Goal: Information Seeking & Learning: Learn about a topic

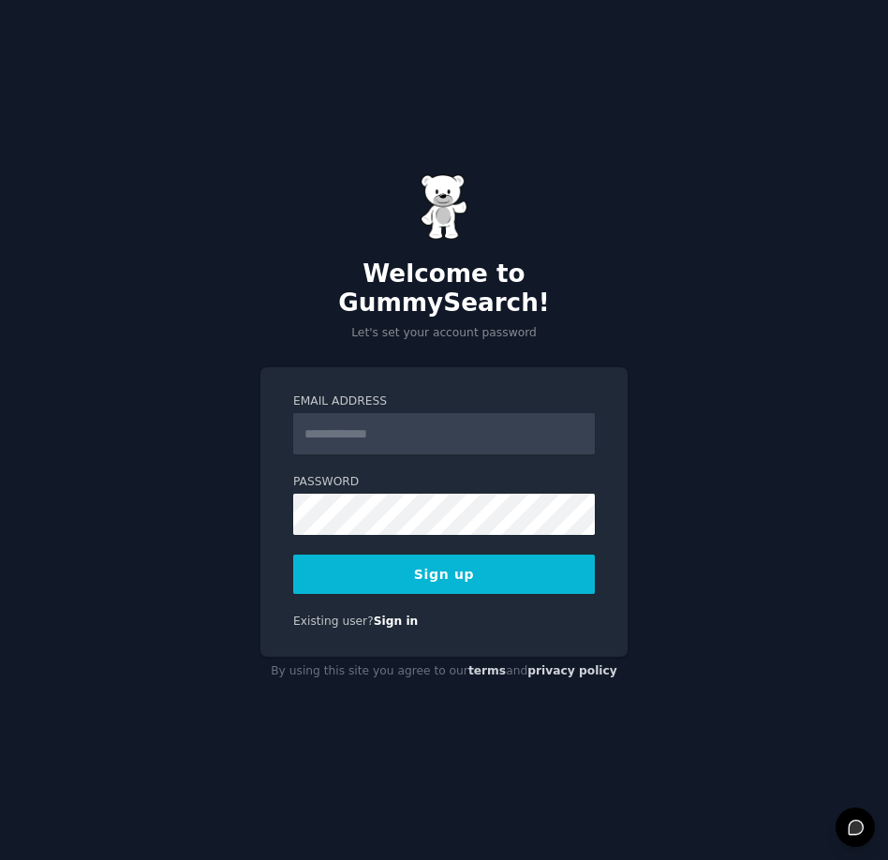
click at [365, 413] on input "Email Address" at bounding box center [444, 433] width 302 height 41
click at [484, 562] on button "Sign up" at bounding box center [444, 574] width 302 height 39
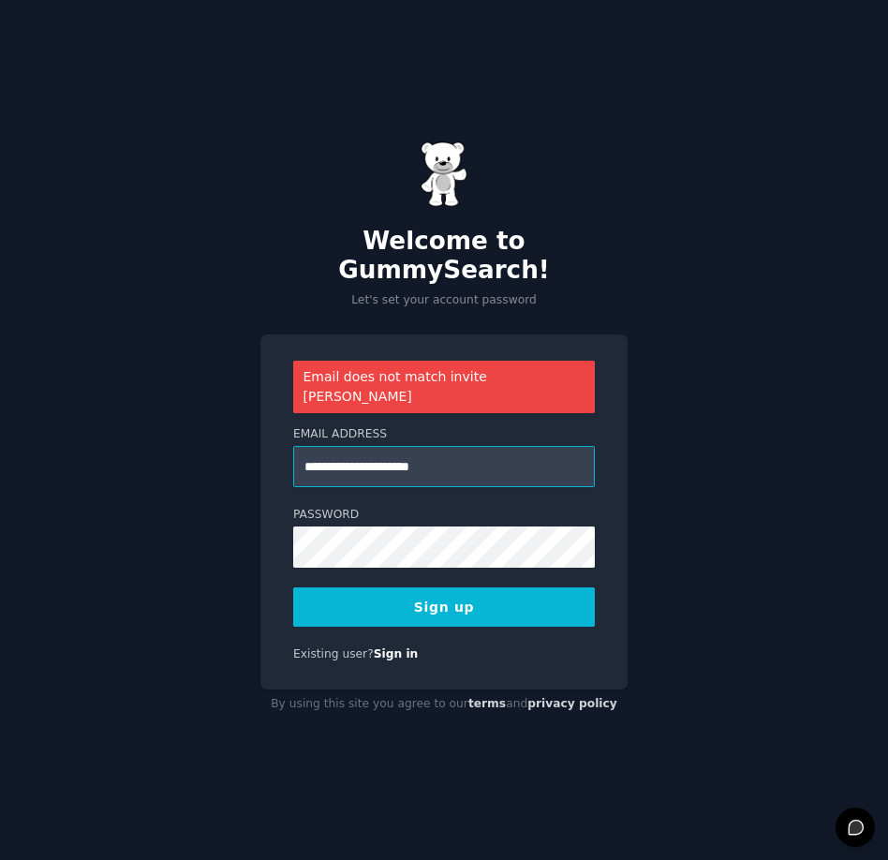
click at [369, 446] on input "**********" at bounding box center [444, 466] width 302 height 41
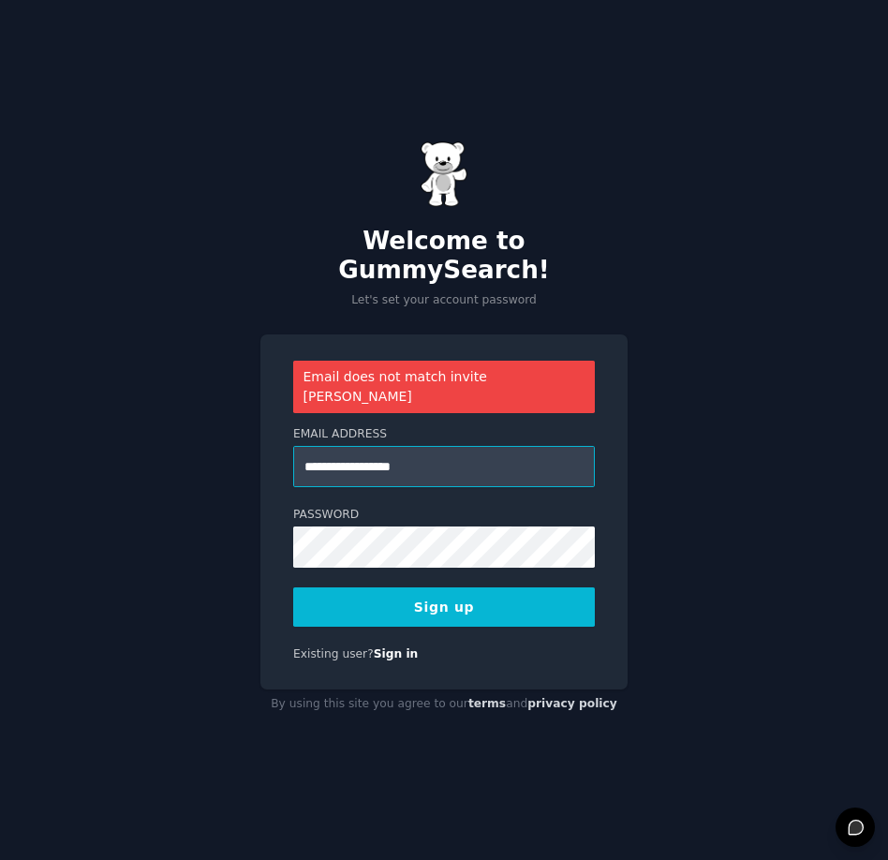
type input "**********"
click at [423, 596] on button "Sign up" at bounding box center [444, 607] width 302 height 39
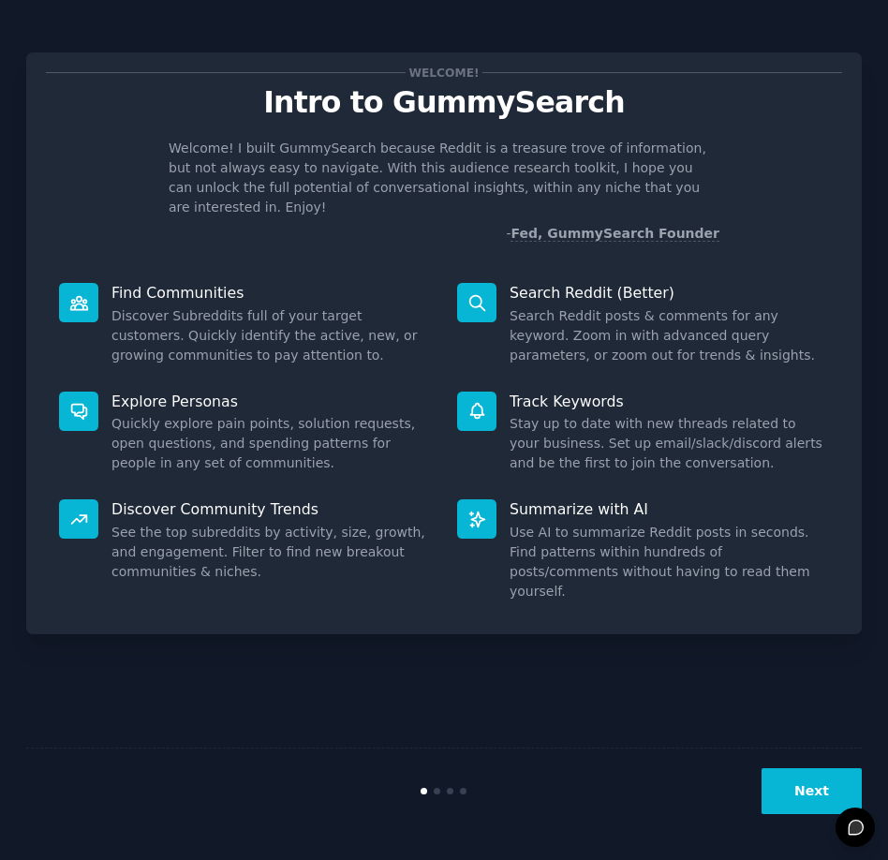
click at [564, 603] on div "Welcome! Intro to GummySearch Welcome! I built GummySearch because Reddit is a …" at bounding box center [444, 430] width 836 height 808
click at [813, 781] on button "Next" at bounding box center [812, 791] width 100 height 46
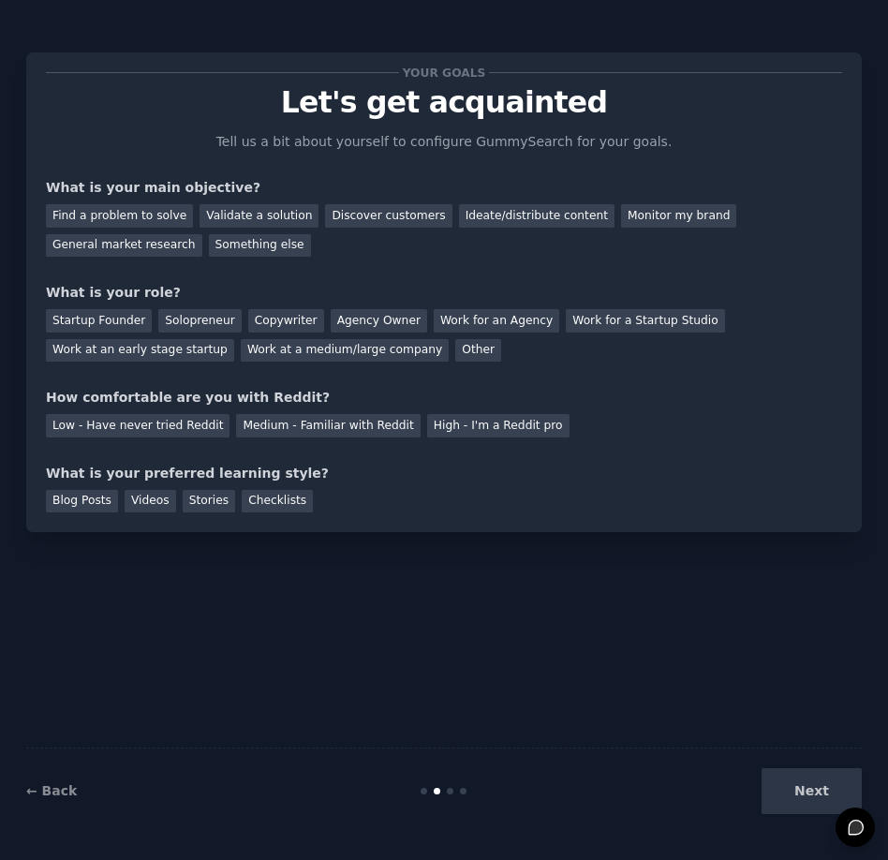
click at [810, 787] on div "Next" at bounding box center [723, 791] width 278 height 46
click at [127, 247] on div "General market research" at bounding box center [124, 245] width 156 height 23
click at [182, 320] on div "Solopreneur" at bounding box center [199, 320] width 82 height 23
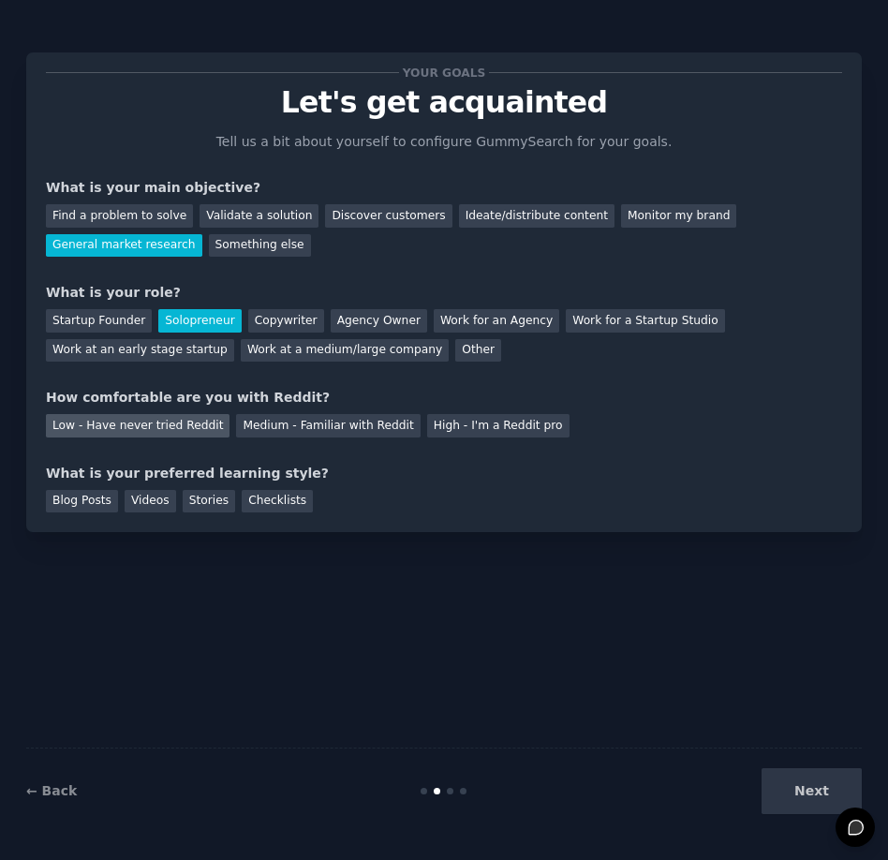
click at [162, 431] on div "Low - Have never tried Reddit" at bounding box center [138, 425] width 184 height 23
click at [146, 484] on div "Blog Posts Videos Stories Checklists" at bounding box center [444, 499] width 797 height 30
click at [148, 501] on div "Videos" at bounding box center [151, 501] width 52 height 23
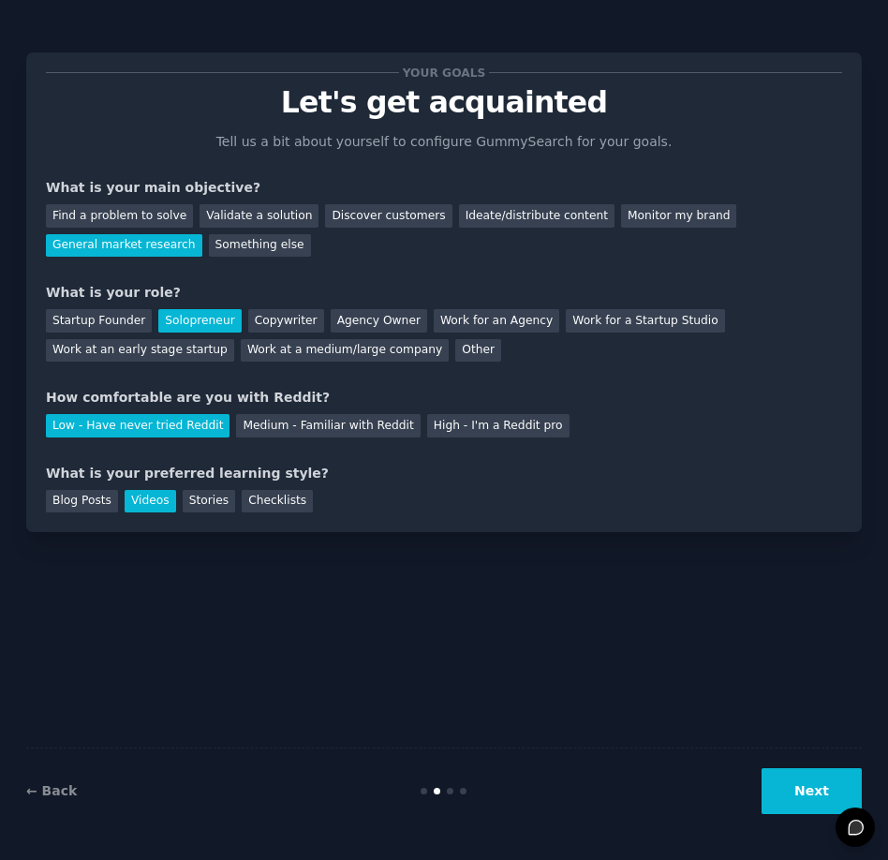
click at [810, 782] on button "Next" at bounding box center [812, 791] width 100 height 46
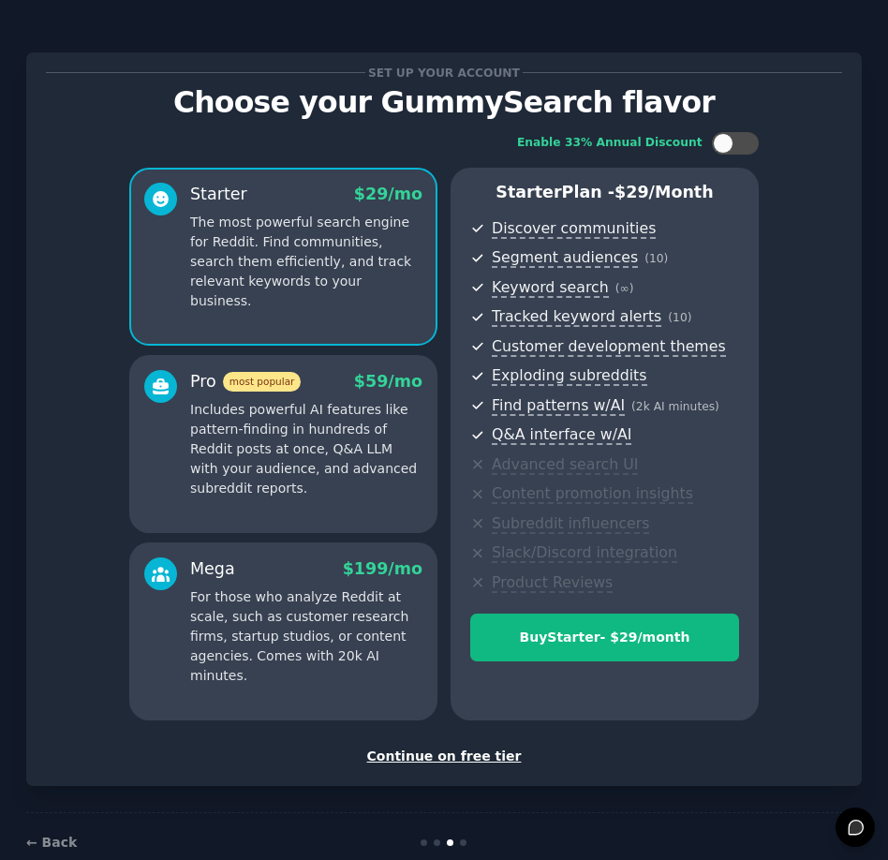
click at [476, 752] on div "Continue on free tier" at bounding box center [444, 757] width 797 height 20
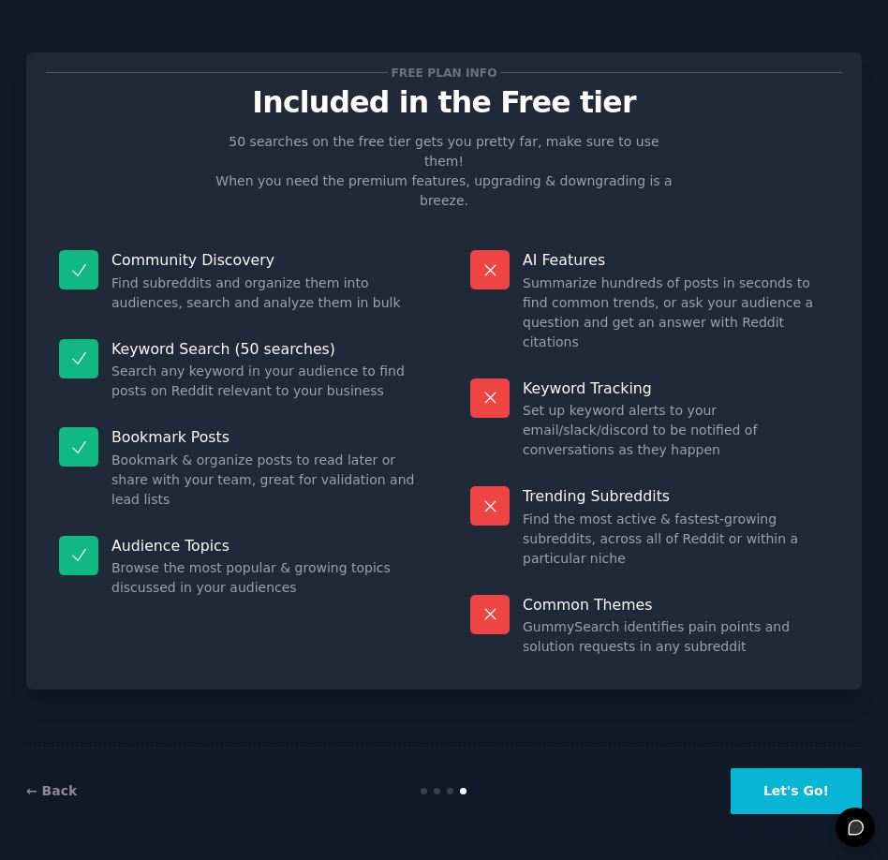
click at [767, 781] on button "Let's Go!" at bounding box center [796, 791] width 131 height 46
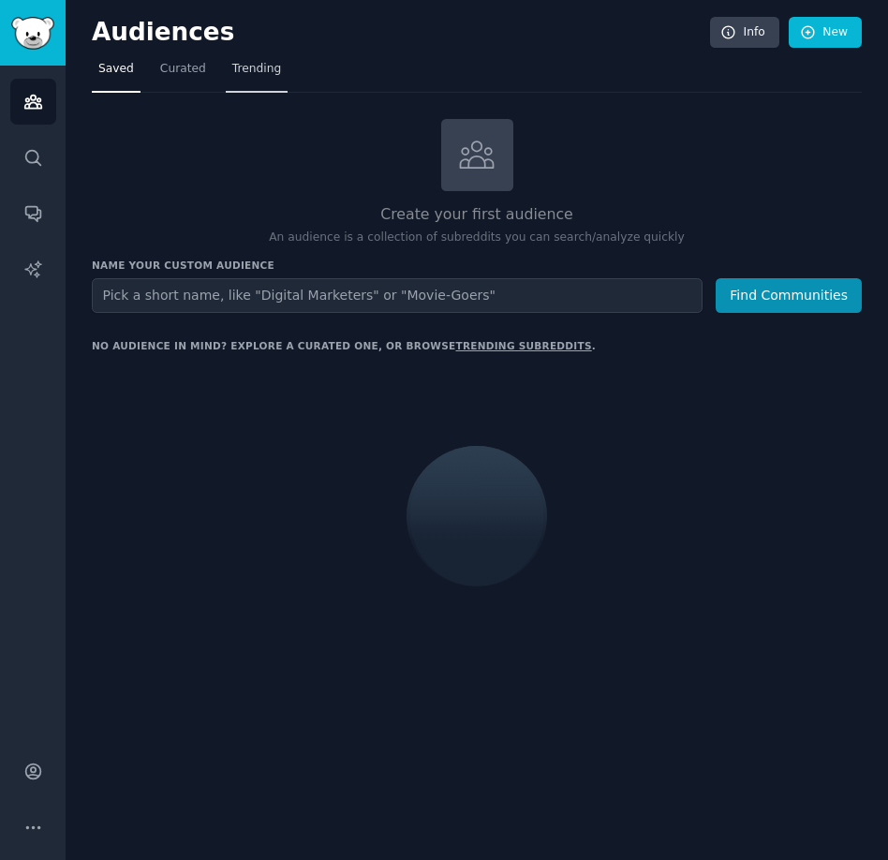
click at [248, 68] on span "Trending" at bounding box center [256, 69] width 49 height 17
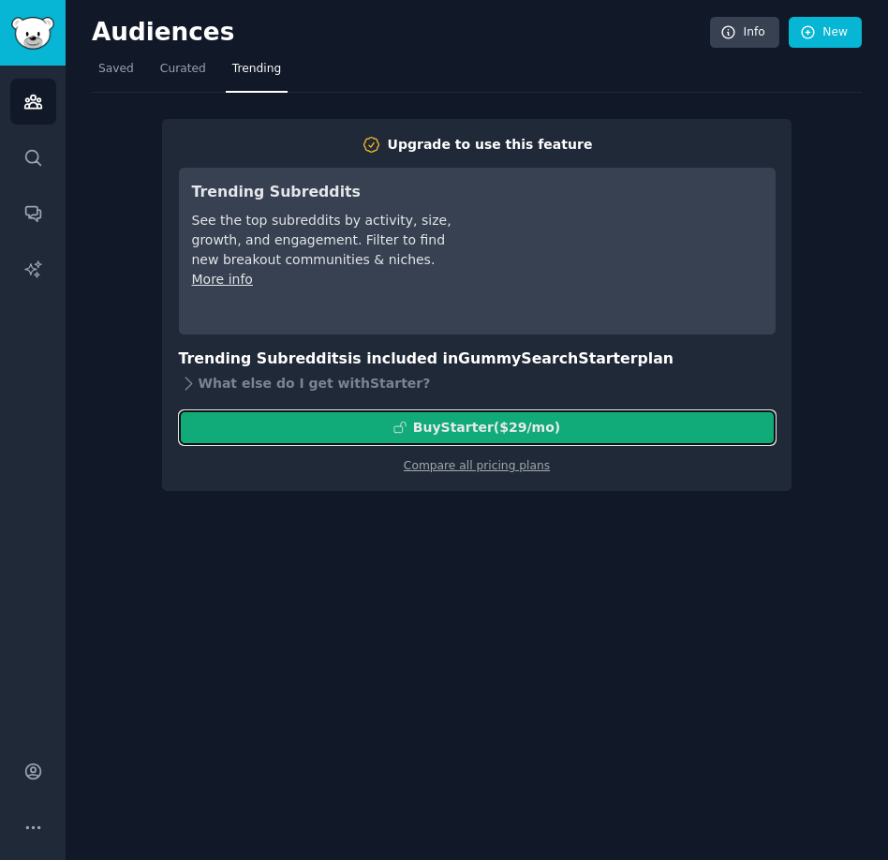
click at [293, 428] on div "Buy Starter ($ 29 /mo )" at bounding box center [477, 428] width 595 height 20
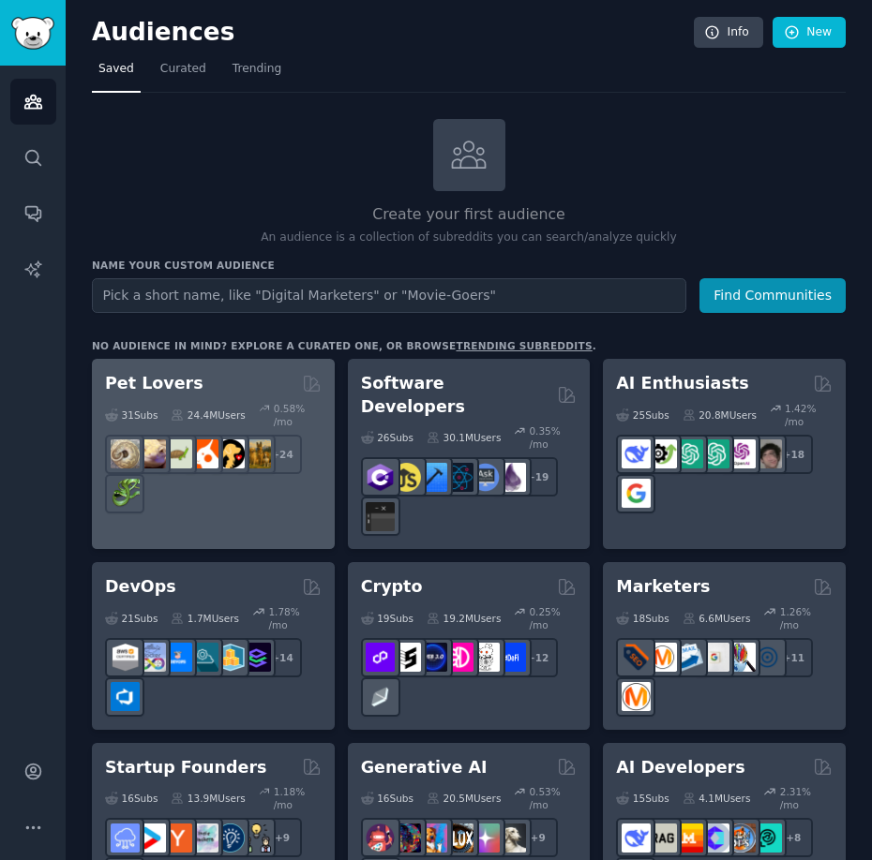
click at [250, 388] on div "Pet Lovers" at bounding box center [213, 383] width 216 height 23
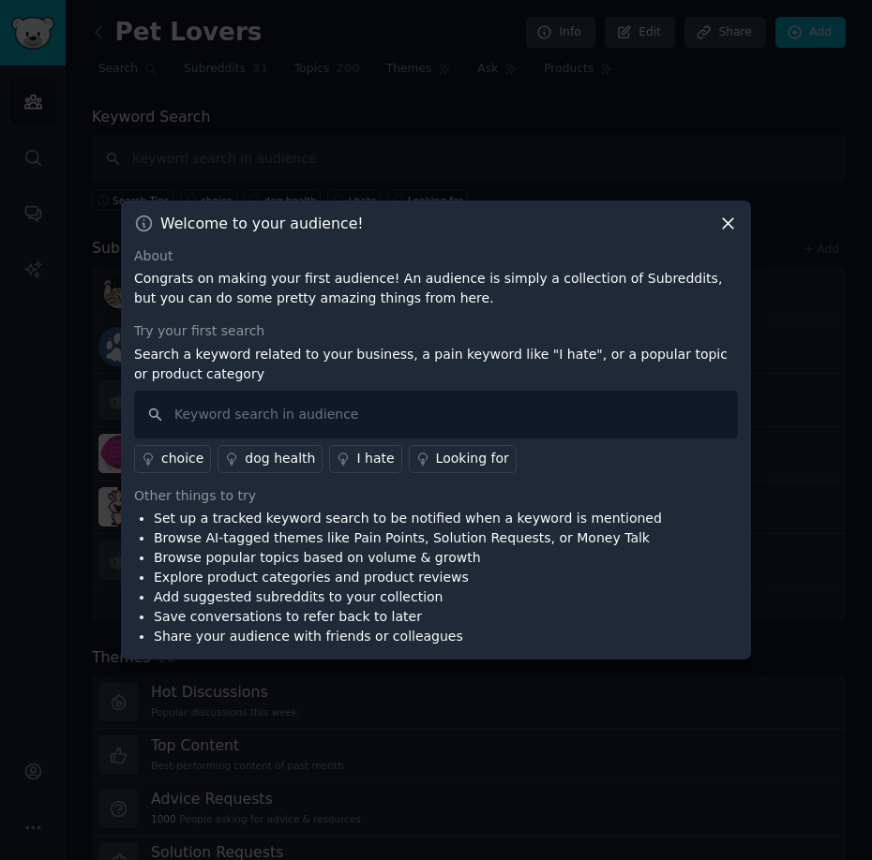
click at [727, 225] on icon at bounding box center [728, 224] width 20 height 20
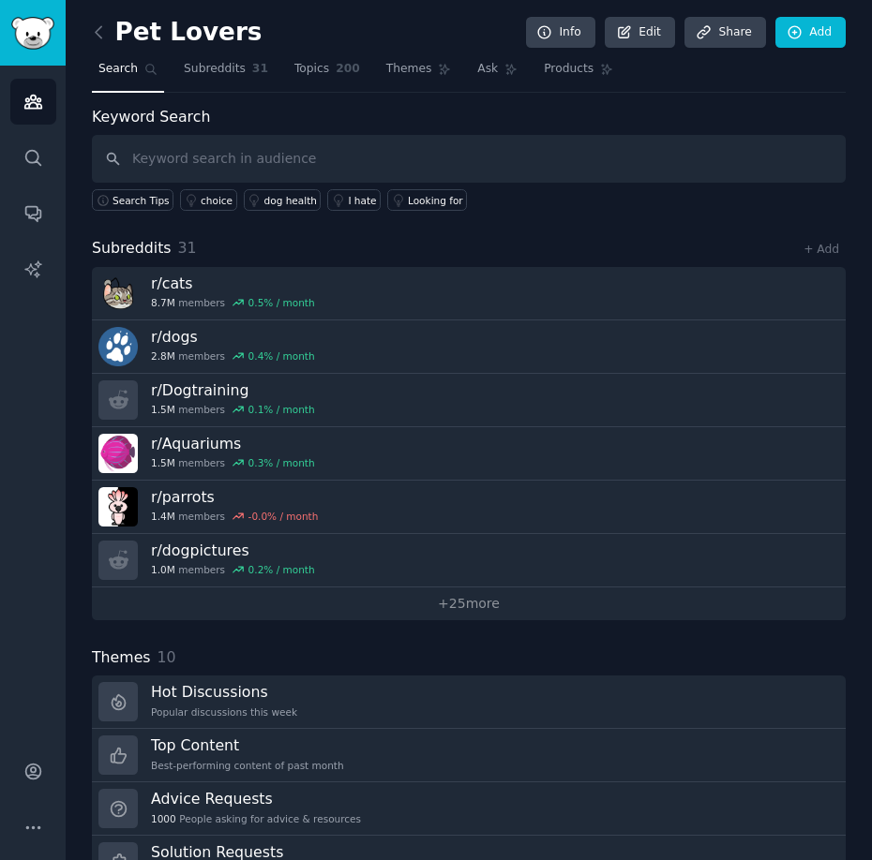
click at [137, 72] on link "Search" at bounding box center [128, 73] width 72 height 38
click at [101, 29] on icon at bounding box center [99, 32] width 20 height 20
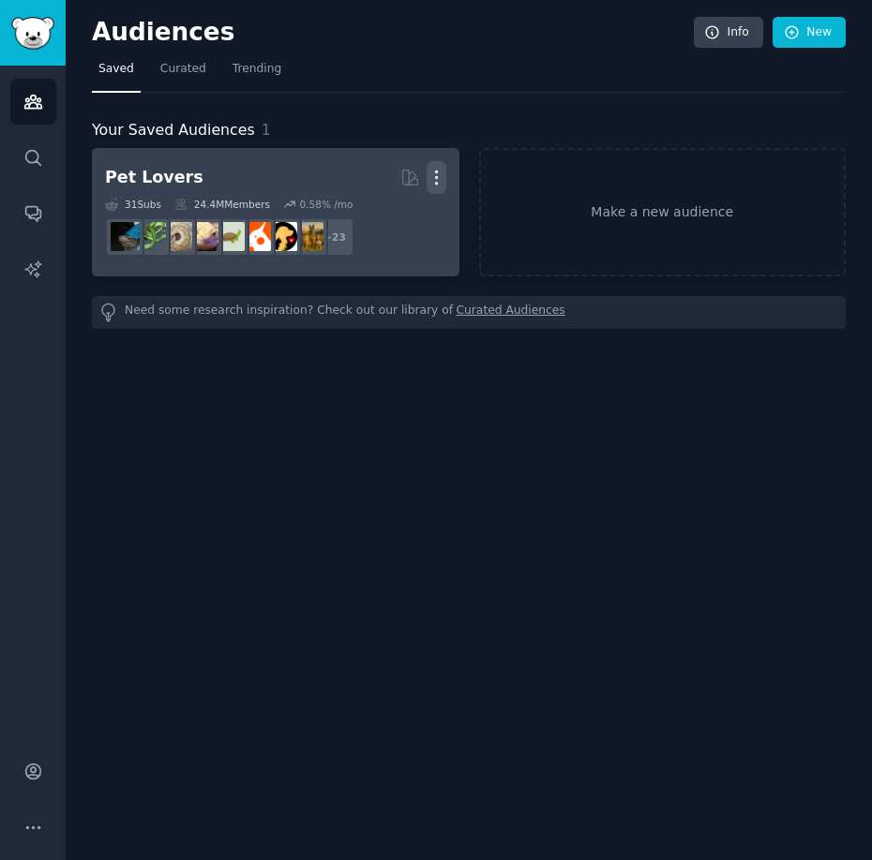
click at [440, 181] on icon "button" at bounding box center [436, 178] width 20 height 20
click at [395, 217] on p "Delete" at bounding box center [385, 217] width 43 height 20
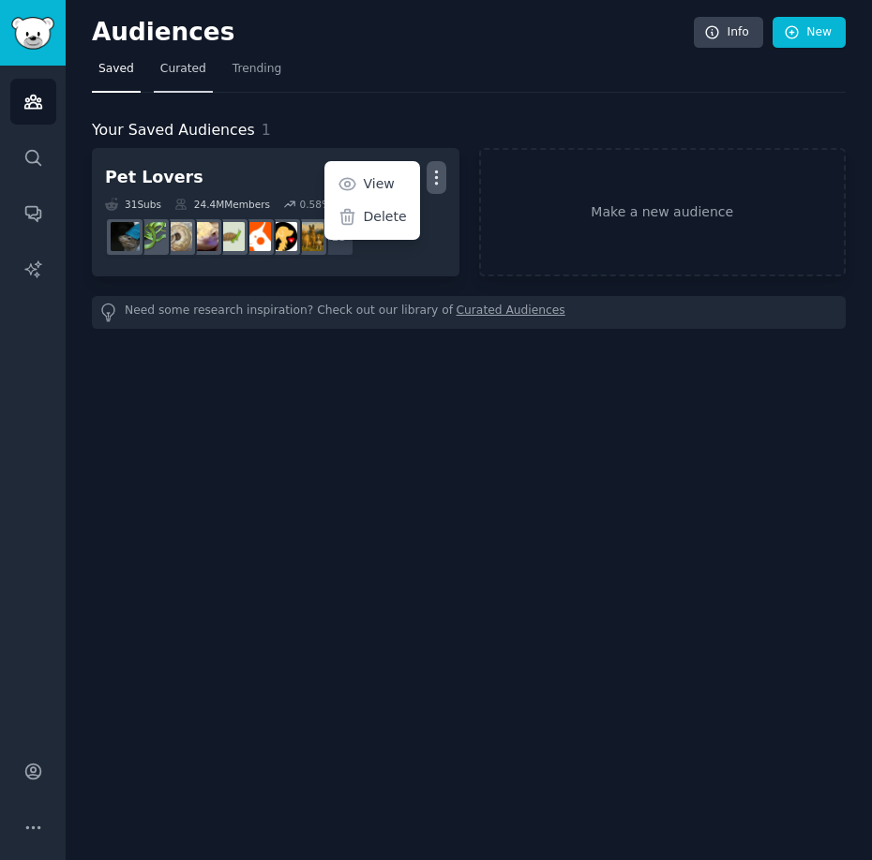
click at [190, 79] on link "Curated" at bounding box center [183, 73] width 59 height 38
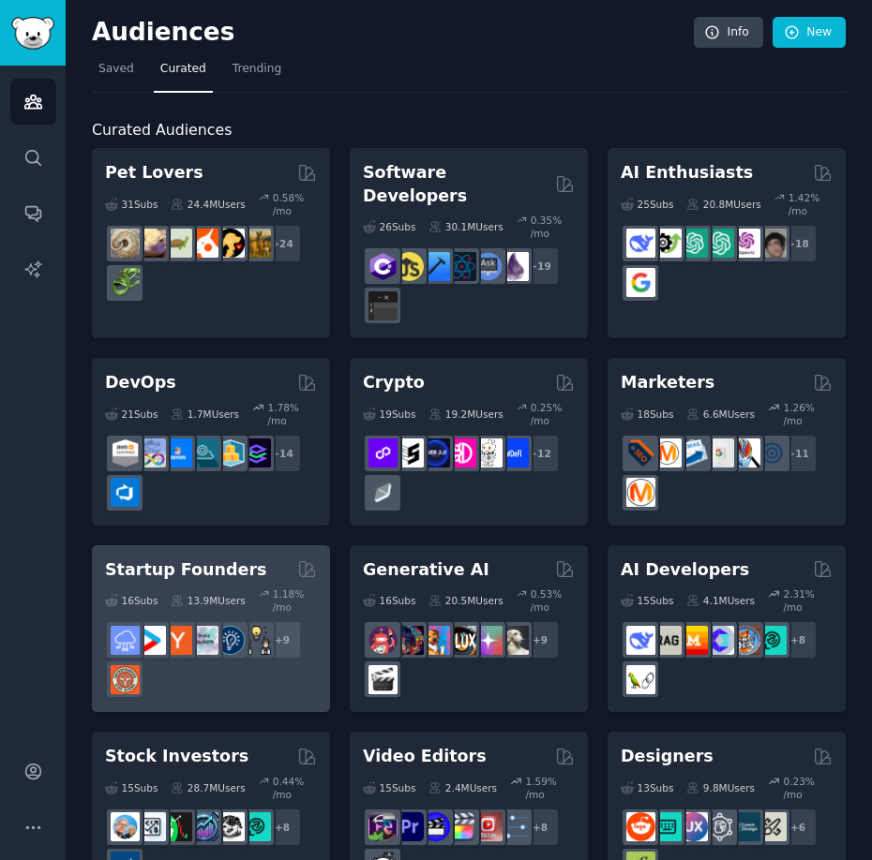
click at [185, 559] on h2 "Startup Founders" at bounding box center [185, 570] width 161 height 23
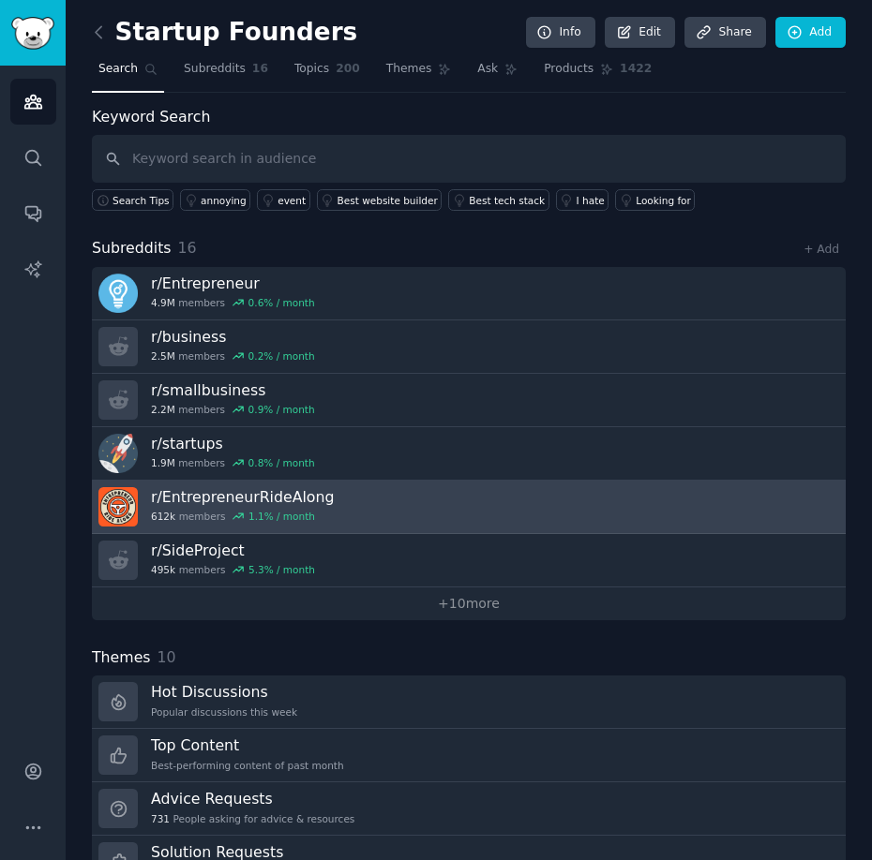
click at [376, 500] on link "r/ EntrepreneurRideAlong 612k members 1.1 % / month" at bounding box center [468, 507] width 753 height 53
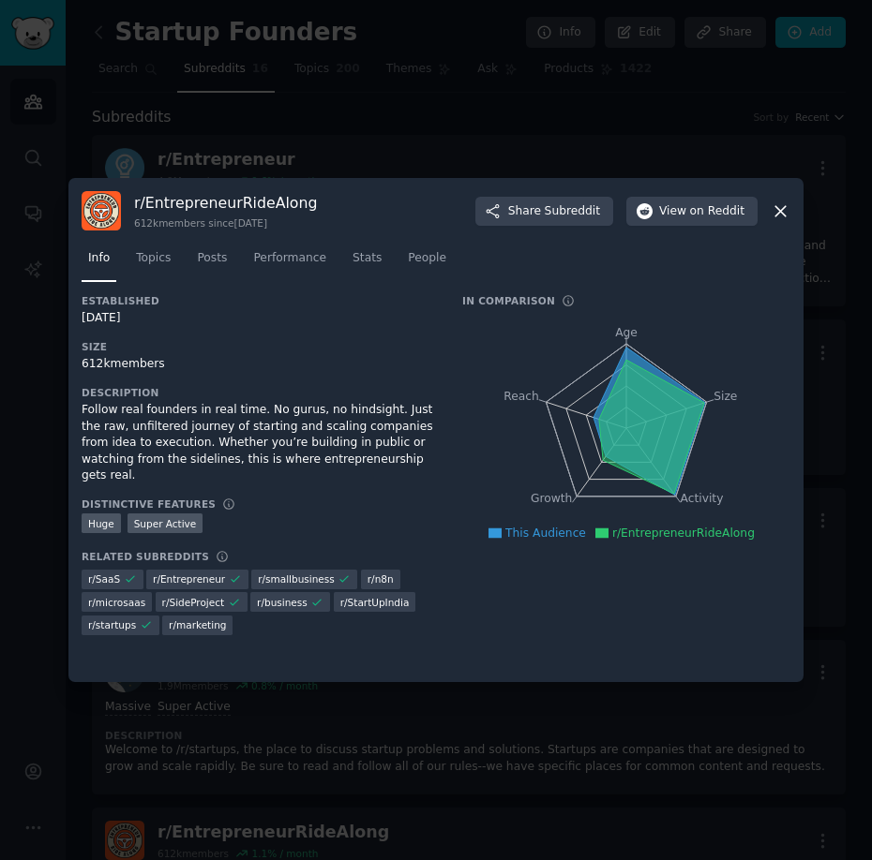
click at [793, 213] on div "r/ EntrepreneurRideAlong 612k members since 04/15/2012 Share Subreddit View on …" at bounding box center [435, 430] width 735 height 504
click at [779, 208] on icon at bounding box center [780, 211] width 20 height 20
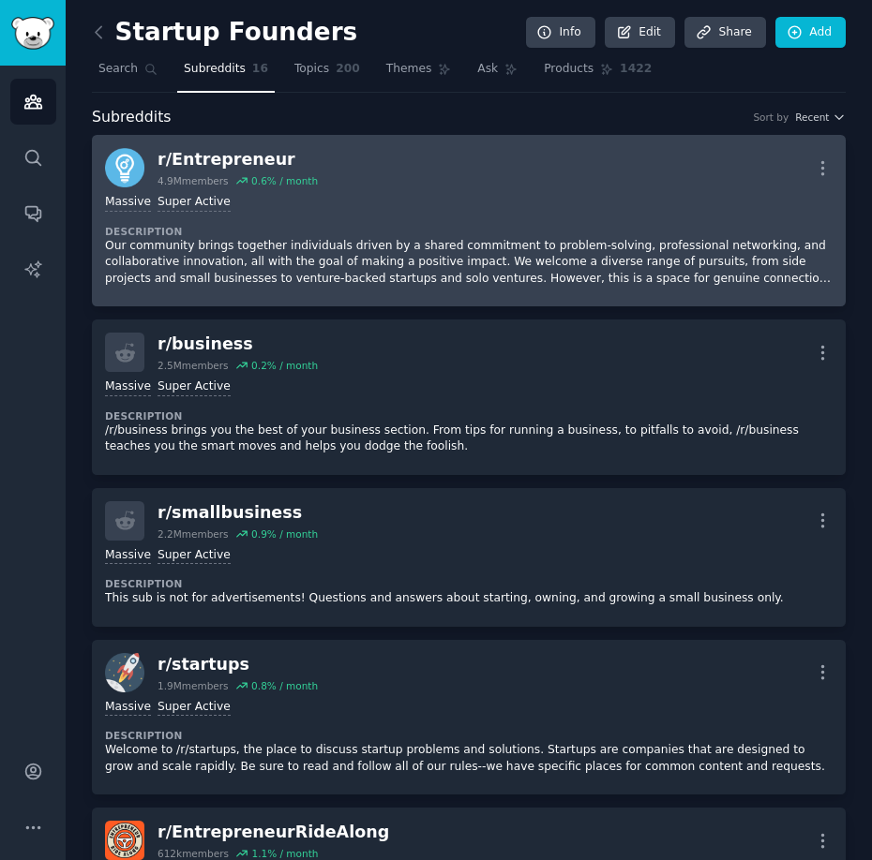
click at [354, 225] on dt "Description" at bounding box center [468, 231] width 727 height 13
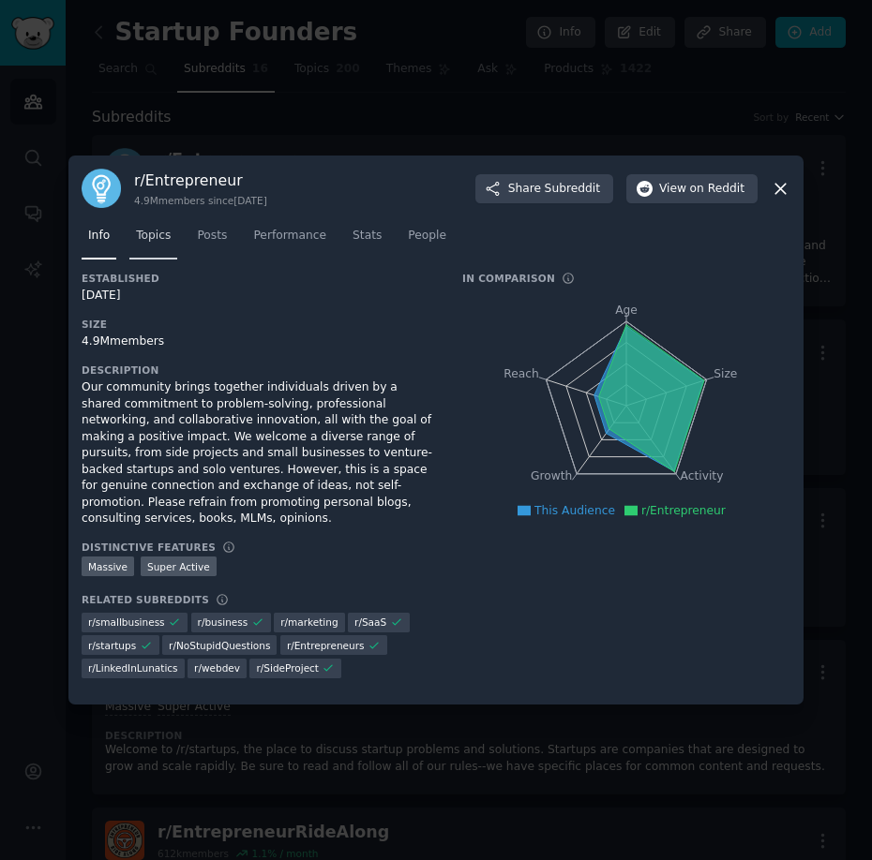
click at [165, 237] on span "Topics" at bounding box center [153, 236] width 35 height 17
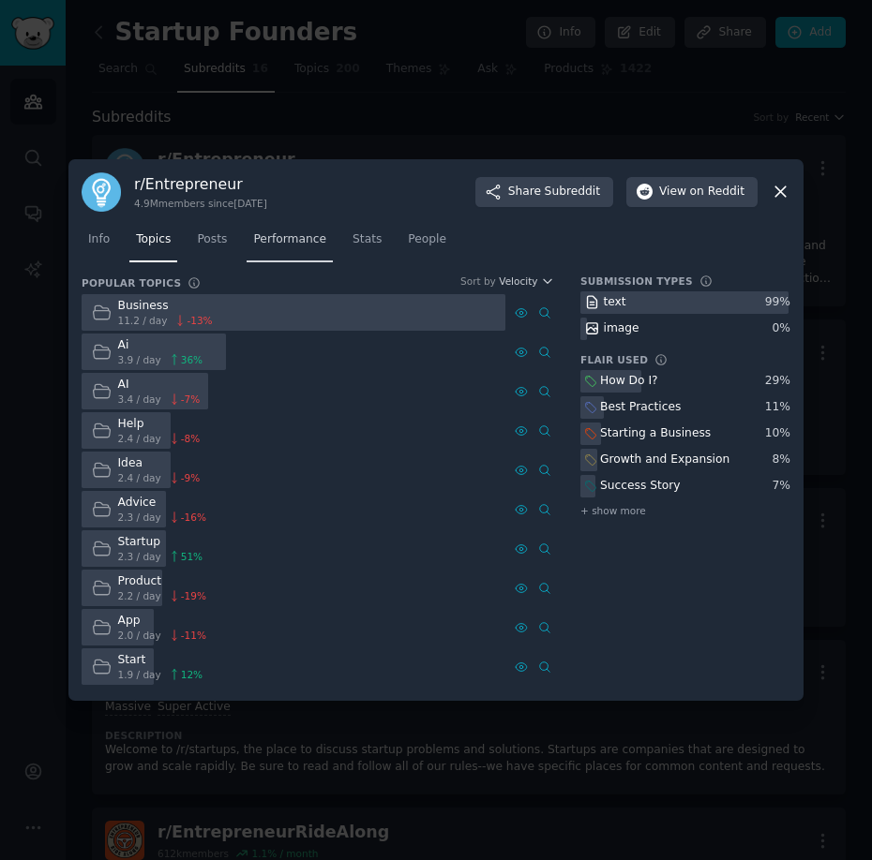
click at [307, 244] on span "Performance" at bounding box center [289, 239] width 73 height 17
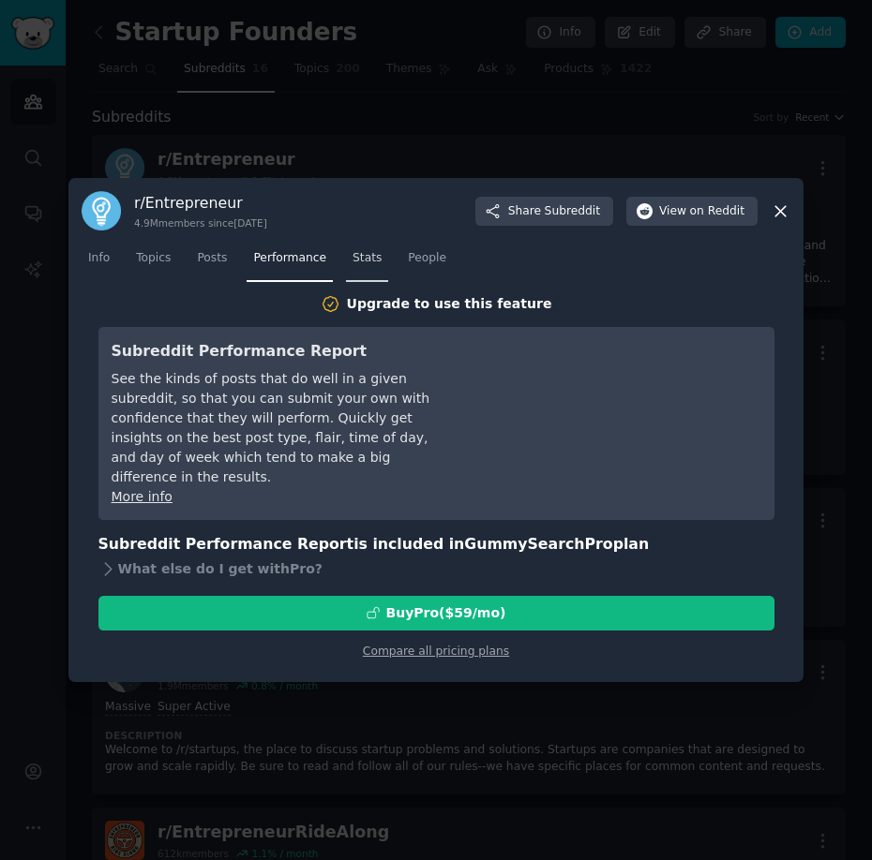
click at [378, 261] on span "Stats" at bounding box center [366, 258] width 29 height 17
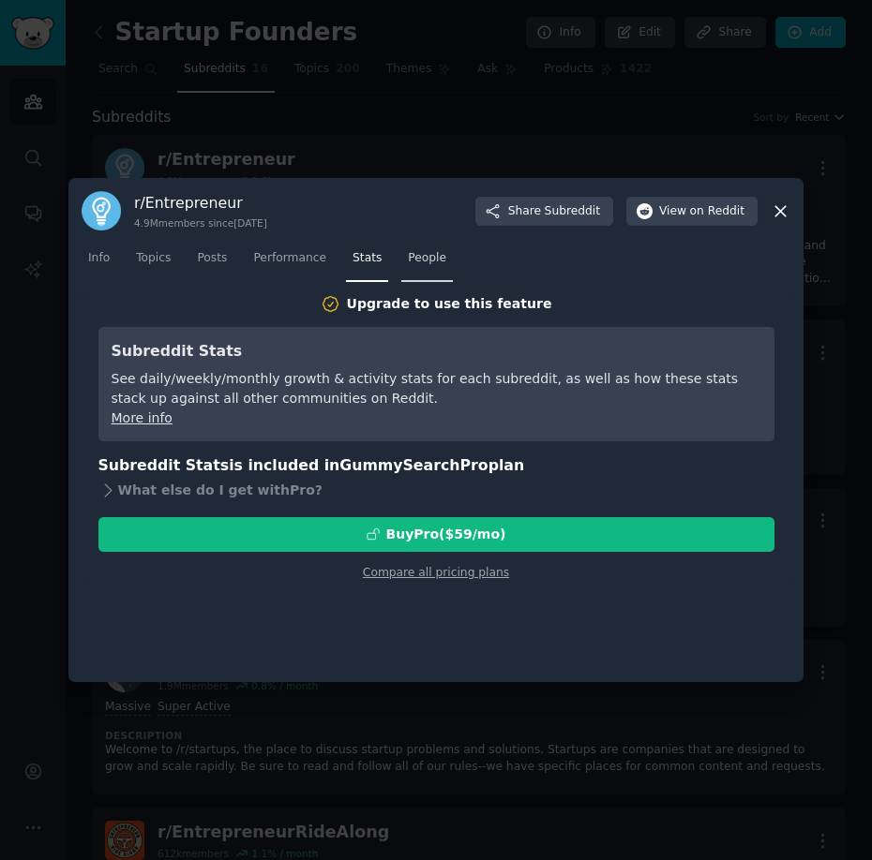
click at [421, 262] on span "People" at bounding box center [427, 258] width 38 height 17
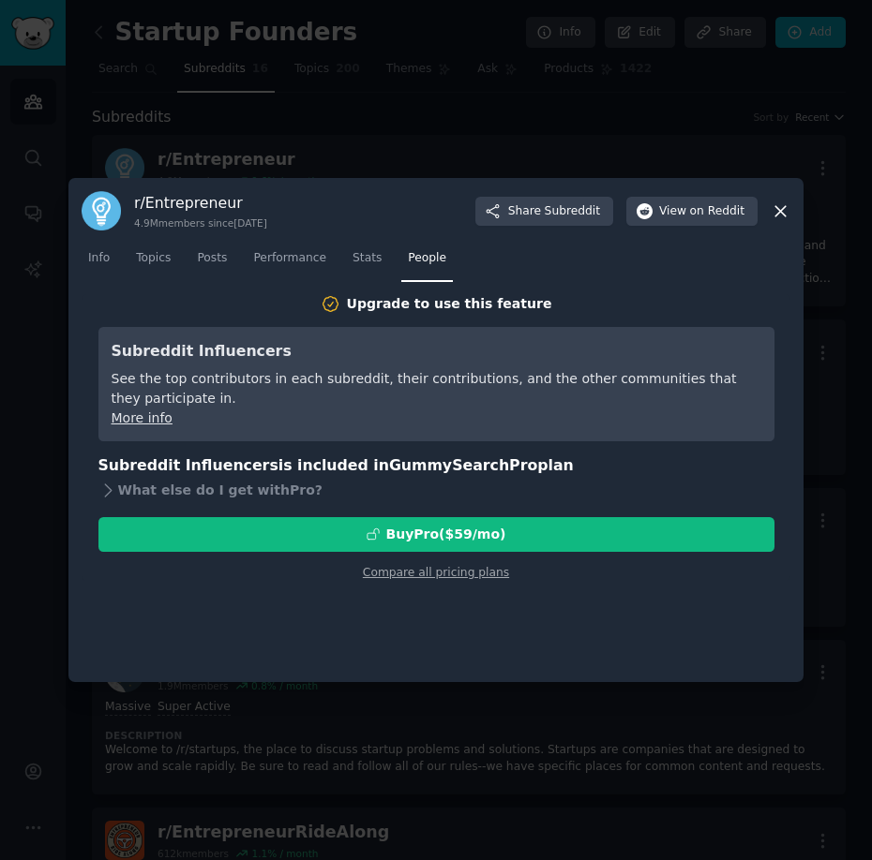
click at [777, 209] on icon at bounding box center [780, 211] width 20 height 20
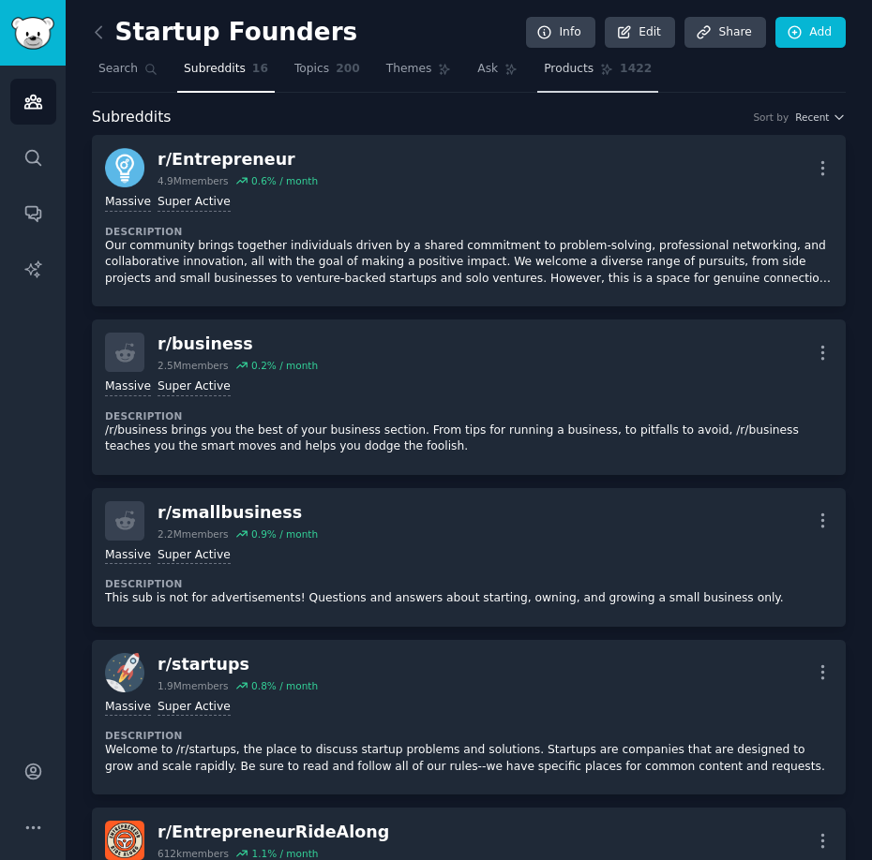
click at [608, 69] on link "Products 1422" at bounding box center [597, 73] width 121 height 38
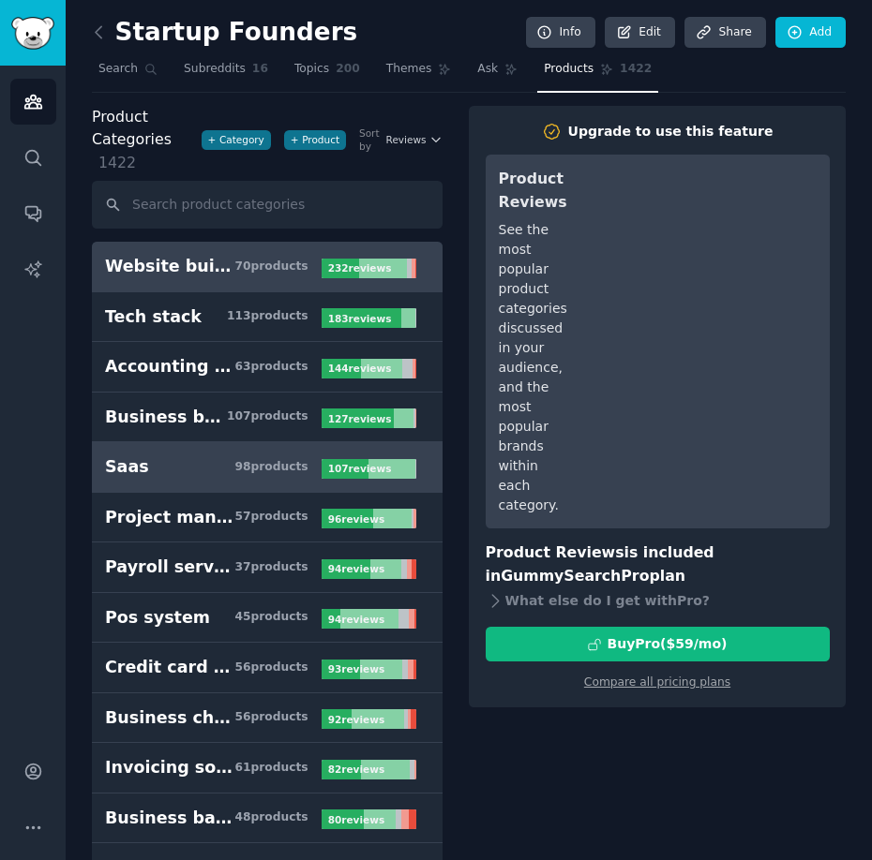
click at [169, 480] on link "Saas 98 product s 107 review s" at bounding box center [267, 467] width 350 height 51
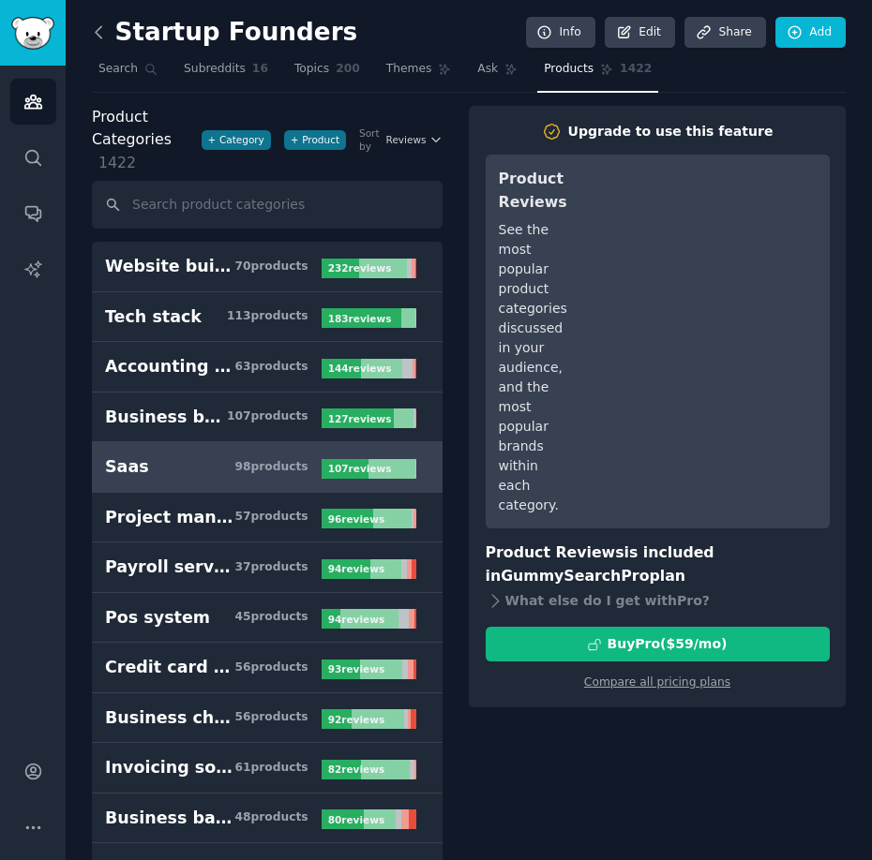
click at [102, 36] on icon at bounding box center [99, 32] width 20 height 20
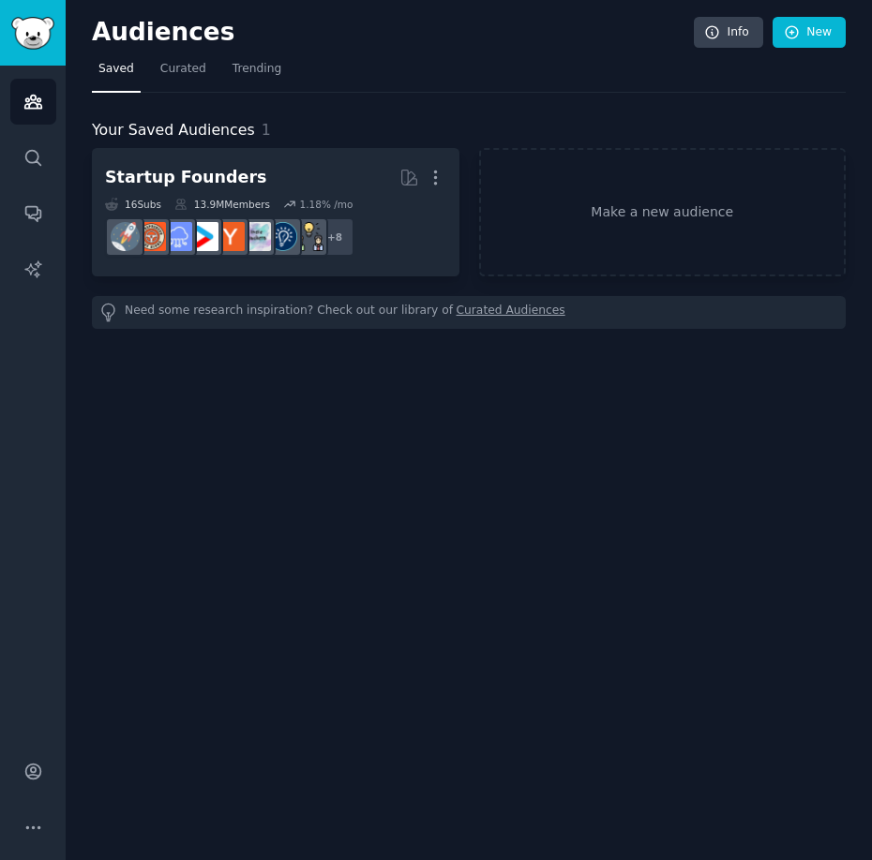
click at [102, 36] on h2 "Audiences" at bounding box center [393, 33] width 602 height 30
click at [261, 82] on link "Trending" at bounding box center [257, 73] width 62 height 38
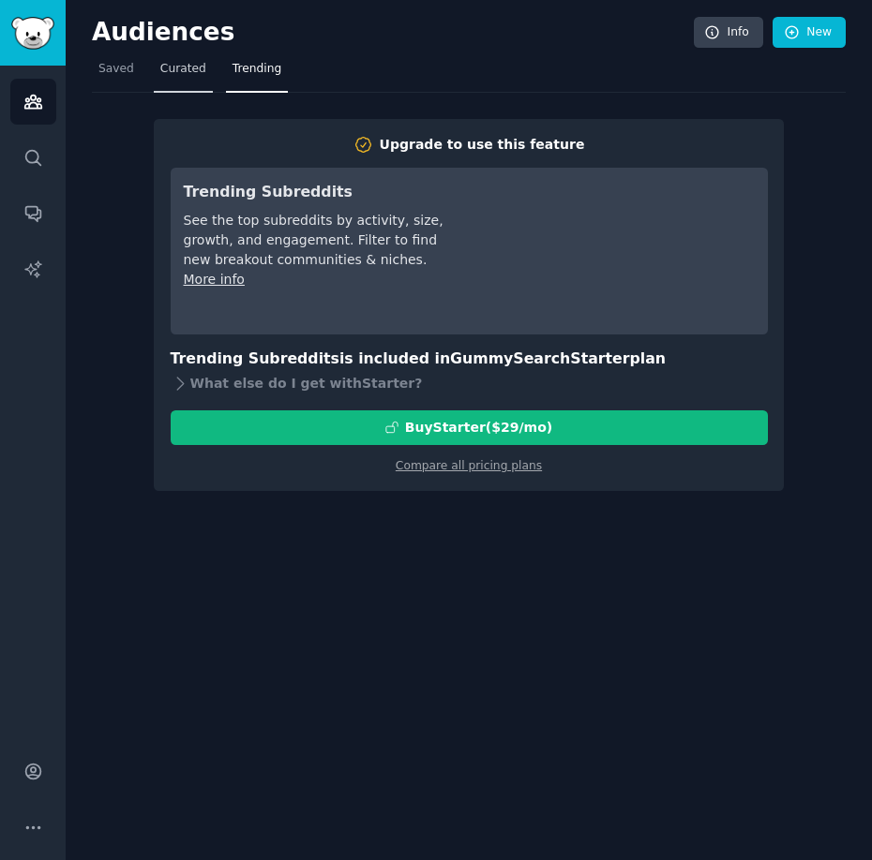
click at [181, 74] on span "Curated" at bounding box center [183, 69] width 46 height 17
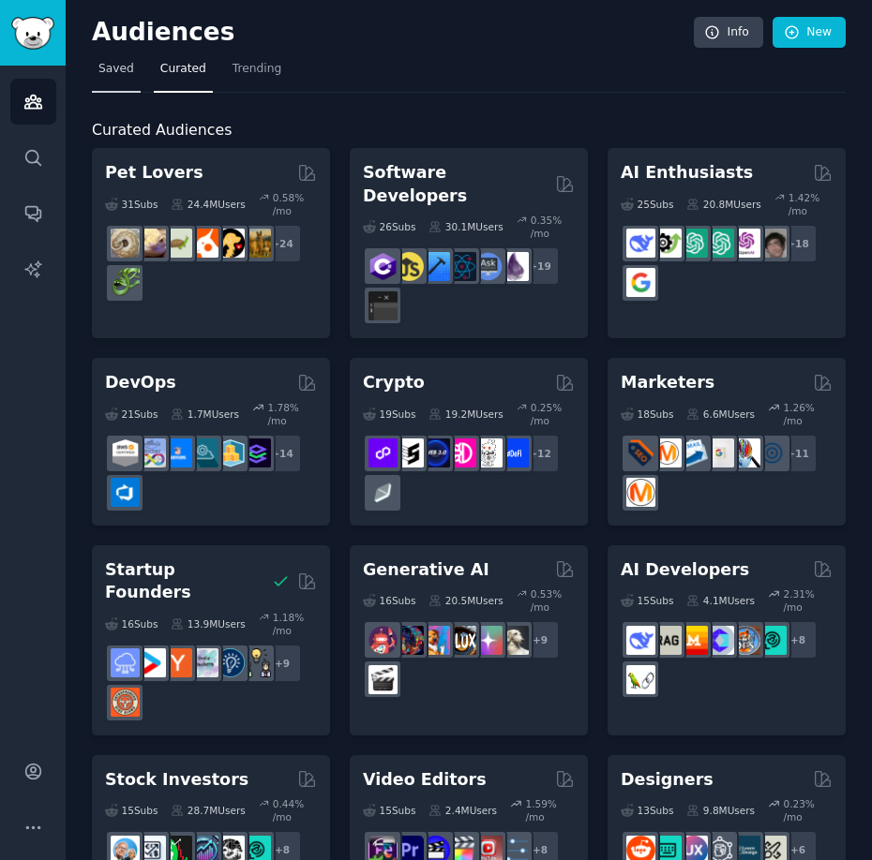
click at [112, 76] on span "Saved" at bounding box center [116, 69] width 36 height 17
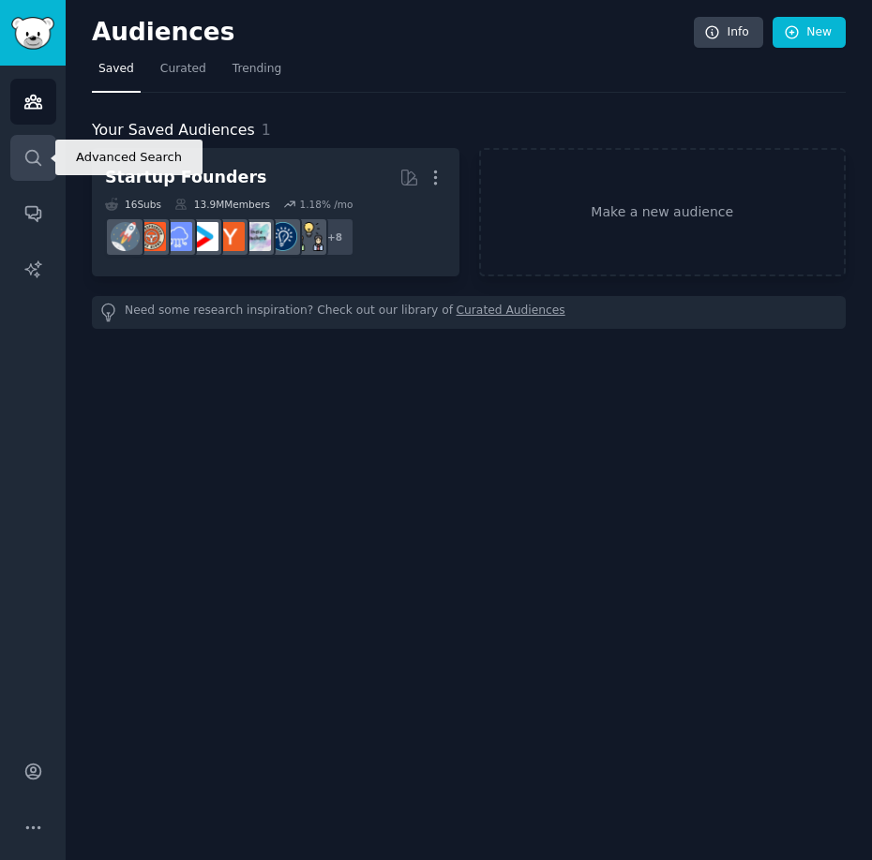
click at [48, 151] on link "Search" at bounding box center [33, 158] width 46 height 46
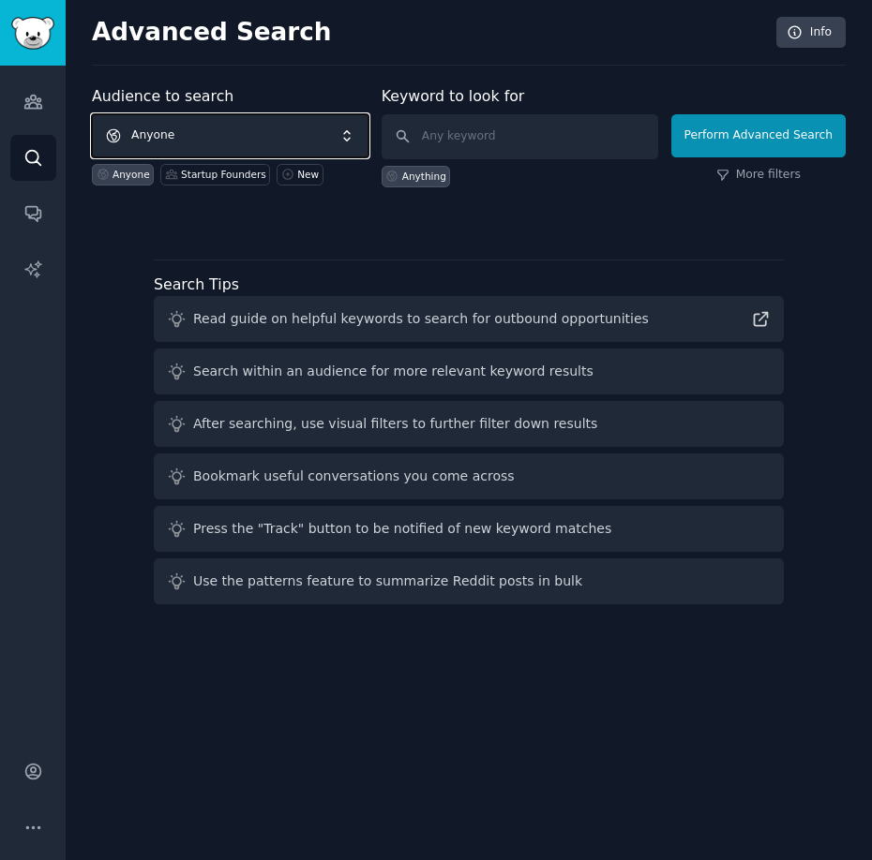
click at [148, 137] on span "Anyone" at bounding box center [230, 135] width 276 height 43
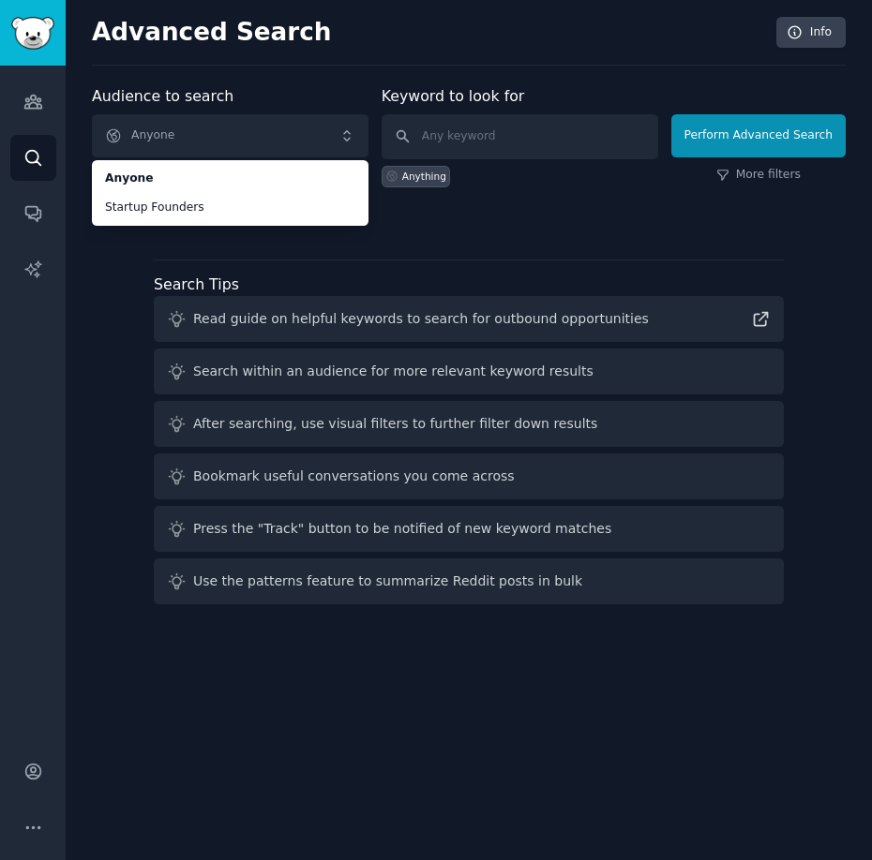
click at [94, 347] on div "Audience to search Anyone Anyone Startup Founders Anyone Startup Founders New K…" at bounding box center [468, 348] width 753 height 527
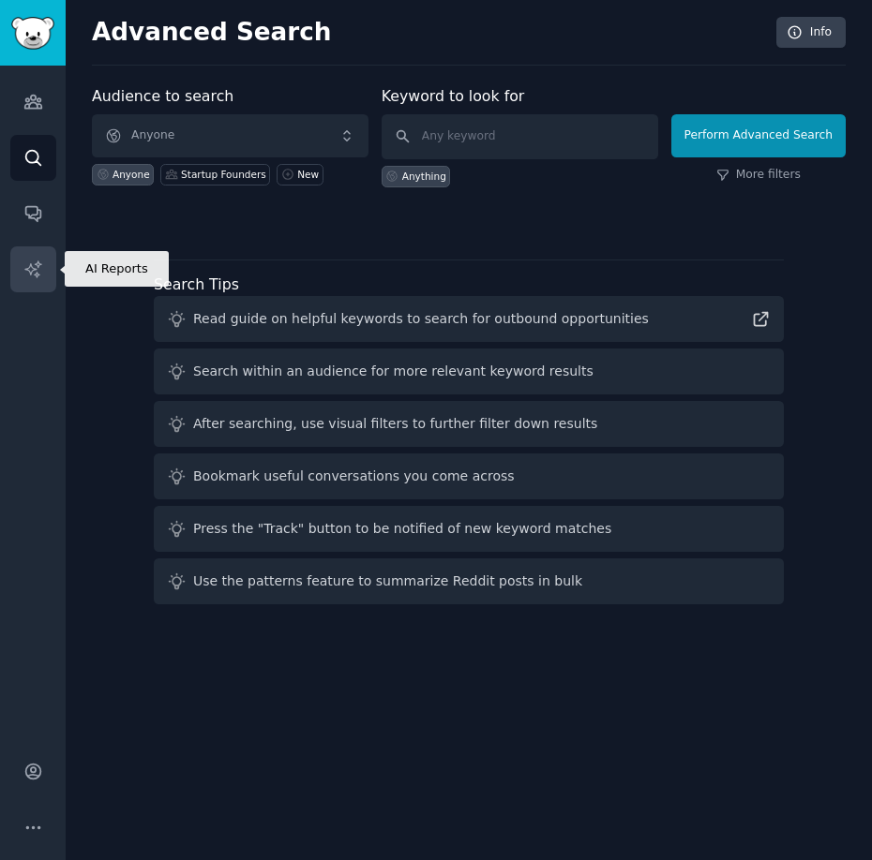
click at [36, 277] on icon "Sidebar" at bounding box center [33, 270] width 20 height 20
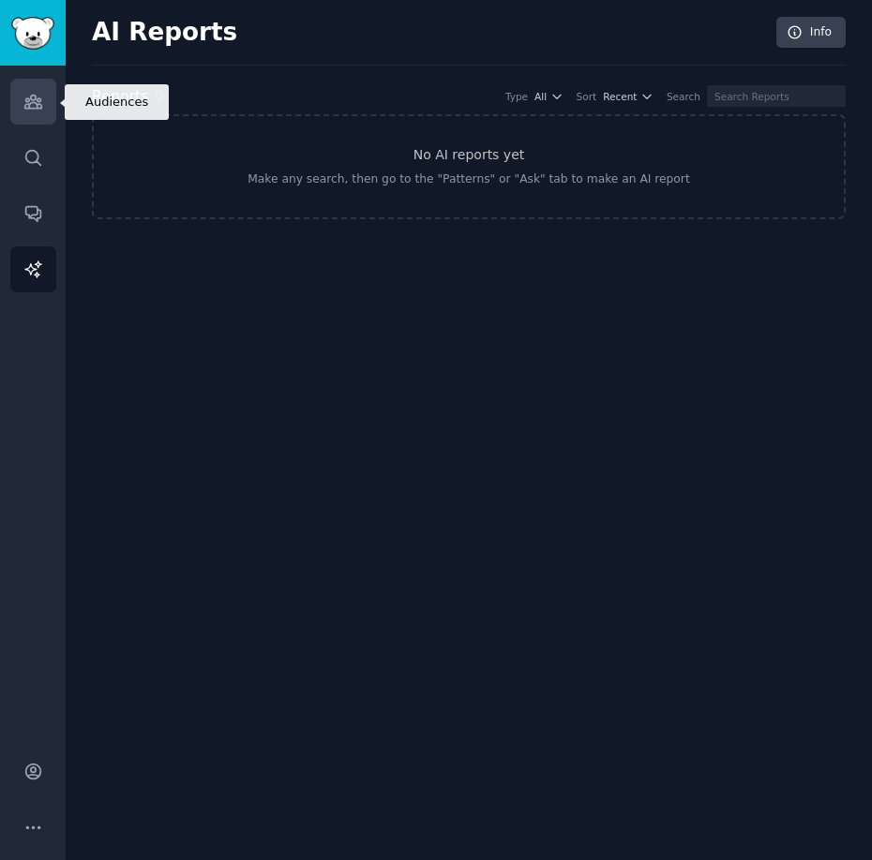
click at [33, 114] on link "Audiences" at bounding box center [33, 102] width 46 height 46
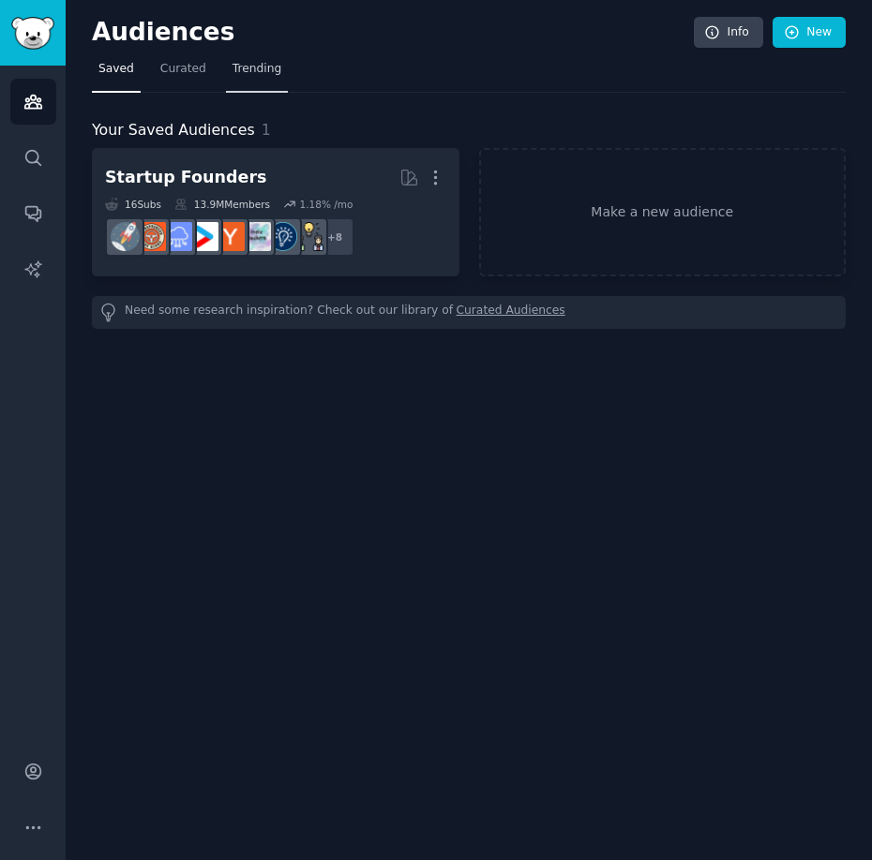
click at [257, 74] on span "Trending" at bounding box center [256, 69] width 49 height 17
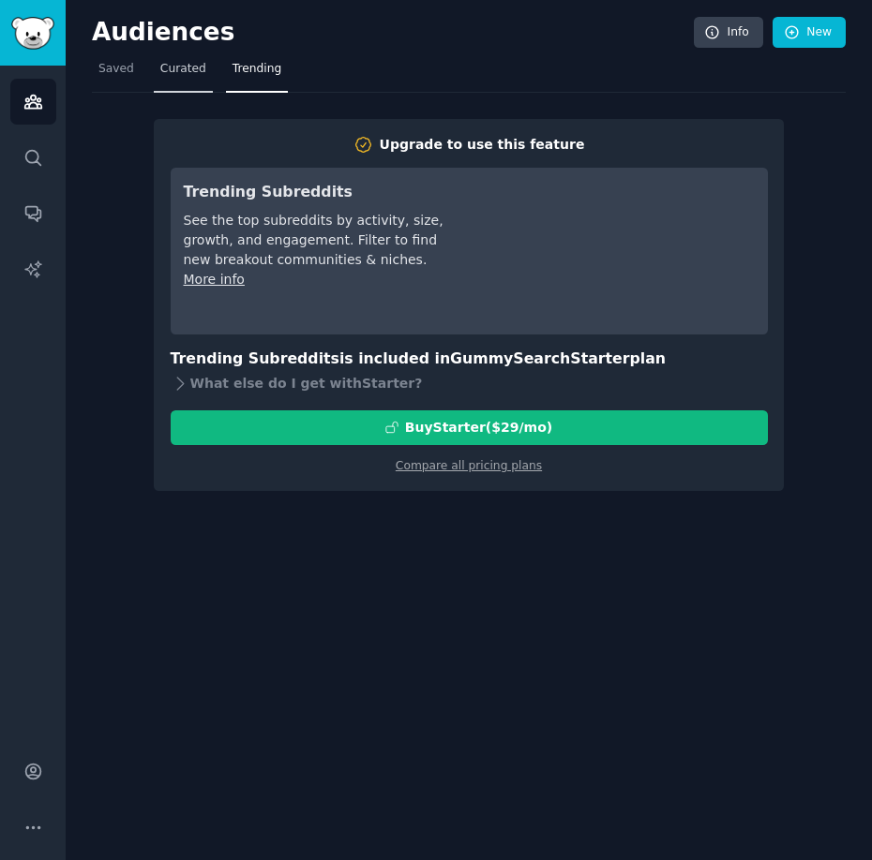
click at [179, 76] on span "Curated" at bounding box center [183, 69] width 46 height 17
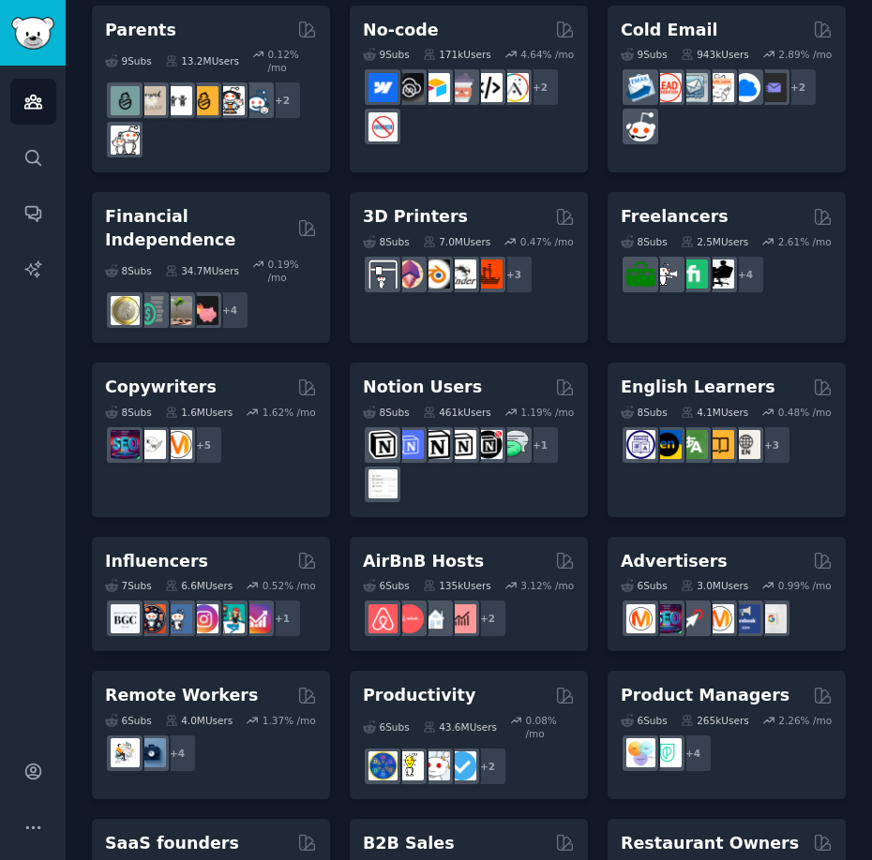
scroll to position [1503, 0]
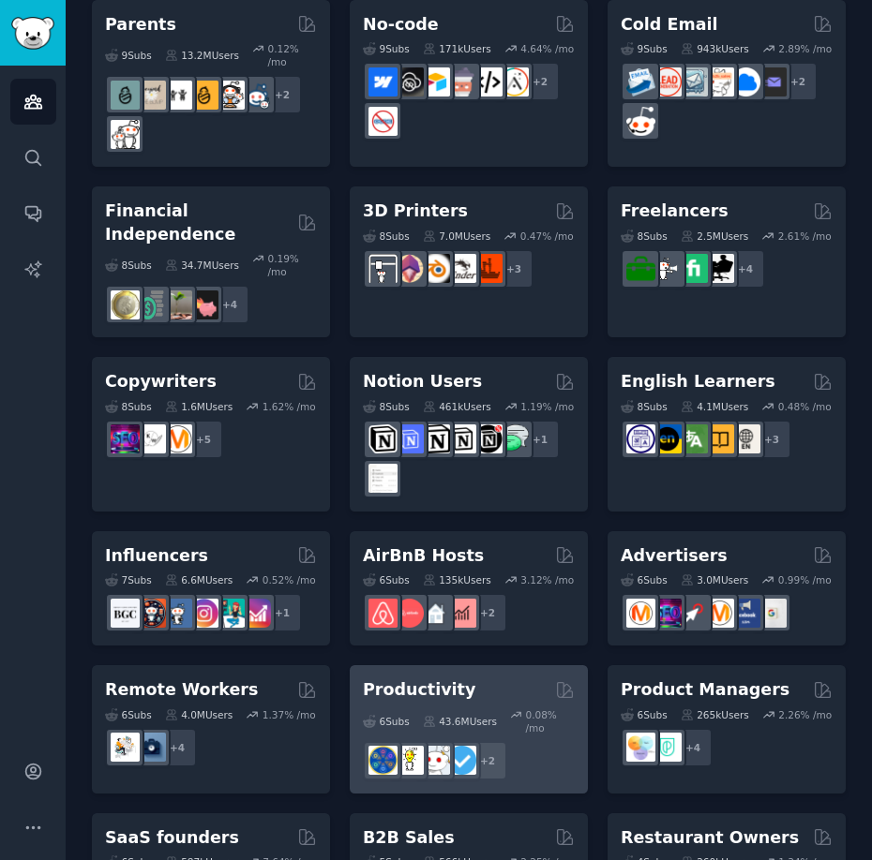
click at [433, 678] on h2 "Productivity" at bounding box center [419, 689] width 112 height 23
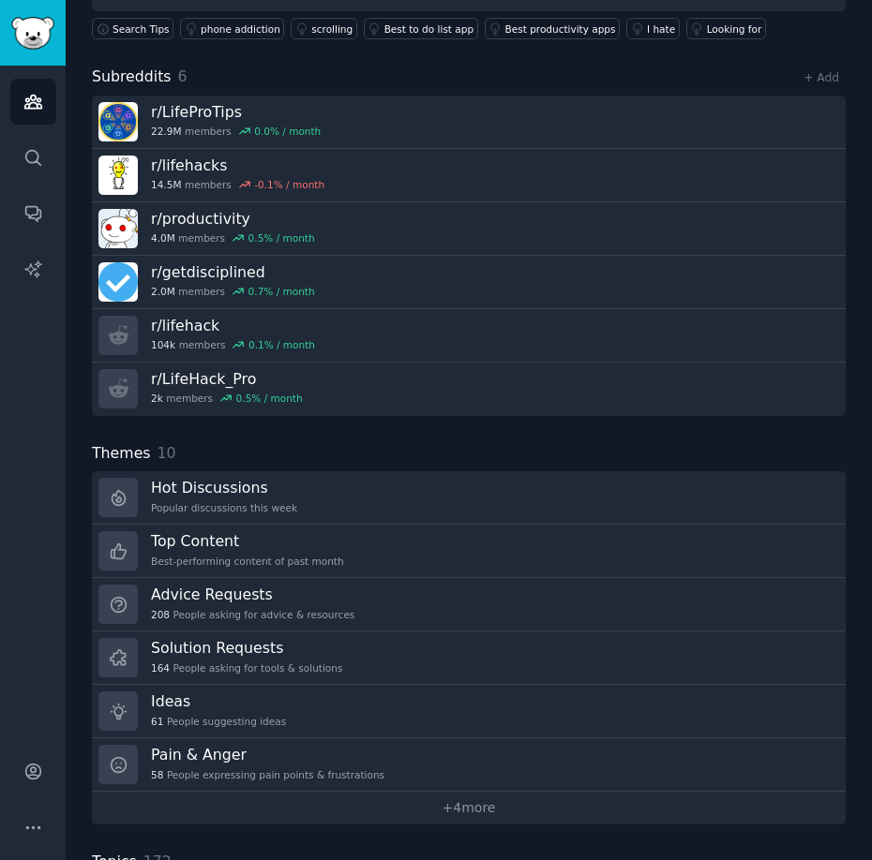
scroll to position [182, 0]
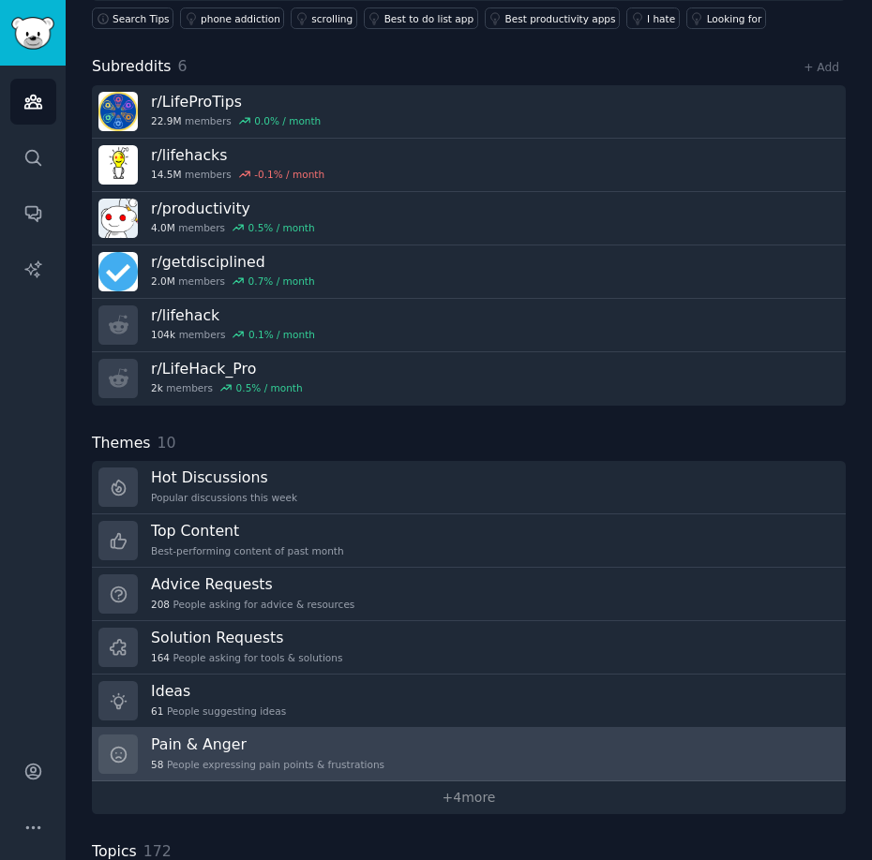
click at [367, 738] on h3 "Pain & Anger" at bounding box center [267, 745] width 233 height 20
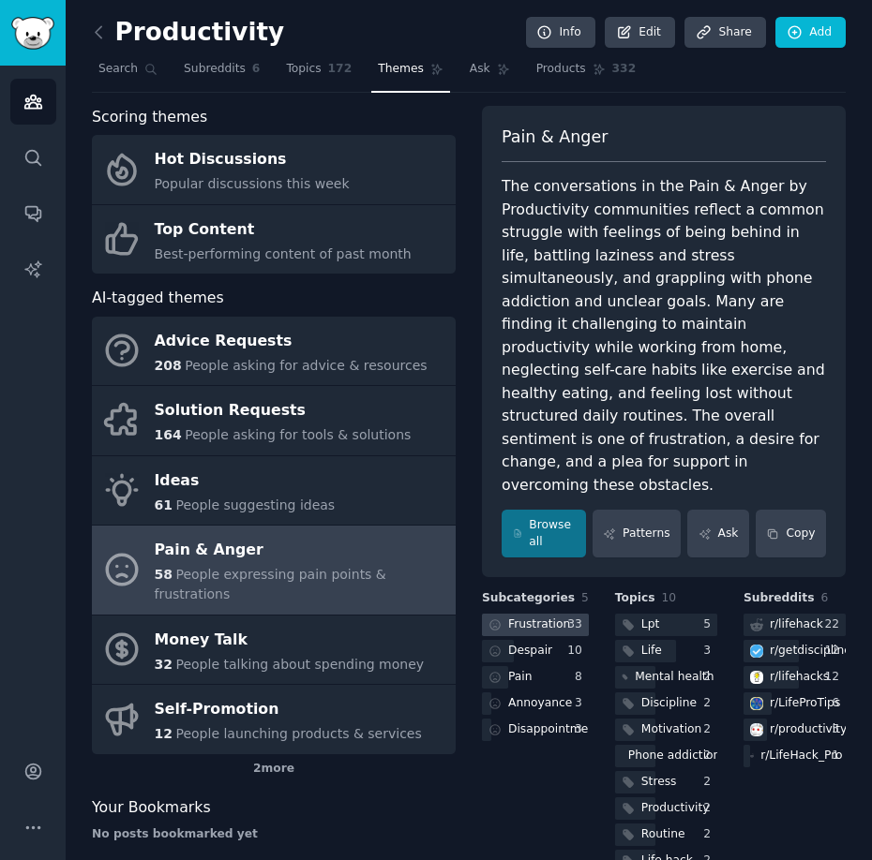
click at [520, 617] on div "Frustration" at bounding box center [539, 625] width 62 height 17
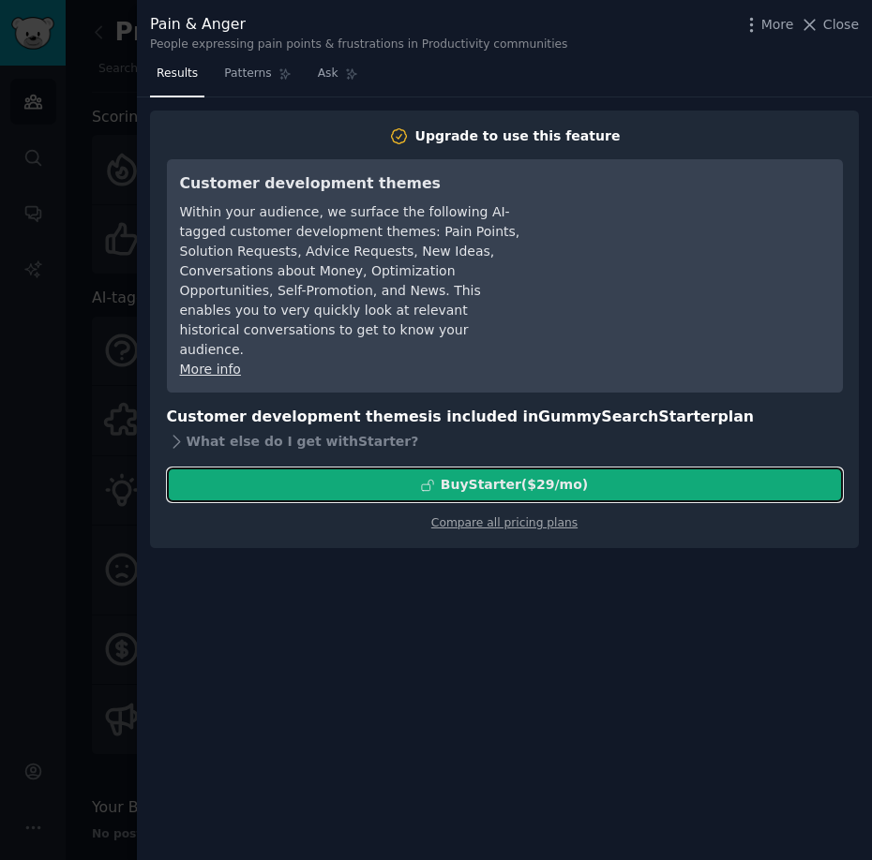
click at [533, 475] on div "Buy Starter ($ 29 /mo )" at bounding box center [513, 485] width 147 height 20
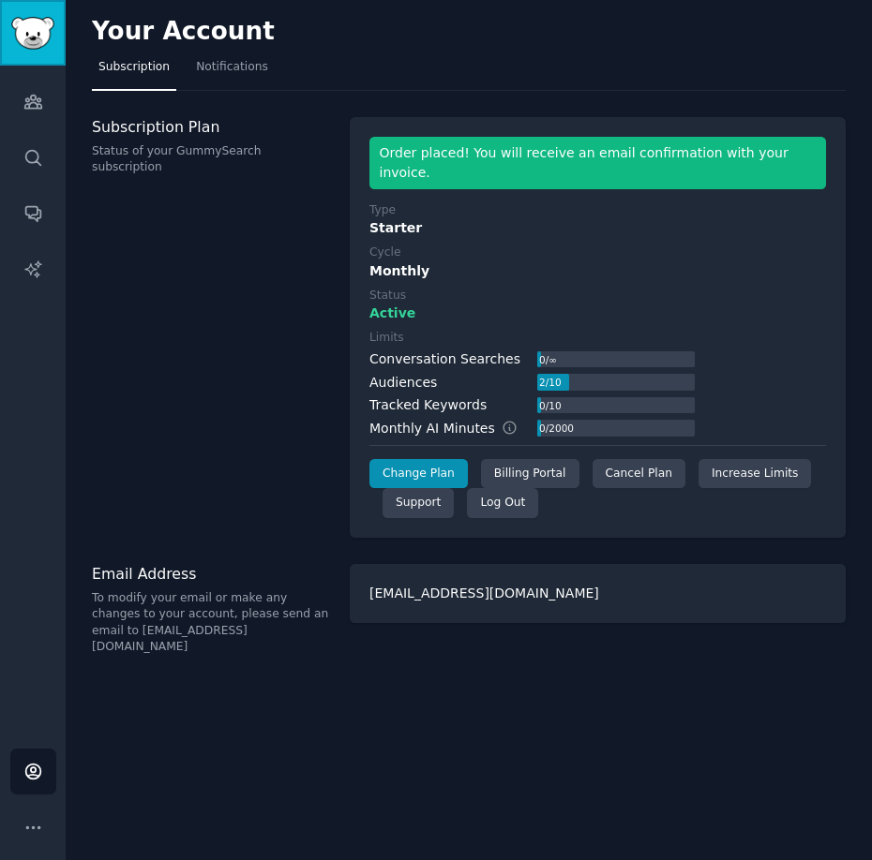
click at [37, 14] on link "Sidebar" at bounding box center [33, 33] width 66 height 66
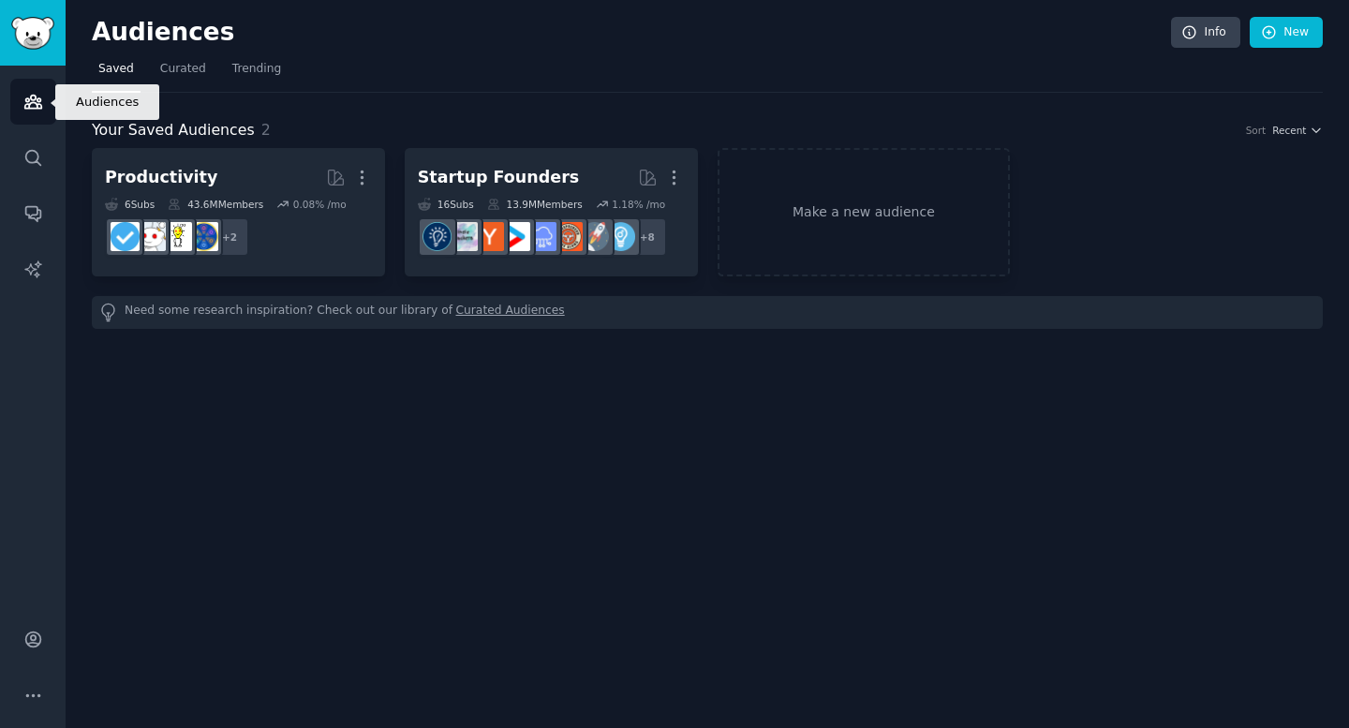
click at [37, 102] on icon "Sidebar" at bounding box center [33, 102] width 20 height 20
click at [185, 74] on span "Curated" at bounding box center [183, 69] width 46 height 17
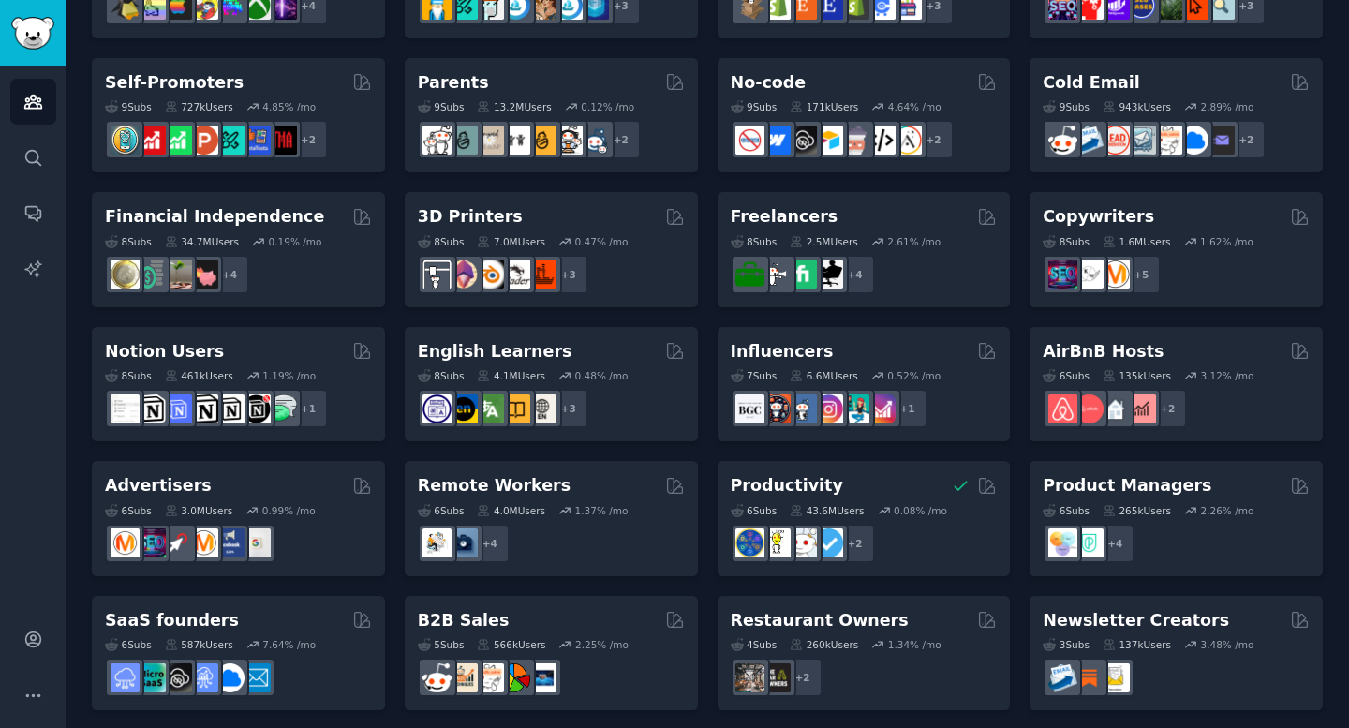
scroll to position [771, 0]
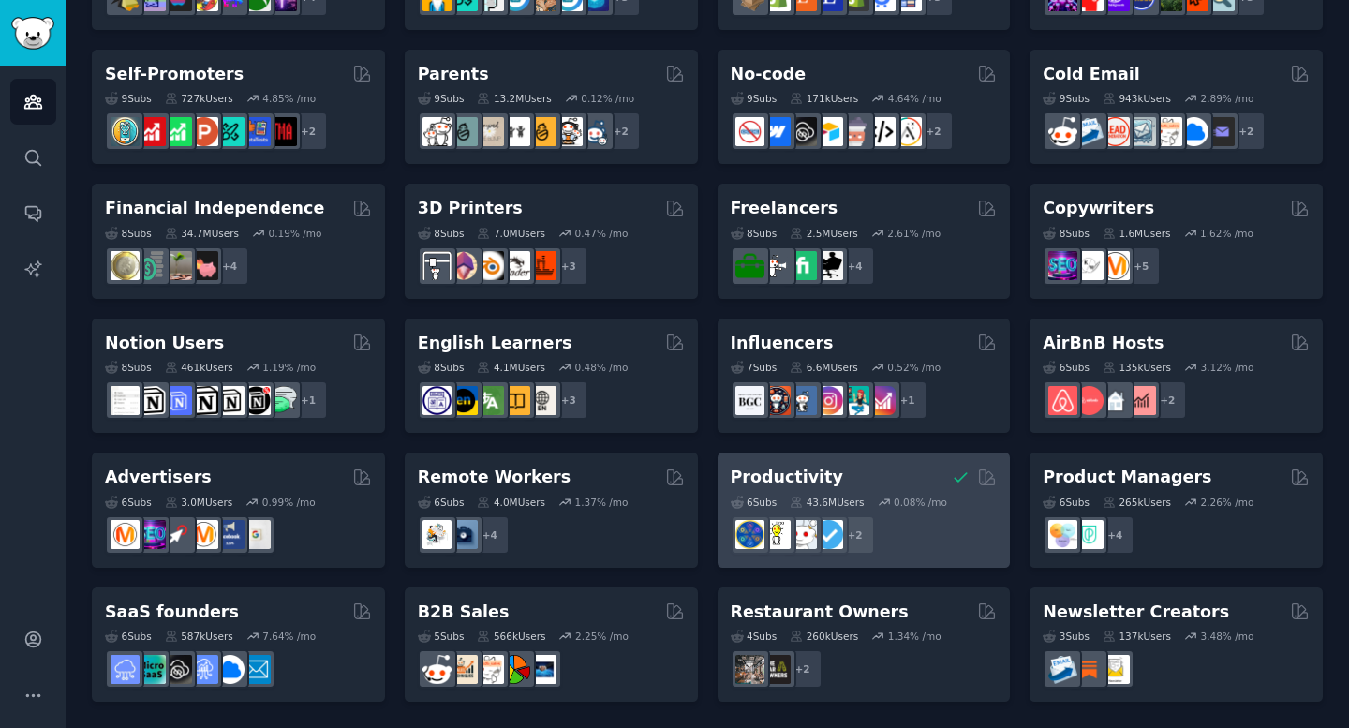
click at [871, 517] on div "+ 2" at bounding box center [864, 534] width 267 height 39
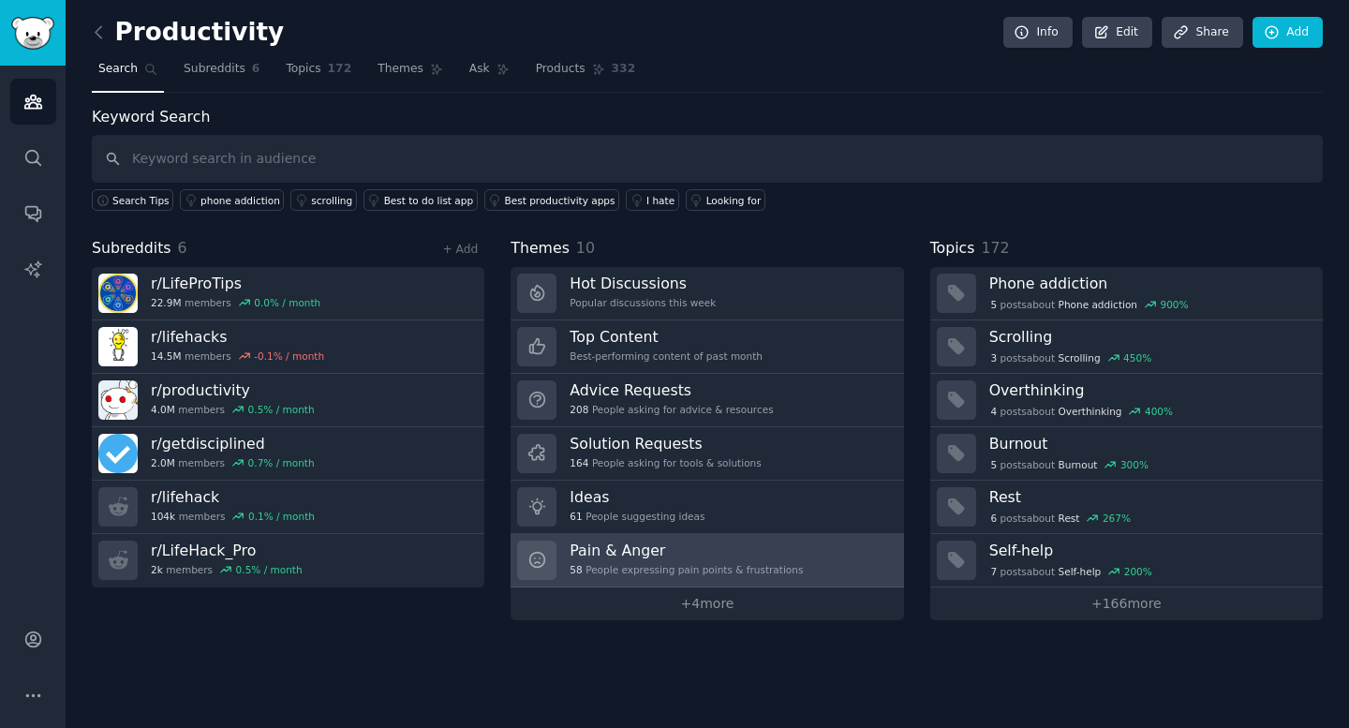
click at [677, 547] on h3 "Pain & Anger" at bounding box center [686, 551] width 233 height 20
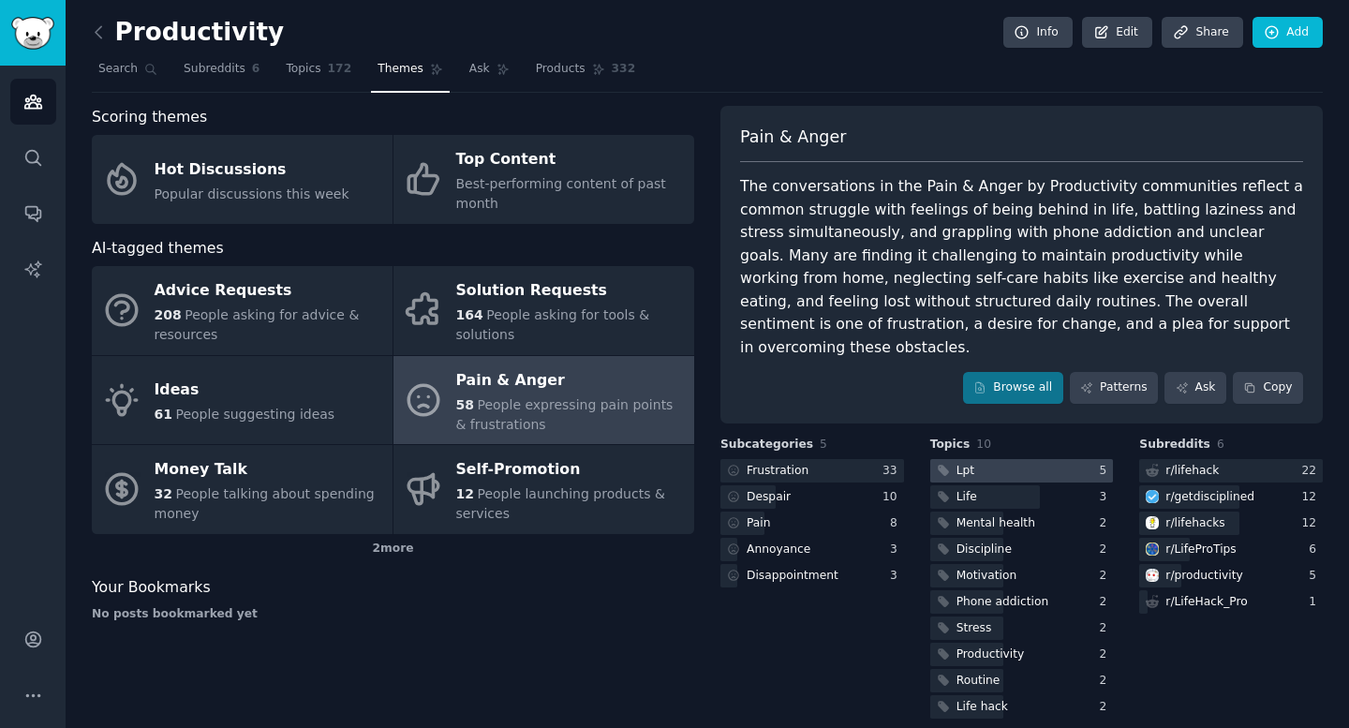
click at [871, 463] on div "Lpt" at bounding box center [966, 471] width 18 height 17
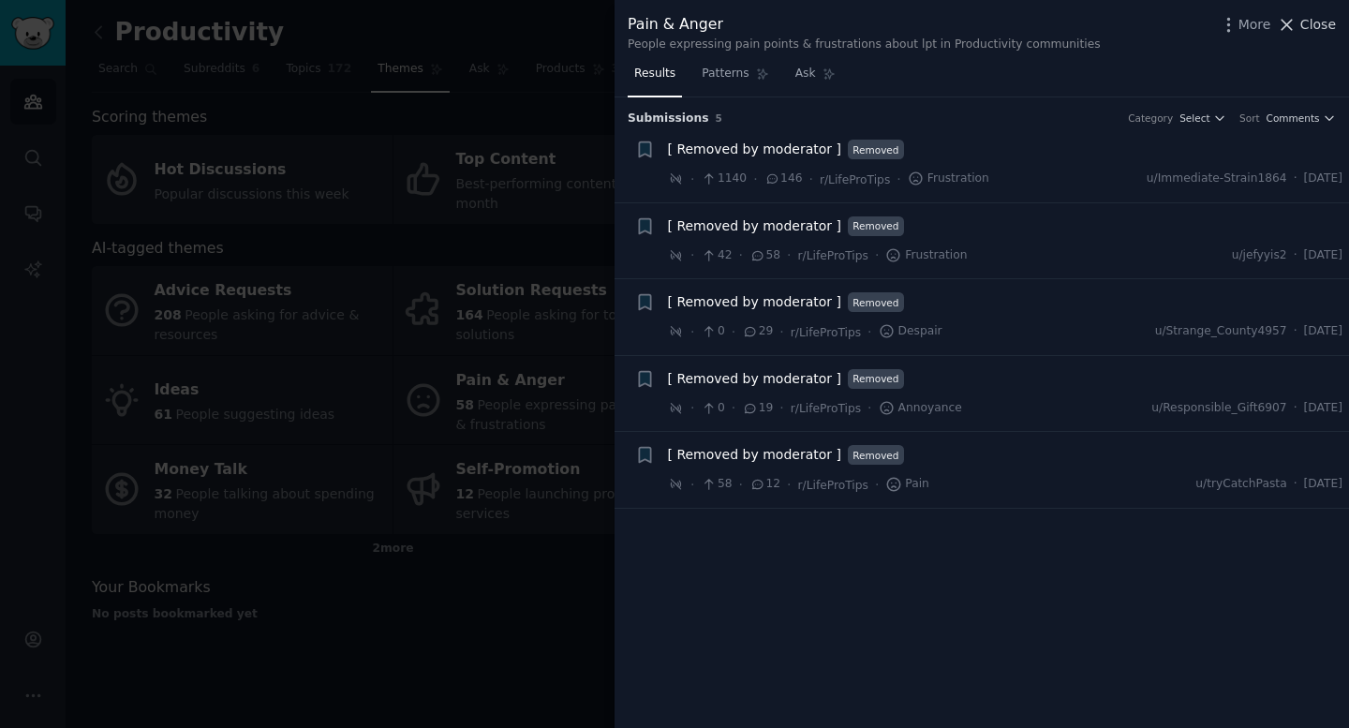
click at [871, 22] on button "Close" at bounding box center [1306, 25] width 59 height 20
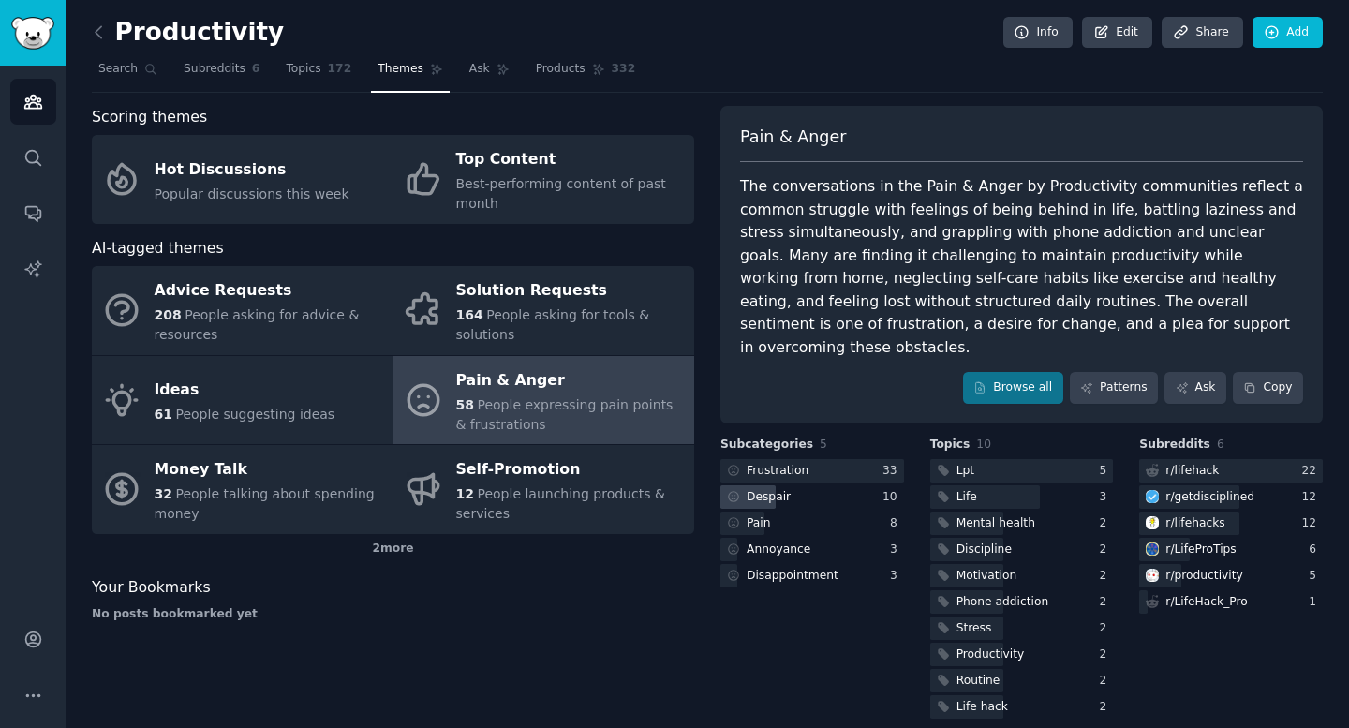
click at [797, 485] on div "Despair" at bounding box center [813, 496] width 184 height 23
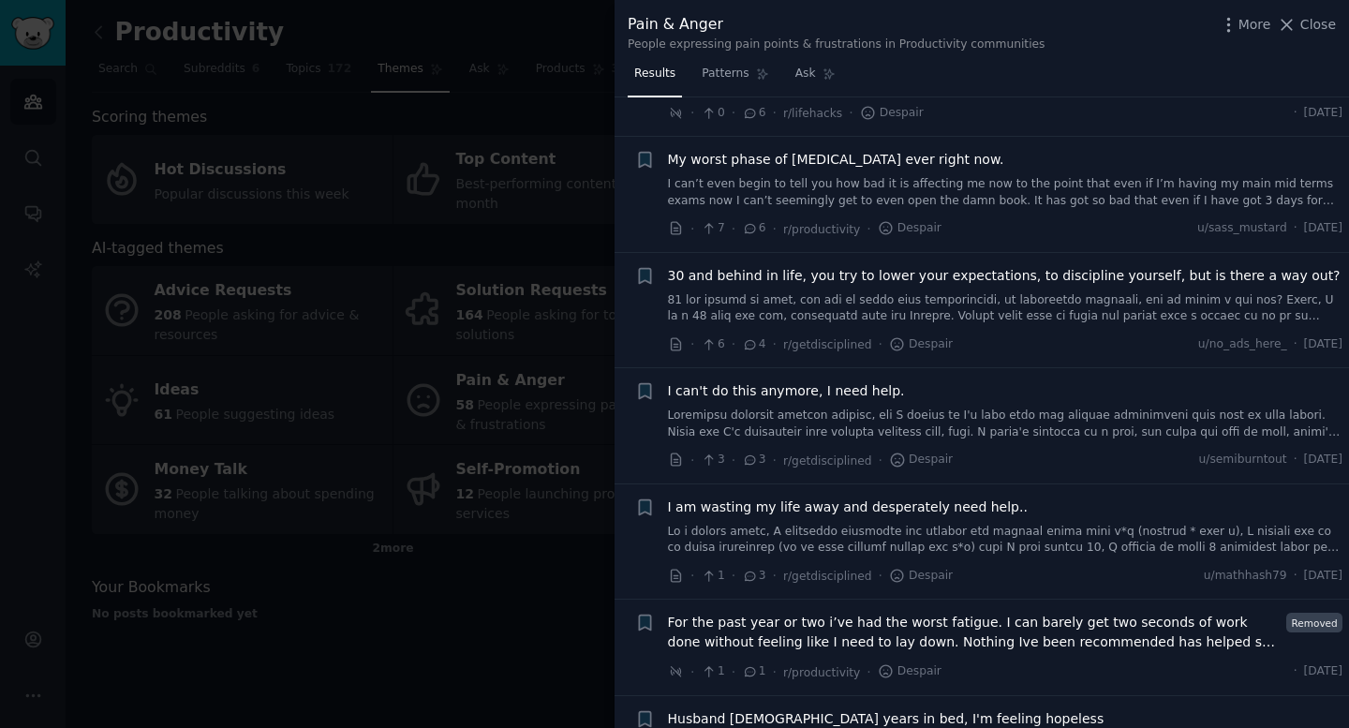
scroll to position [444, 0]
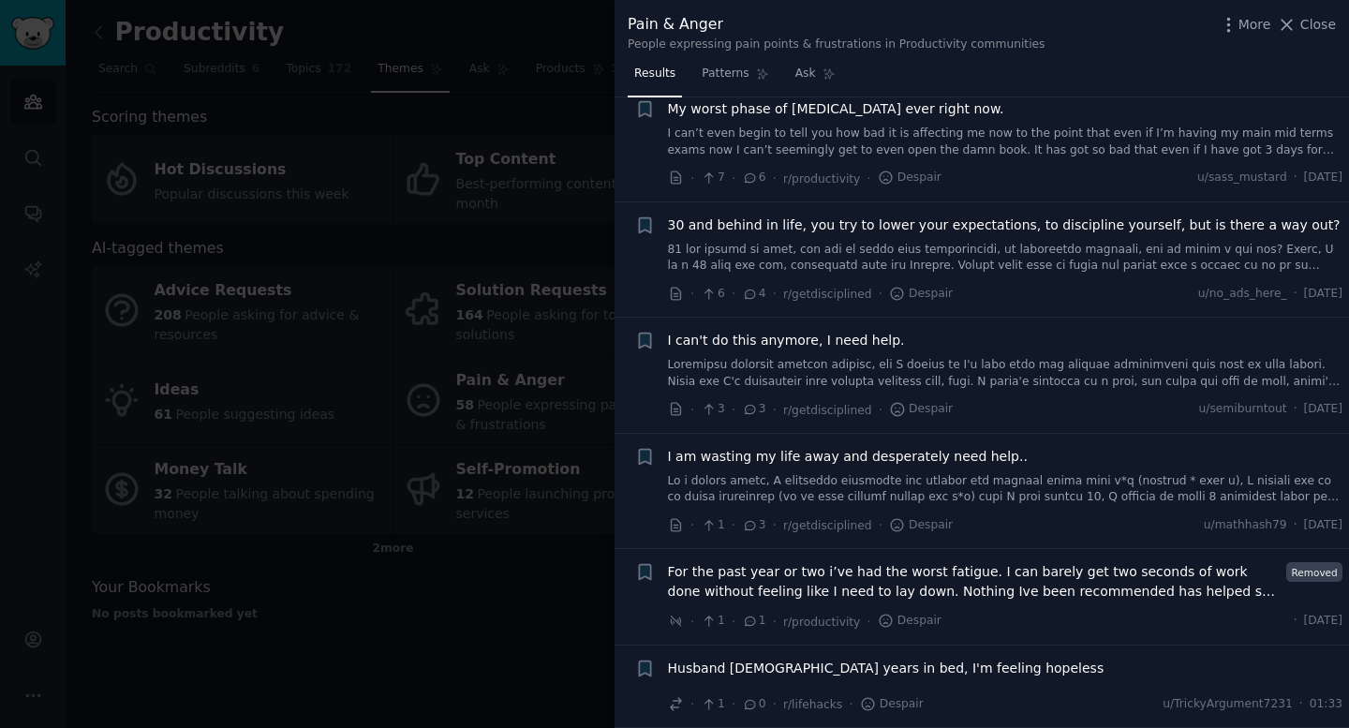
click at [549, 628] on div at bounding box center [674, 364] width 1349 height 728
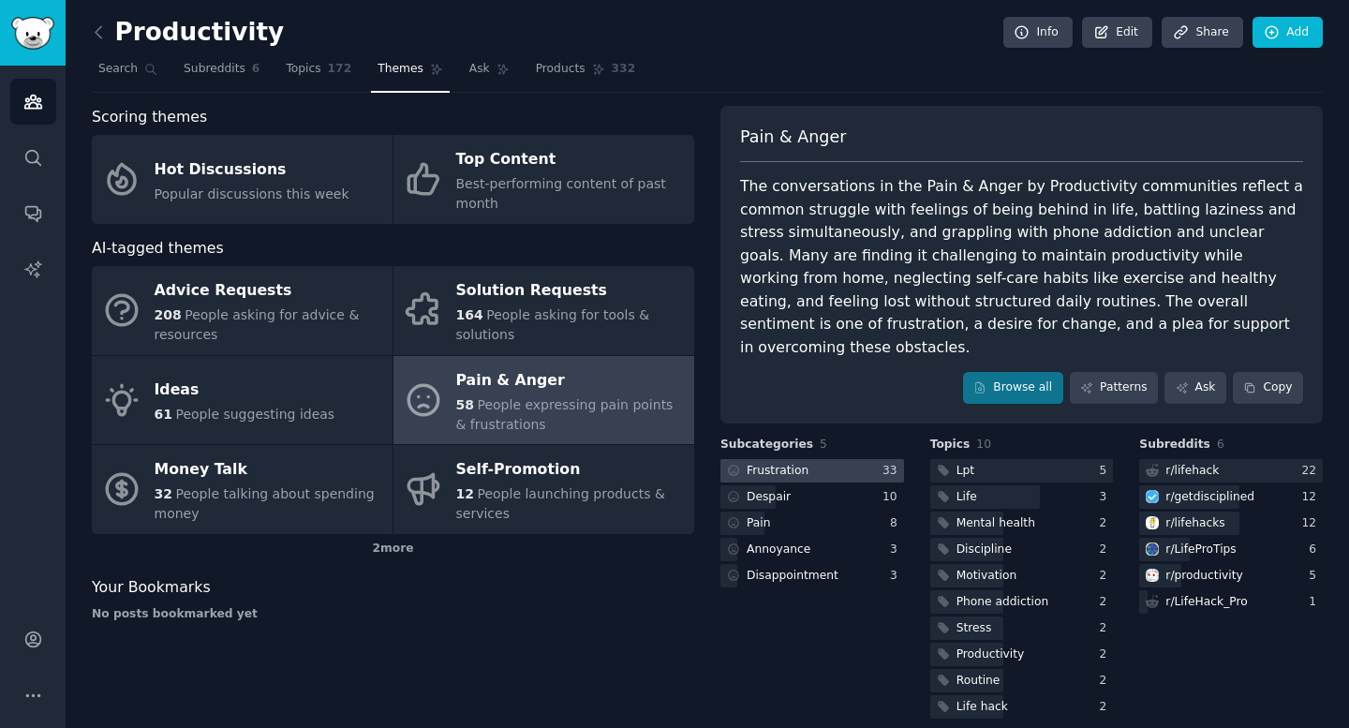
click at [770, 463] on div "Frustration" at bounding box center [778, 471] width 62 height 17
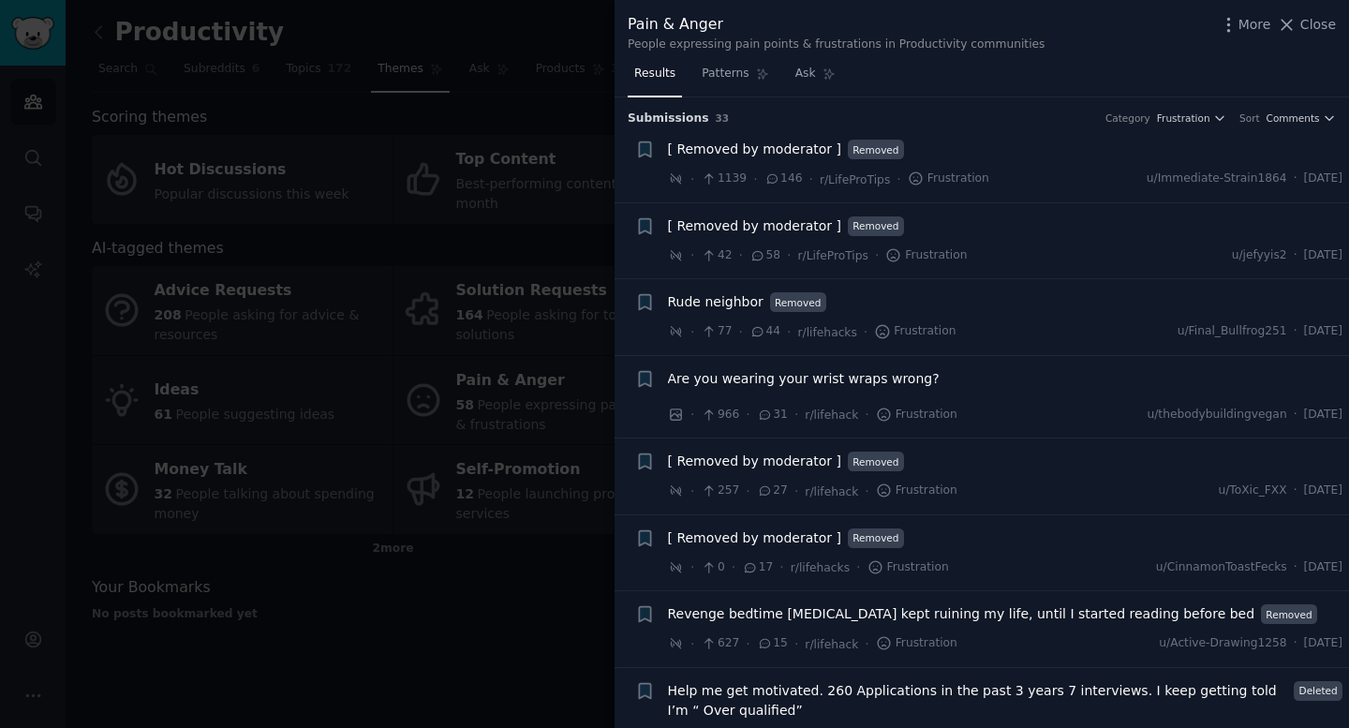
click at [451, 686] on div at bounding box center [674, 364] width 1349 height 728
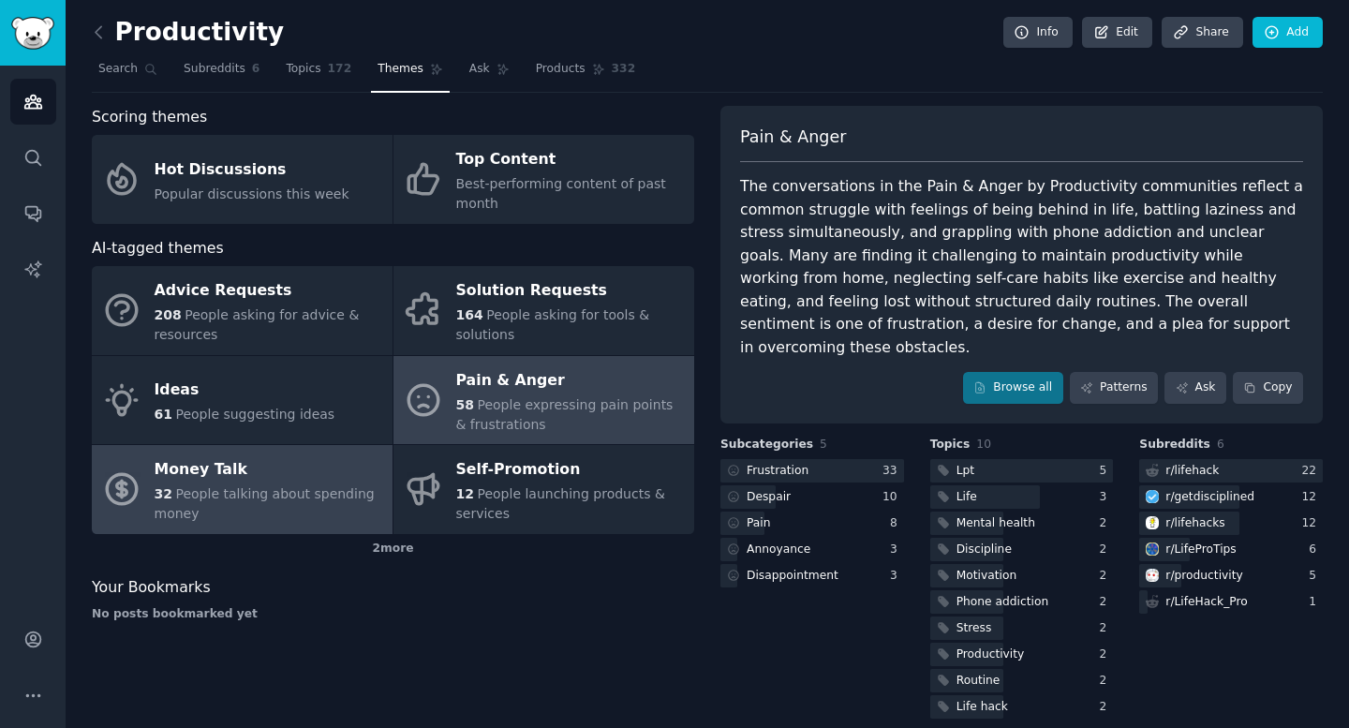
click at [246, 500] on span "People talking about spending money" at bounding box center [265, 503] width 220 height 35
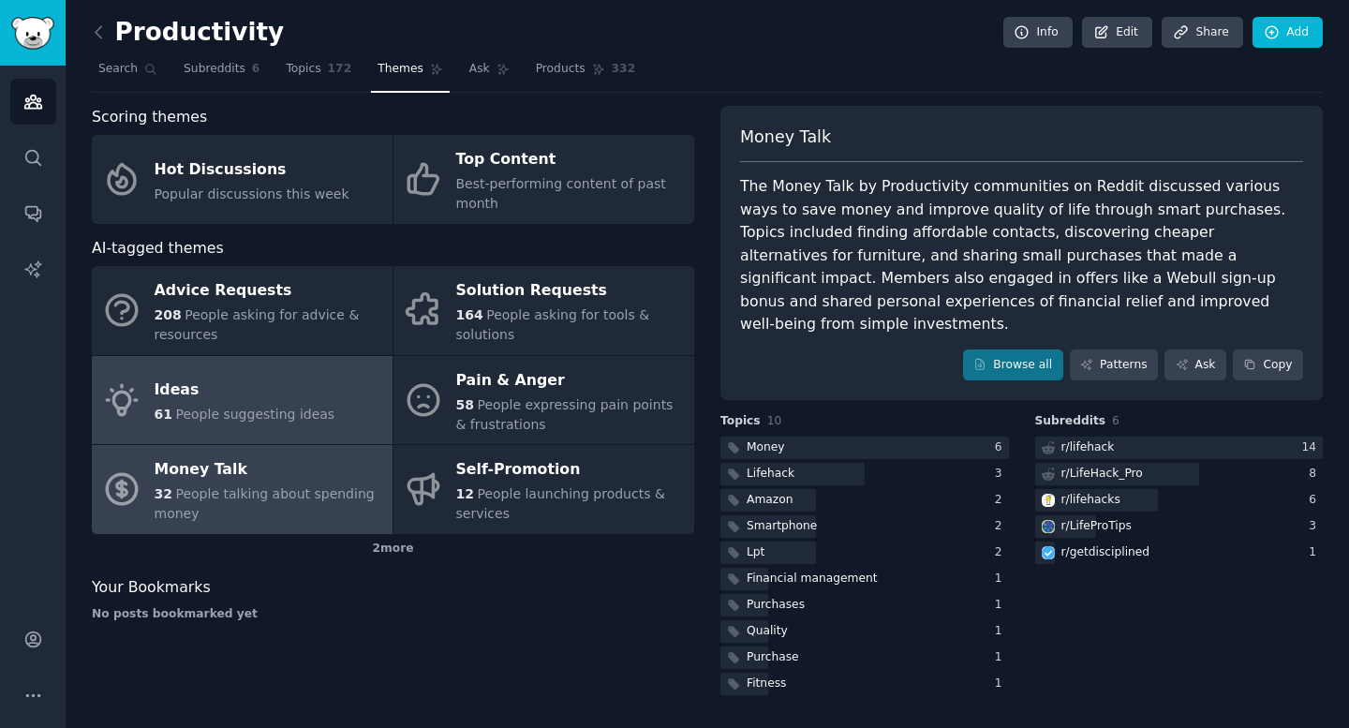
click at [224, 423] on div "61 People suggesting ideas" at bounding box center [245, 415] width 181 height 20
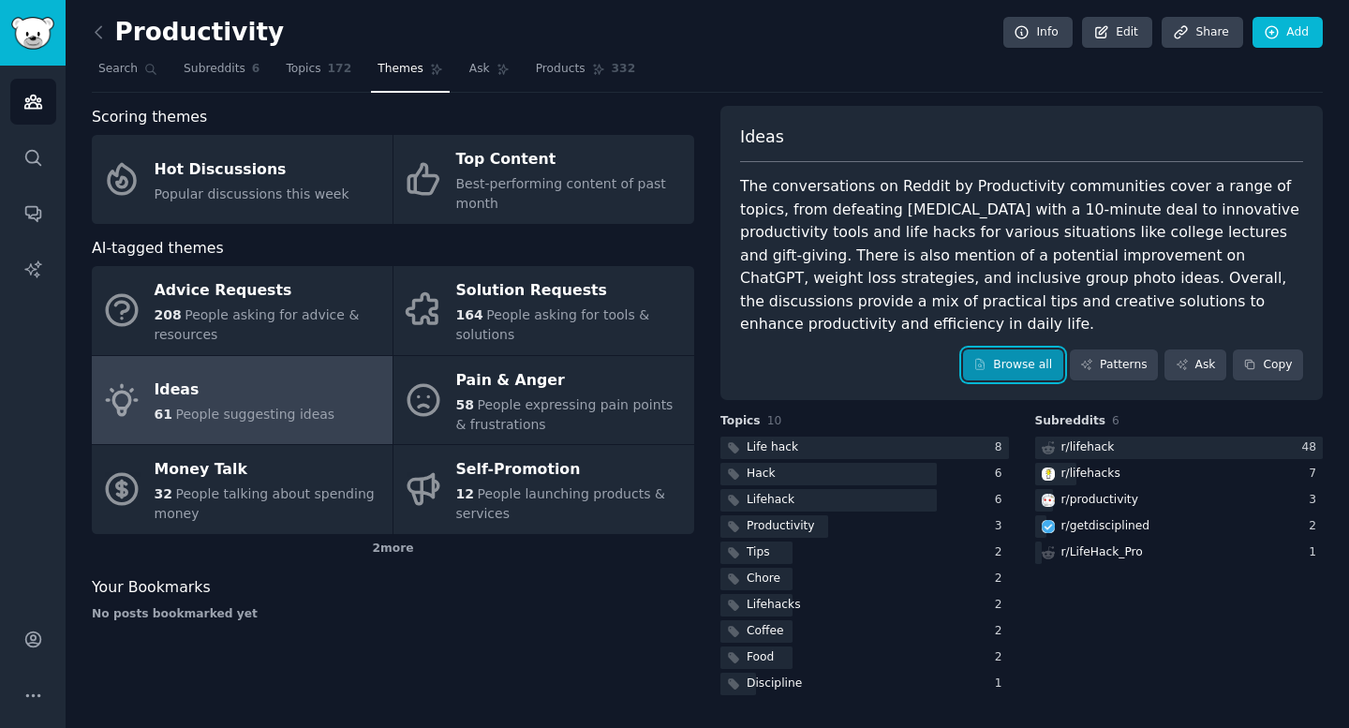
click at [871, 350] on link "Browse all" at bounding box center [1013, 366] width 100 height 32
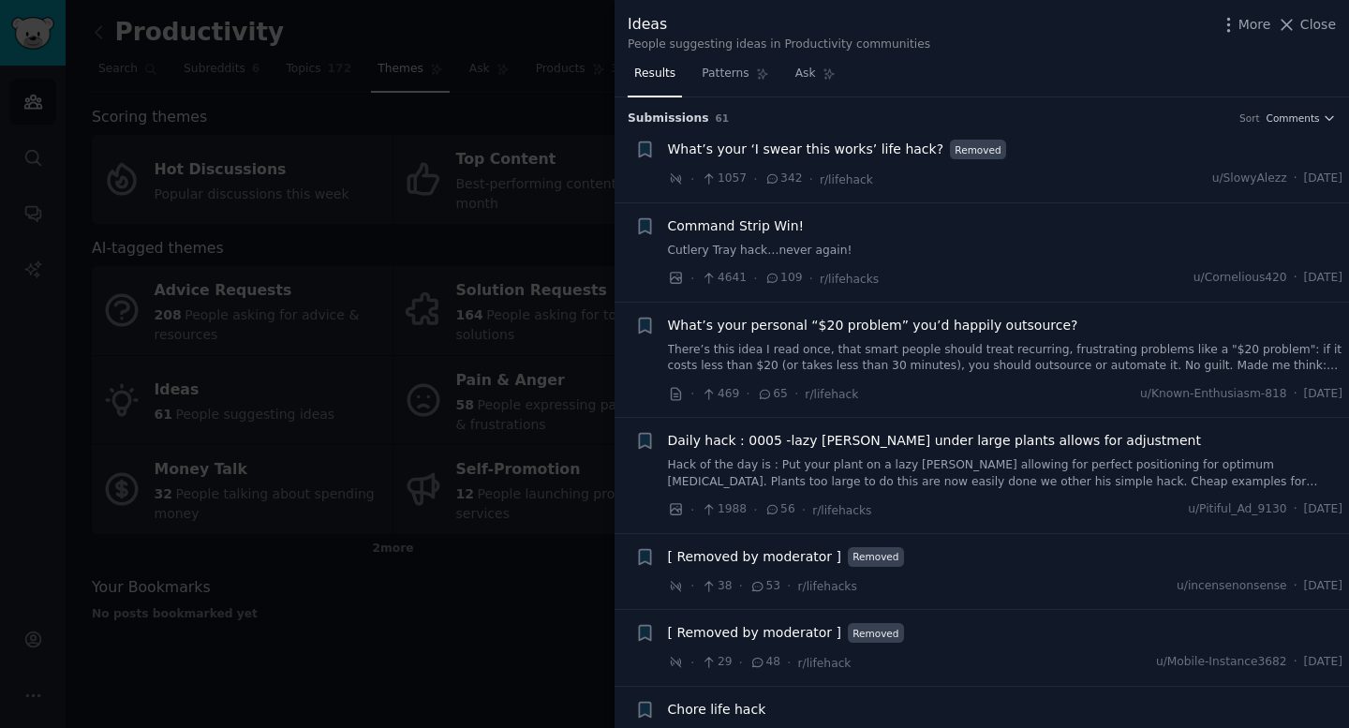
click at [871, 367] on link "There’s this idea I read once, that smart people should treat recurring, frustr…" at bounding box center [1006, 358] width 676 height 33
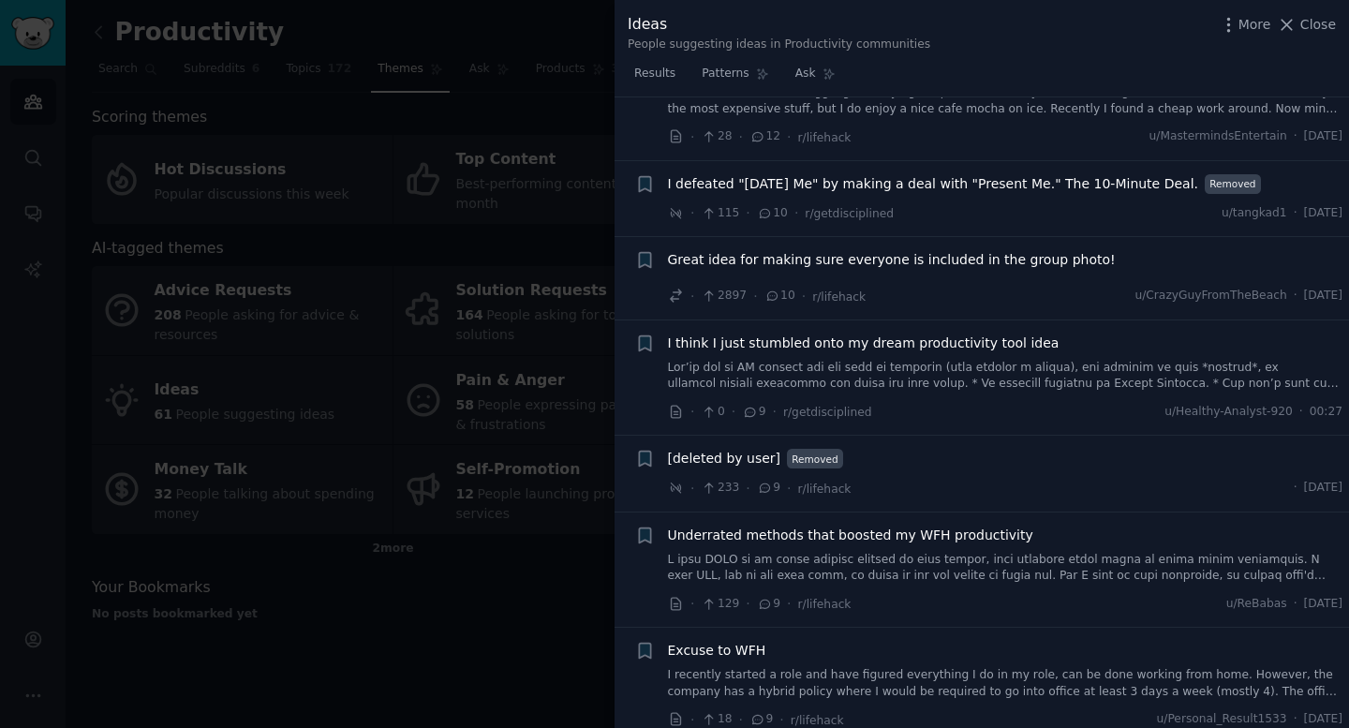
scroll to position [1825, 0]
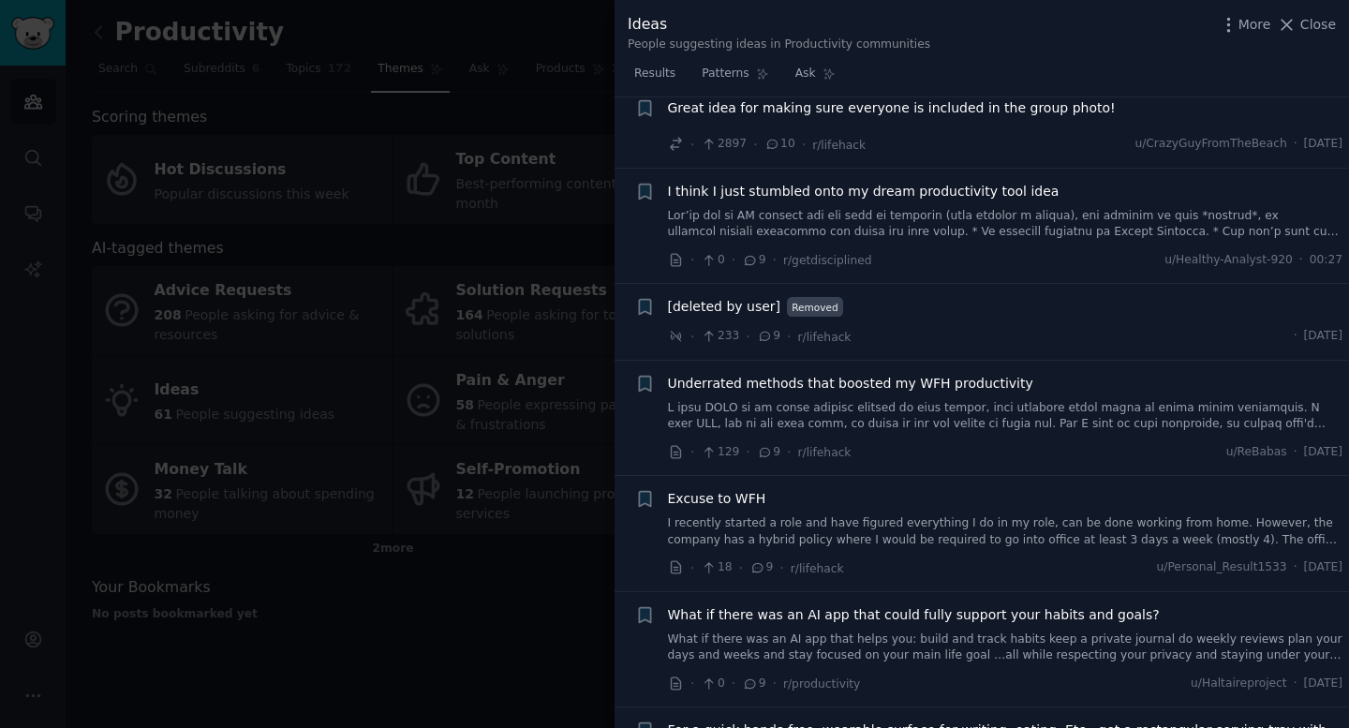
click at [573, 611] on div at bounding box center [674, 364] width 1349 height 728
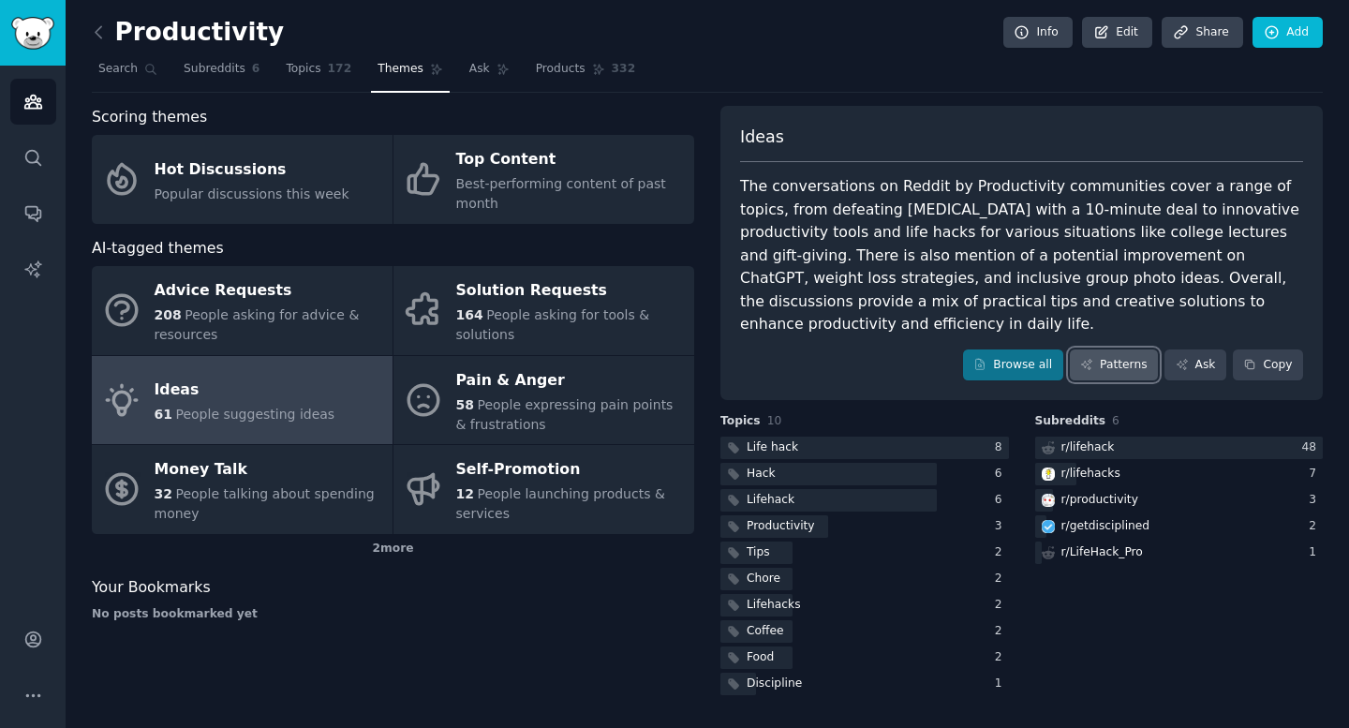
click at [871, 350] on link "Patterns" at bounding box center [1114, 366] width 88 height 32
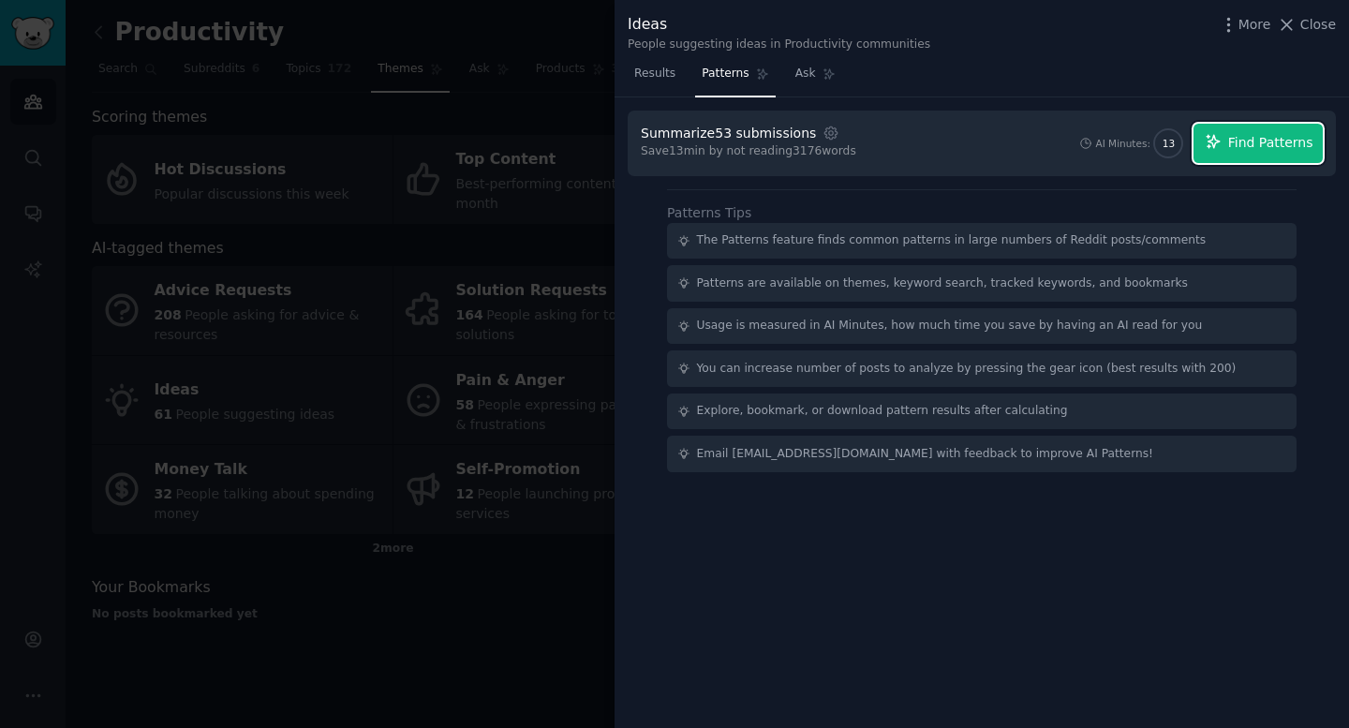
click at [871, 137] on span "Find Patterns" at bounding box center [1271, 143] width 85 height 20
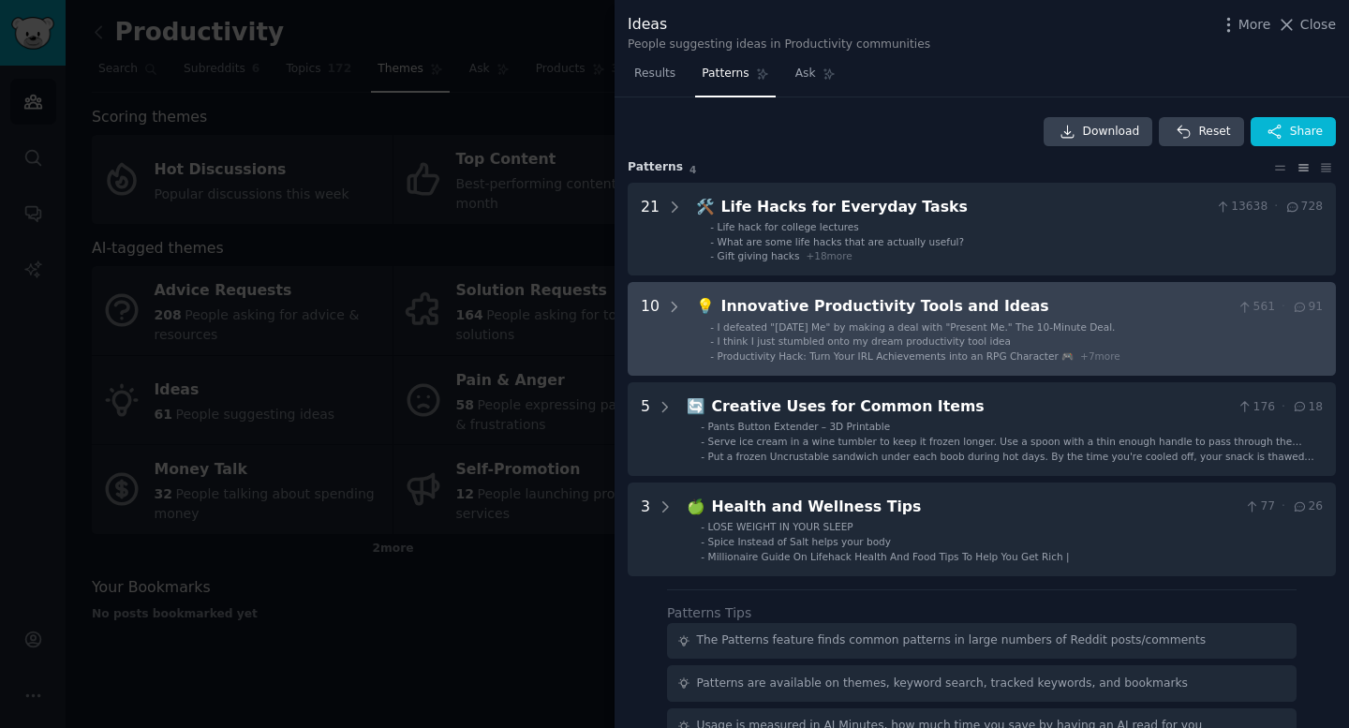
click at [871, 332] on div "I defeated "[DATE] Me" by making a deal with "Present Me." The 10-Minute Deal." at bounding box center [917, 326] width 398 height 13
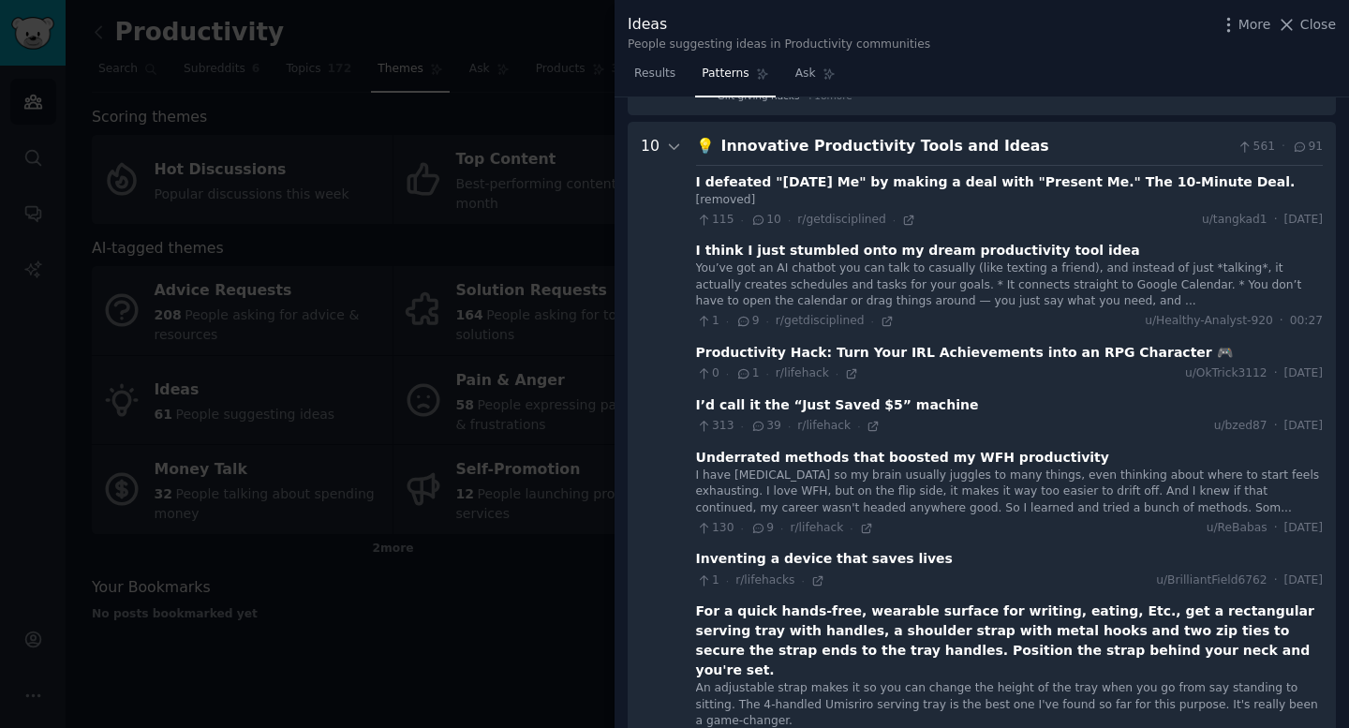
scroll to position [186, 0]
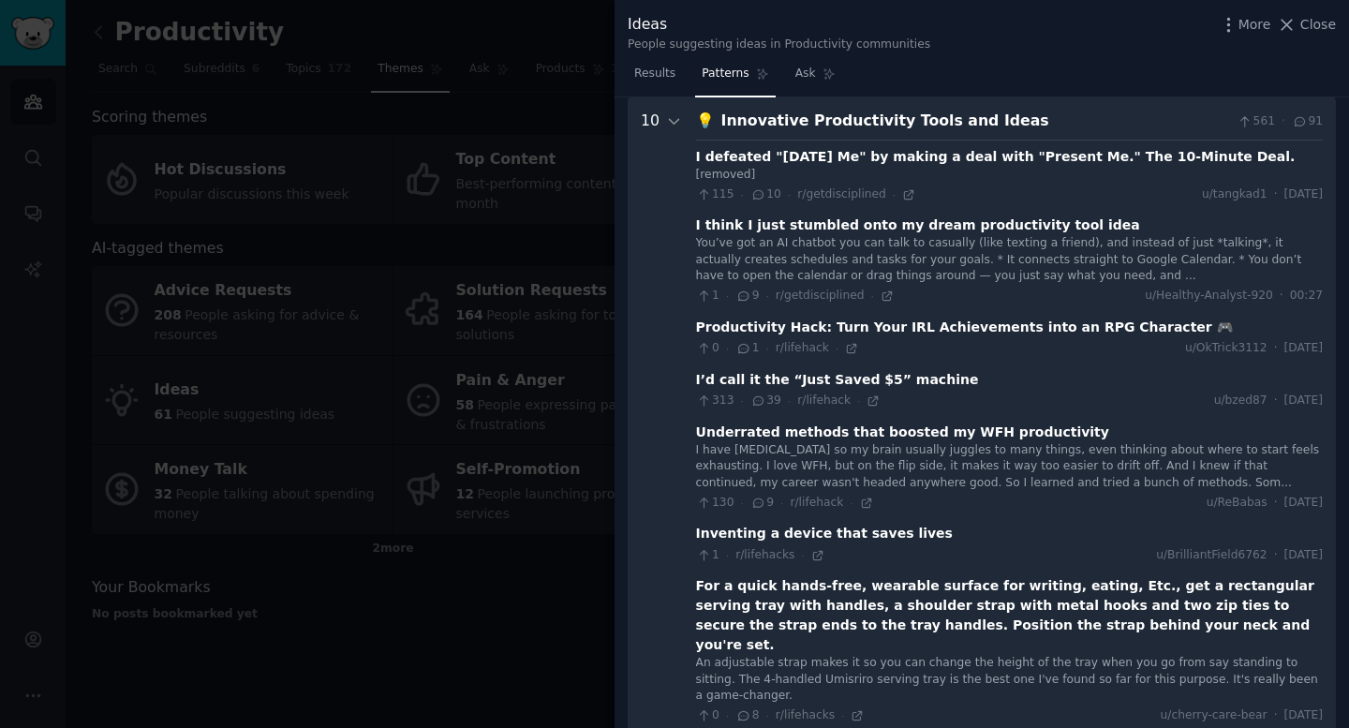
click at [297, 609] on div at bounding box center [674, 364] width 1349 height 728
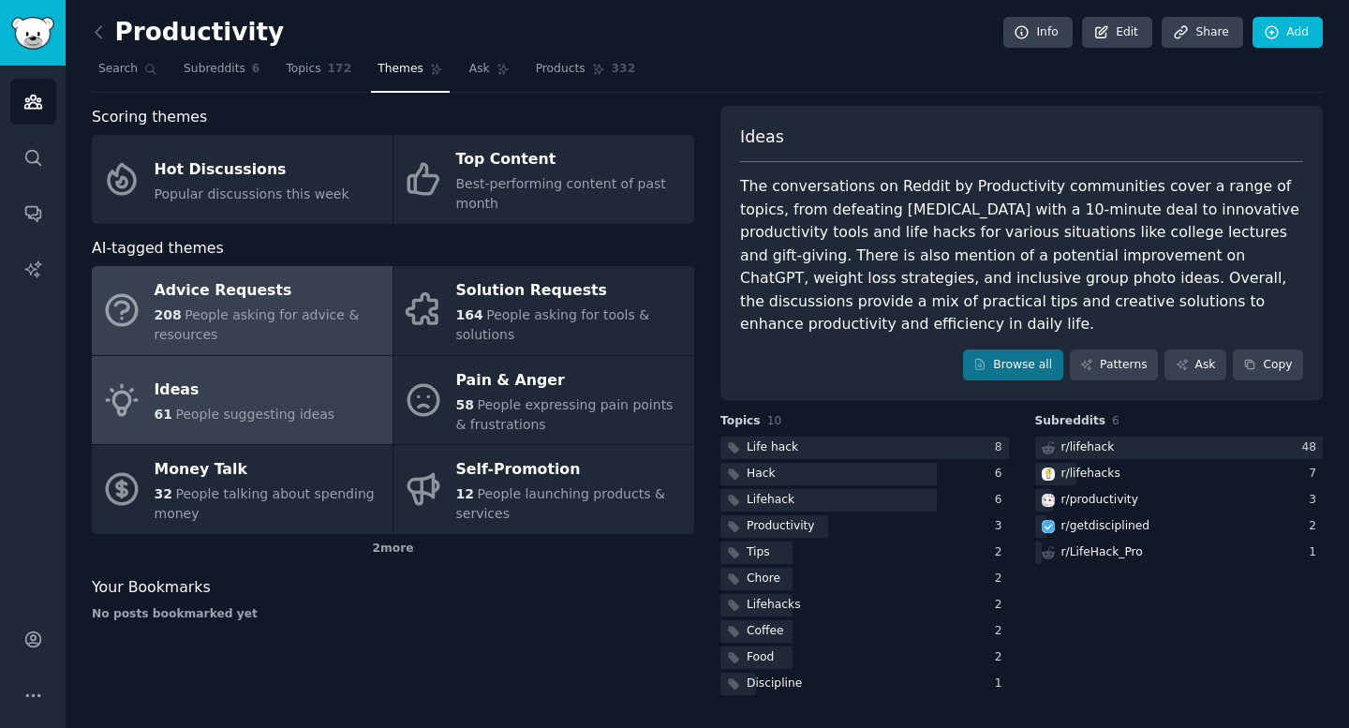
click at [303, 326] on div "208 People asking for advice & resources" at bounding box center [269, 324] width 229 height 39
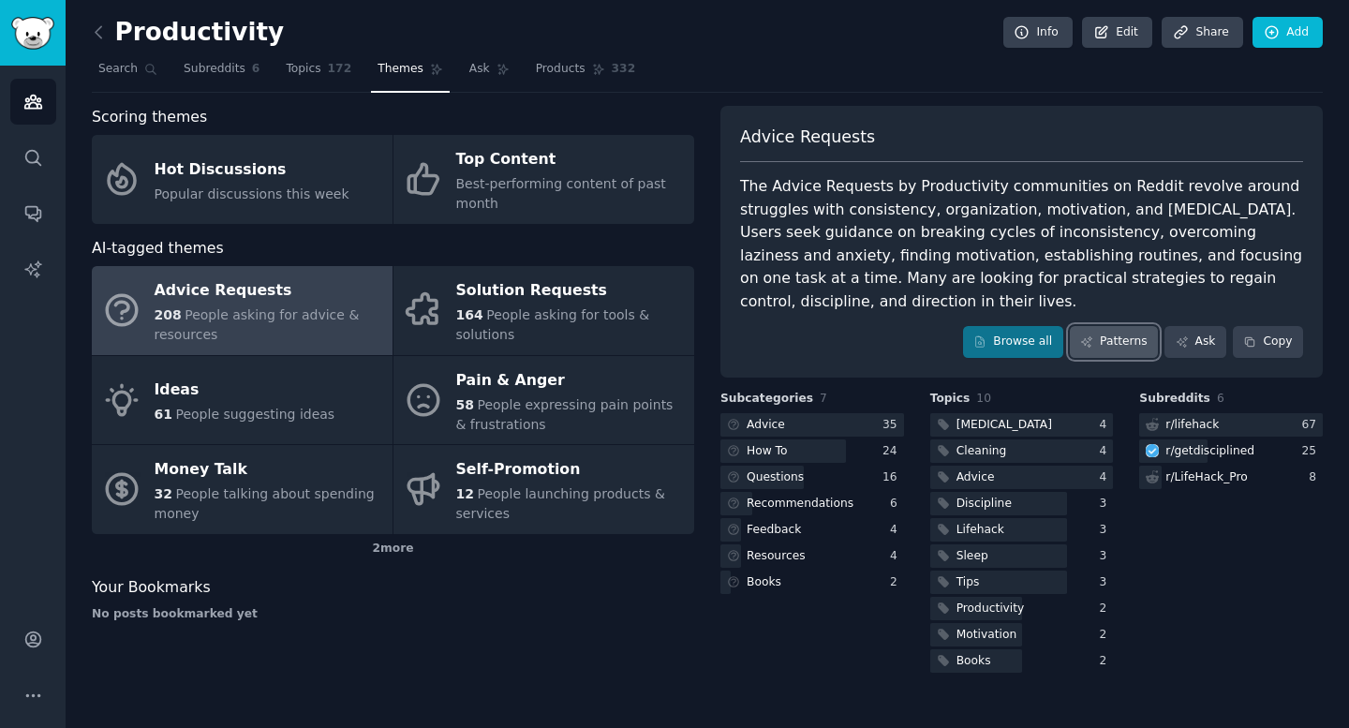
click at [871, 339] on link "Patterns" at bounding box center [1114, 342] width 88 height 32
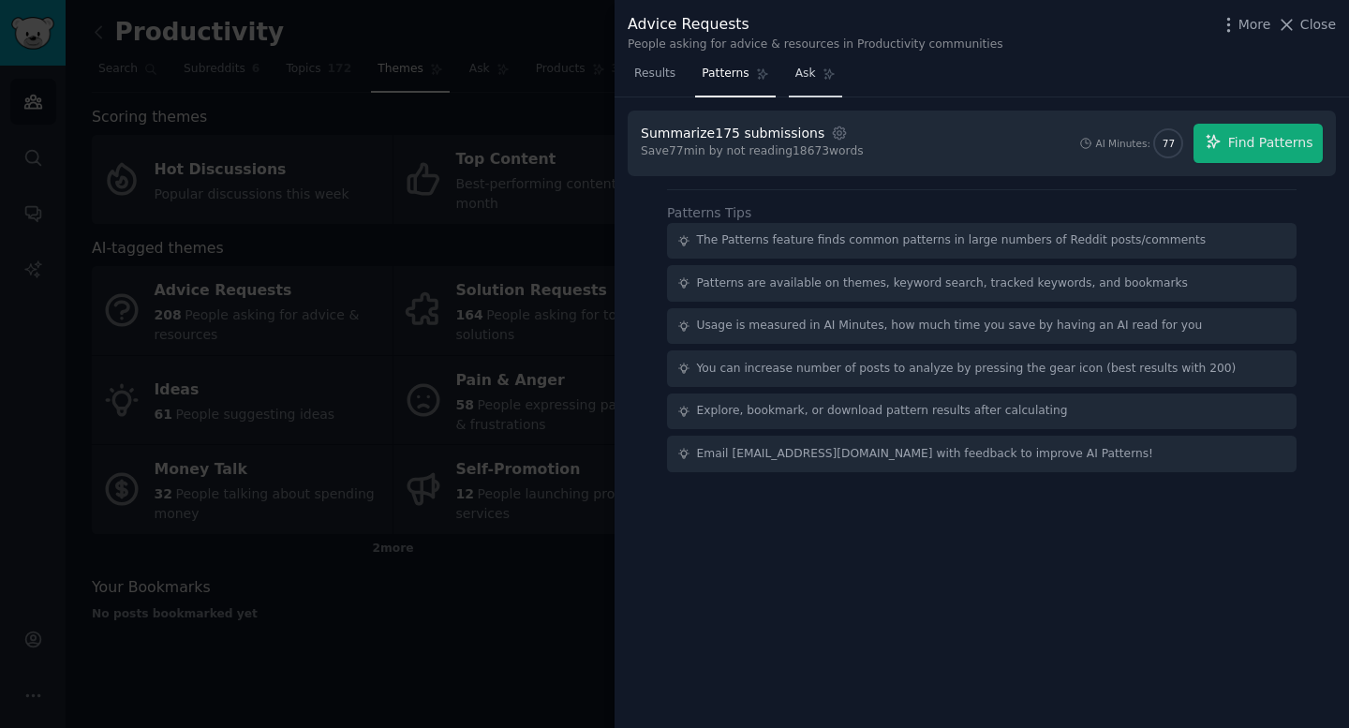
click at [812, 81] on span "Ask" at bounding box center [806, 74] width 21 height 17
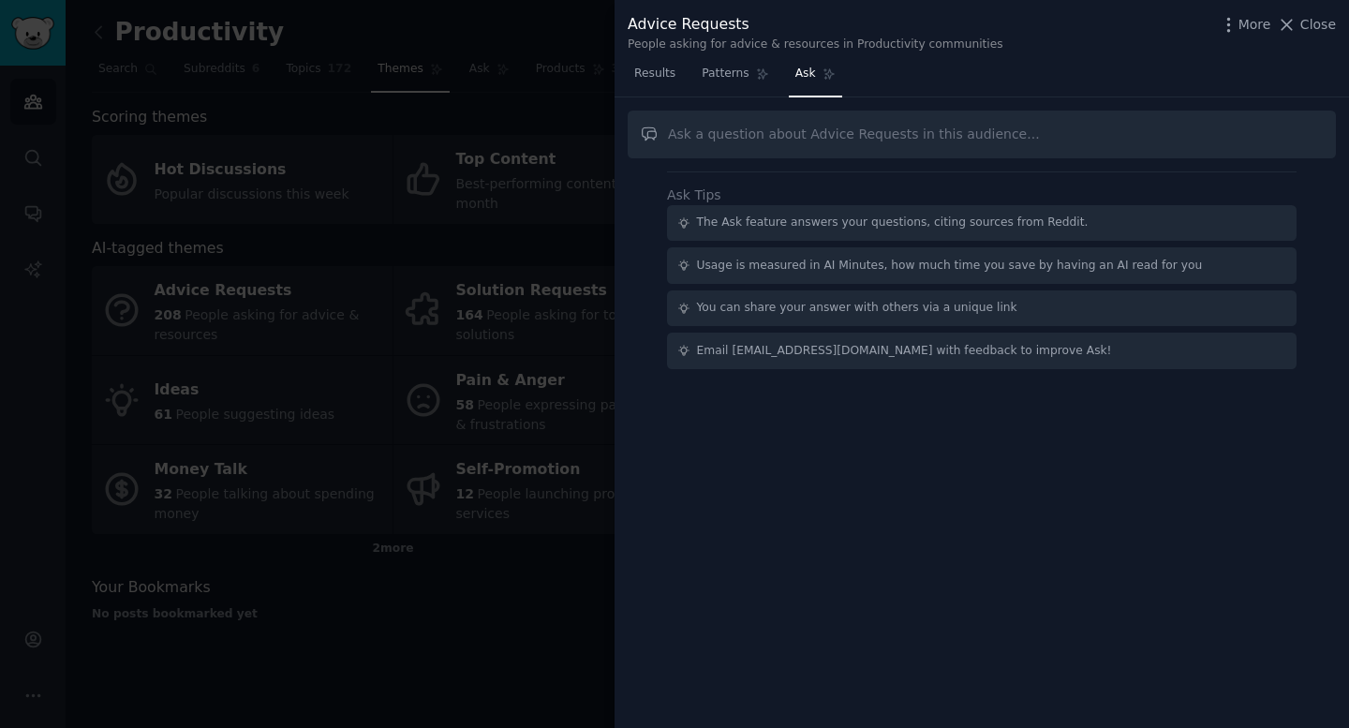
click at [741, 119] on input "text" at bounding box center [982, 135] width 708 height 48
click at [661, 85] on link "Results" at bounding box center [655, 78] width 54 height 38
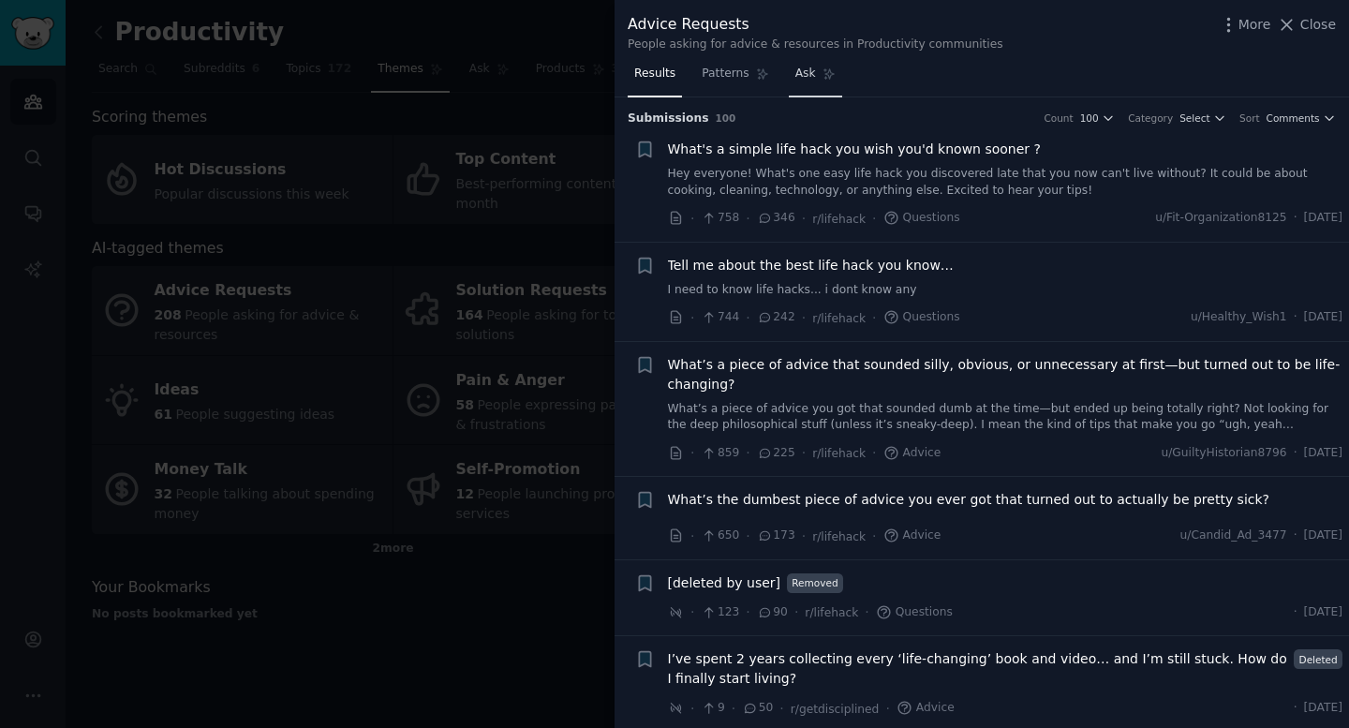
click at [792, 82] on link "Ask" at bounding box center [815, 78] width 53 height 38
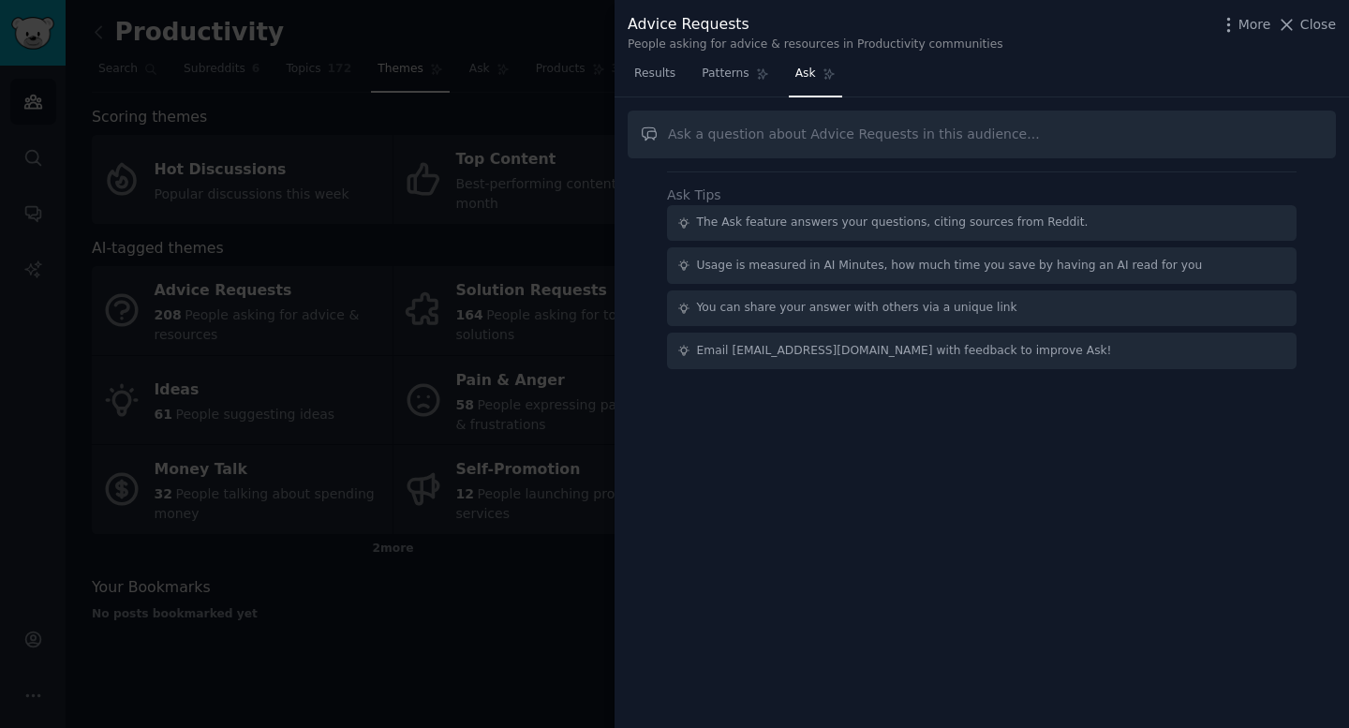
click at [778, 137] on input "text" at bounding box center [982, 135] width 708 height 48
type input "what is the most common tool requested?"
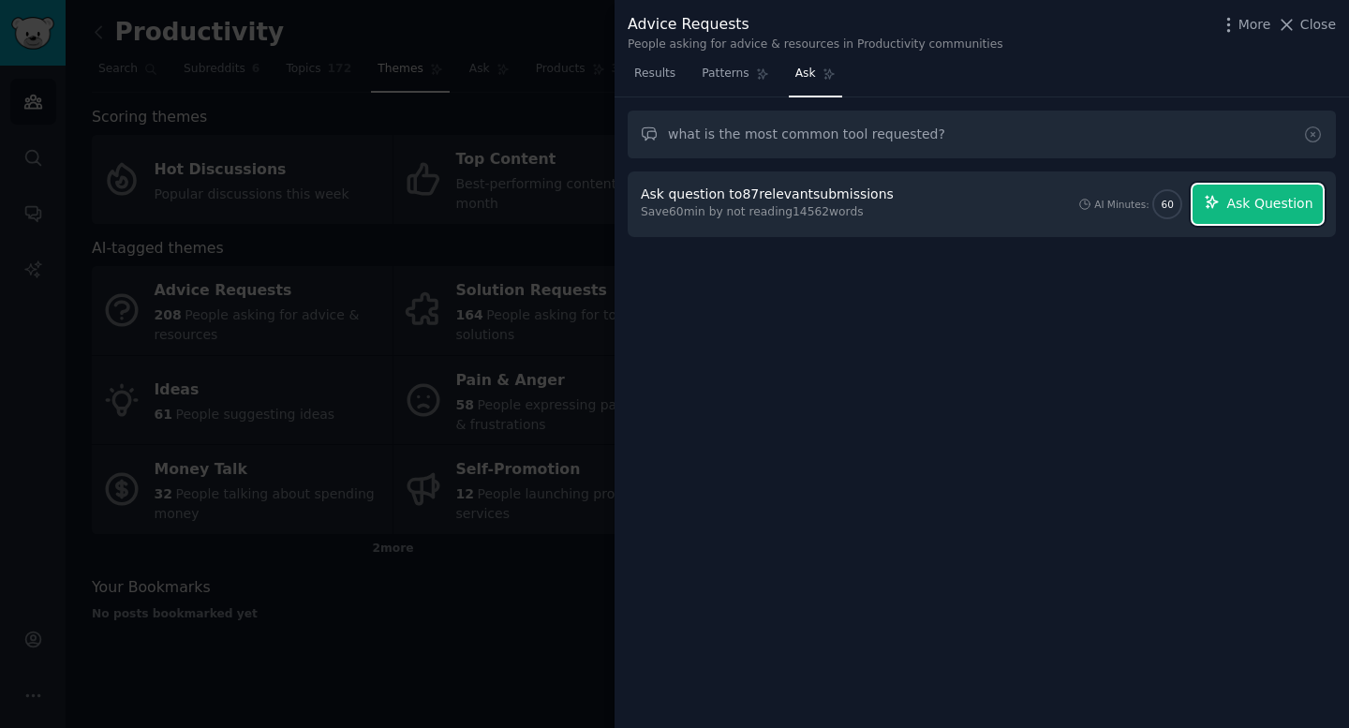
click at [871, 198] on span "Ask Question" at bounding box center [1270, 204] width 86 height 20
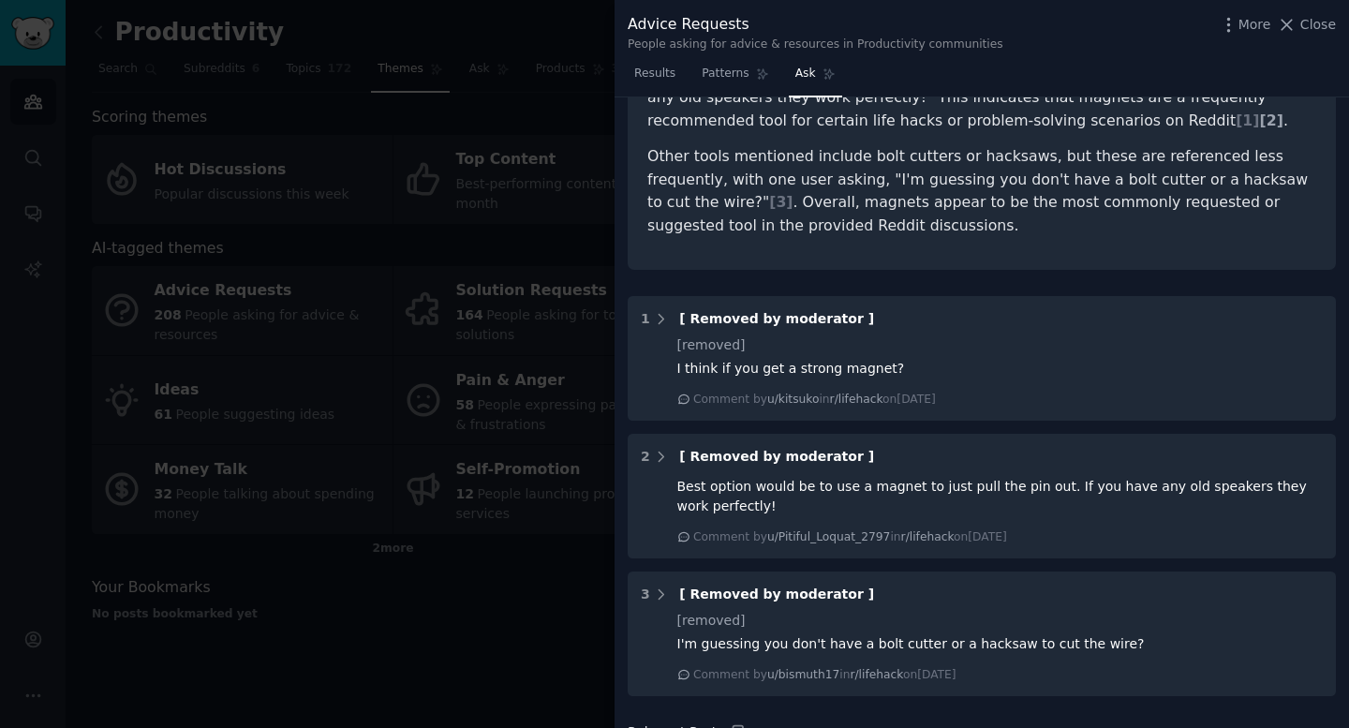
scroll to position [280, 0]
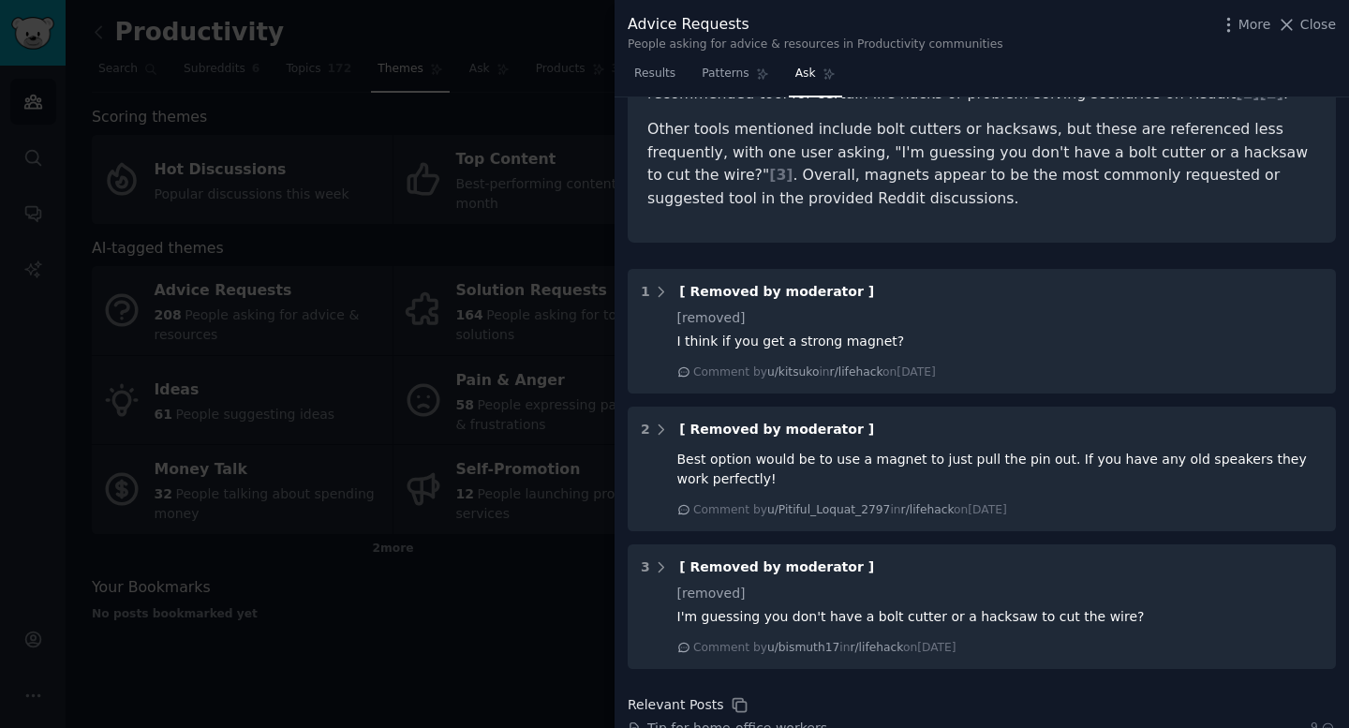
click at [273, 660] on div at bounding box center [674, 364] width 1349 height 728
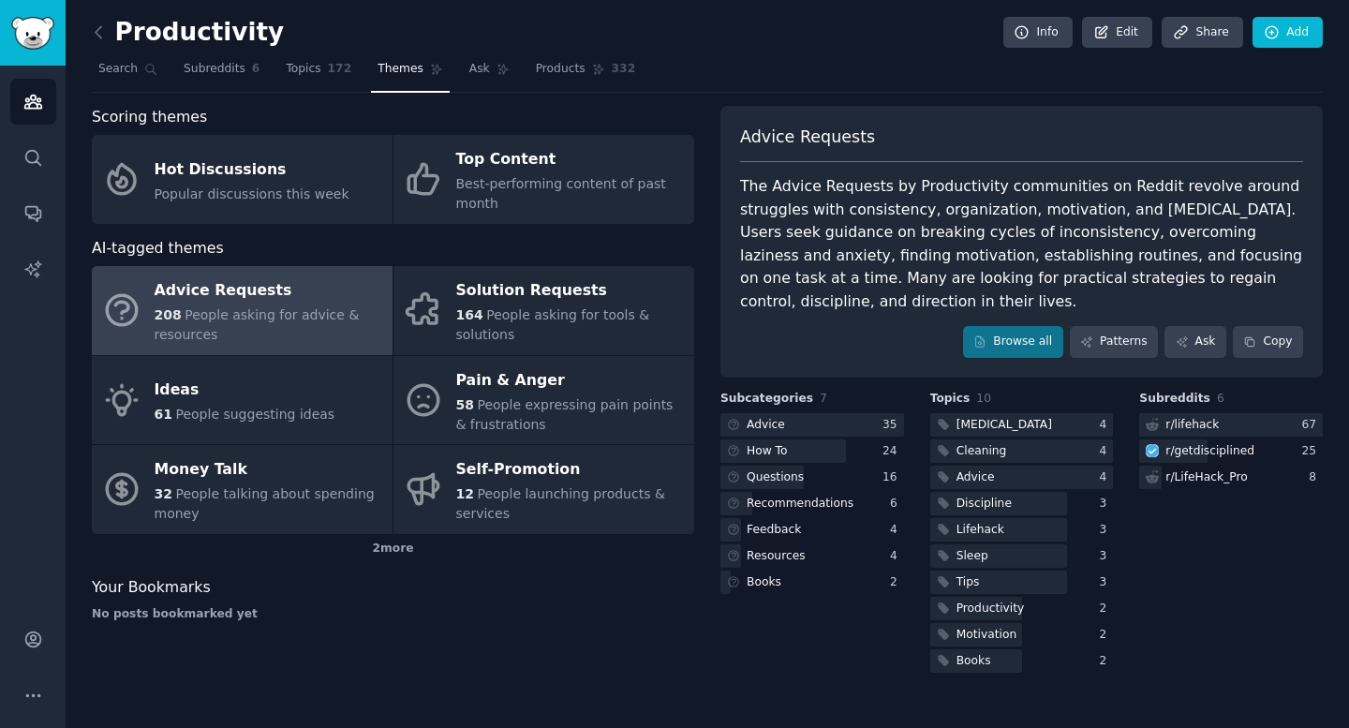
click at [87, 38] on div "Productivity Info Edit Share Add Search Subreddits 6 Topics 172 Themes Ask Prod…" at bounding box center [708, 364] width 1284 height 728
click at [104, 34] on icon at bounding box center [99, 32] width 20 height 20
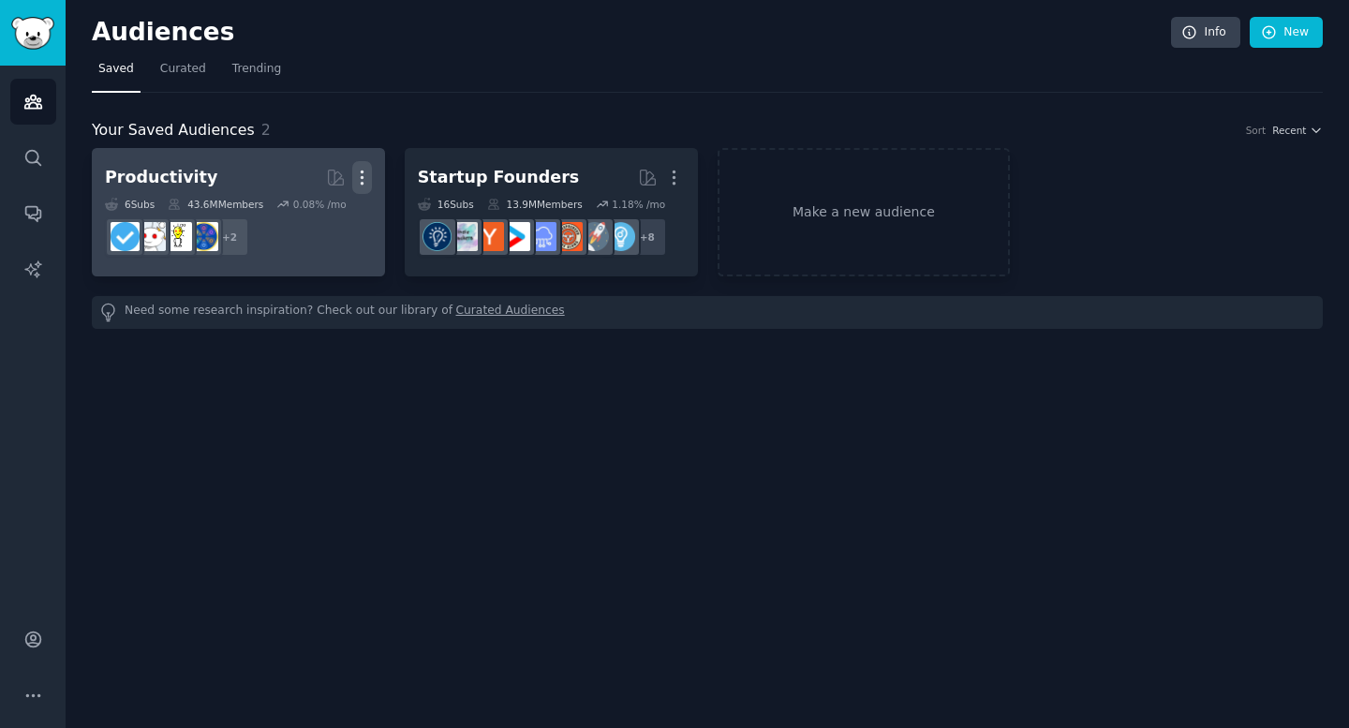
click at [364, 180] on icon "button" at bounding box center [362, 178] width 20 height 20
click at [316, 211] on p "Delete" at bounding box center [311, 217] width 43 height 20
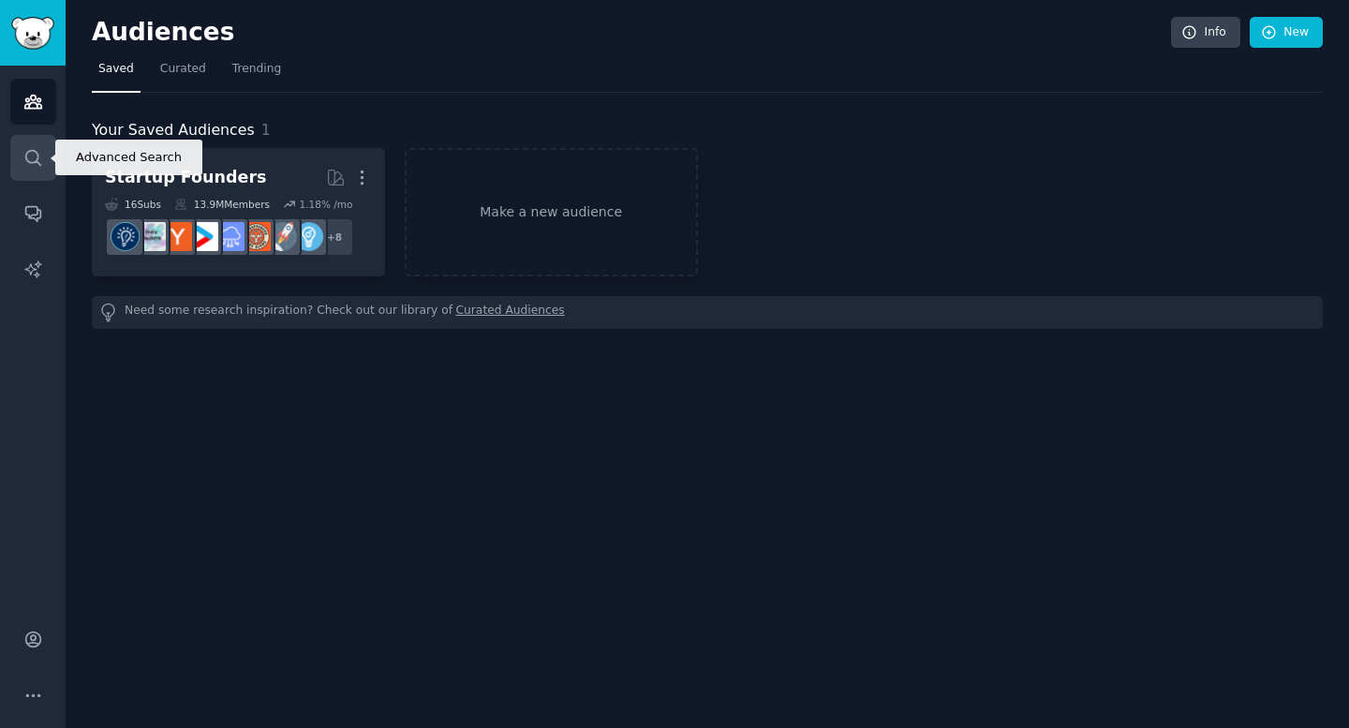
click at [41, 158] on icon "Sidebar" at bounding box center [33, 158] width 20 height 20
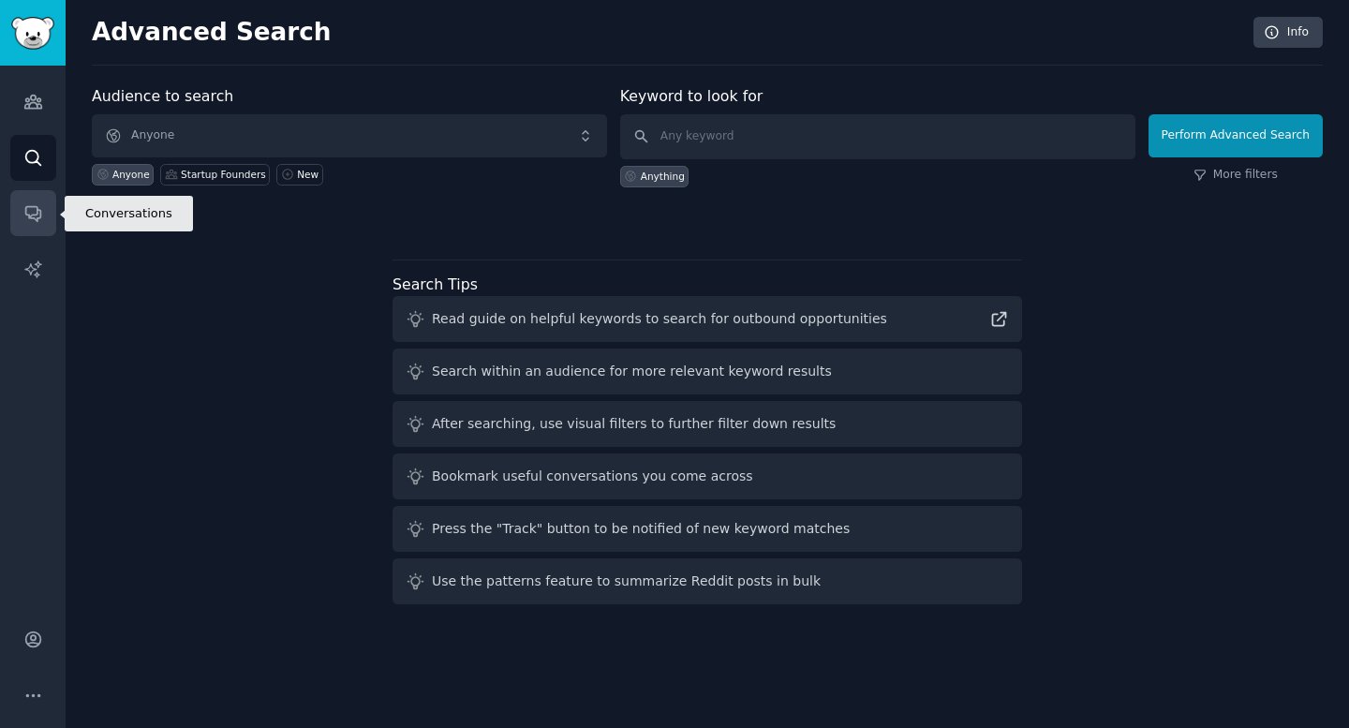
click at [35, 222] on icon "Sidebar" at bounding box center [33, 213] width 20 height 20
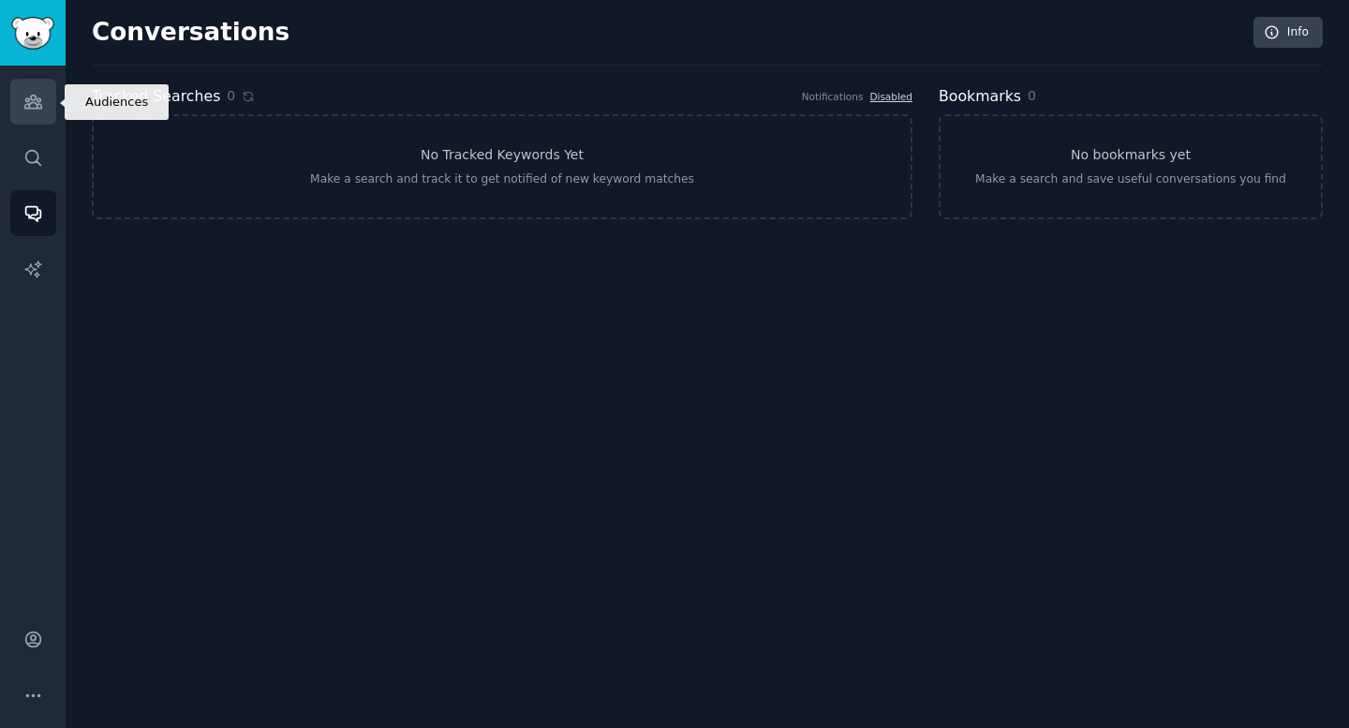
click at [26, 95] on icon "Sidebar" at bounding box center [33, 102] width 20 height 20
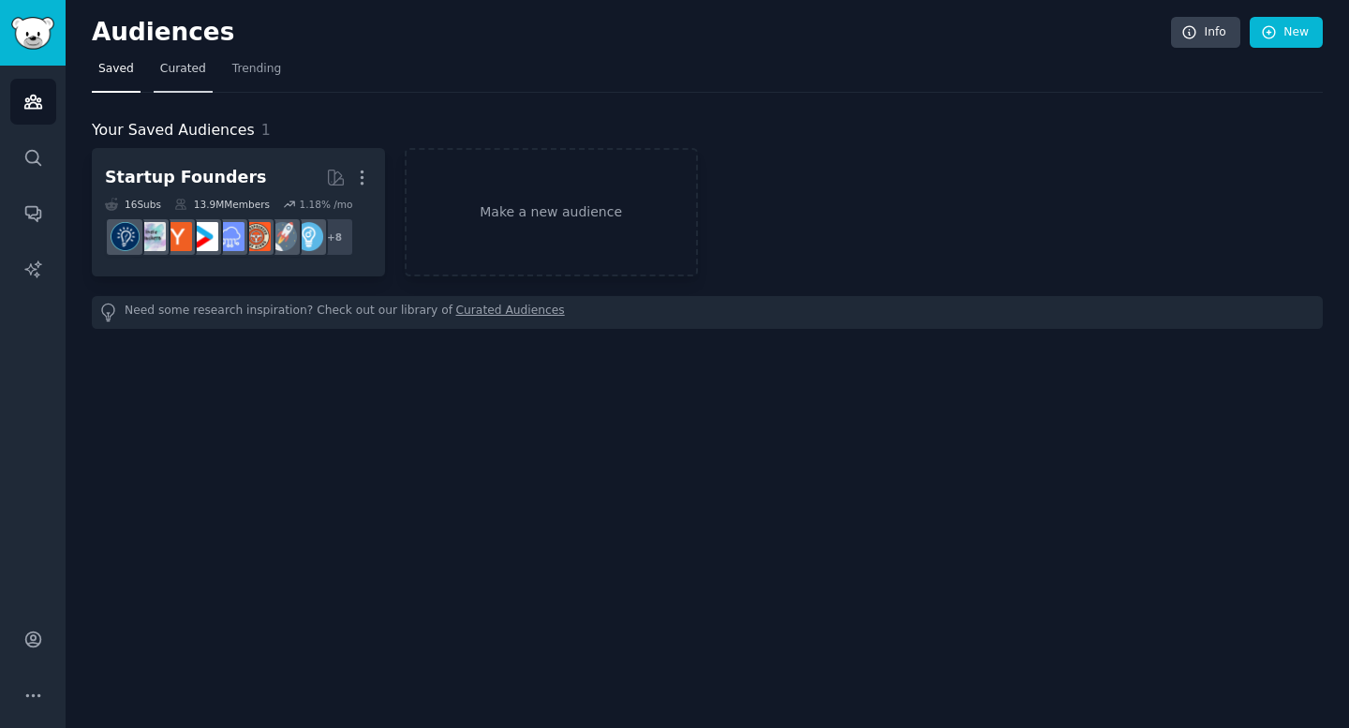
click at [186, 75] on span "Curated" at bounding box center [183, 69] width 46 height 17
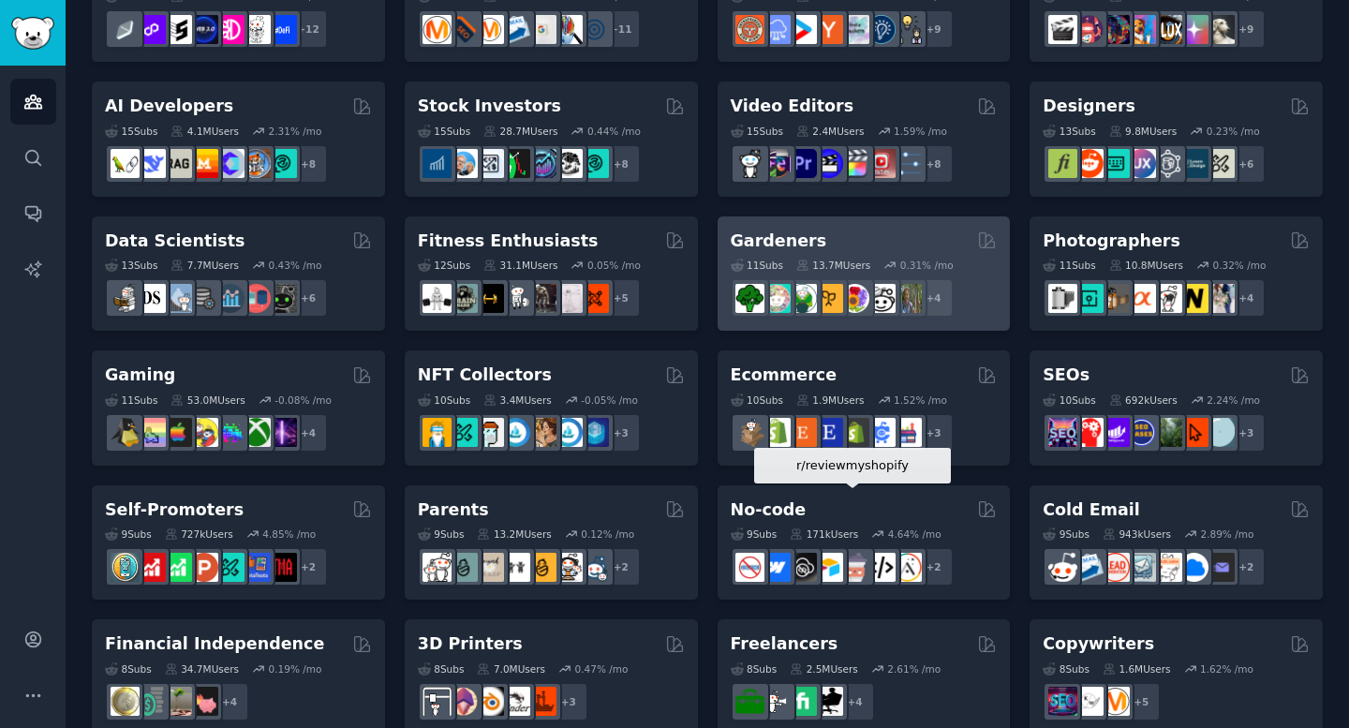
scroll to position [420, 0]
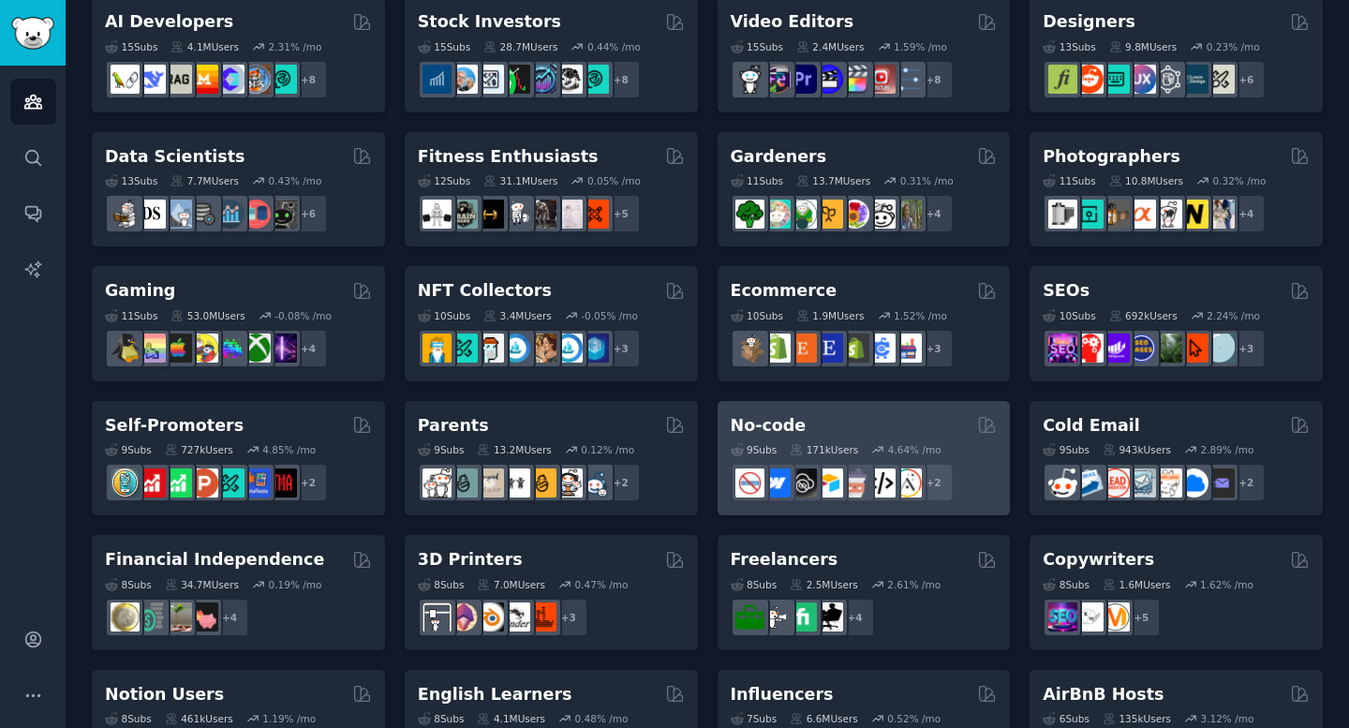
click at [871, 431] on div "No-code" at bounding box center [864, 425] width 267 height 23
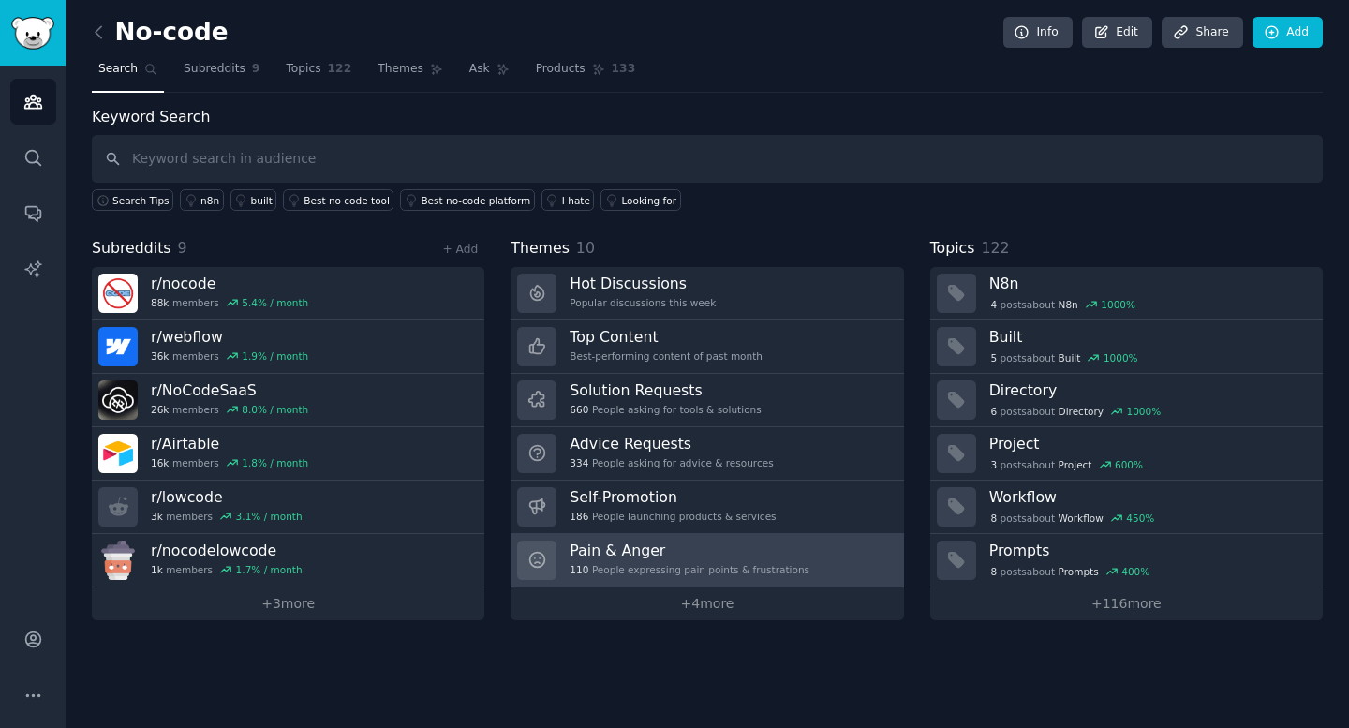
click at [638, 557] on h3 "Pain & Anger" at bounding box center [690, 551] width 240 height 20
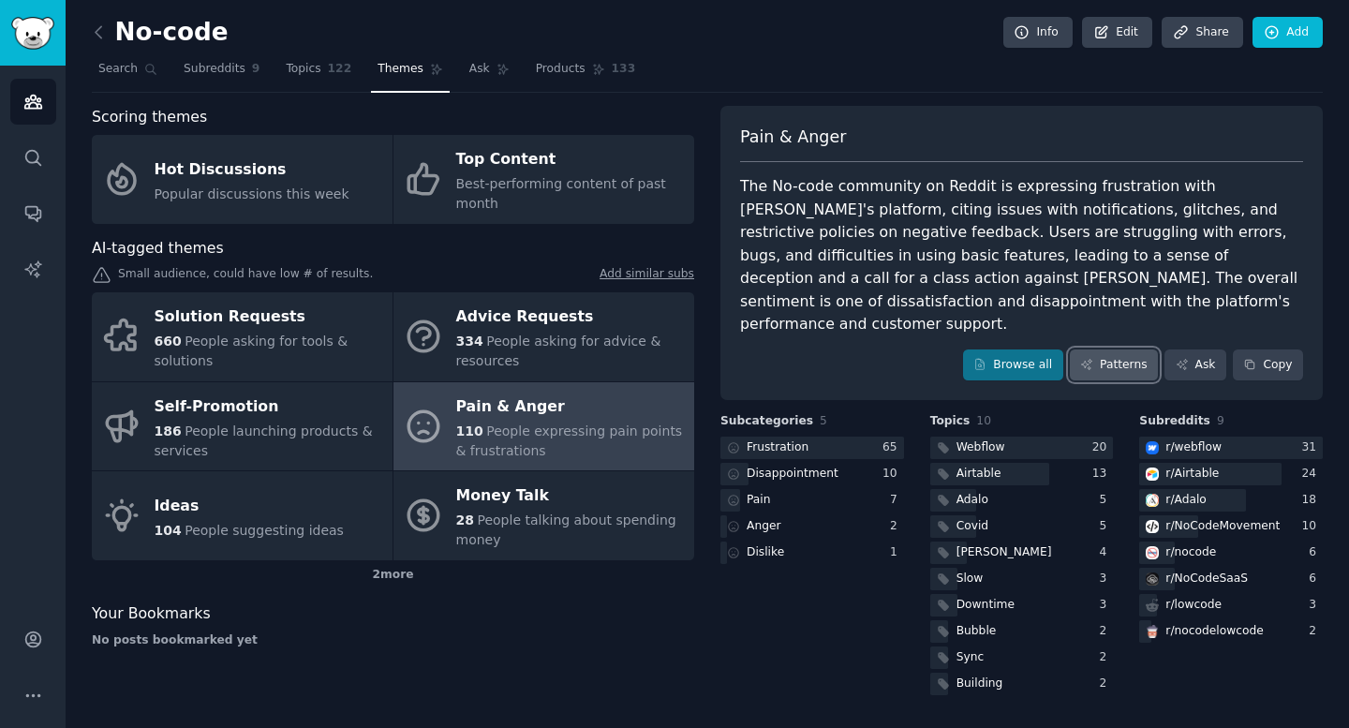
click at [871, 350] on link "Patterns" at bounding box center [1114, 366] width 88 height 32
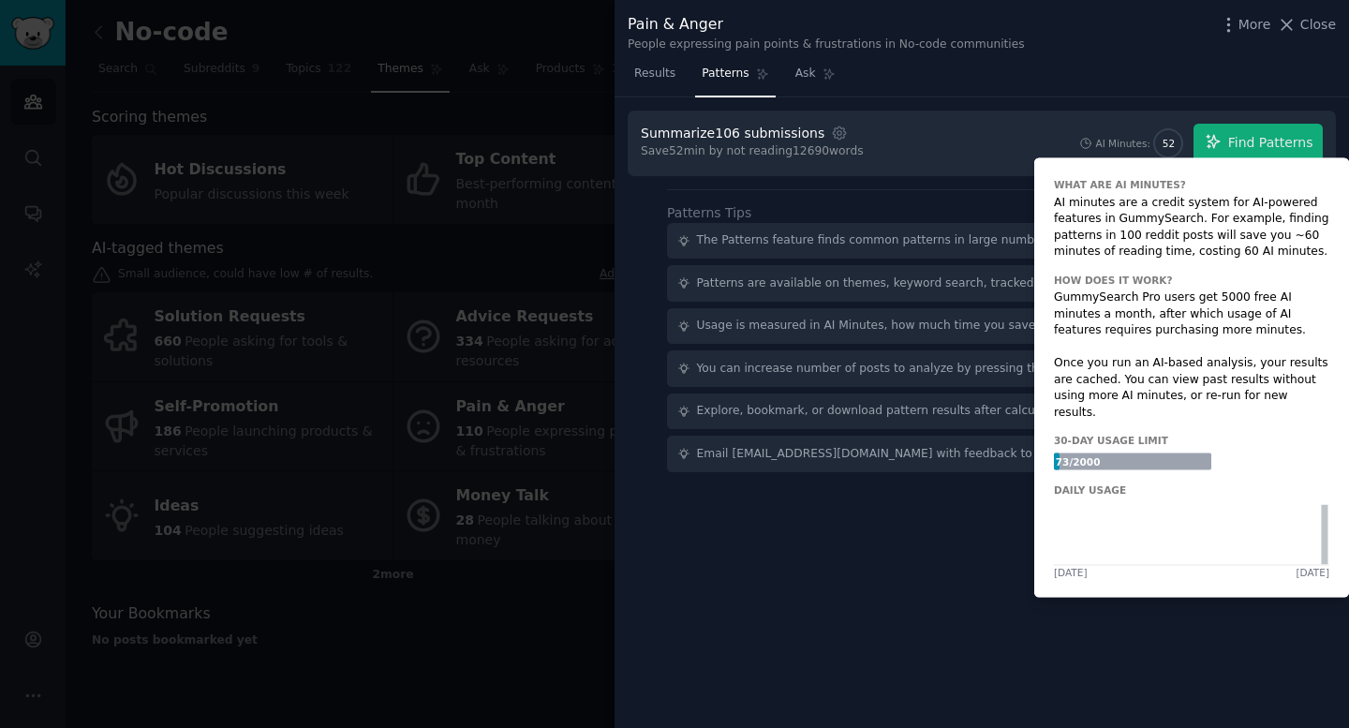
click at [871, 142] on span "52" at bounding box center [1169, 143] width 12 height 13
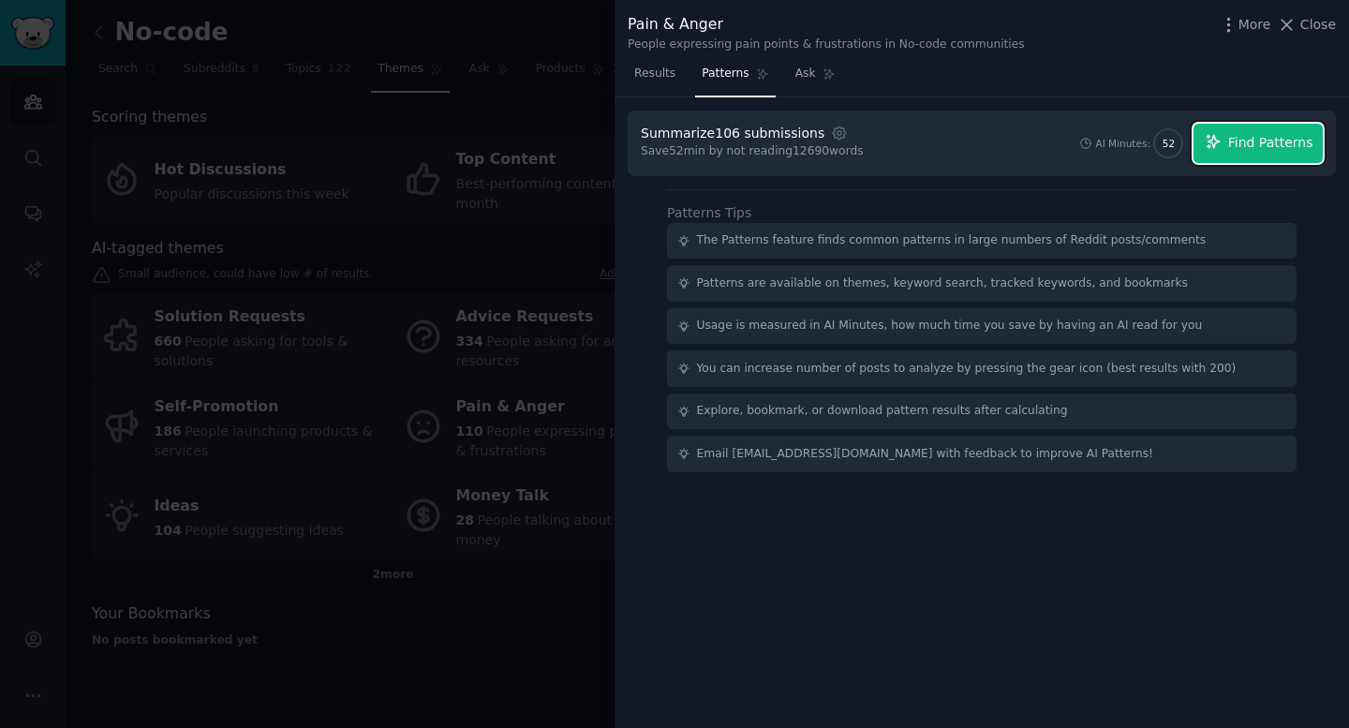
click at [871, 150] on span "Find Patterns" at bounding box center [1271, 143] width 85 height 20
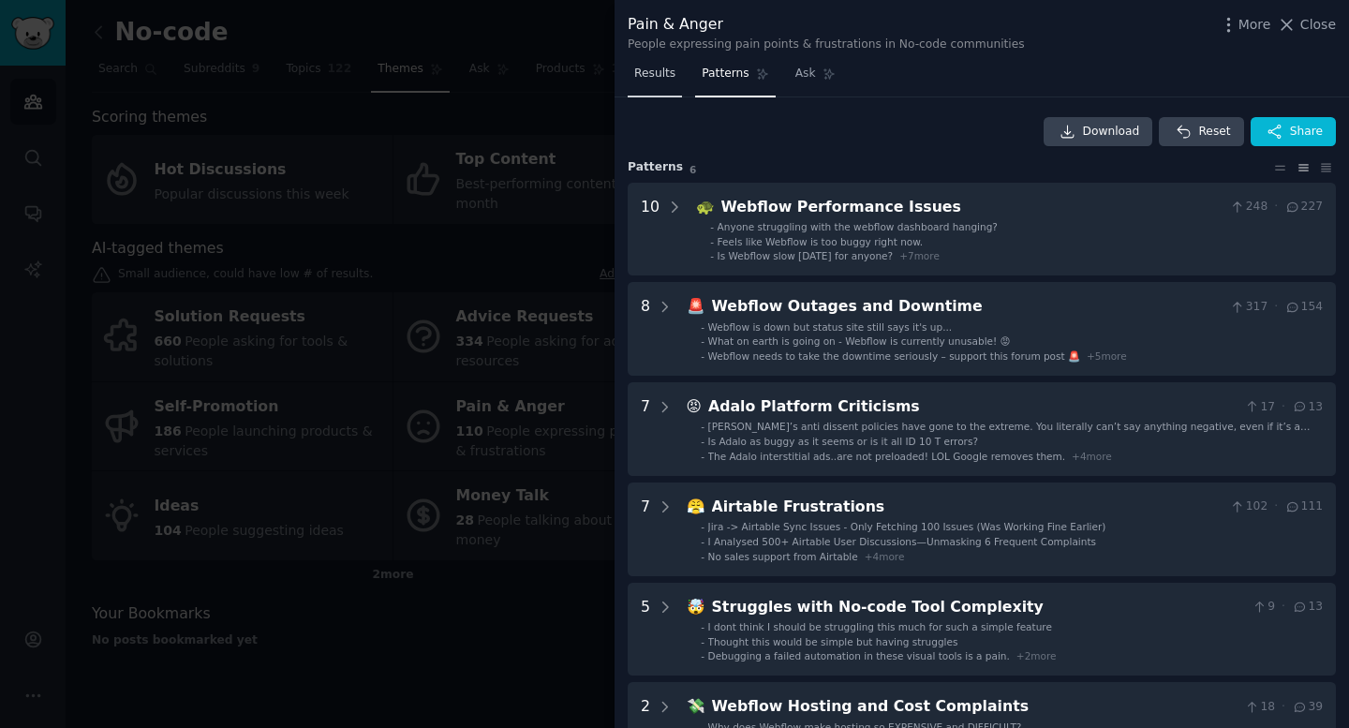
click at [657, 78] on span "Results" at bounding box center [654, 74] width 41 height 17
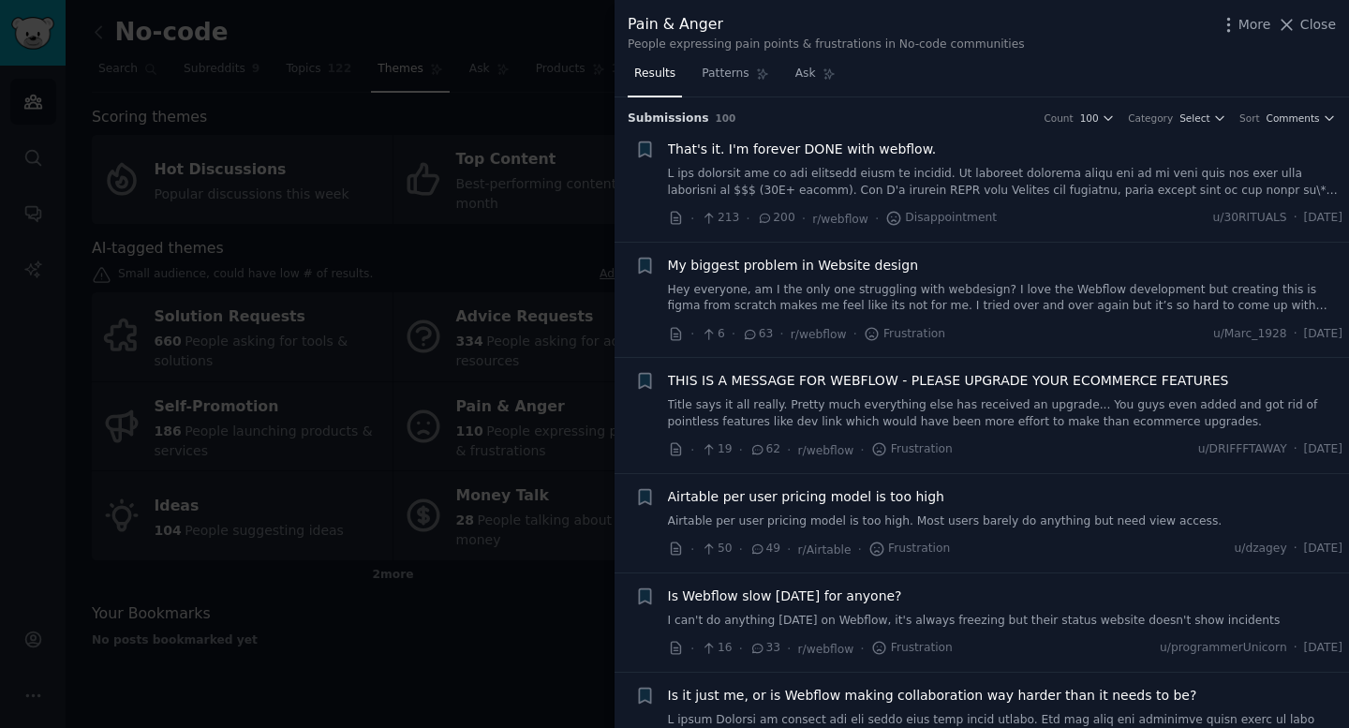
click at [333, 600] on div at bounding box center [674, 364] width 1349 height 728
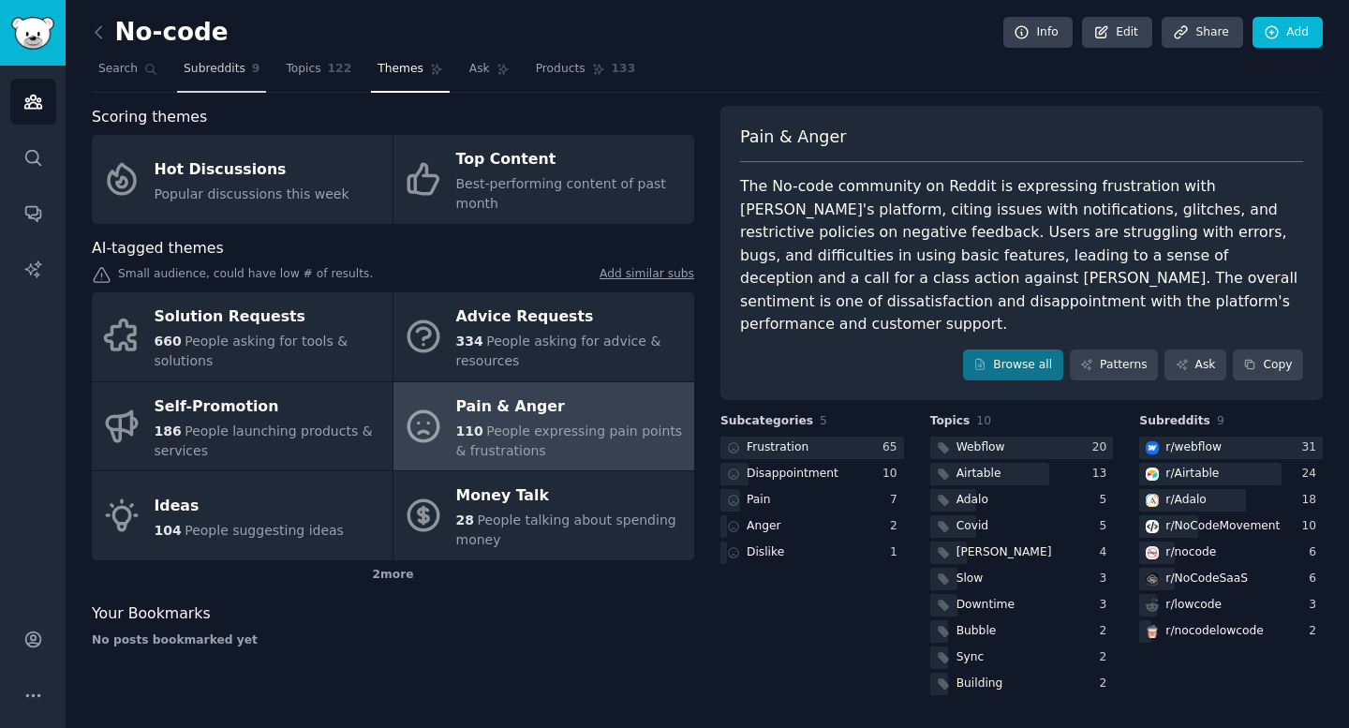
click at [211, 83] on link "Subreddits 9" at bounding box center [221, 73] width 89 height 38
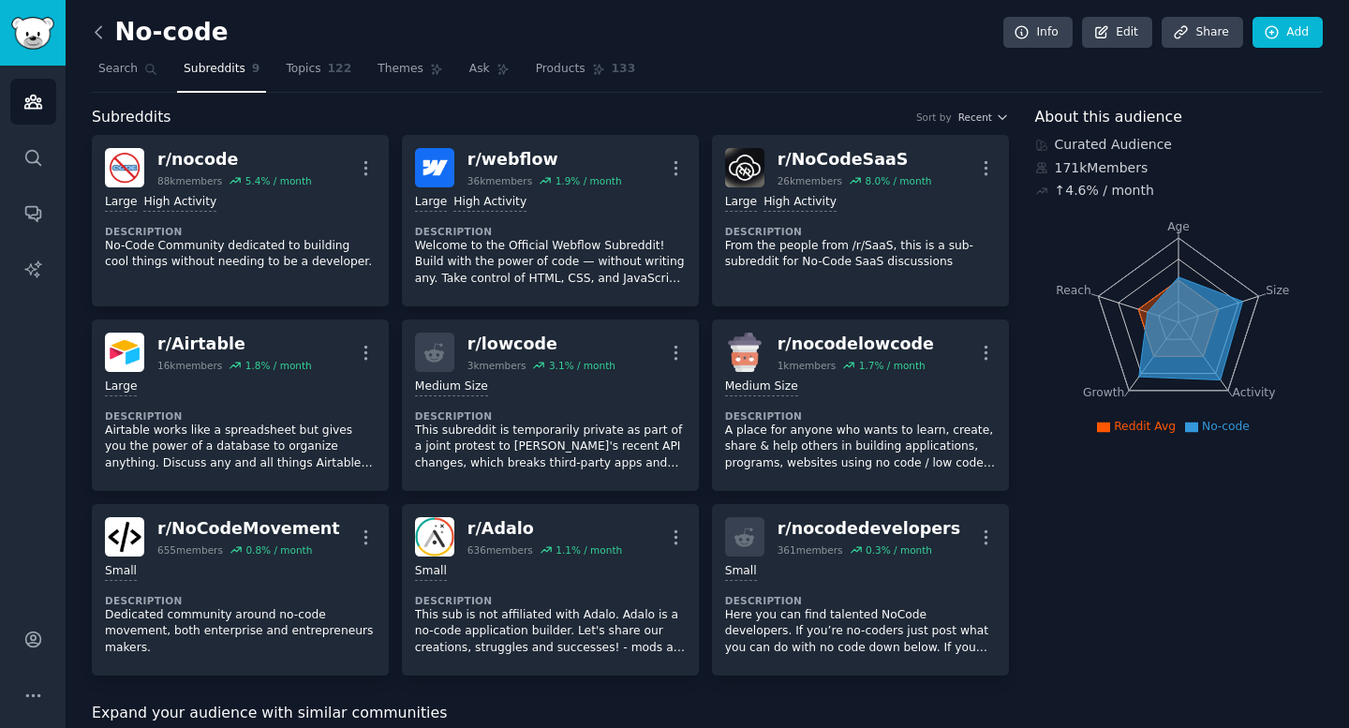
click at [102, 36] on icon at bounding box center [99, 32] width 20 height 20
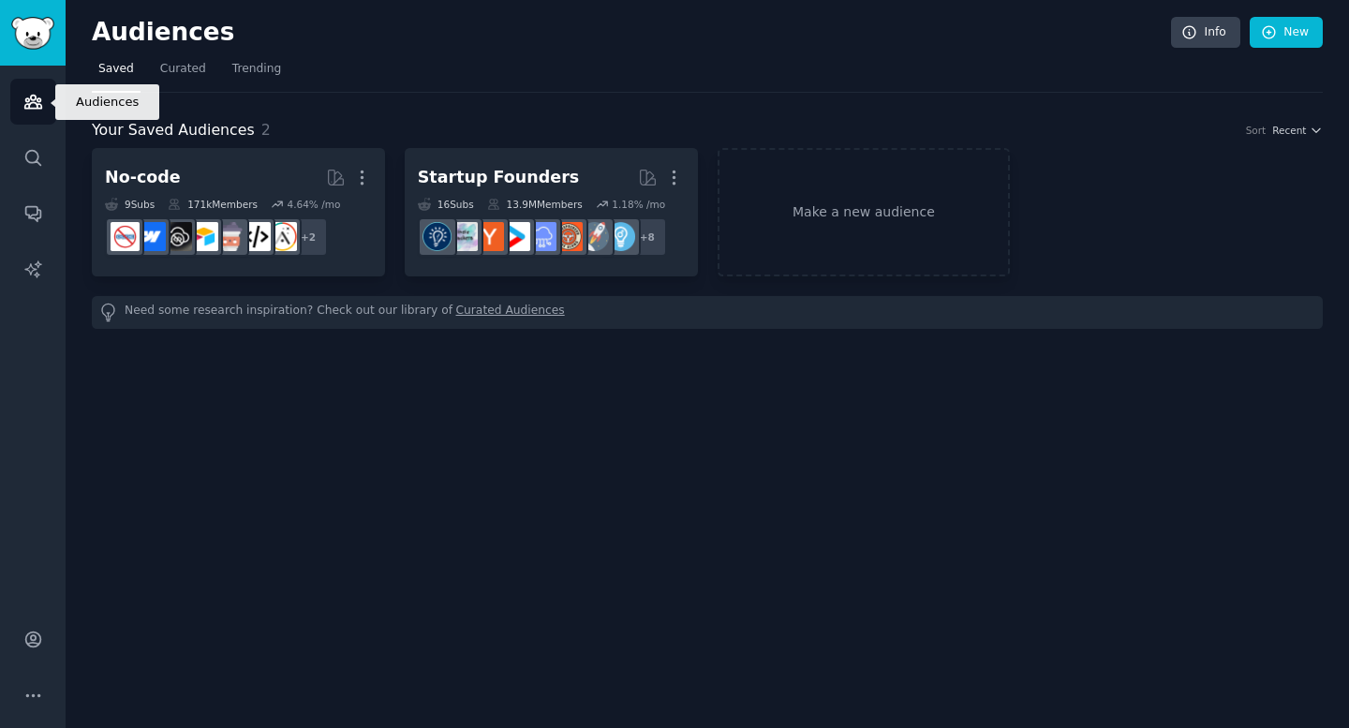
click at [43, 95] on link "Audiences" at bounding box center [33, 102] width 46 height 46
click at [200, 76] on span "Curated" at bounding box center [183, 69] width 46 height 17
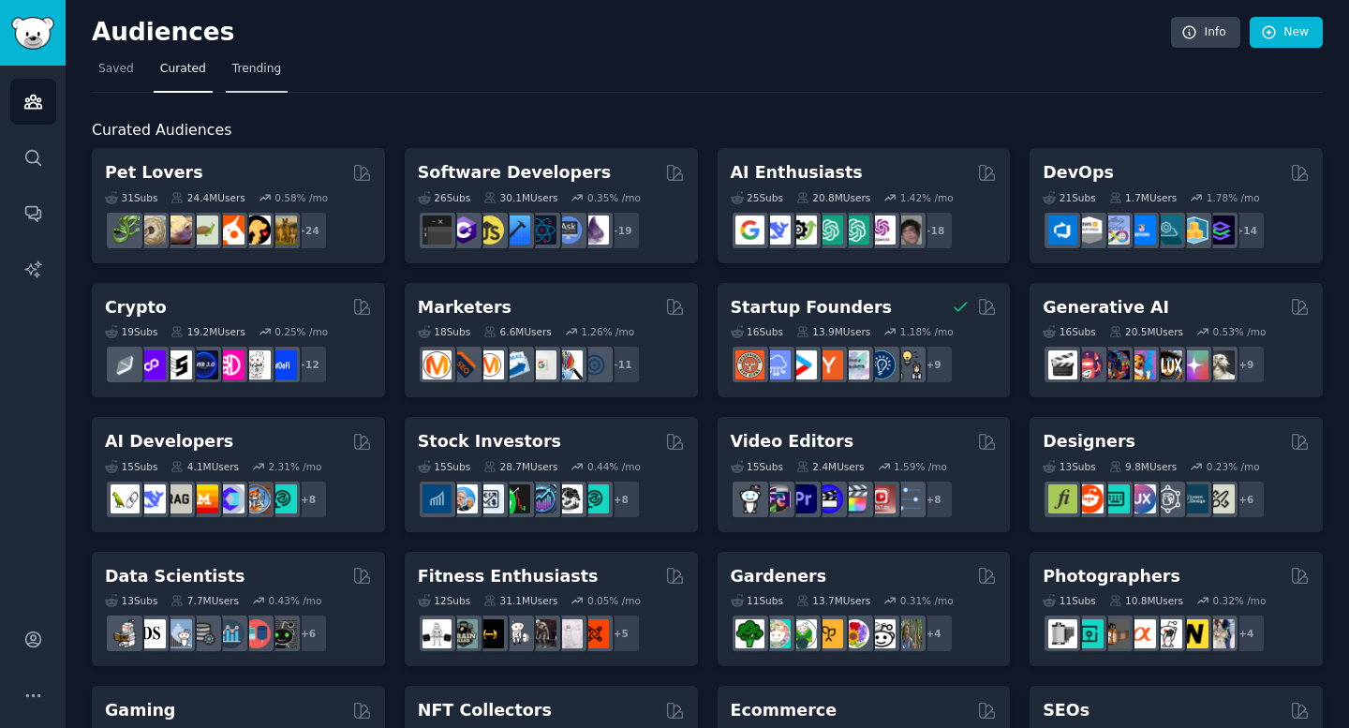
click at [253, 62] on span "Trending" at bounding box center [256, 69] width 49 height 17
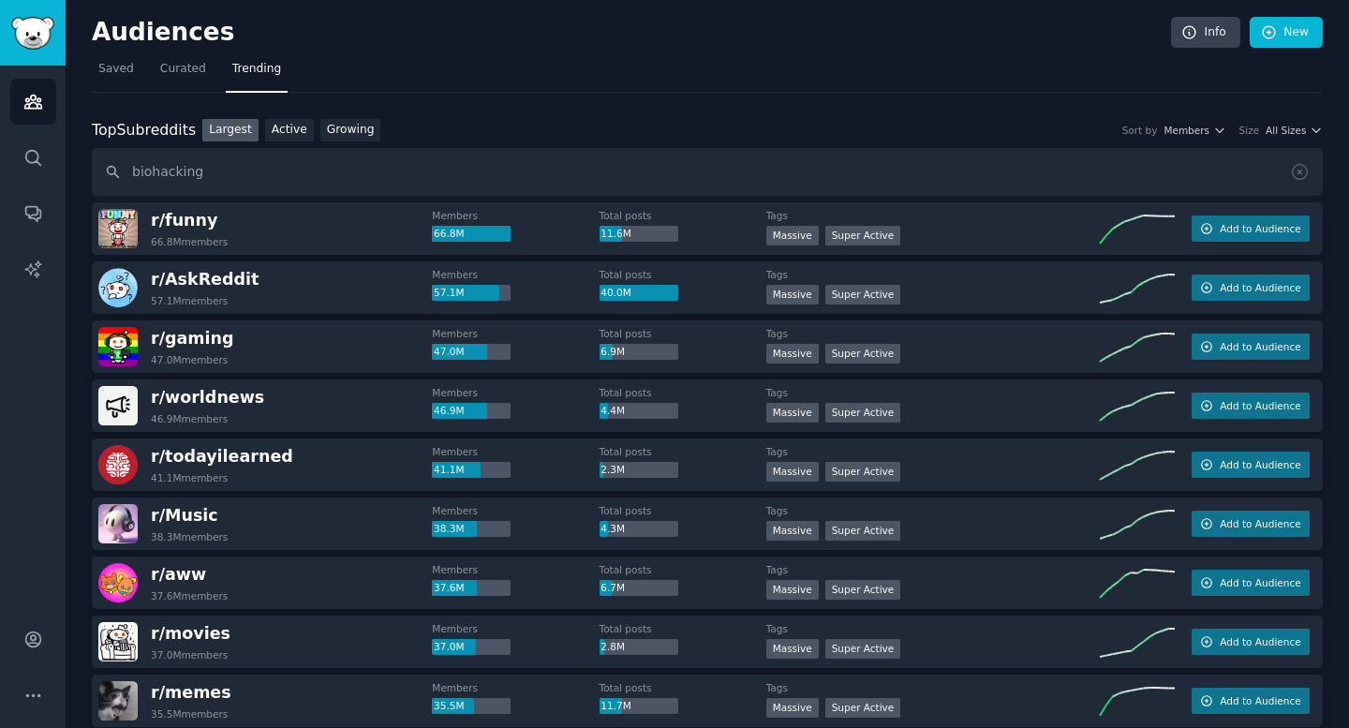
click at [283, 173] on input "biohacking" at bounding box center [707, 172] width 1231 height 48
click at [112, 174] on input "biohacking" at bounding box center [707, 172] width 1231 height 48
click at [150, 171] on input "biohacking" at bounding box center [707, 172] width 1231 height 48
click at [276, 161] on input "bio hacking" at bounding box center [707, 172] width 1231 height 48
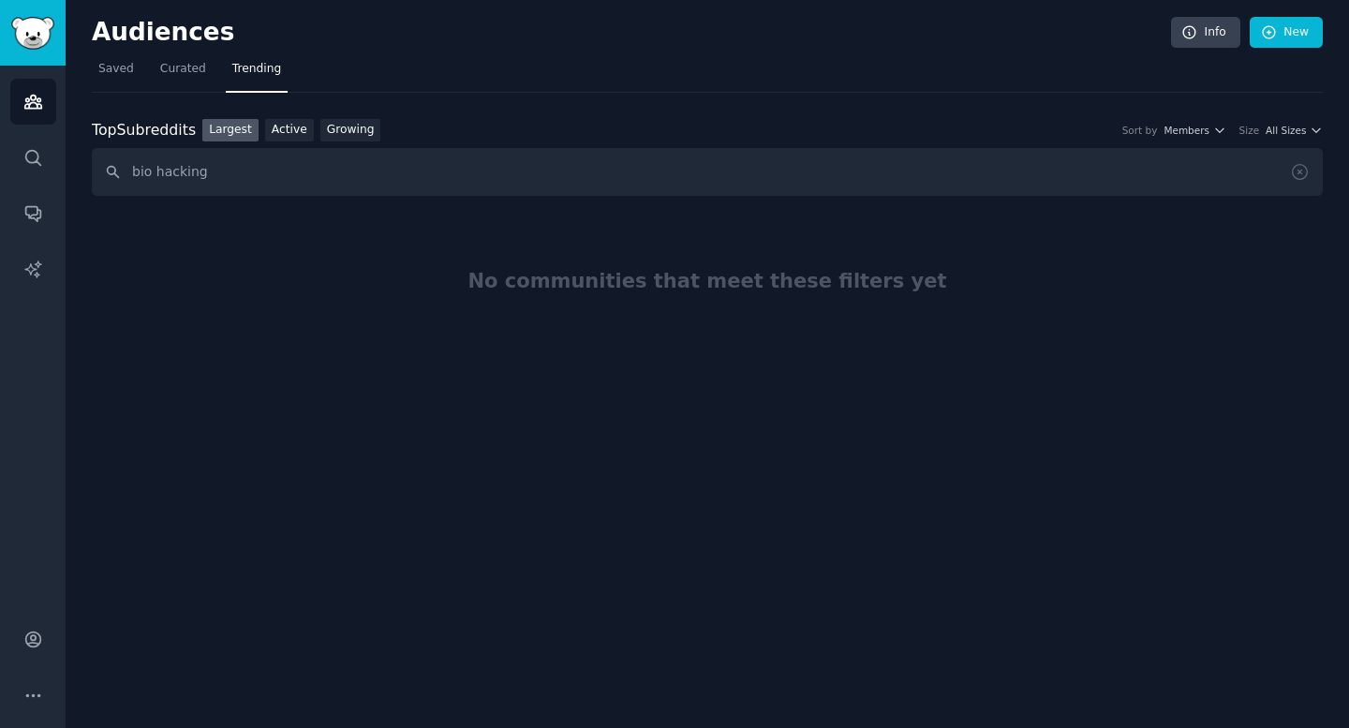
click at [152, 173] on input "bio hacking" at bounding box center [707, 172] width 1231 height 48
type input "biohacking"
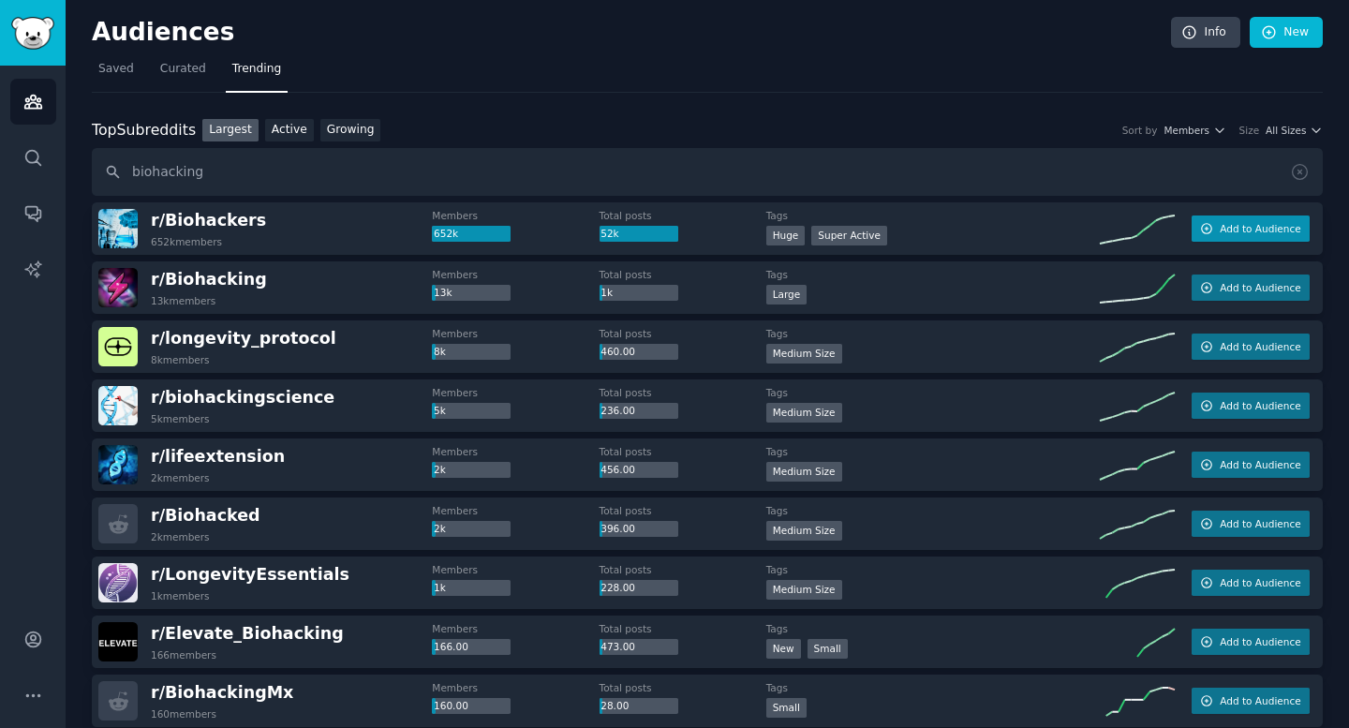
click at [871, 226] on span "Add to Audience" at bounding box center [1260, 228] width 81 height 13
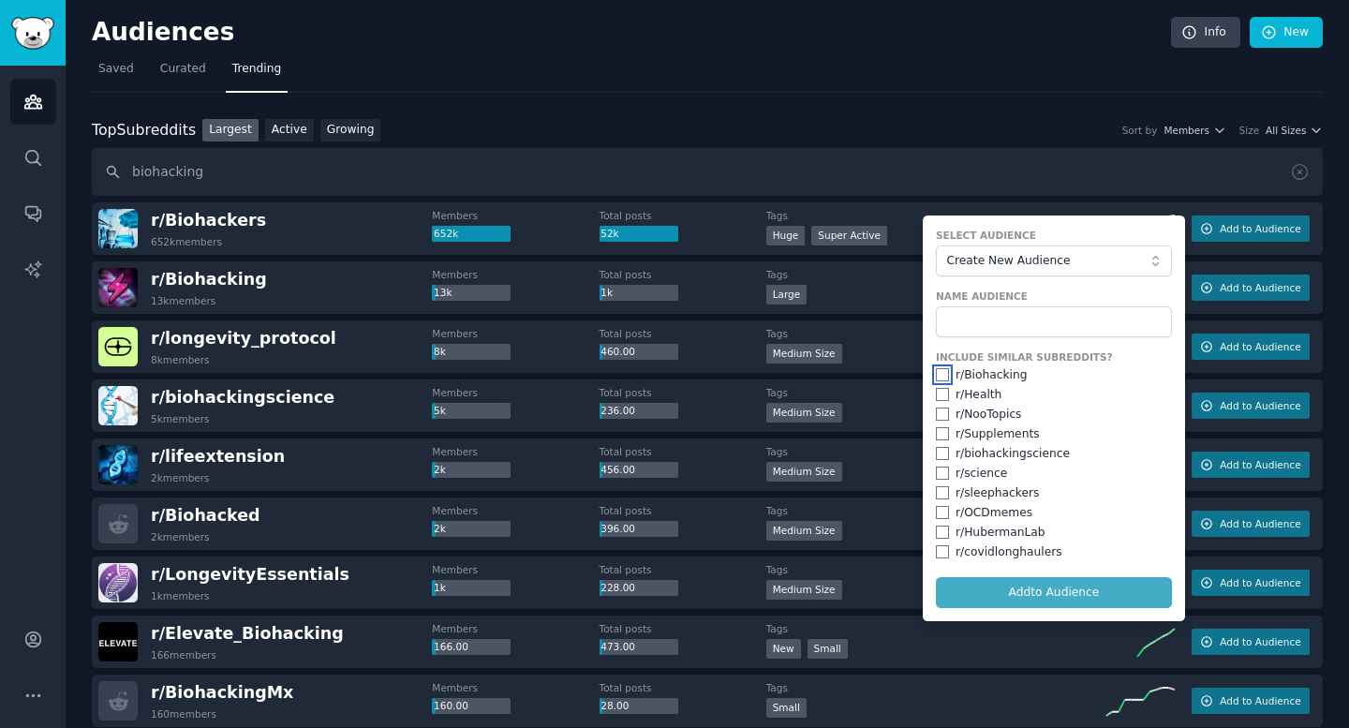
click at [871, 374] on input "checkbox" at bounding box center [942, 374] width 13 height 13
click at [871, 380] on input "checkbox" at bounding box center [942, 374] width 13 height 13
checkbox input "false"
click at [871, 324] on input "text" at bounding box center [1054, 322] width 236 height 32
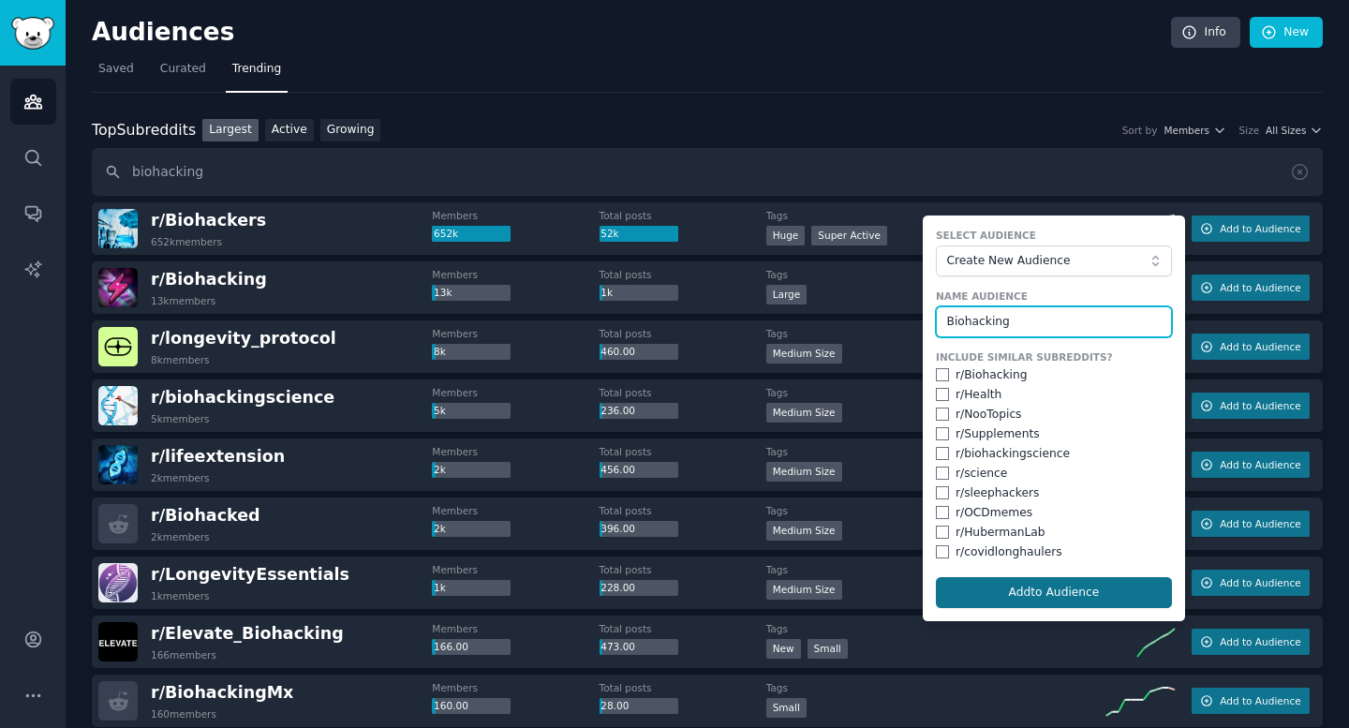
type input "Biohacking"
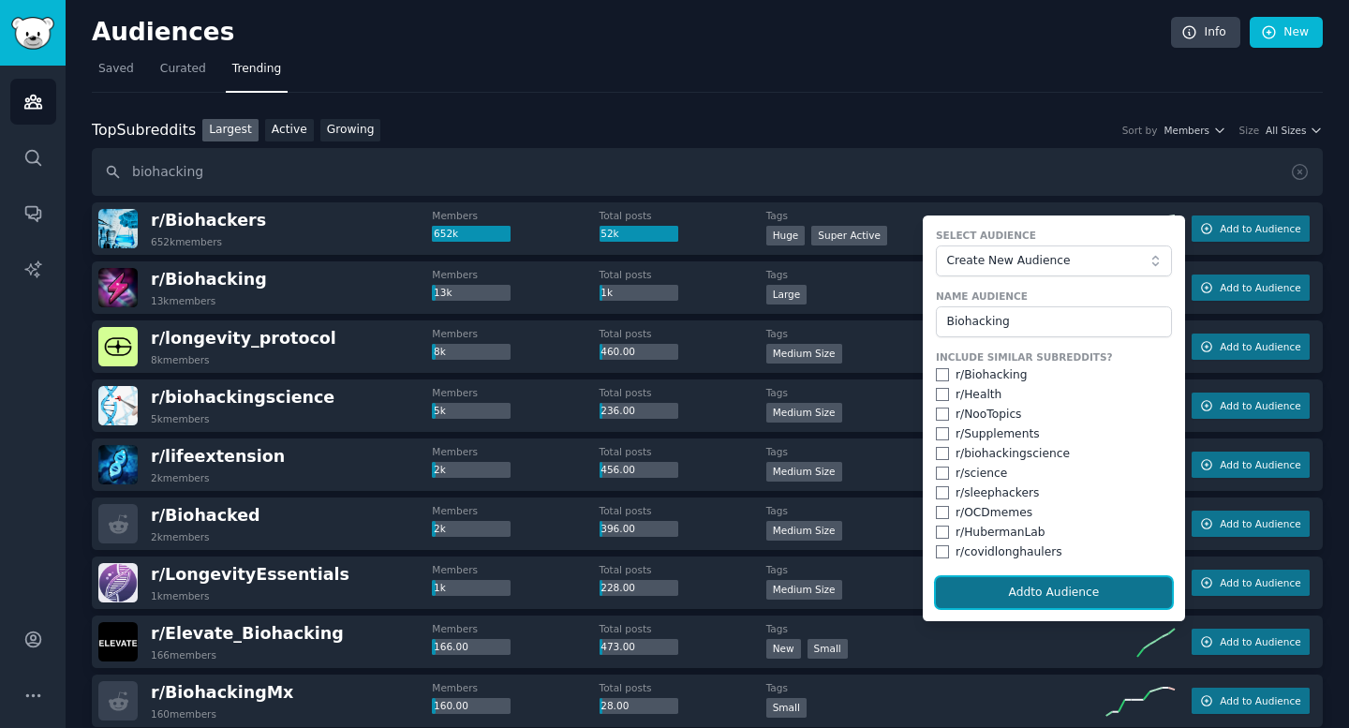
click at [871, 594] on button "Add to Audience" at bounding box center [1054, 593] width 236 height 32
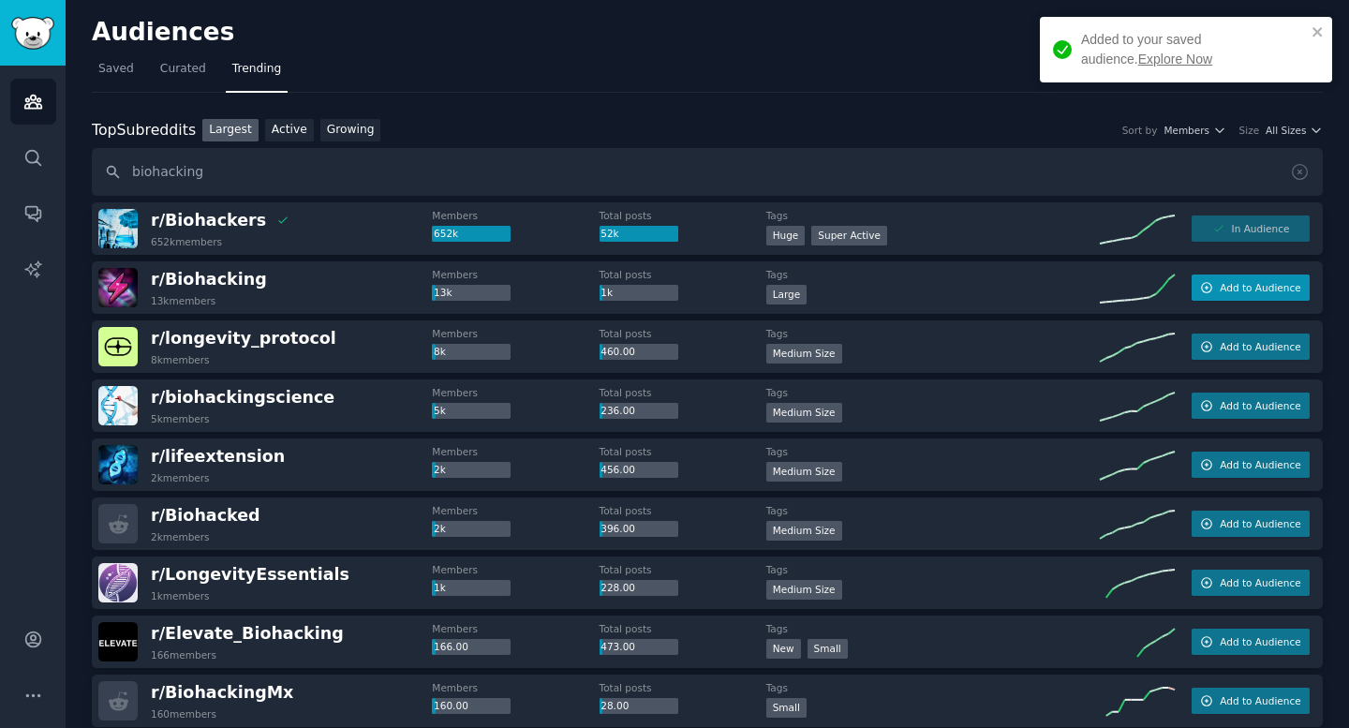
click at [871, 281] on span "Add to Audience" at bounding box center [1260, 287] width 81 height 13
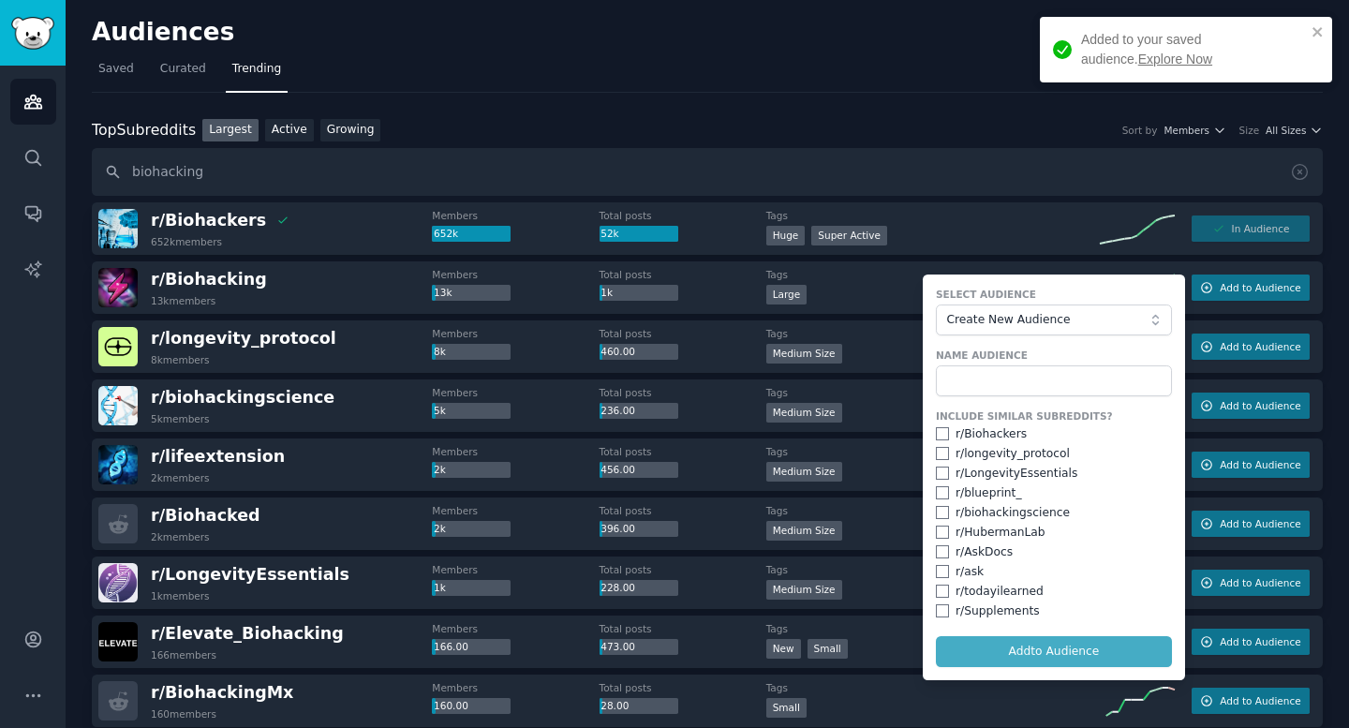
click at [871, 641] on form "Select Audience Create New Audience Name Audience Include Similar Subreddits? r…" at bounding box center [1054, 478] width 262 height 406
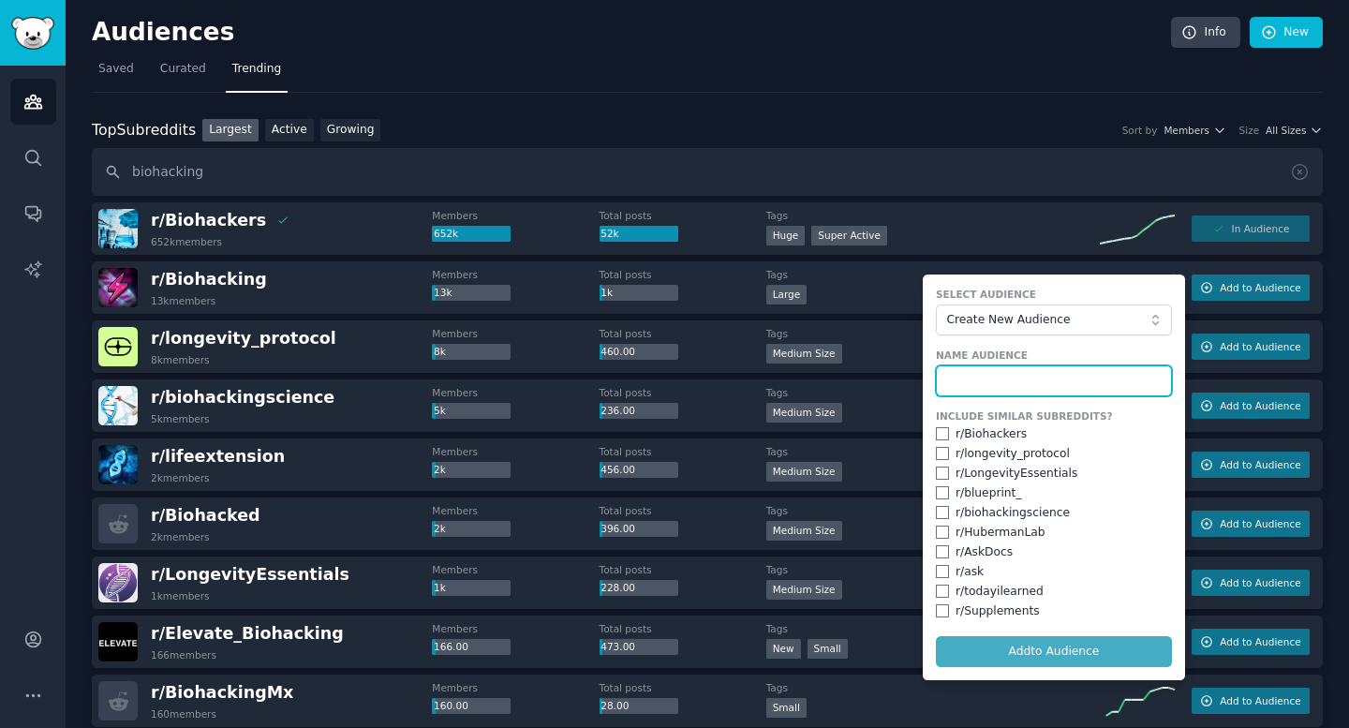
click at [871, 378] on input "text" at bounding box center [1054, 381] width 236 height 32
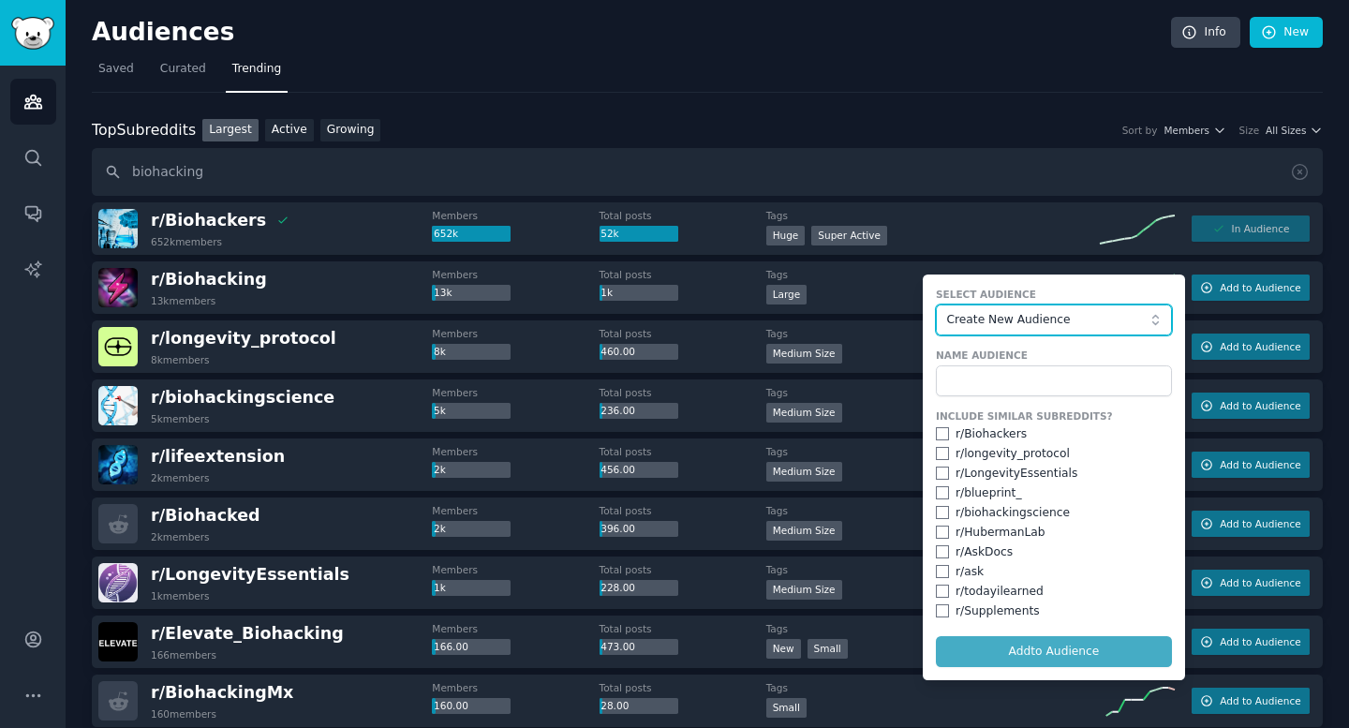
click at [871, 320] on span "Create New Audience" at bounding box center [1048, 320] width 205 height 17
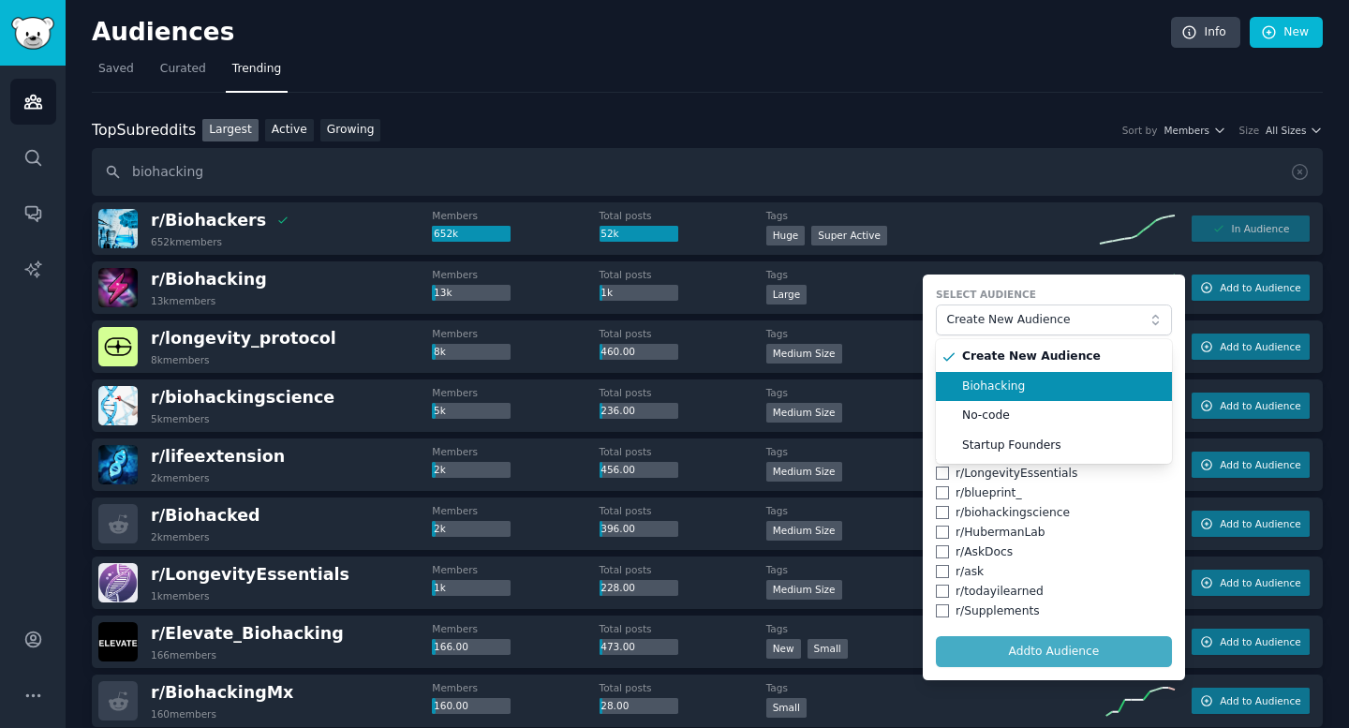
click at [871, 380] on span "Biohacking" at bounding box center [1060, 387] width 197 height 17
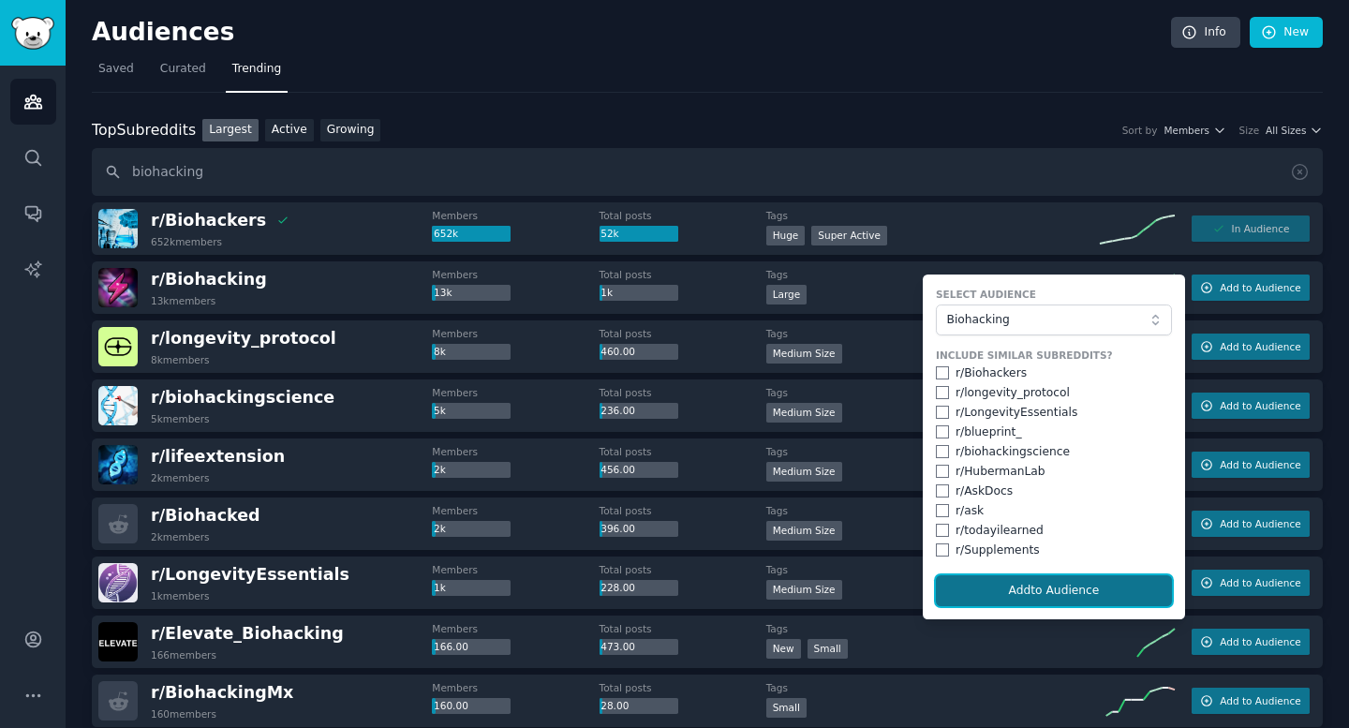
click at [871, 596] on button "Add to Audience" at bounding box center [1054, 591] width 236 height 32
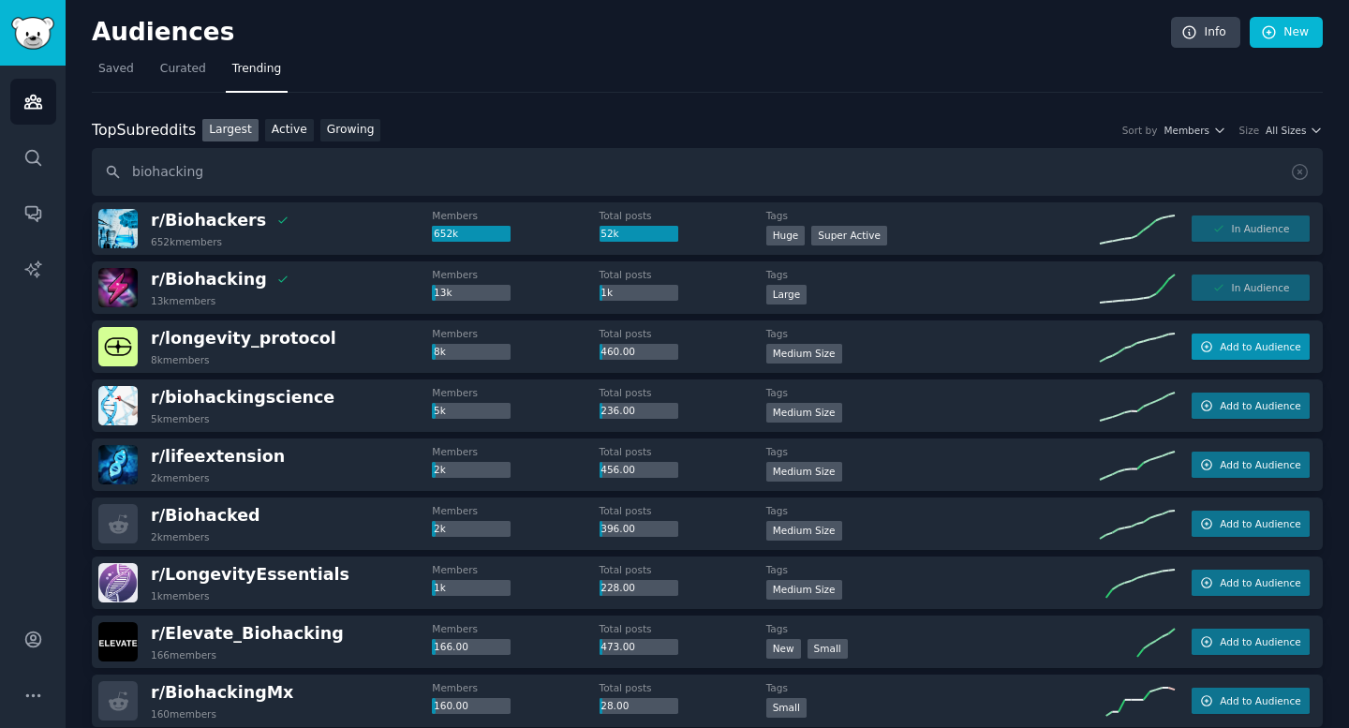
click at [871, 345] on icon "button" at bounding box center [1206, 346] width 13 height 13
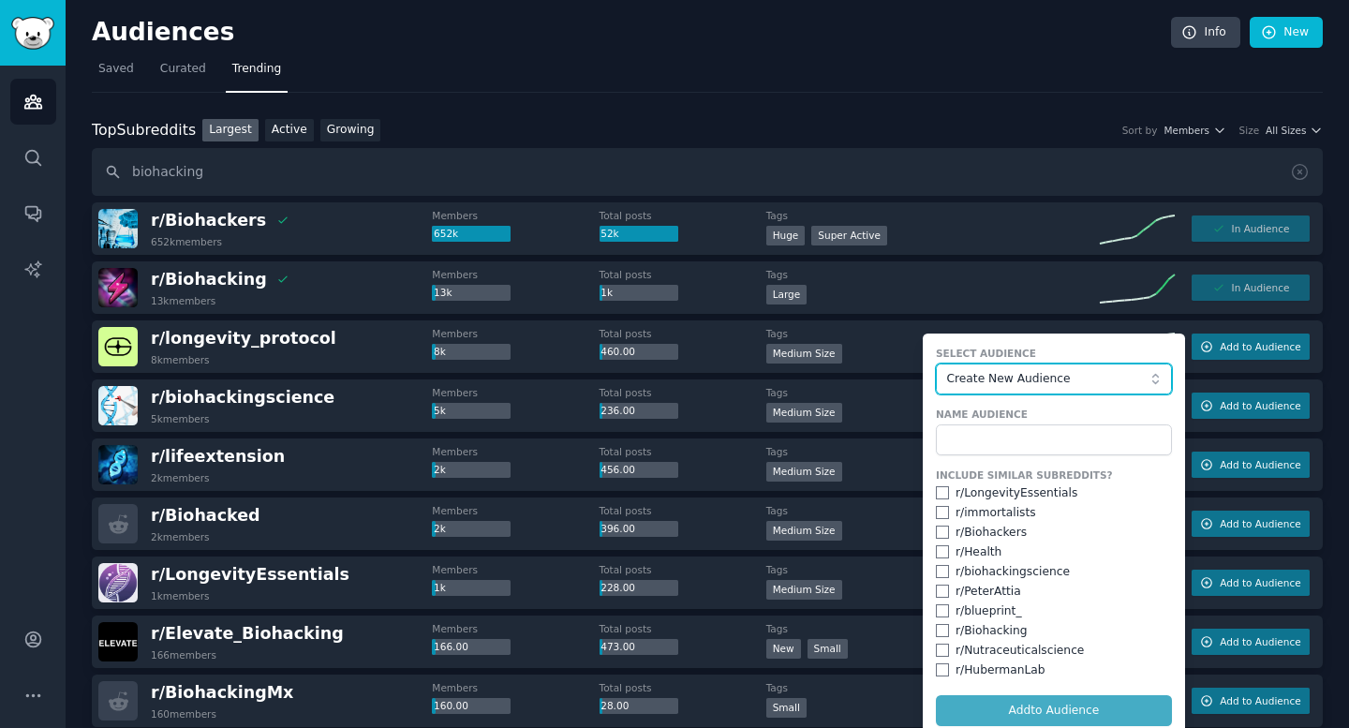
click at [871, 379] on span "Create New Audience" at bounding box center [1048, 379] width 205 height 17
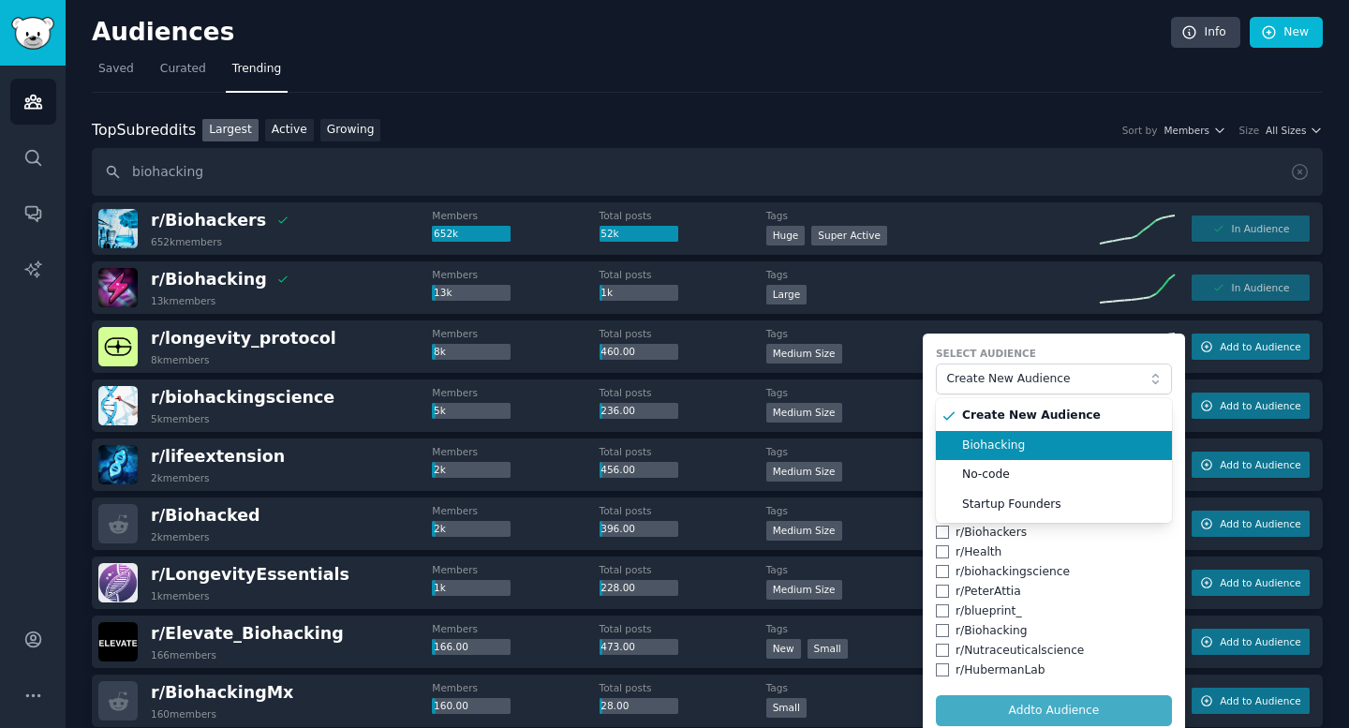
click at [871, 440] on span "Biohacking" at bounding box center [1060, 446] width 197 height 17
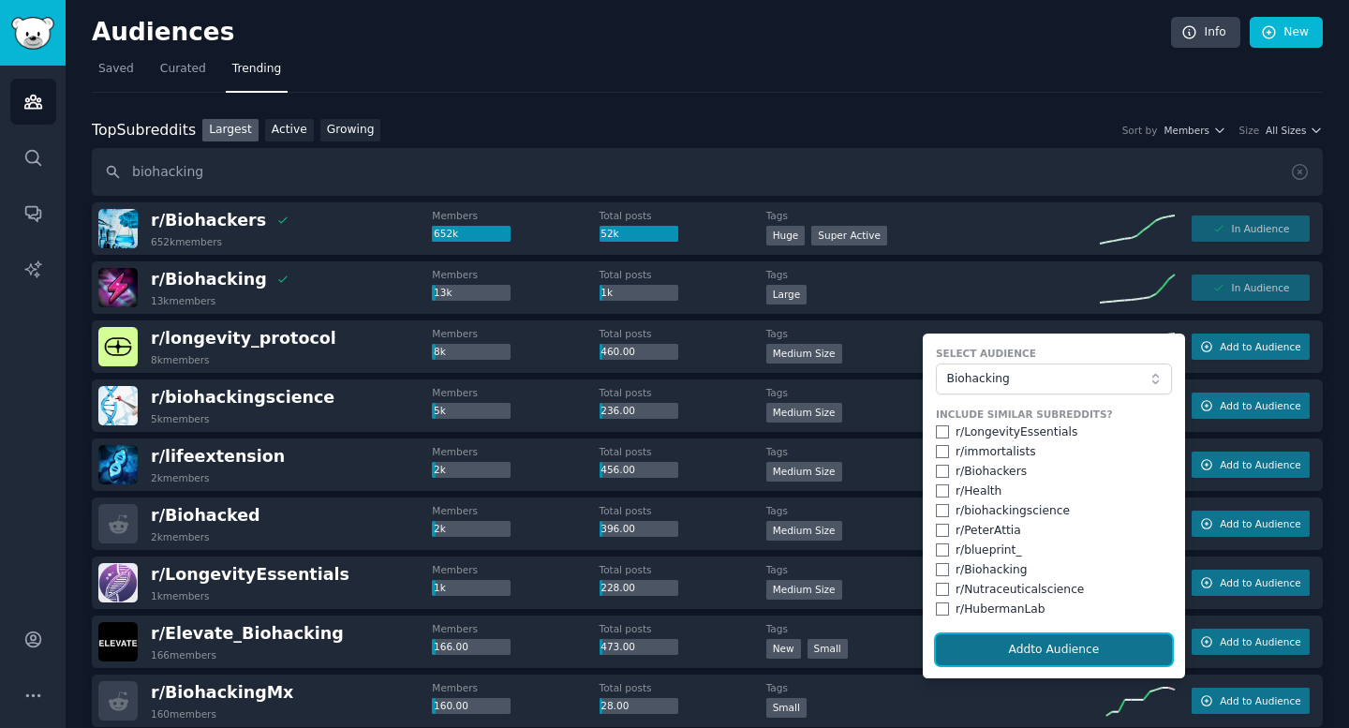
click at [871, 653] on button "Add to Audience" at bounding box center [1054, 650] width 236 height 32
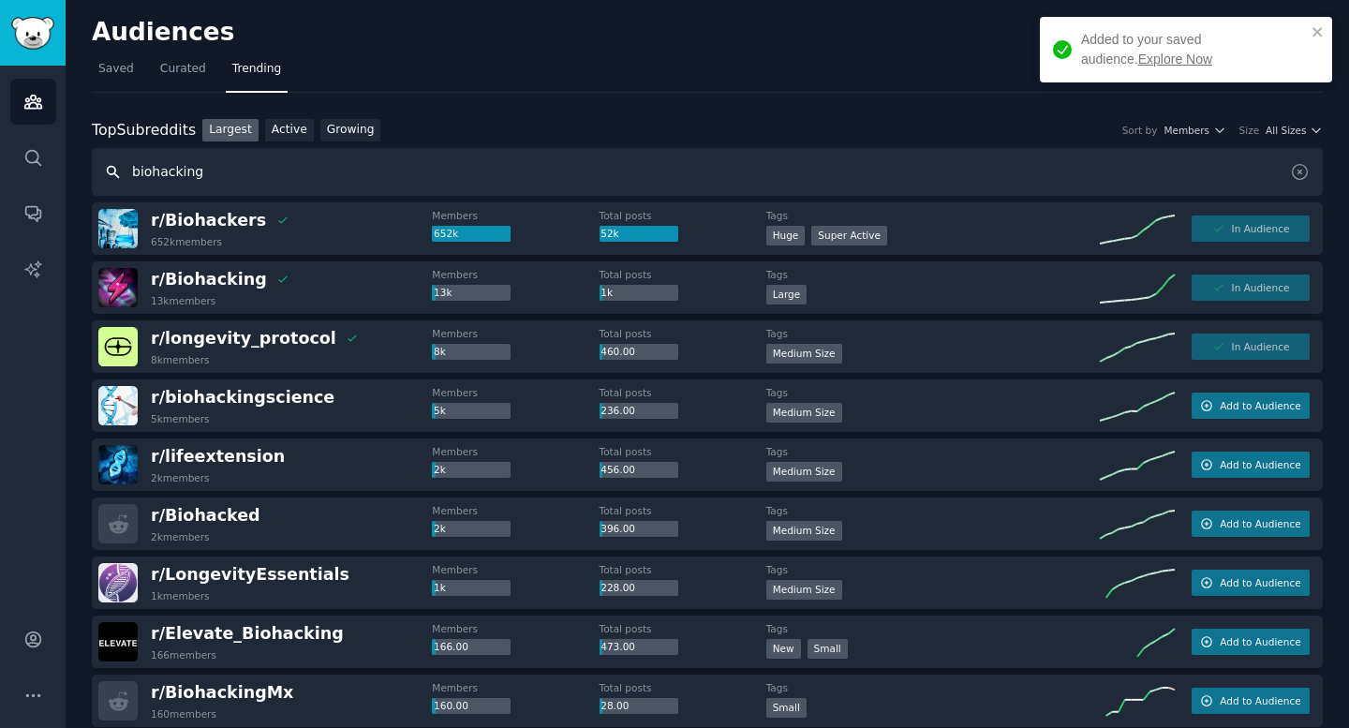
click at [205, 178] on input "biohacking" at bounding box center [707, 172] width 1231 height 48
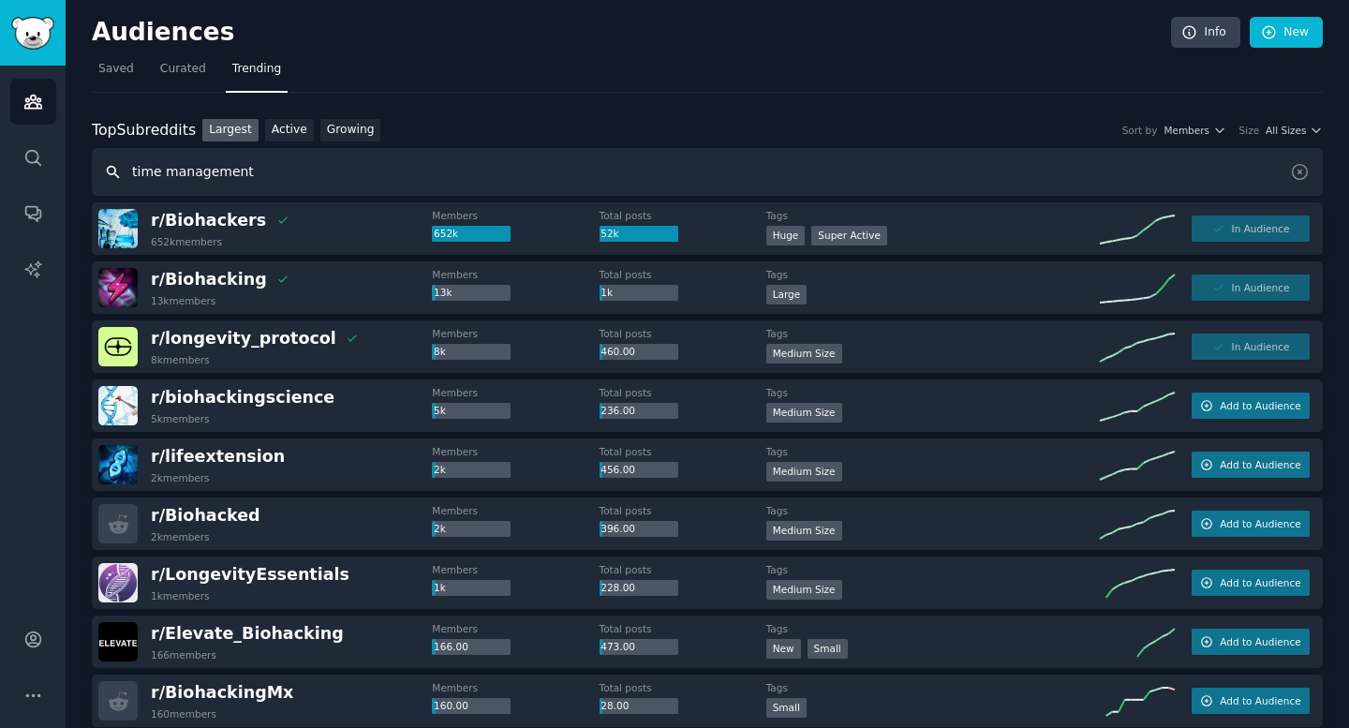
type input "time management"
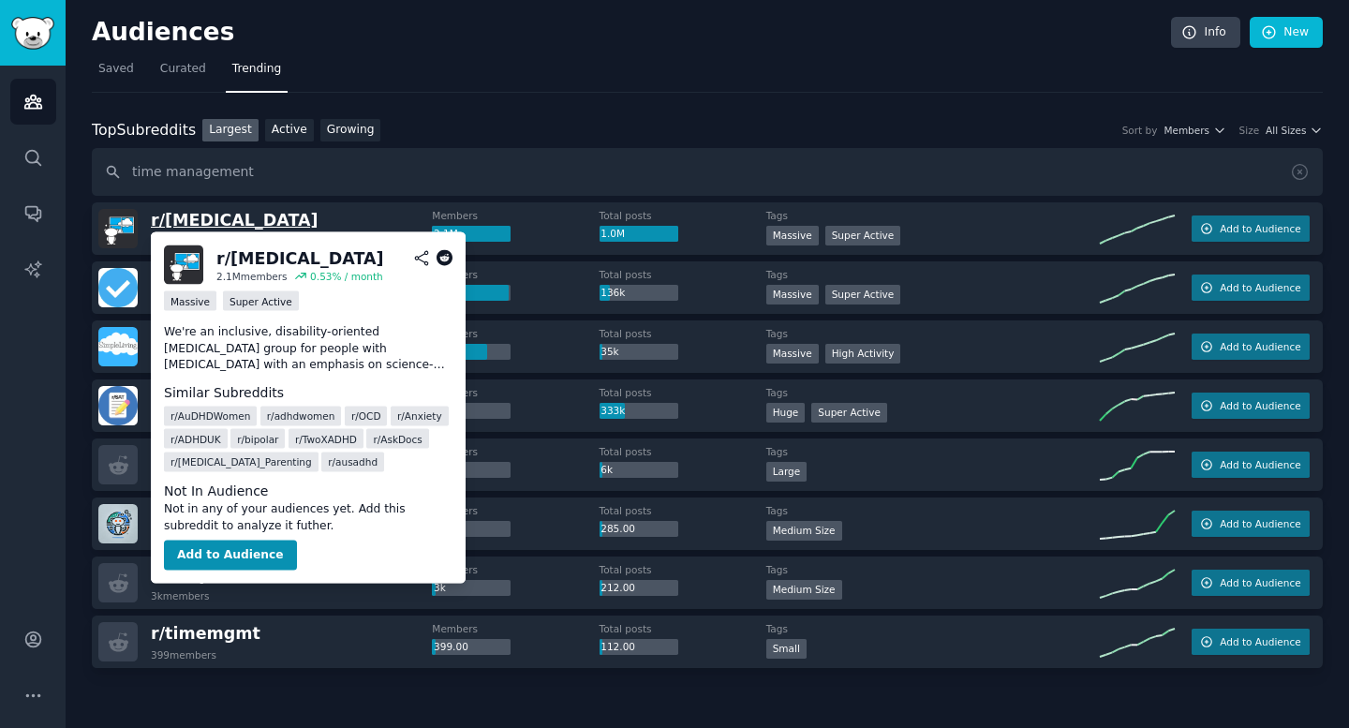
click at [168, 226] on span "r/ [MEDICAL_DATA]" at bounding box center [235, 220] width 168 height 19
click at [191, 224] on span "r/ [MEDICAL_DATA]" at bounding box center [235, 220] width 168 height 19
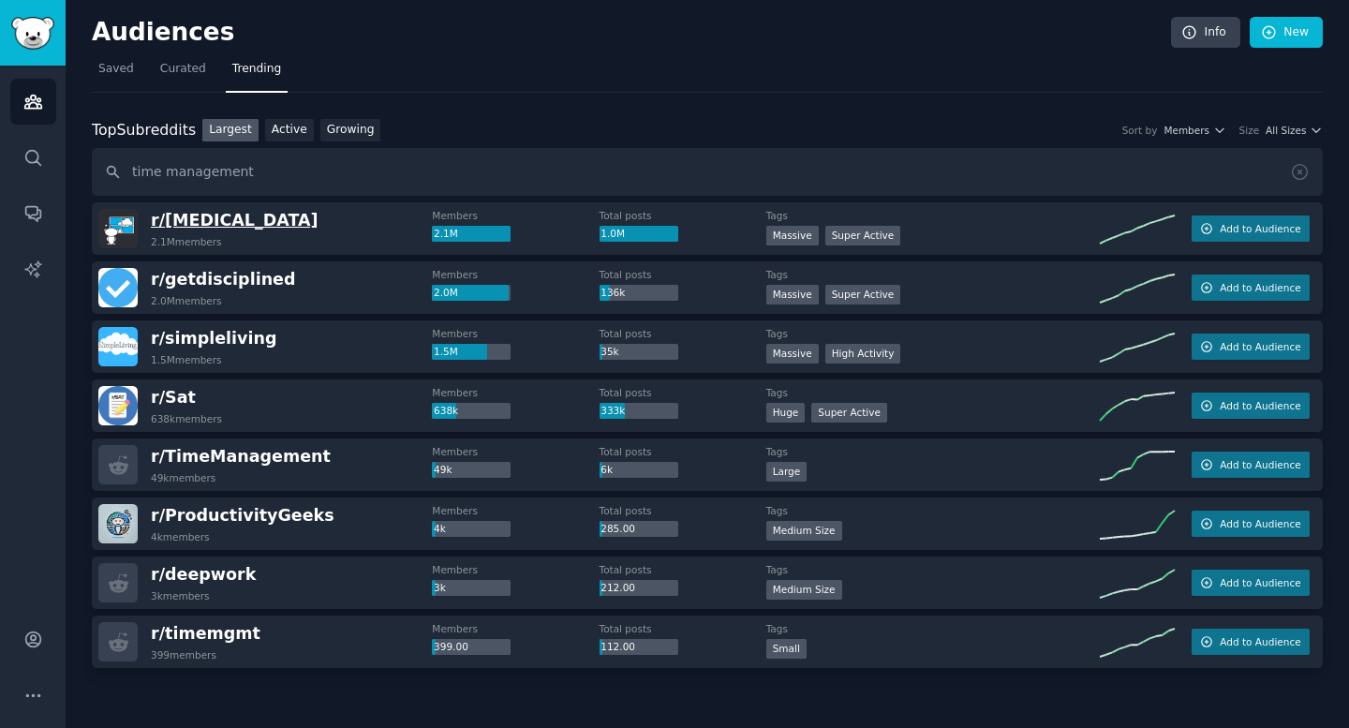
click at [206, 223] on span "r/ [MEDICAL_DATA]" at bounding box center [235, 220] width 168 height 19
click at [871, 227] on icon "button" at bounding box center [1207, 229] width 10 height 10
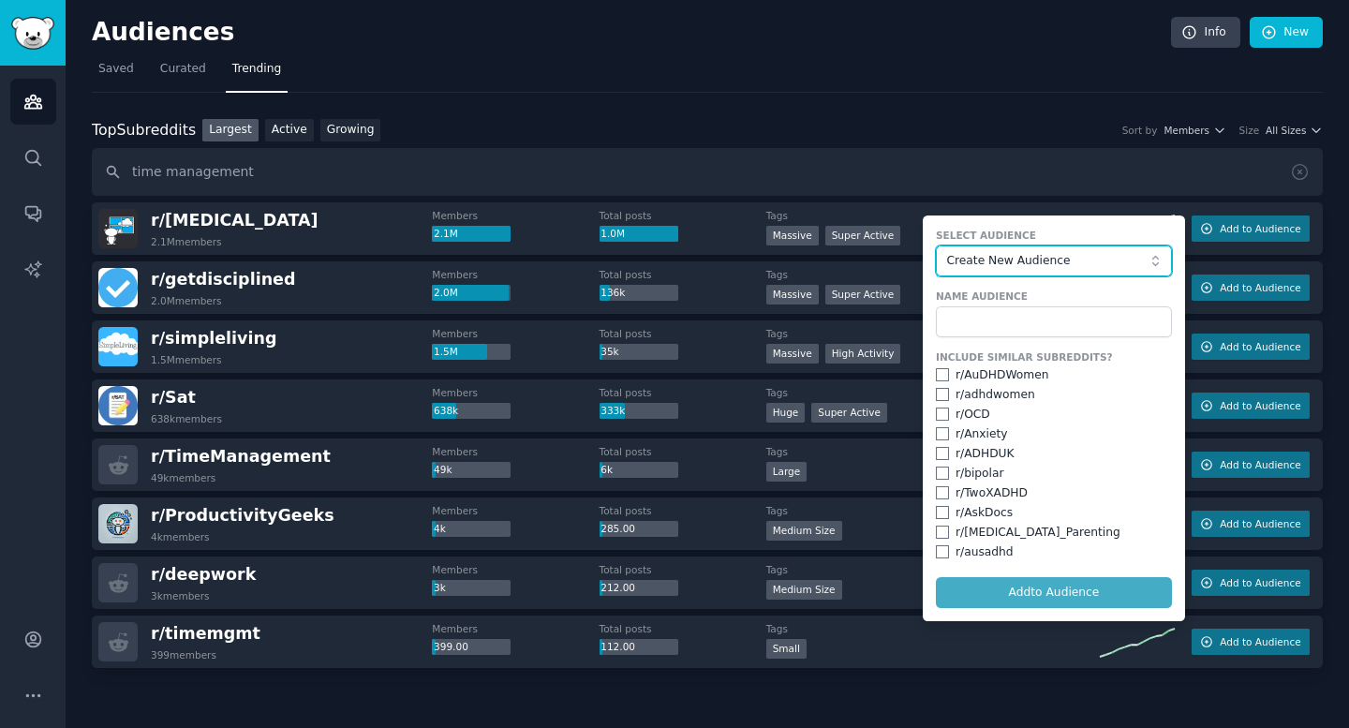
click at [871, 261] on span "Create New Audience" at bounding box center [1048, 261] width 205 height 17
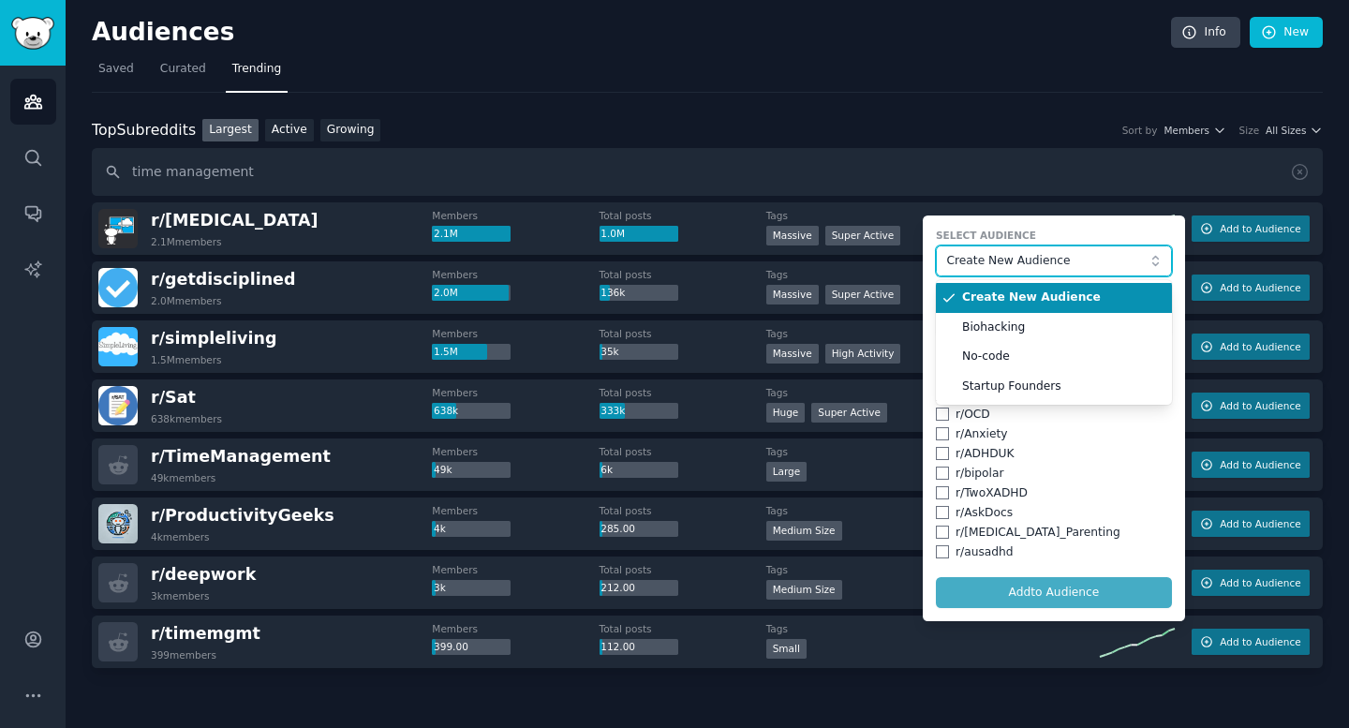
click at [871, 261] on span "Create New Audience" at bounding box center [1048, 261] width 205 height 17
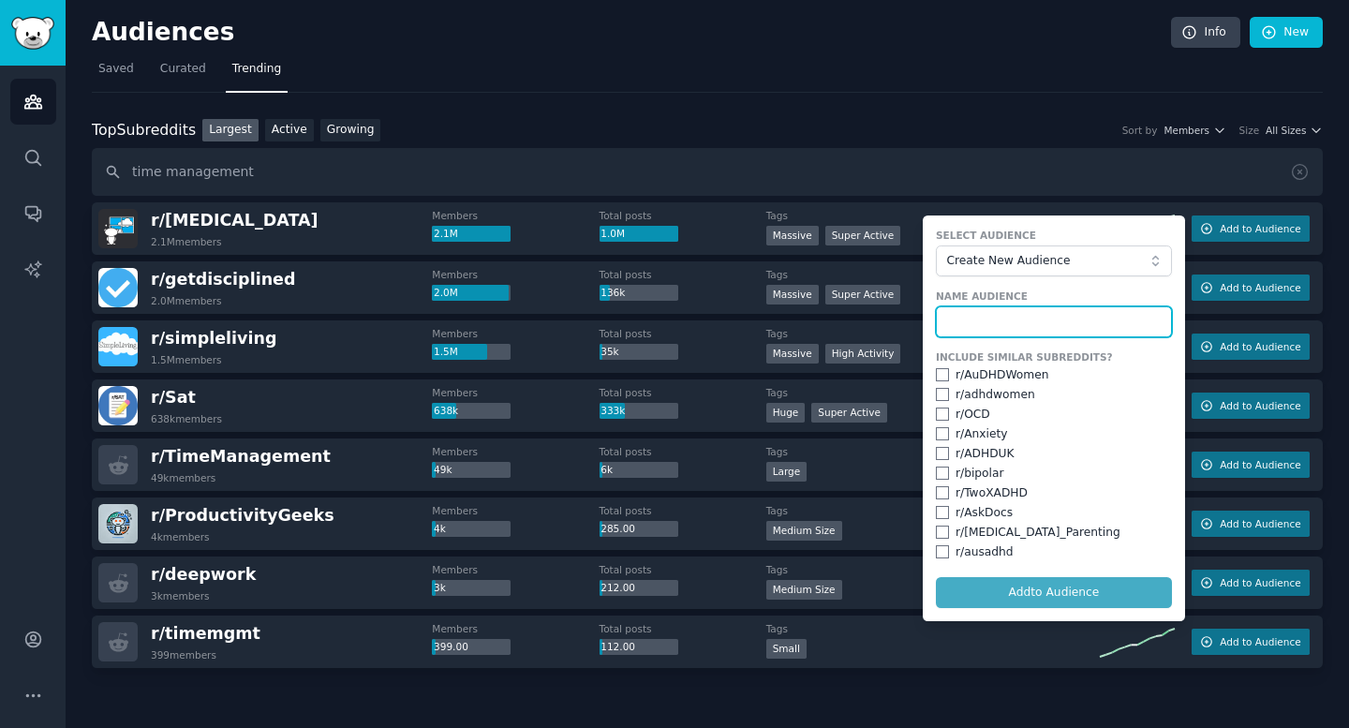
click at [871, 328] on input "text" at bounding box center [1054, 322] width 236 height 32
type input "Time/Productivity"
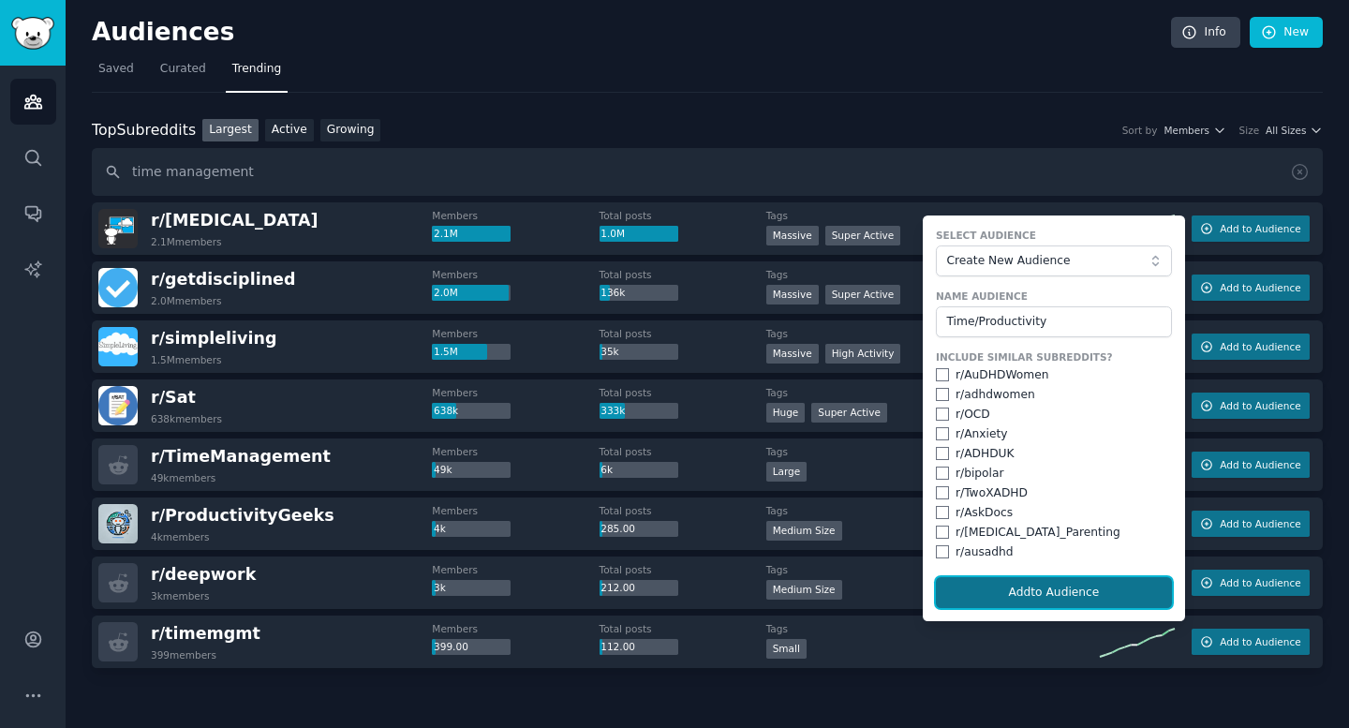
click at [871, 604] on button "Add to Audience" at bounding box center [1054, 593] width 236 height 32
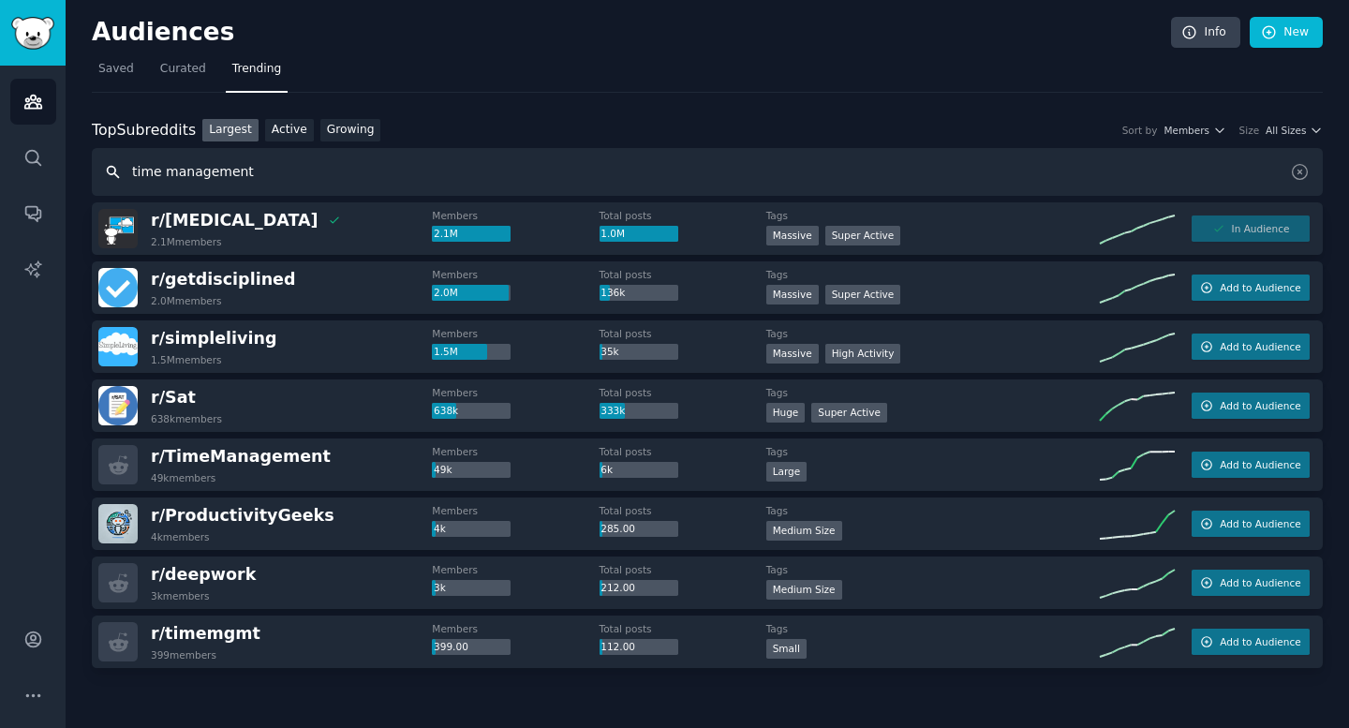
click at [275, 181] on input "time management" at bounding box center [707, 172] width 1231 height 48
type input "focus"
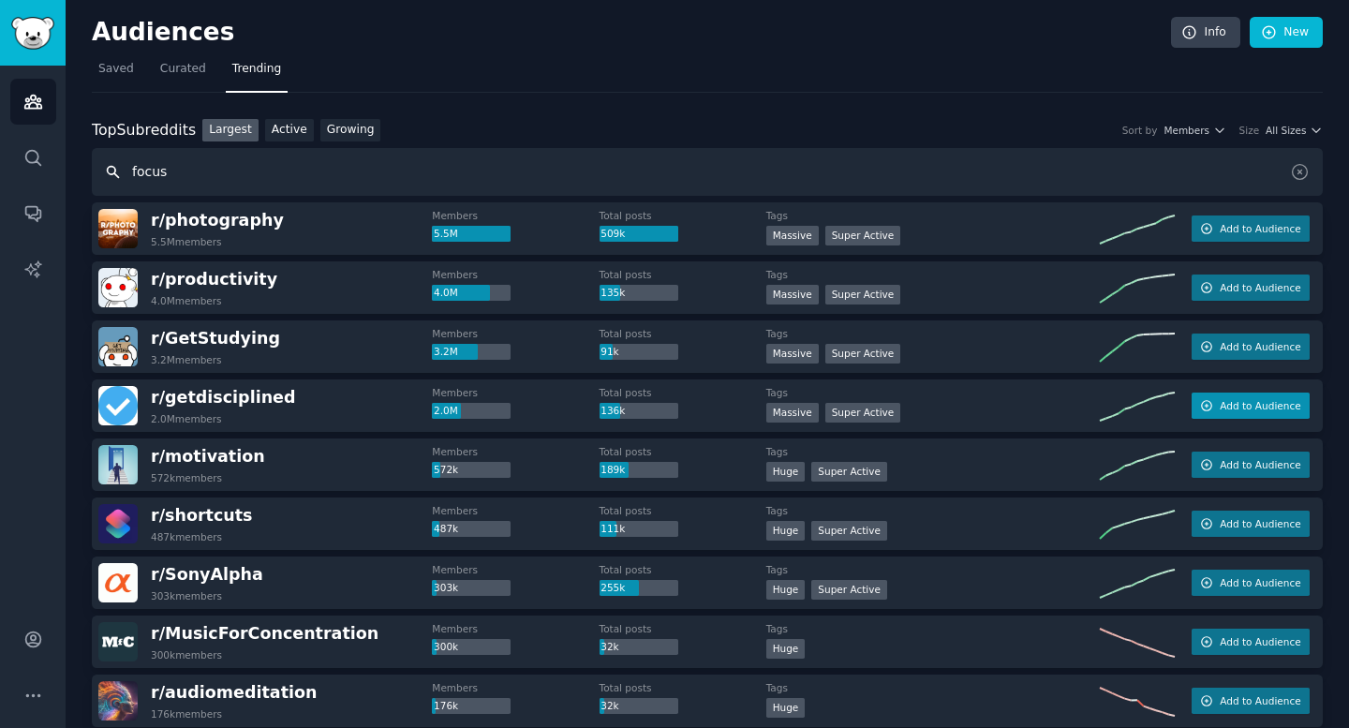
click at [871, 402] on icon "button" at bounding box center [1206, 405] width 13 height 13
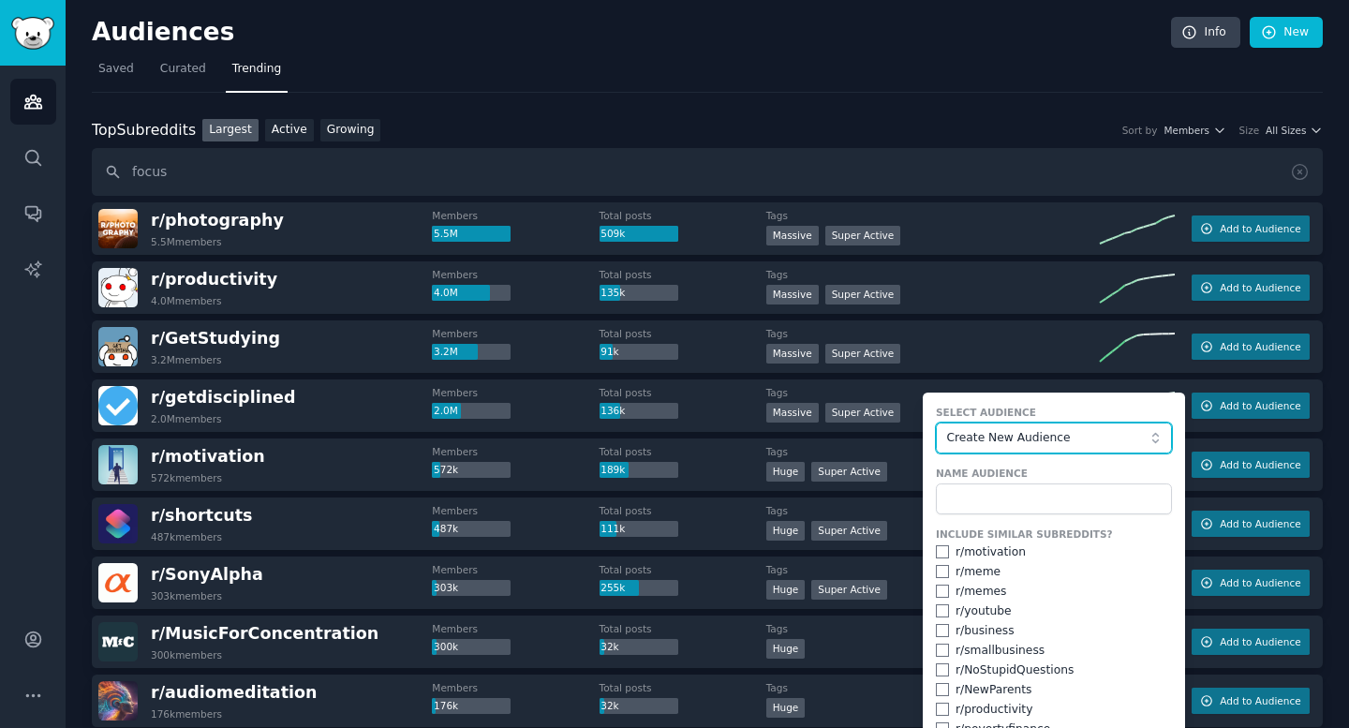
click at [871, 445] on span "Create New Audience" at bounding box center [1048, 438] width 205 height 17
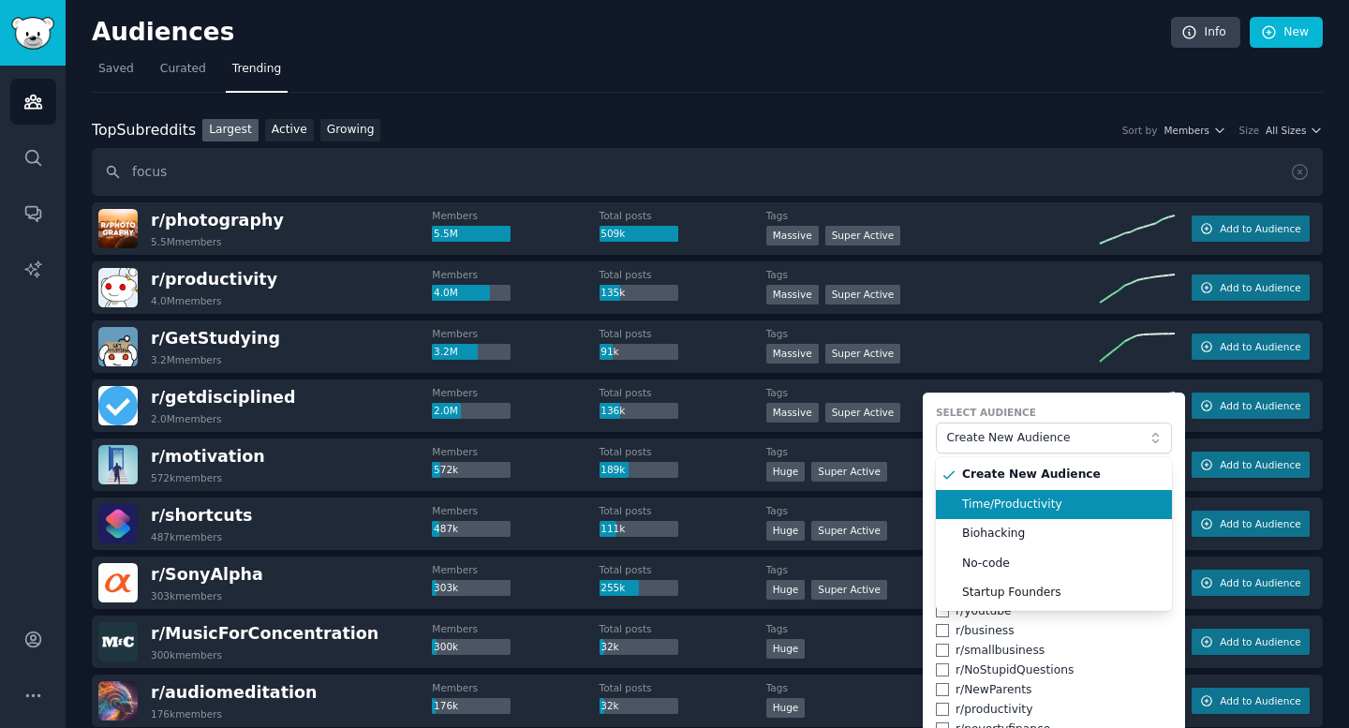
click at [871, 505] on span "Time/Productivity" at bounding box center [1060, 505] width 197 height 17
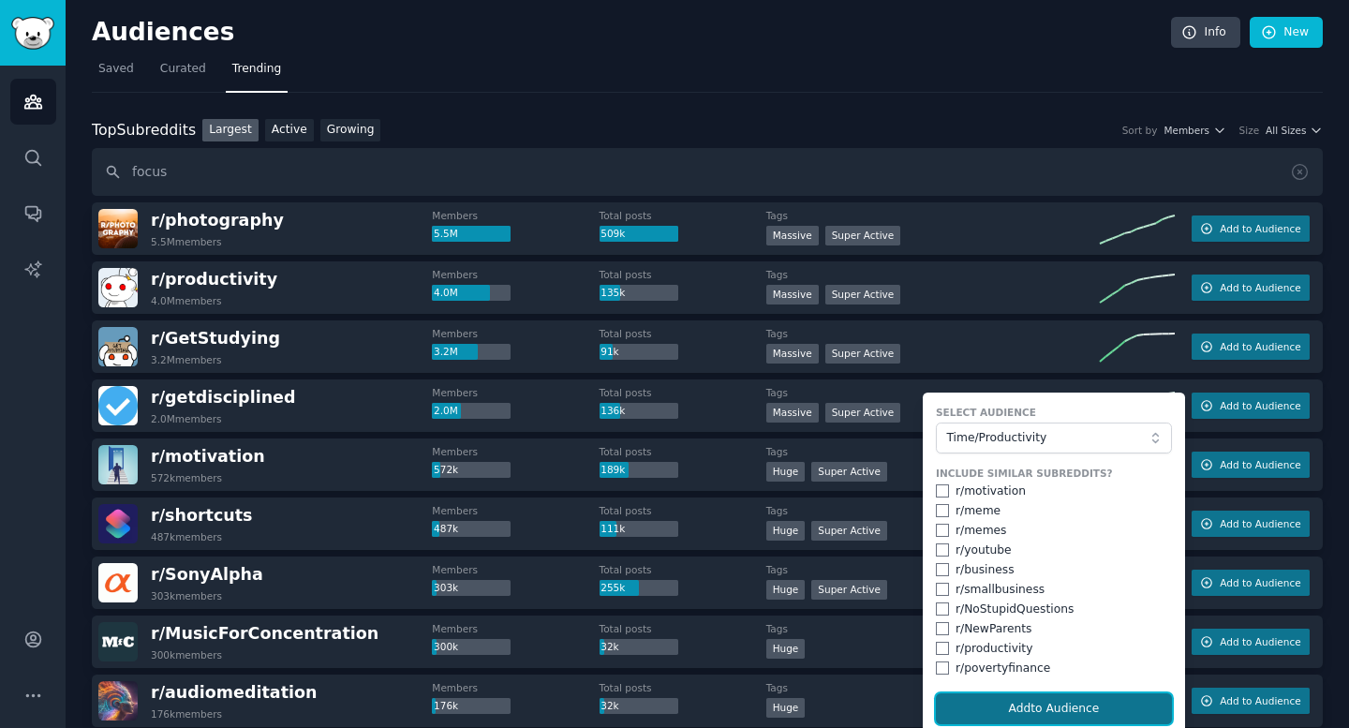
click at [871, 712] on button "Add to Audience" at bounding box center [1054, 709] width 236 height 32
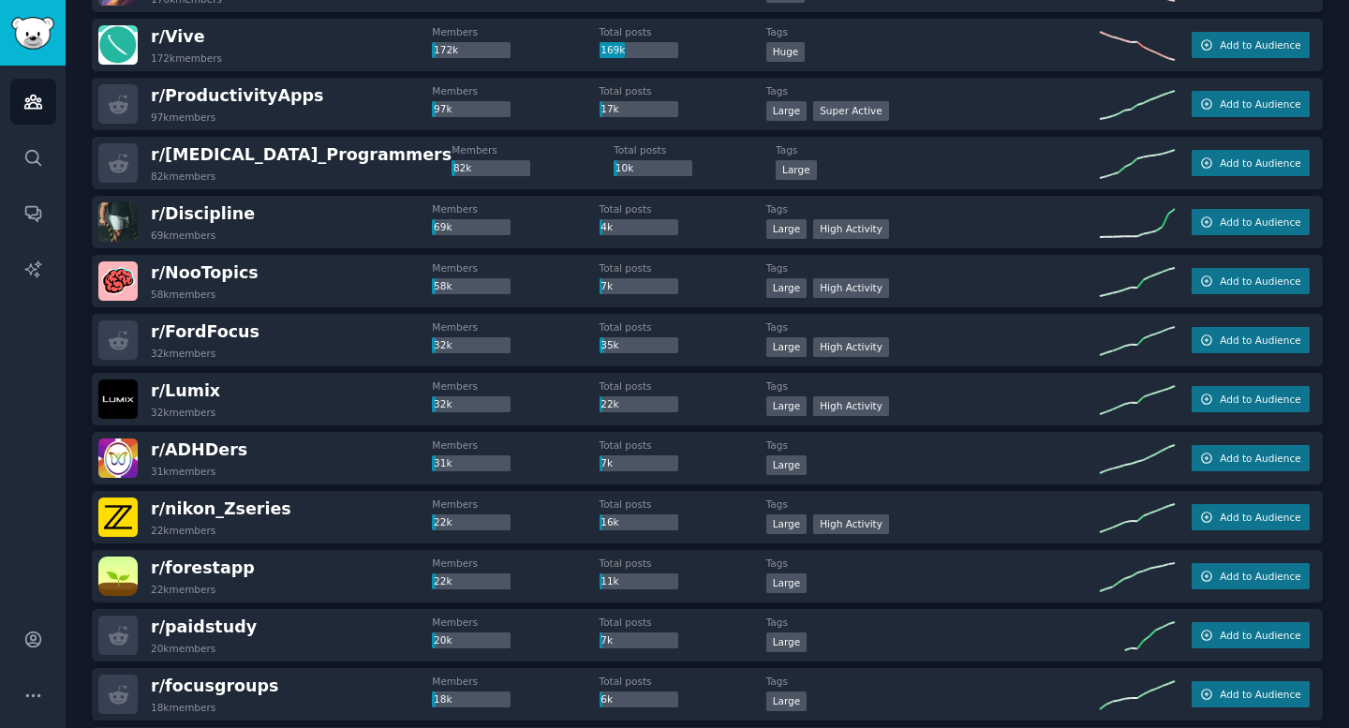
scroll to position [574, 0]
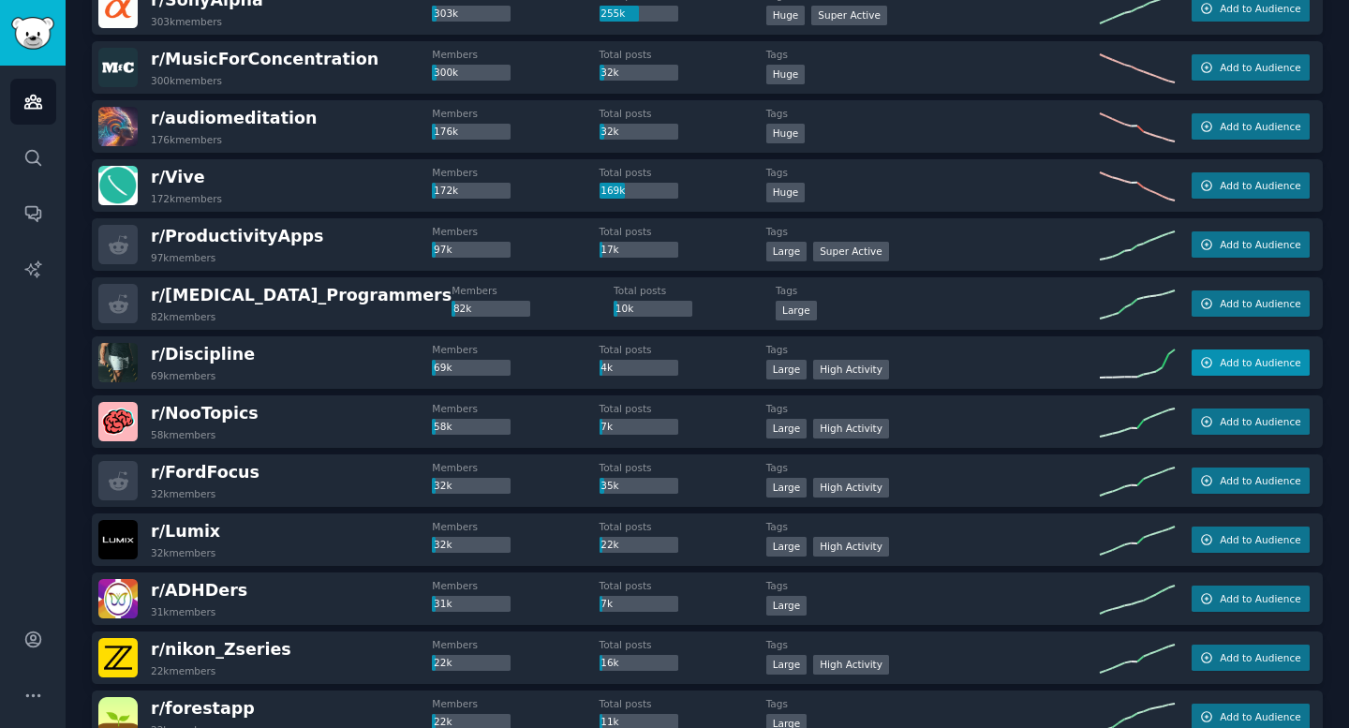
click at [871, 365] on span "Add to Audience" at bounding box center [1260, 362] width 81 height 13
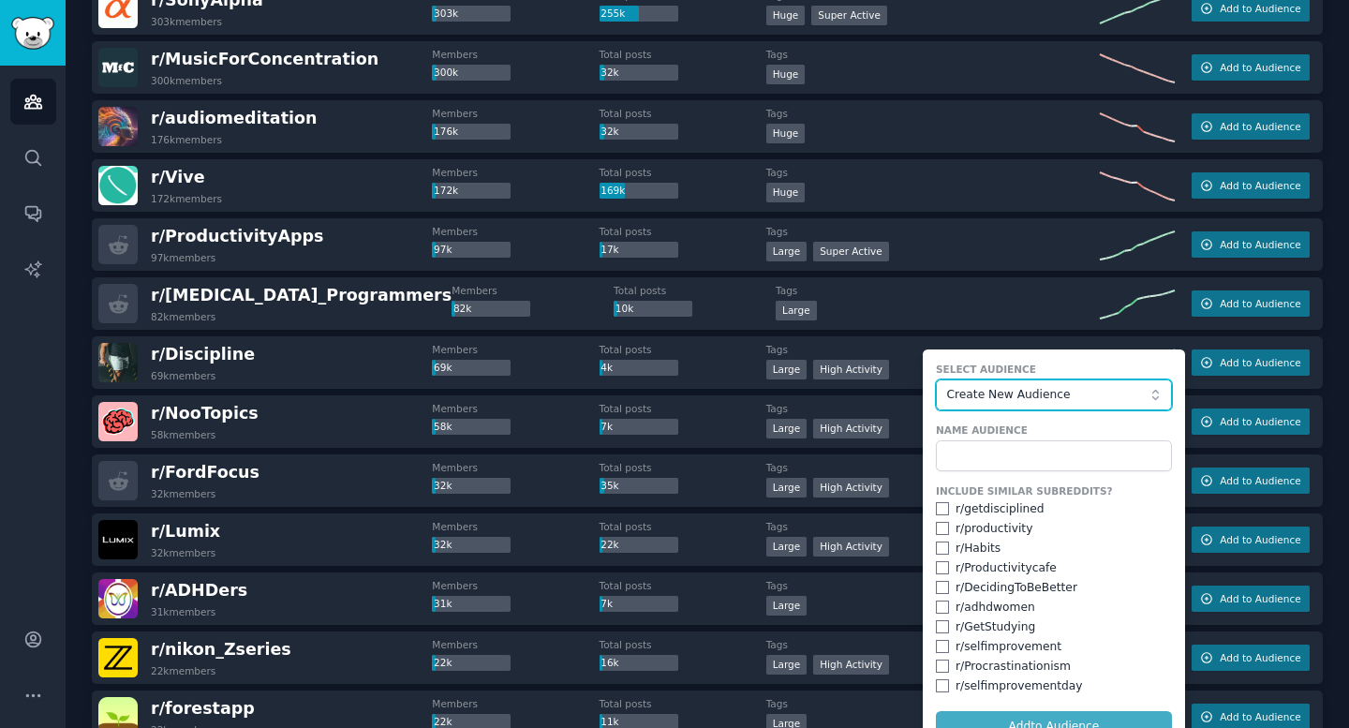
click at [871, 391] on span "Create New Audience" at bounding box center [1048, 395] width 205 height 17
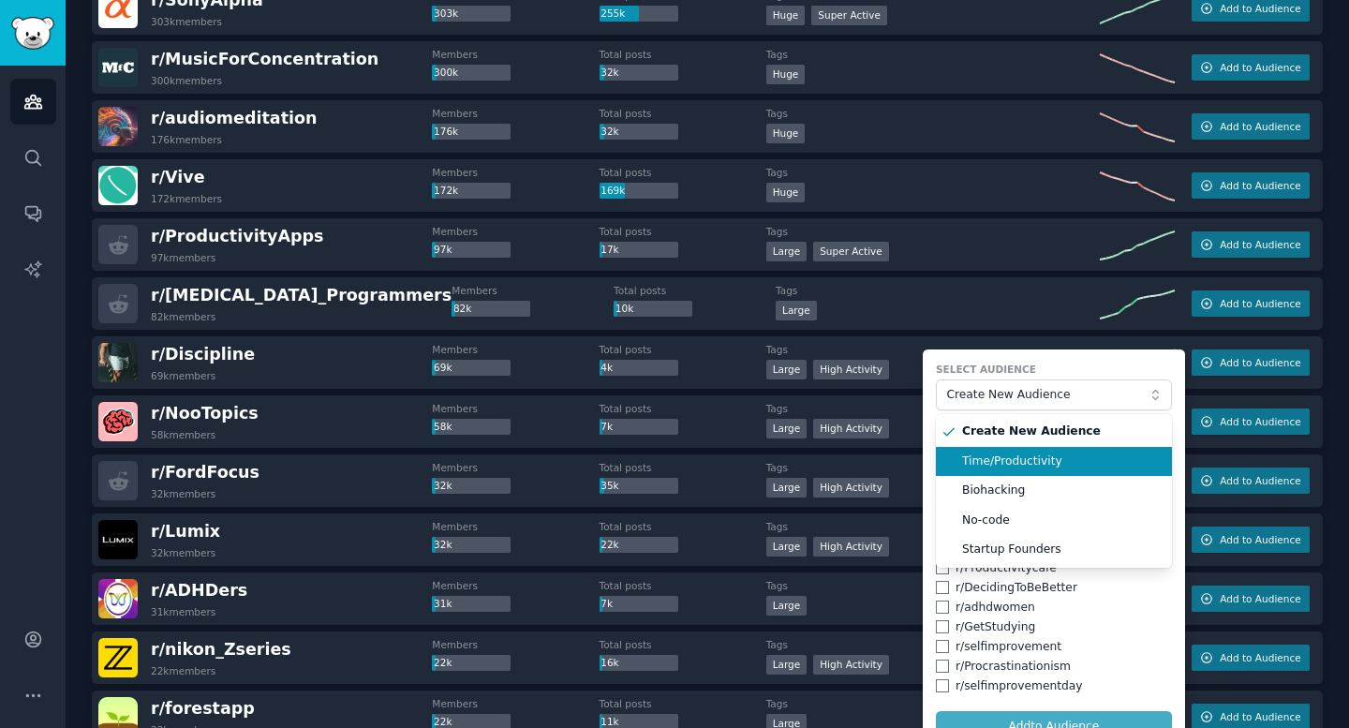
click at [871, 469] on span "Time/Productivity" at bounding box center [1060, 462] width 197 height 17
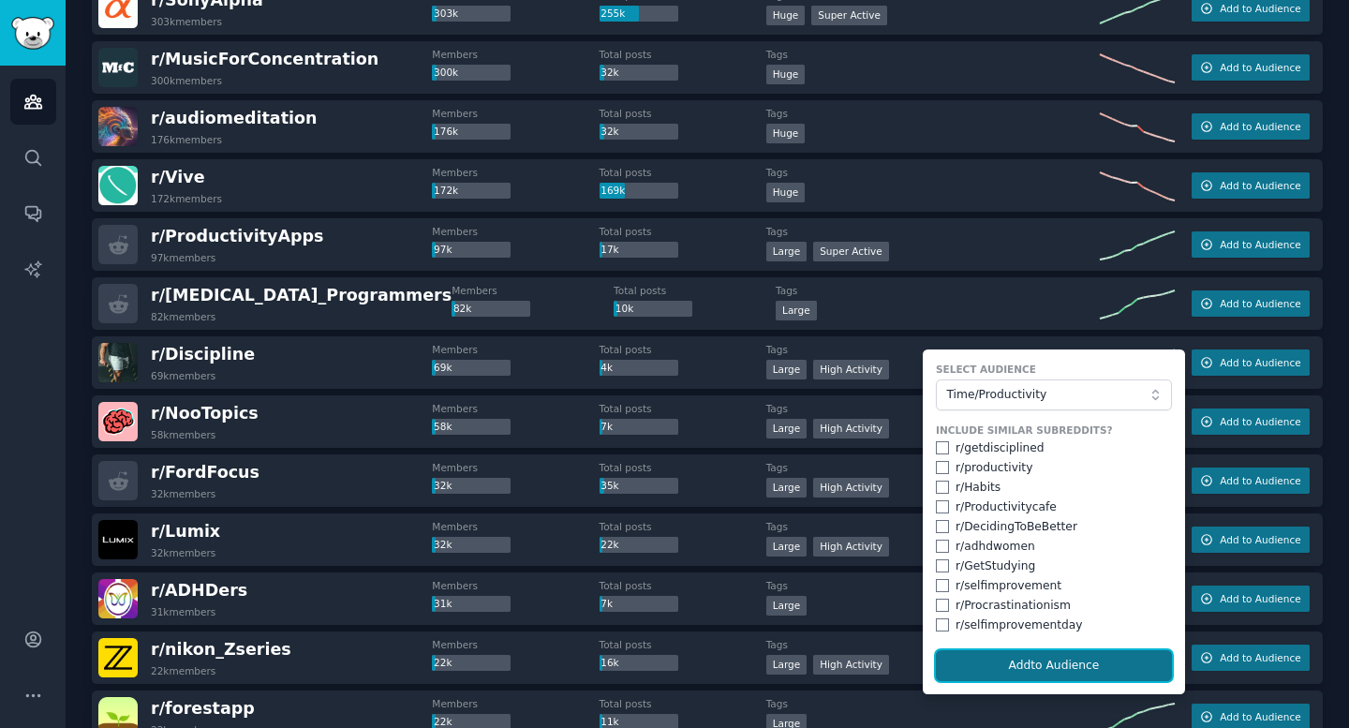
click at [871, 674] on button "Add to Audience" at bounding box center [1054, 666] width 236 height 32
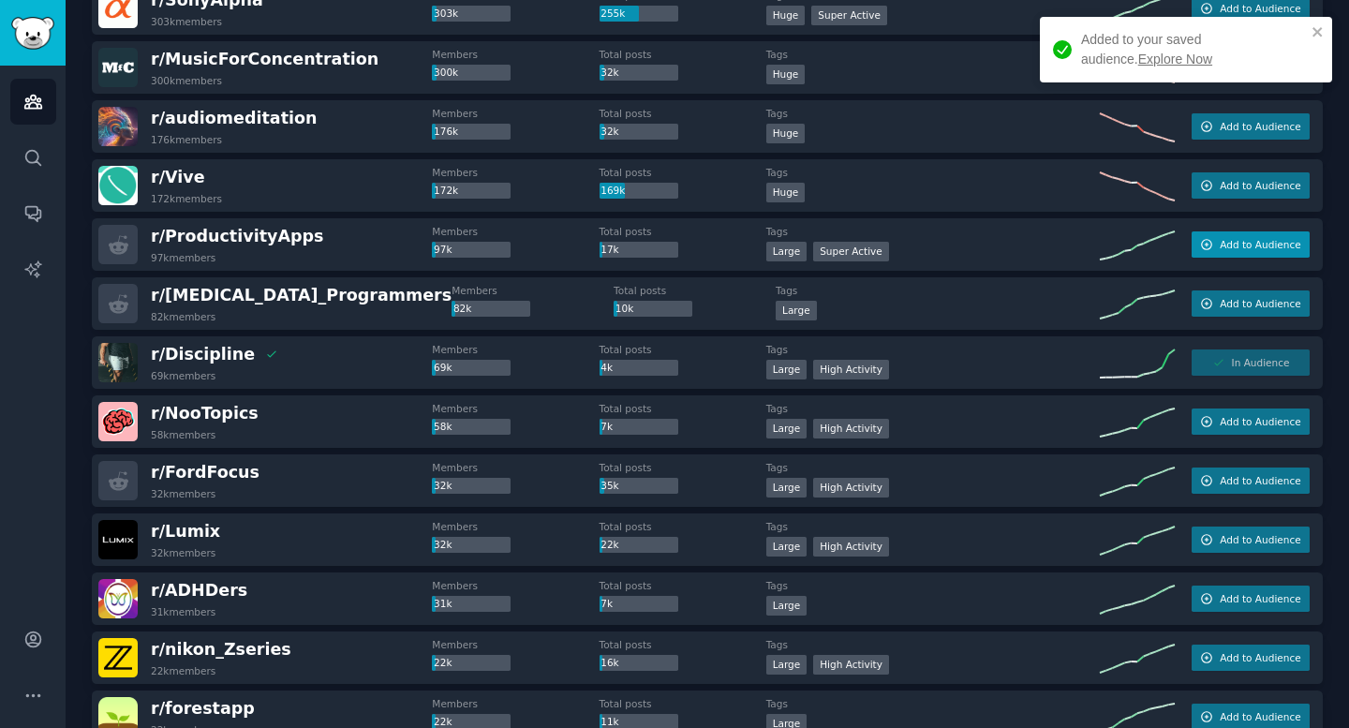
click at [871, 246] on span "Add to Audience" at bounding box center [1260, 244] width 81 height 13
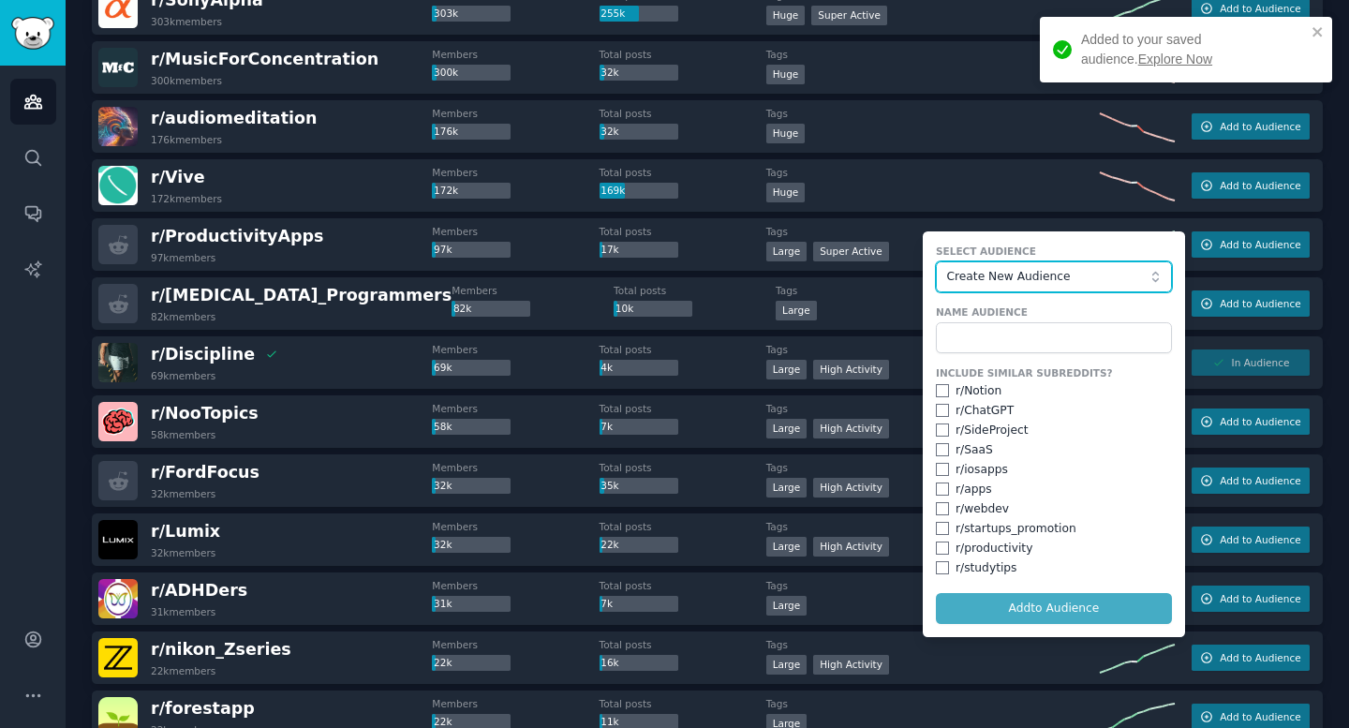
click at [871, 282] on span "Create New Audience" at bounding box center [1048, 277] width 205 height 17
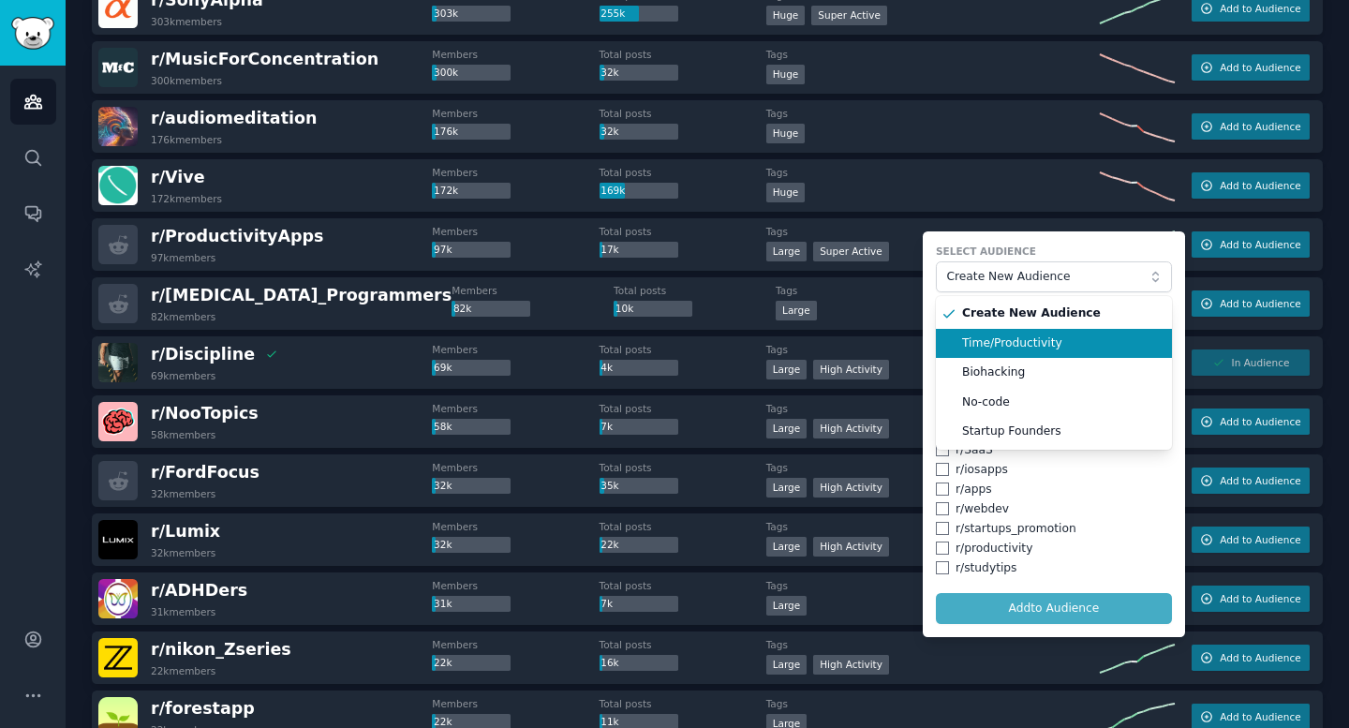
click at [871, 339] on span "Time/Productivity" at bounding box center [1060, 343] width 197 height 17
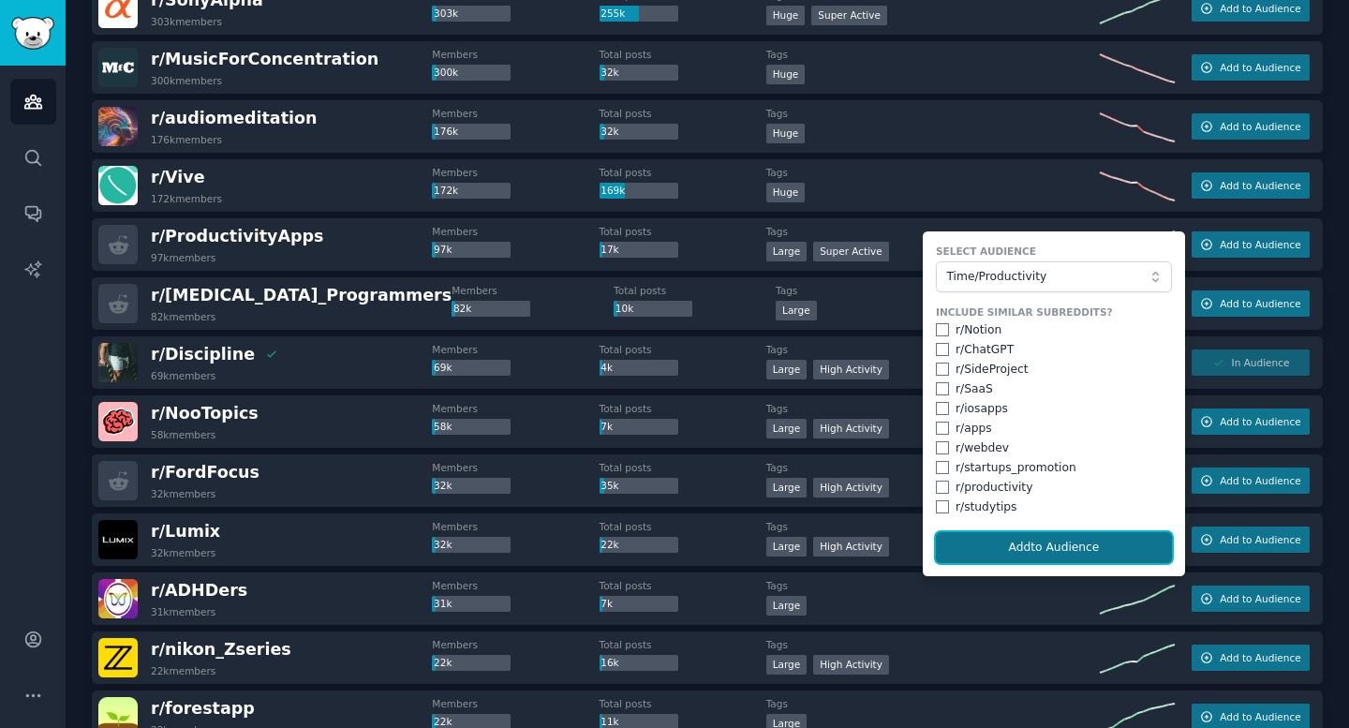
click at [871, 549] on button "Add to Audience" at bounding box center [1054, 548] width 236 height 32
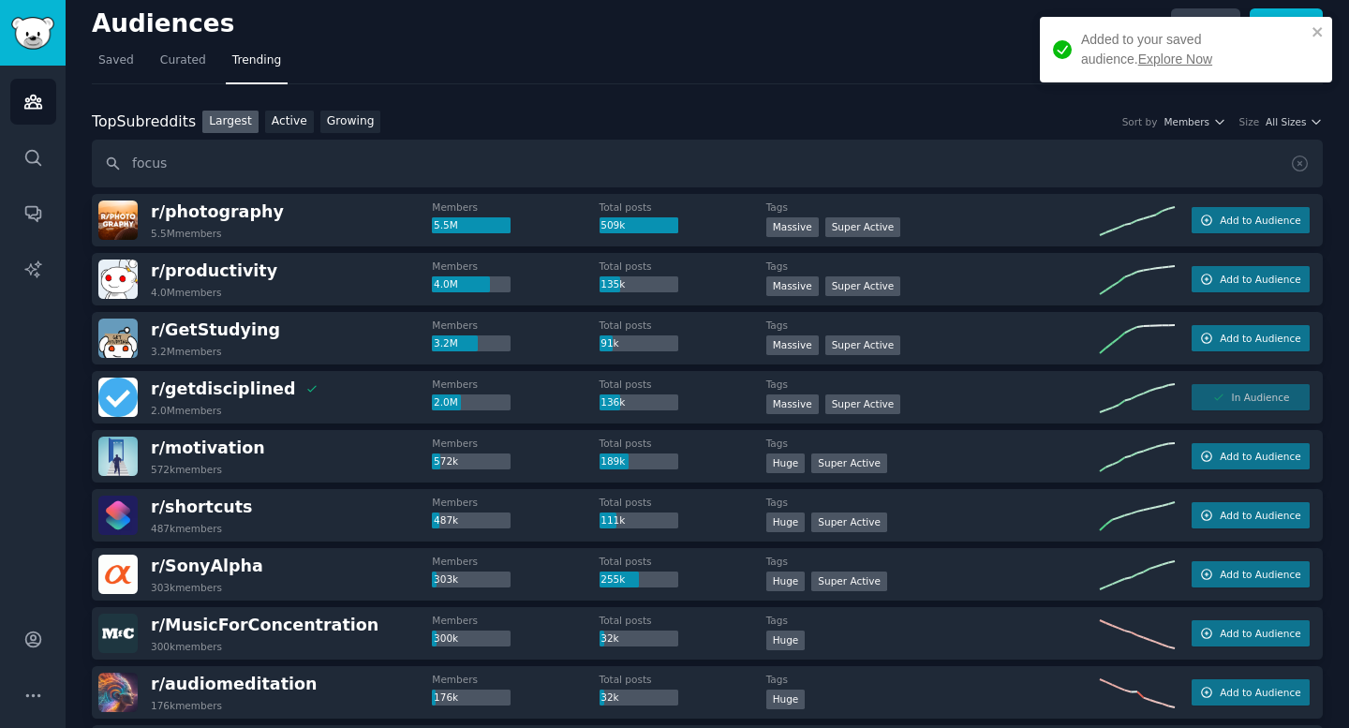
scroll to position [0, 0]
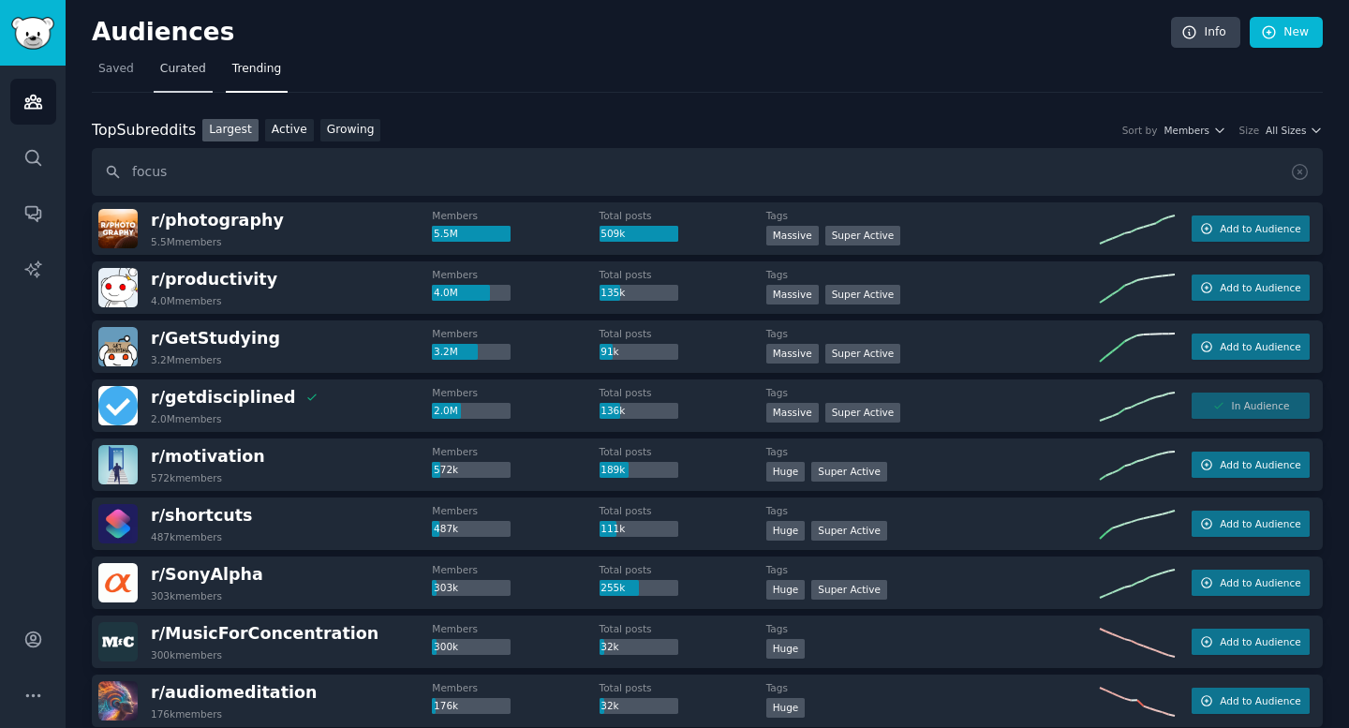
click at [178, 79] on link "Curated" at bounding box center [183, 73] width 59 height 38
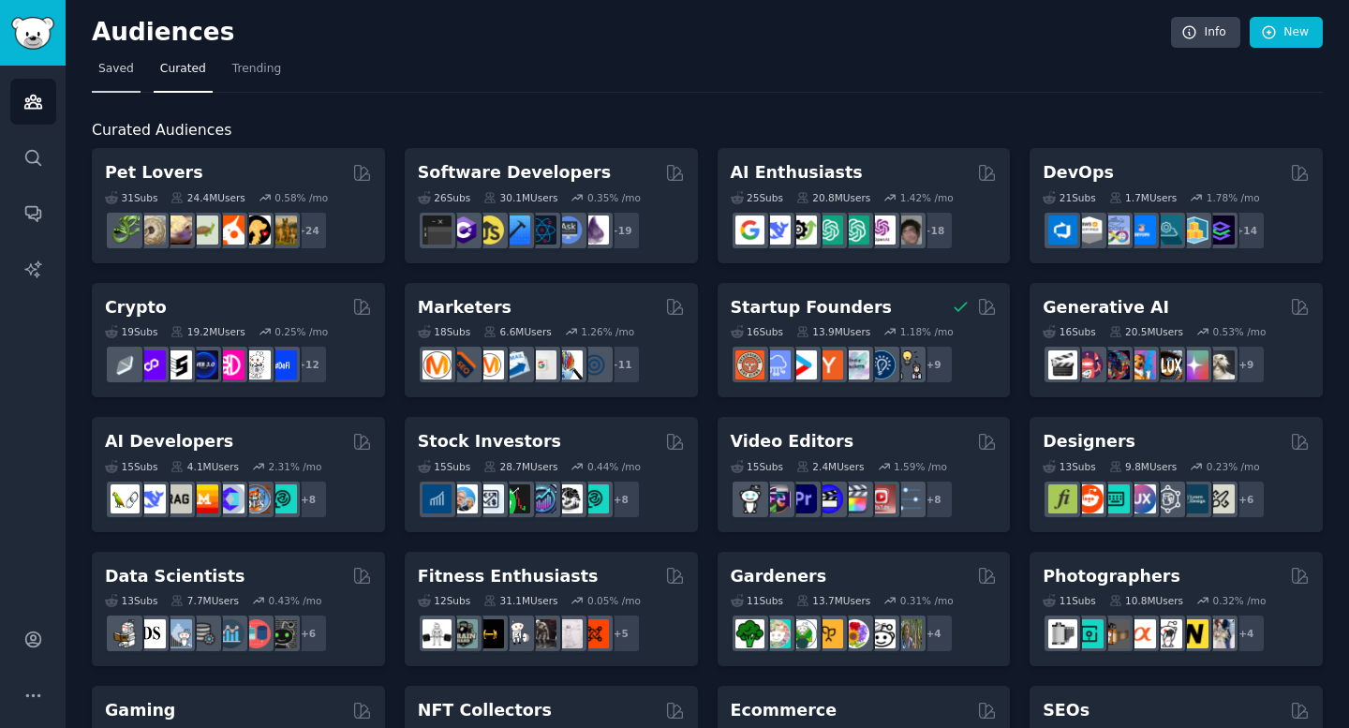
click at [112, 80] on link "Saved" at bounding box center [116, 73] width 49 height 38
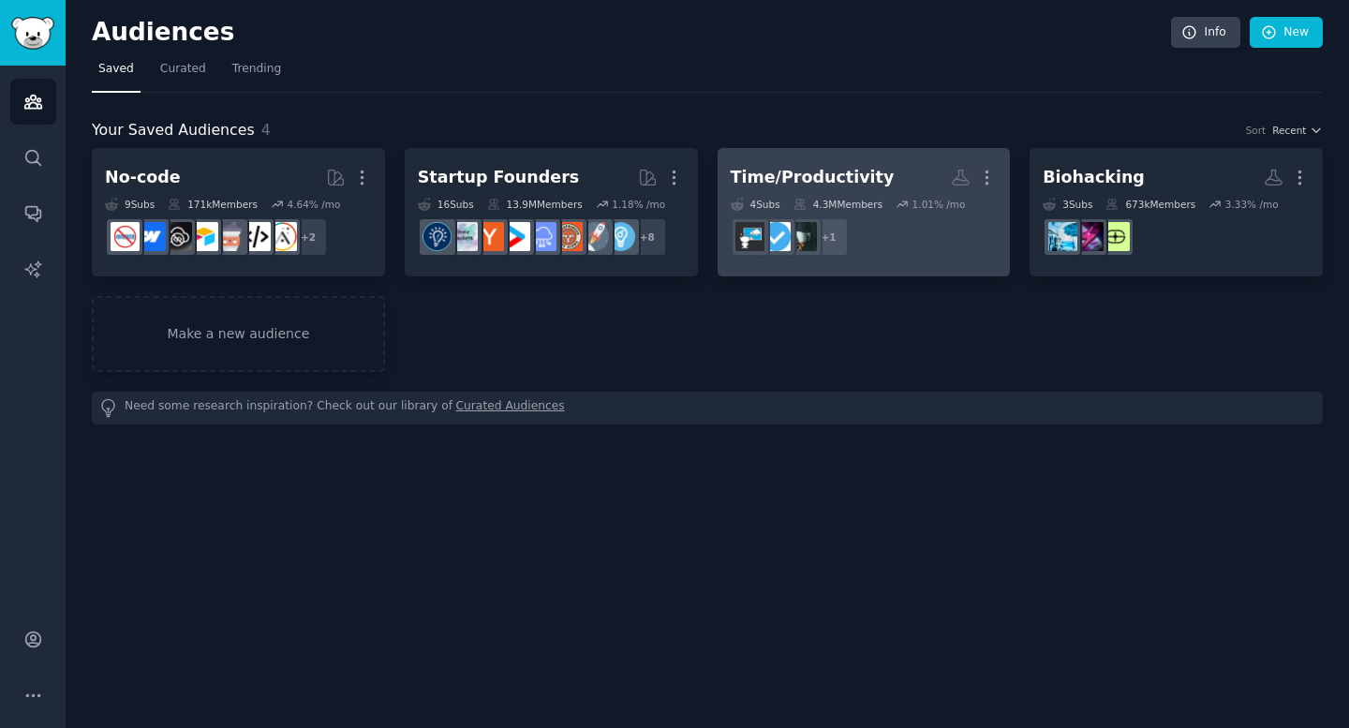
click at [871, 185] on h2 "Time/Productivity More" at bounding box center [864, 177] width 267 height 33
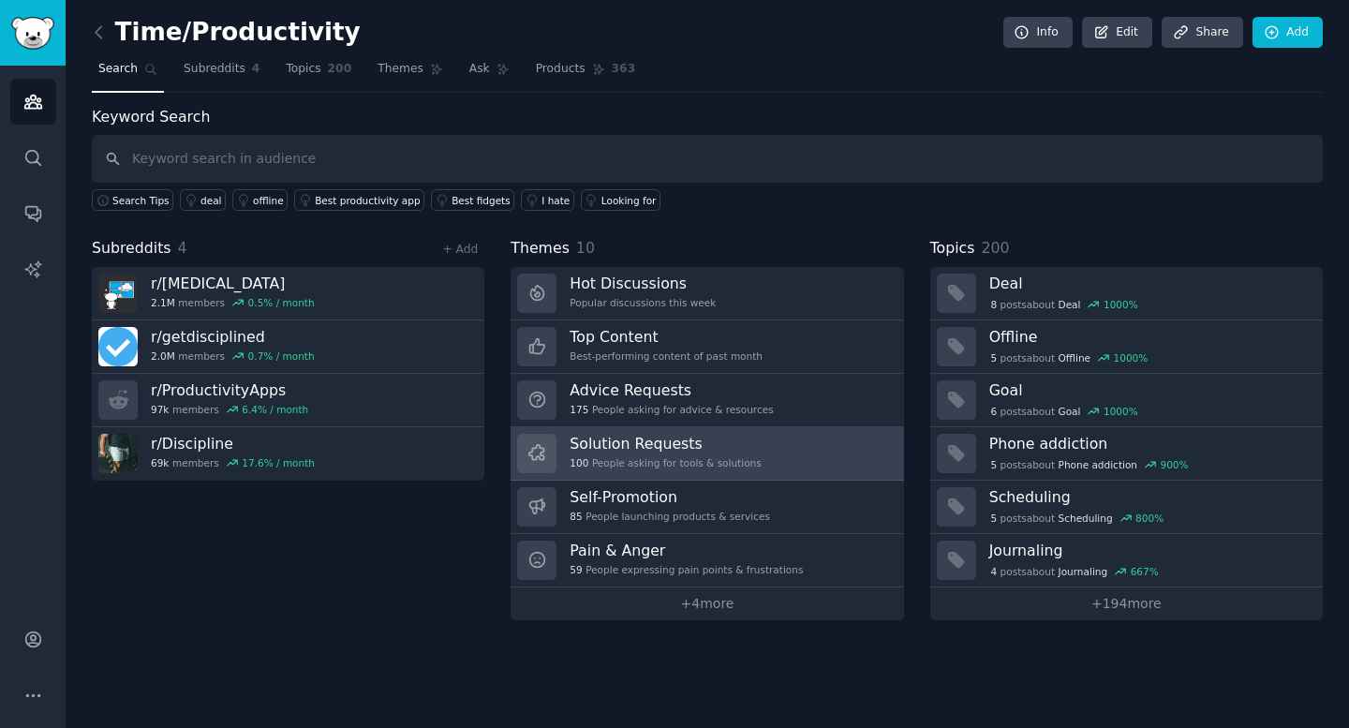
click at [660, 438] on h3 "Solution Requests" at bounding box center [665, 444] width 191 height 20
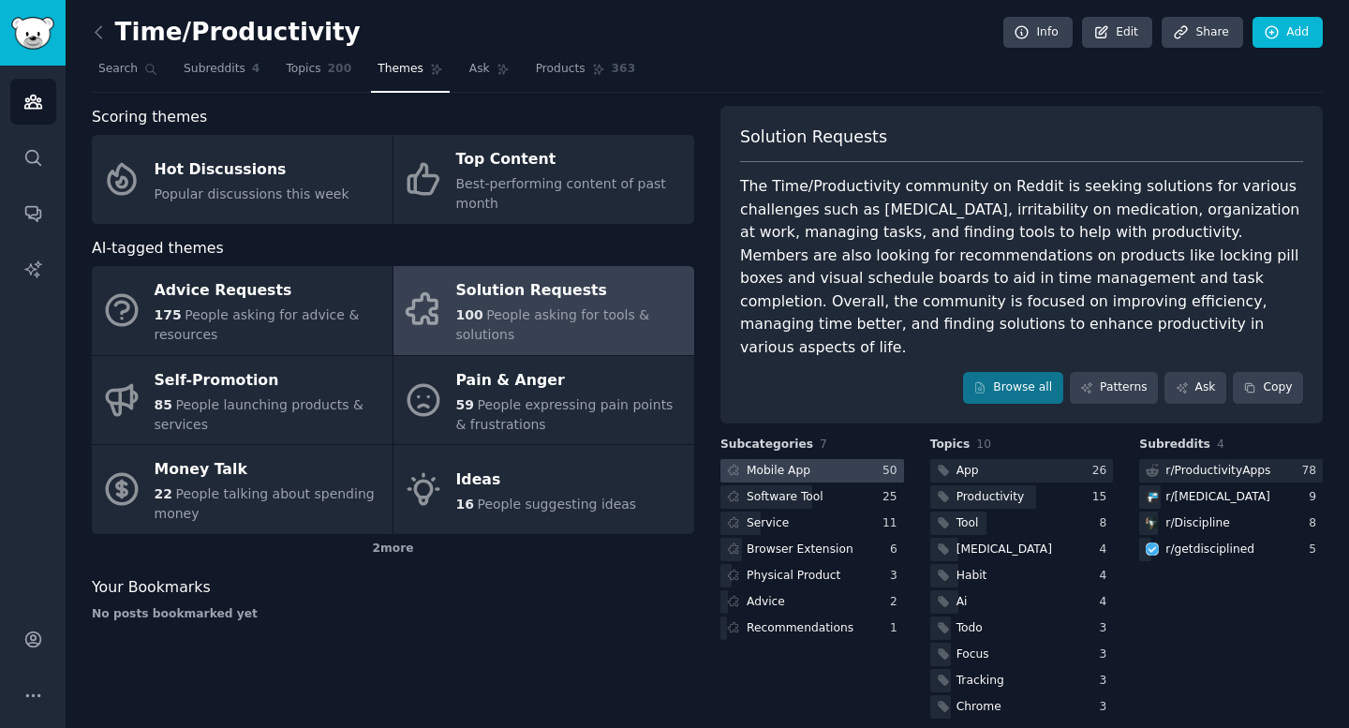
click at [824, 459] on div at bounding box center [813, 470] width 184 height 23
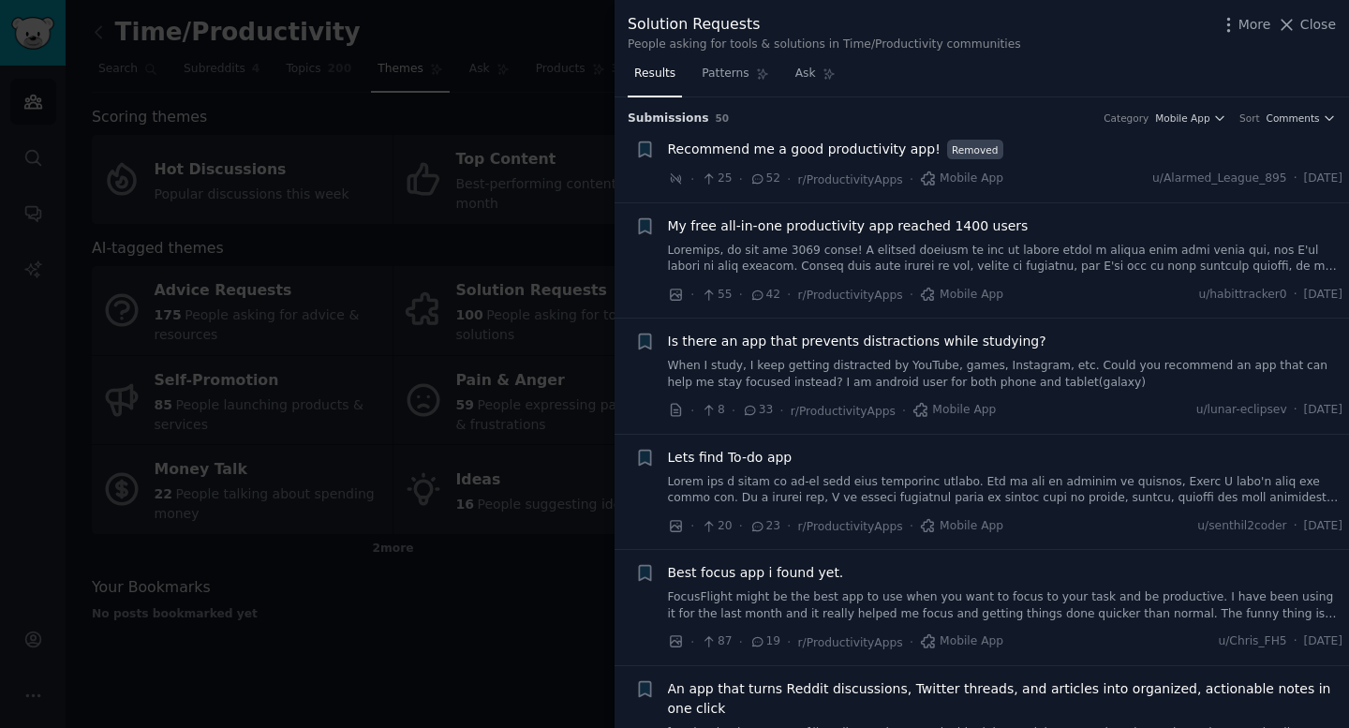
click at [814, 155] on span "Recommend me a good productivity app!" at bounding box center [804, 150] width 273 height 20
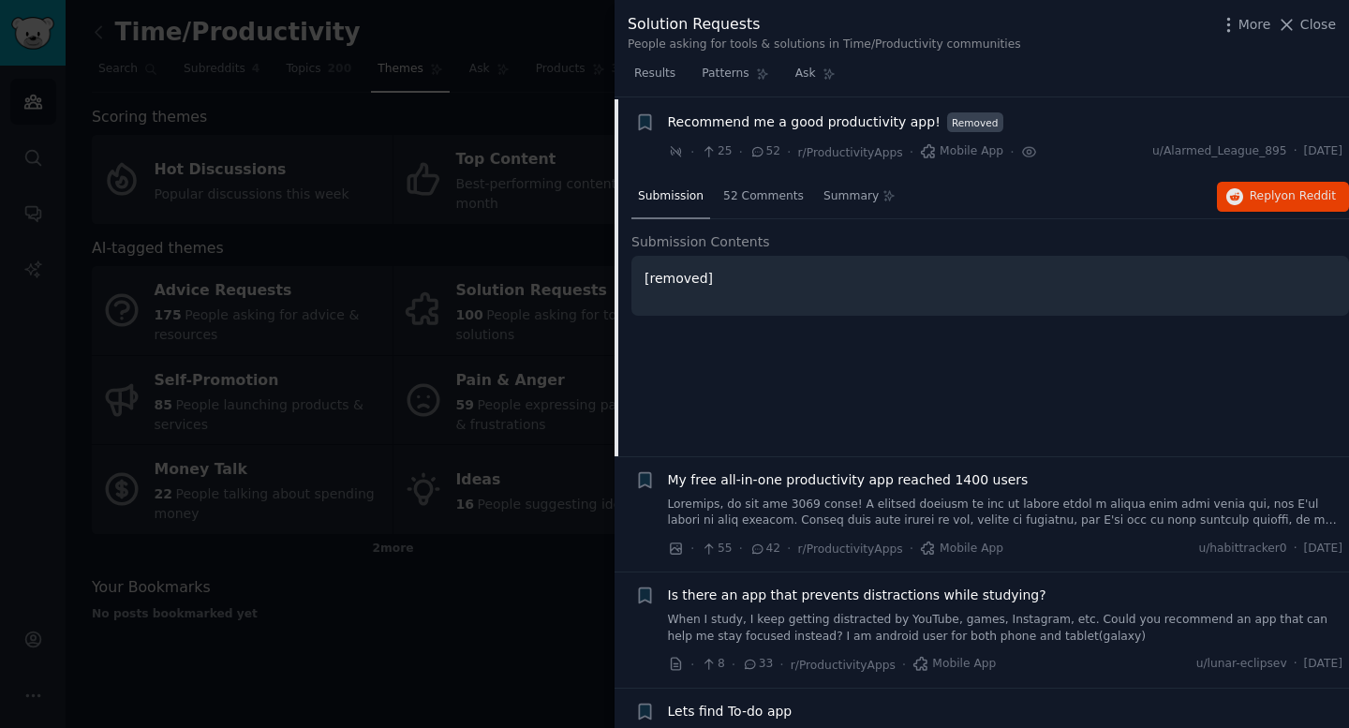
scroll to position [29, 0]
click at [805, 477] on span "My free all-in-one productivity app reached 1400 users" at bounding box center [848, 479] width 361 height 20
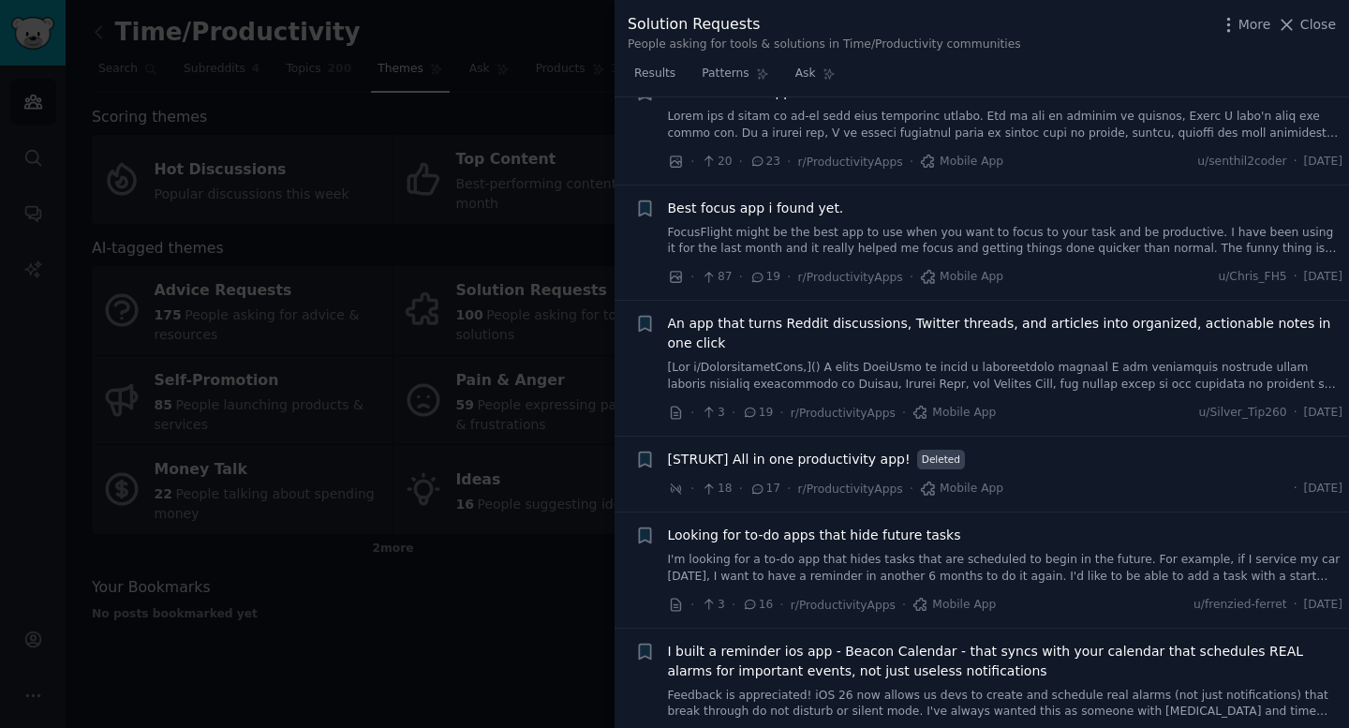
scroll to position [3611, 0]
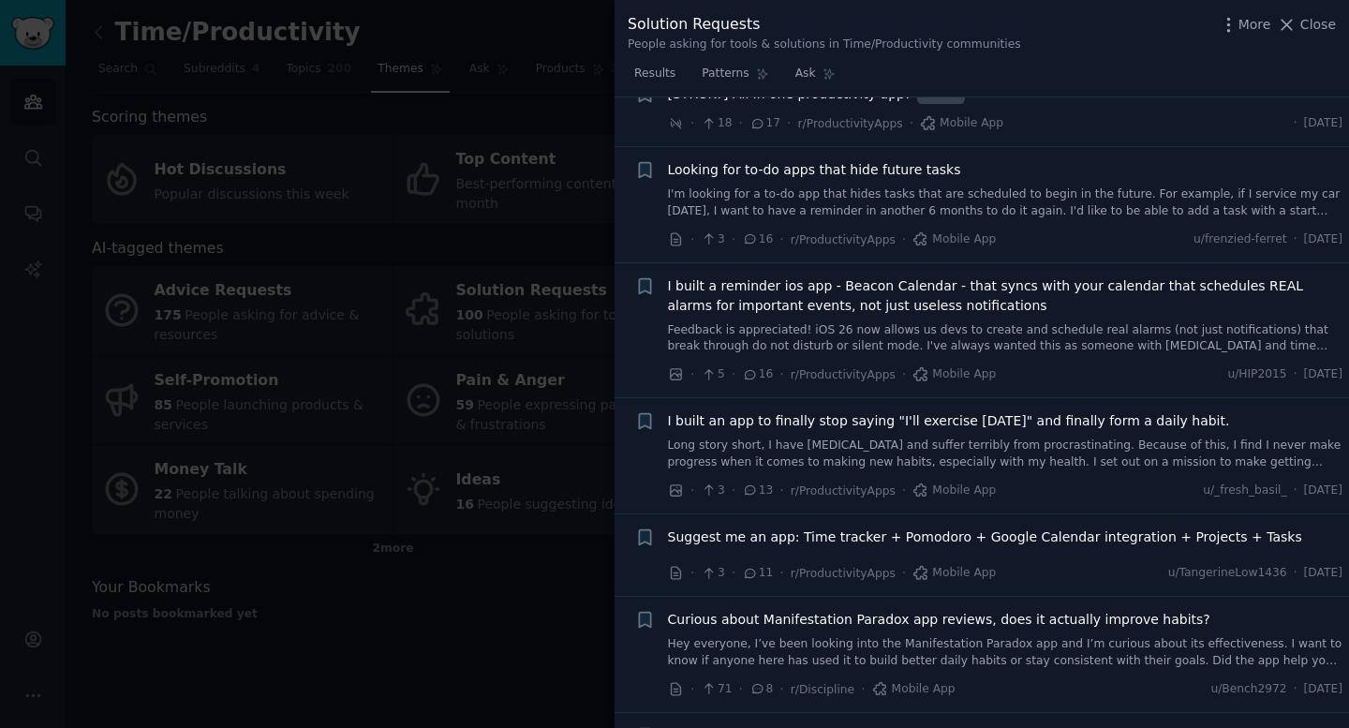
click at [871, 544] on span "Suggest me an app: Time tracker + Pomodoro + Google Calendar integration + Proj…" at bounding box center [985, 538] width 634 height 20
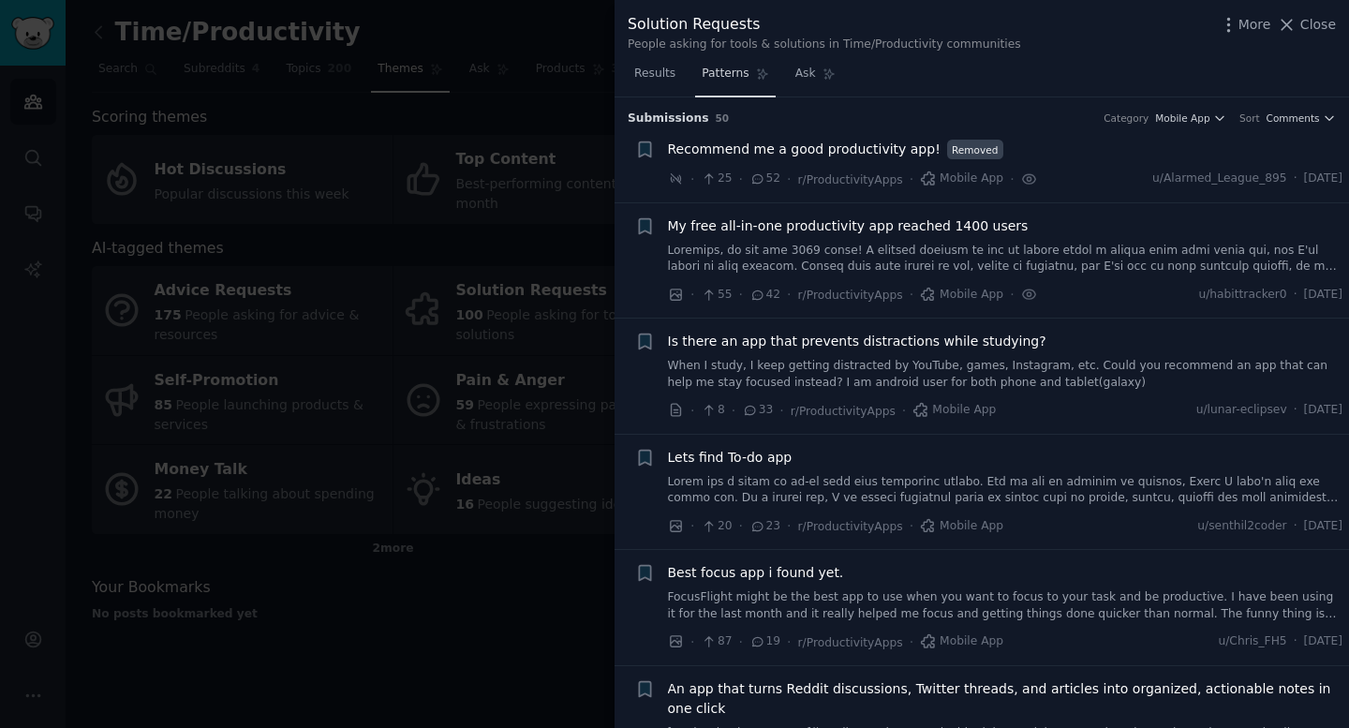
click at [740, 66] on span "Patterns" at bounding box center [725, 74] width 47 height 17
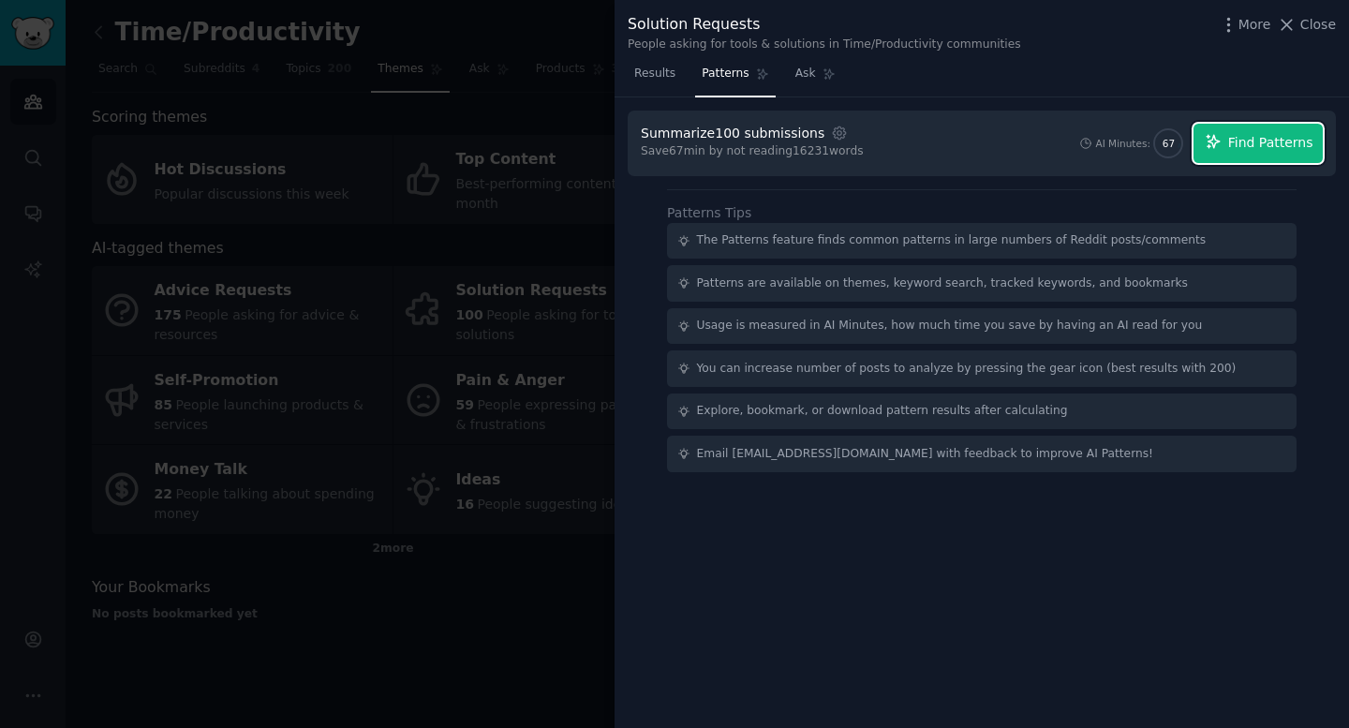
click at [871, 147] on span "Find Patterns" at bounding box center [1271, 143] width 85 height 20
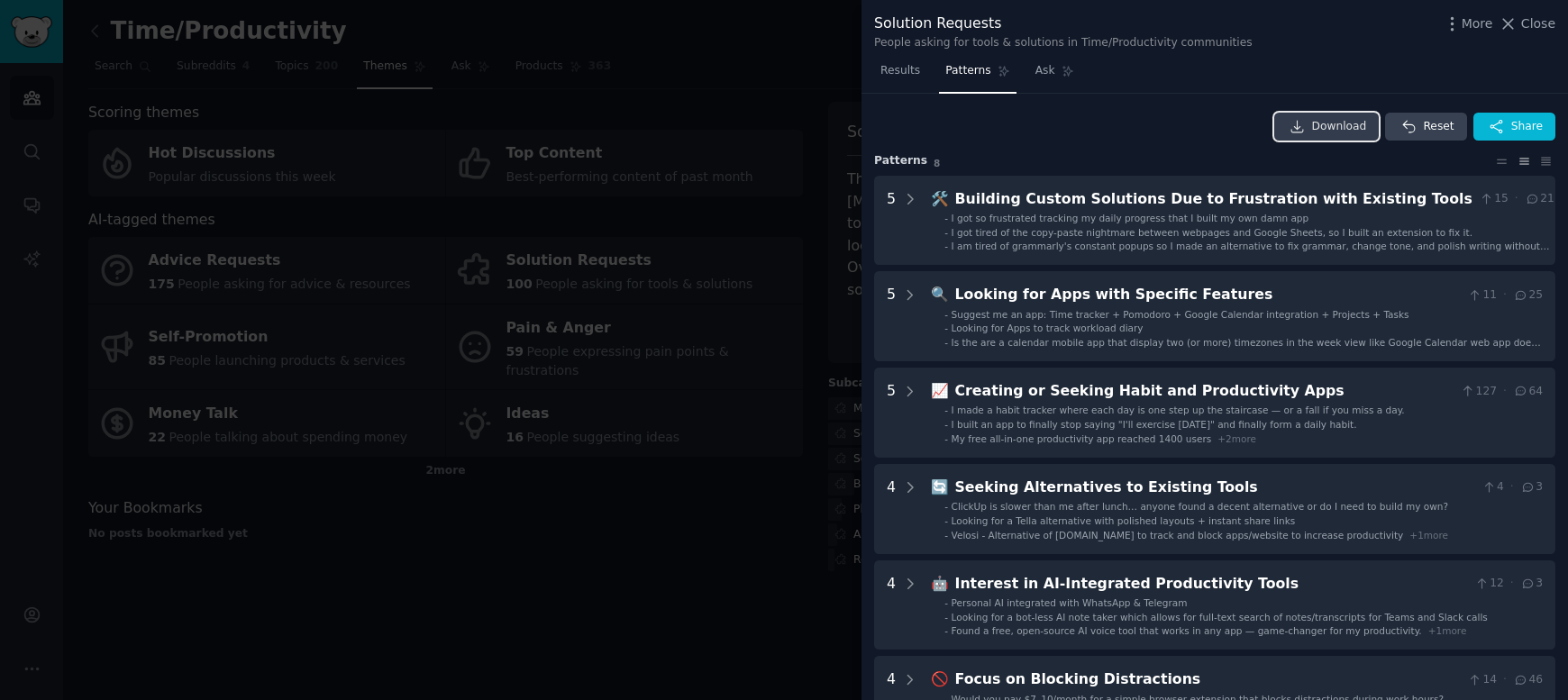
click at [837, 125] on link "Download" at bounding box center [1327, 127] width 106 height 29
click at [512, 442] on div at bounding box center [784, 350] width 1568 height 700
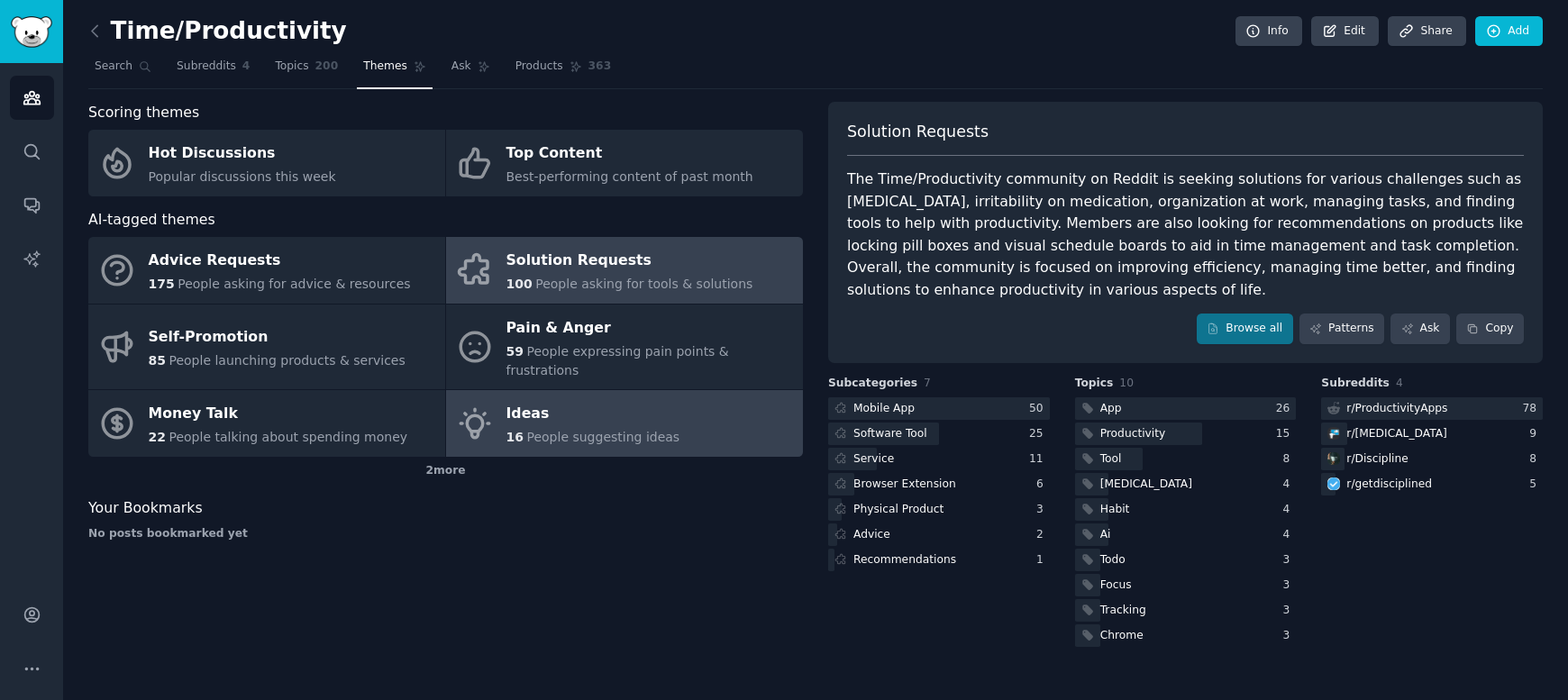
click at [607, 430] on span "People suggesting ideas" at bounding box center [602, 437] width 153 height 14
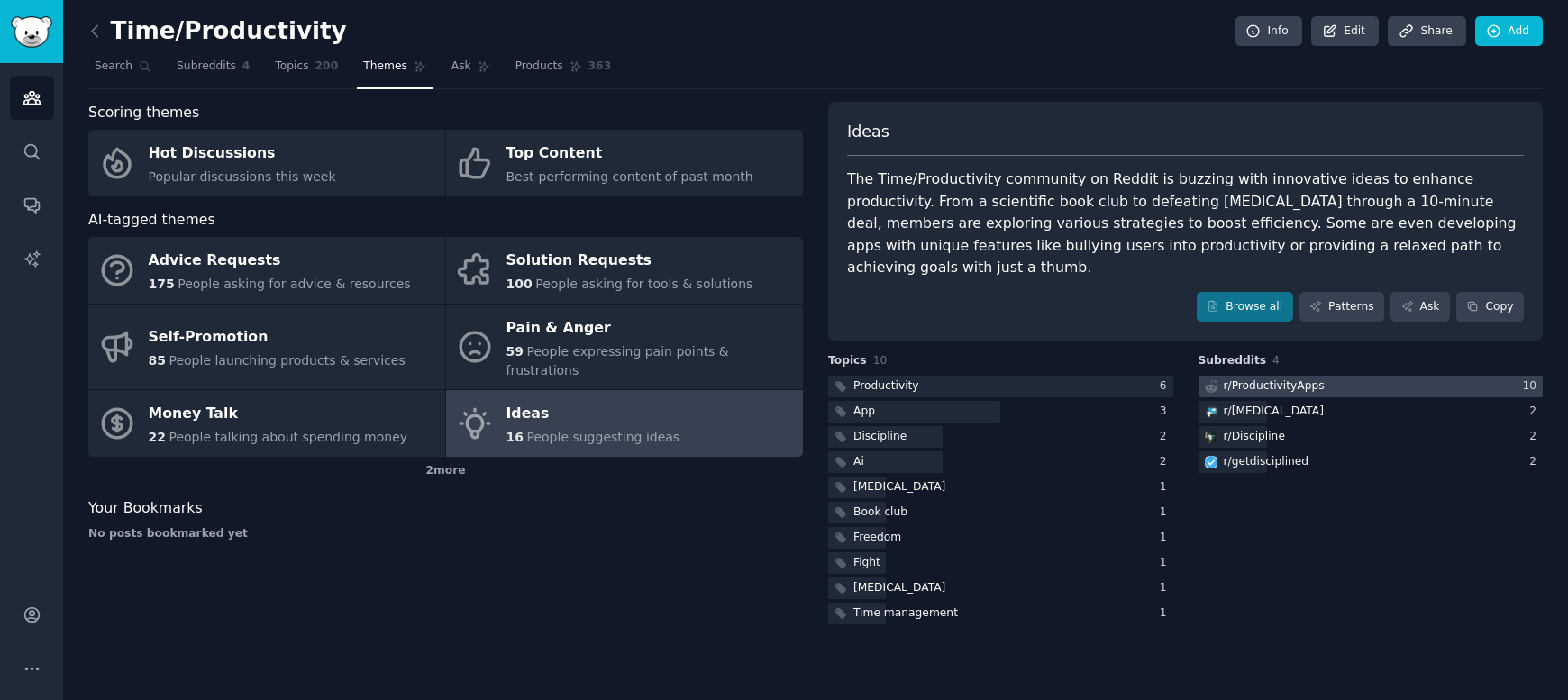
click at [837, 376] on div "r/ ProductivityApps" at bounding box center [1262, 387] width 130 height 22
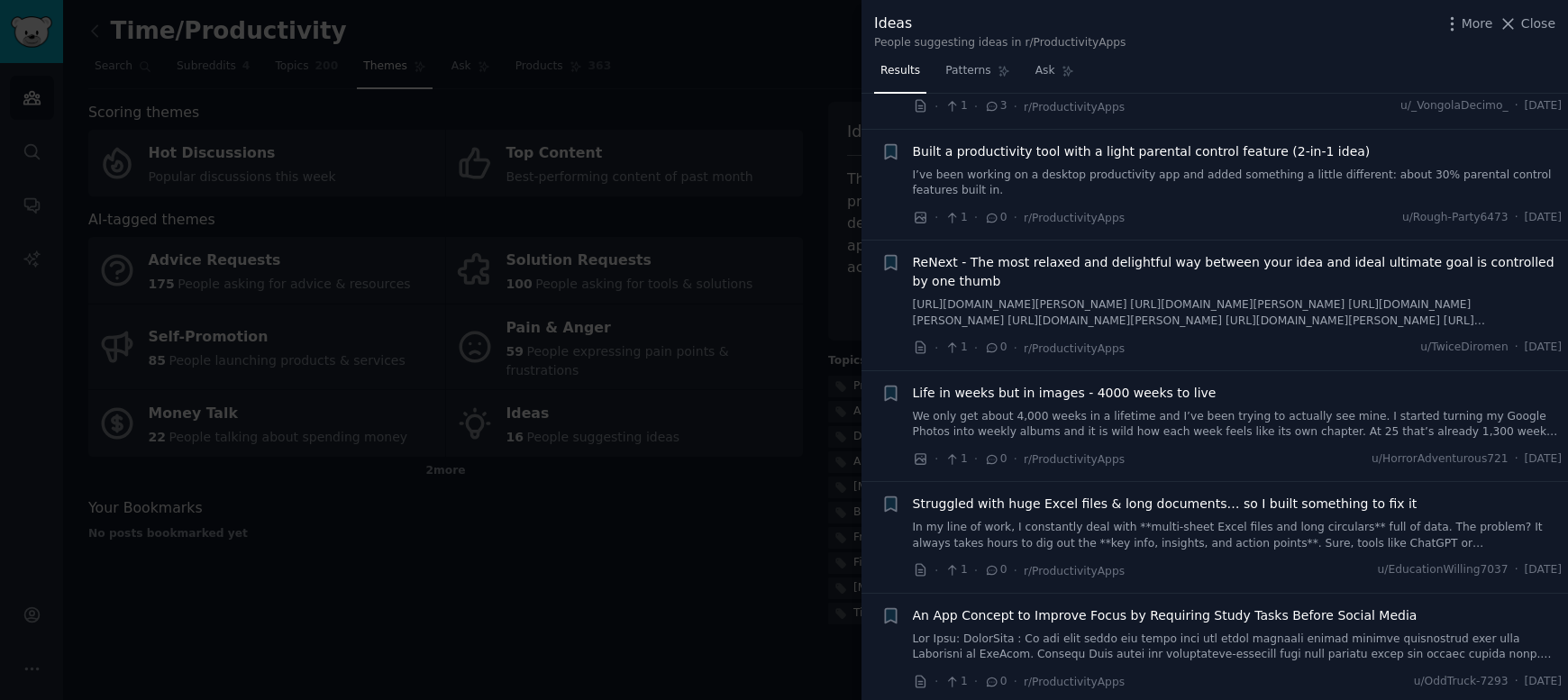
scroll to position [515, 0]
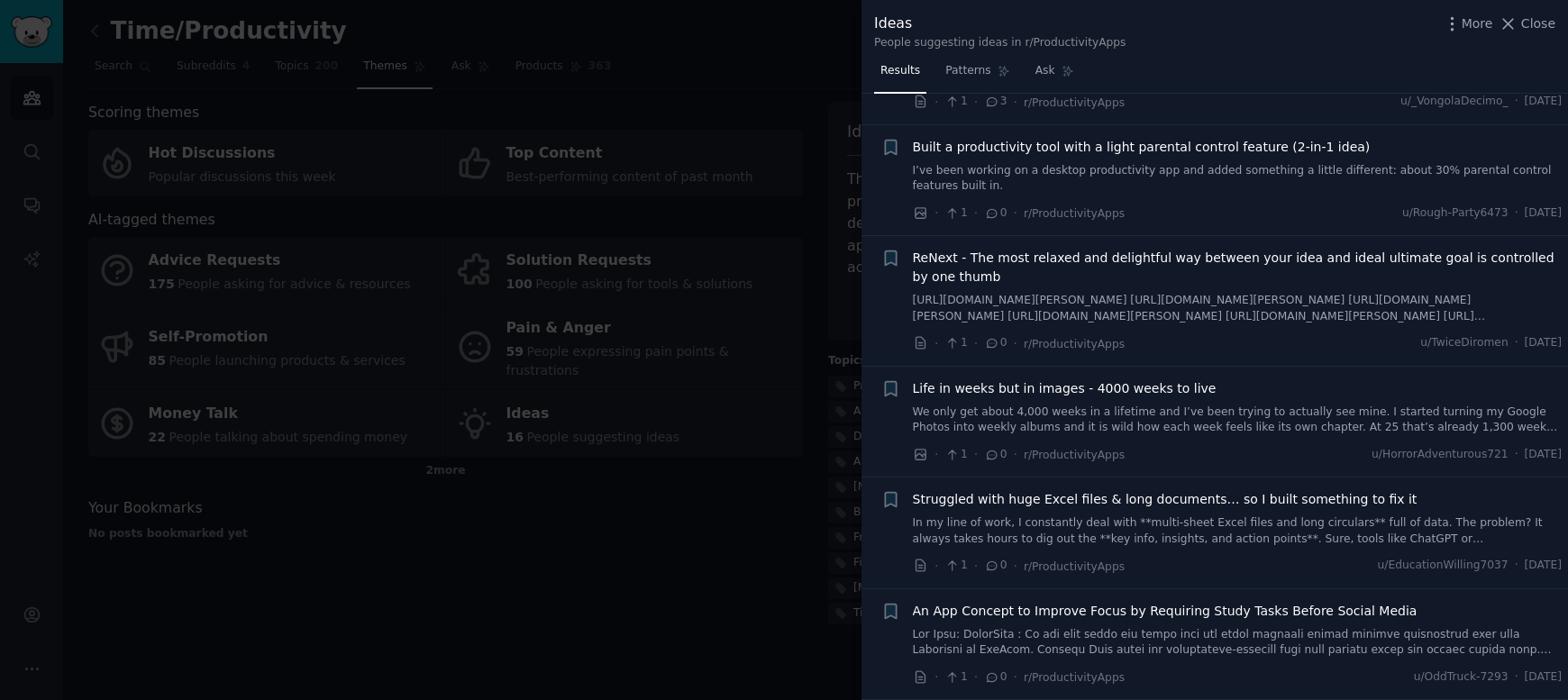
click at [650, 547] on div at bounding box center [784, 350] width 1568 height 700
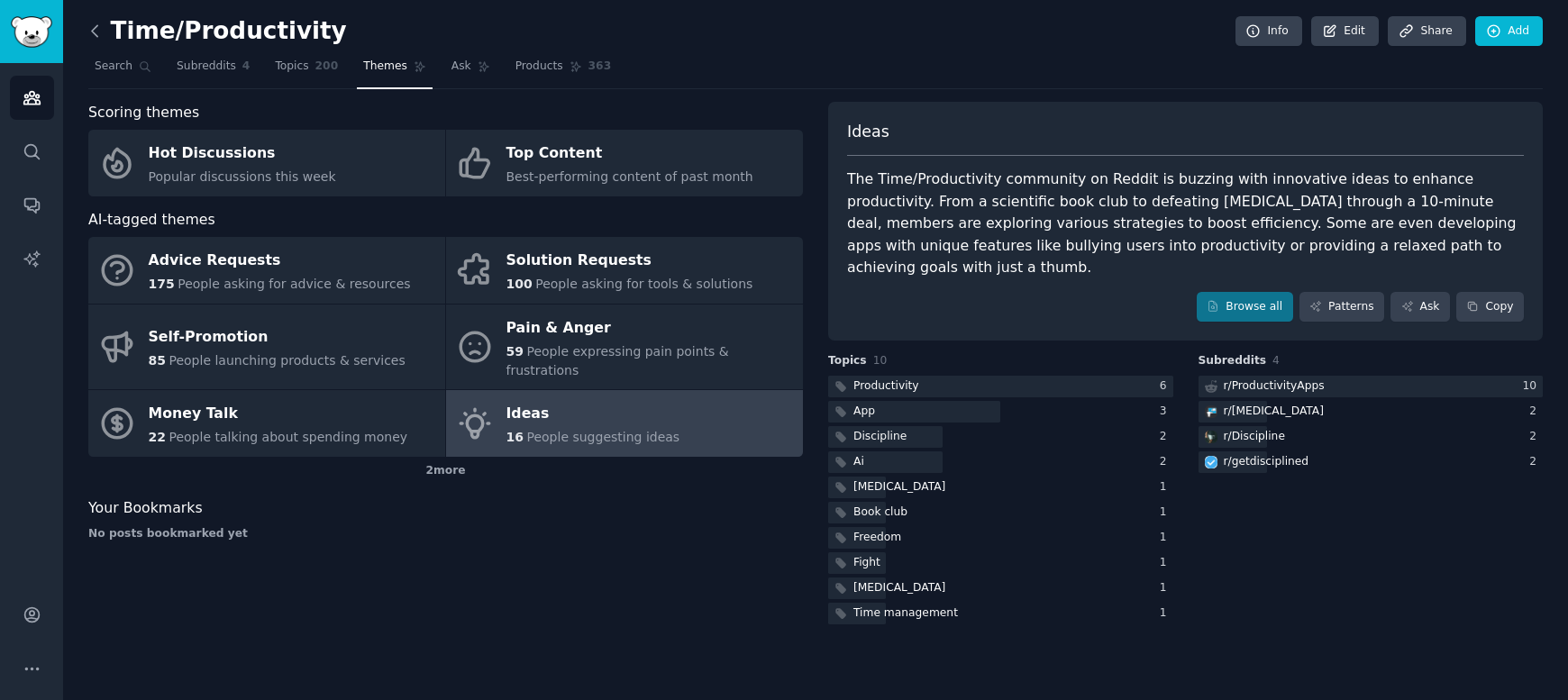
click at [97, 27] on icon at bounding box center [95, 31] width 19 height 19
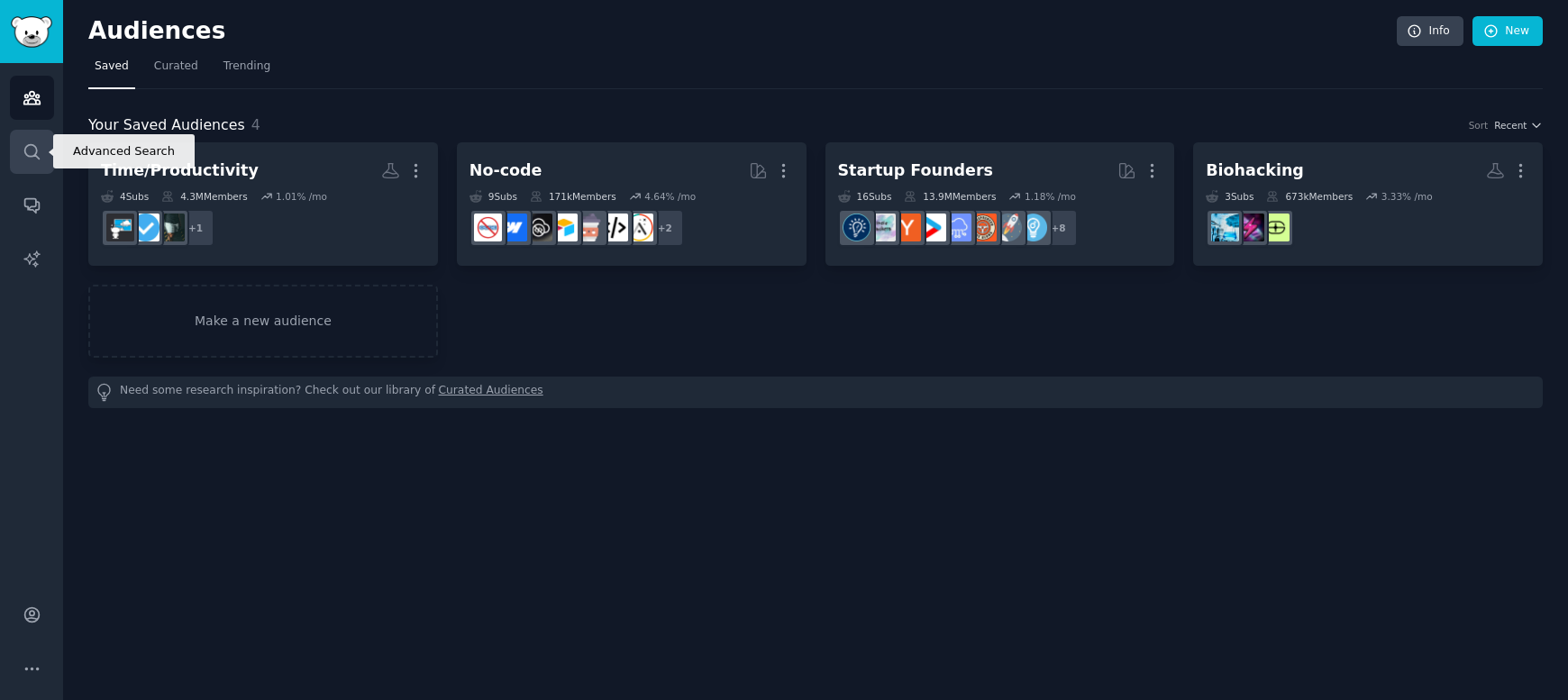
click at [25, 148] on icon "Sidebar" at bounding box center [31, 151] width 14 height 14
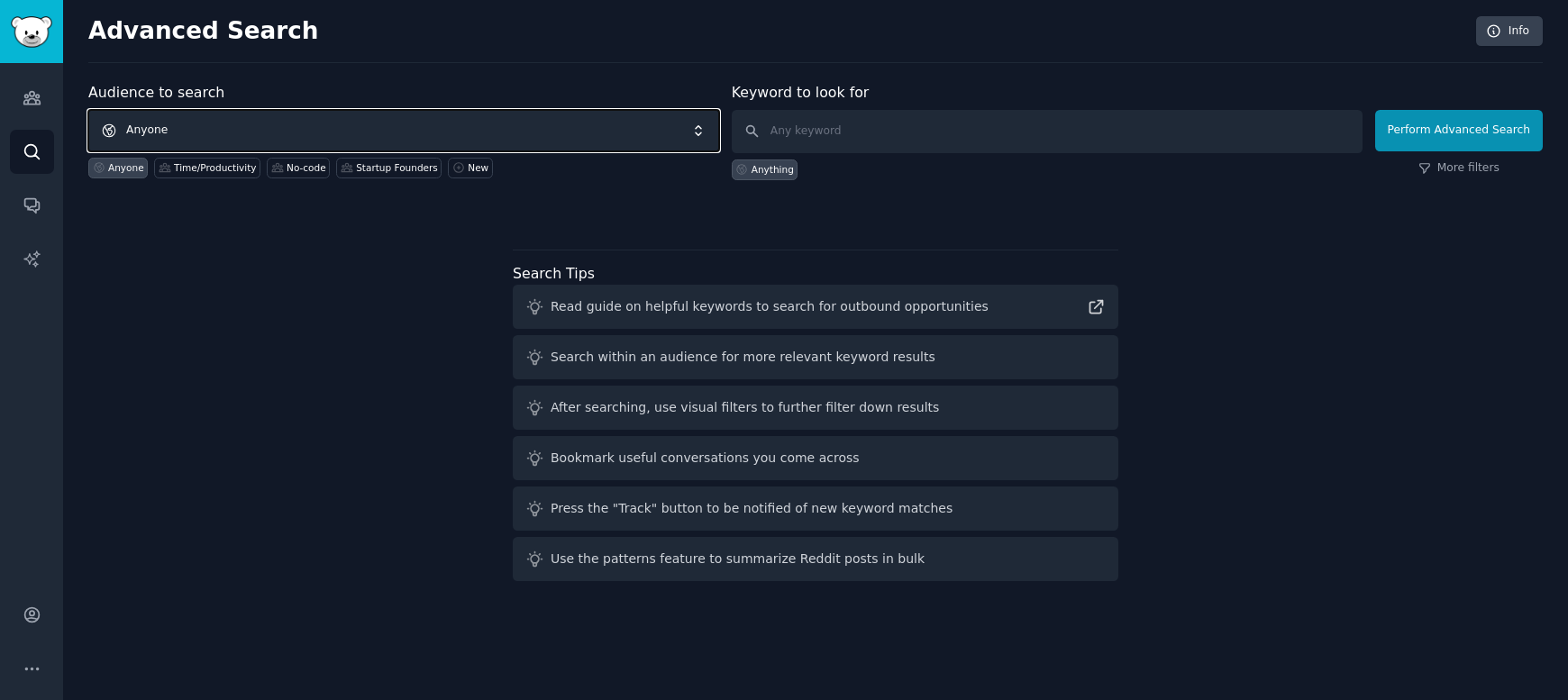
click at [210, 122] on span "Anyone" at bounding box center [404, 130] width 631 height 41
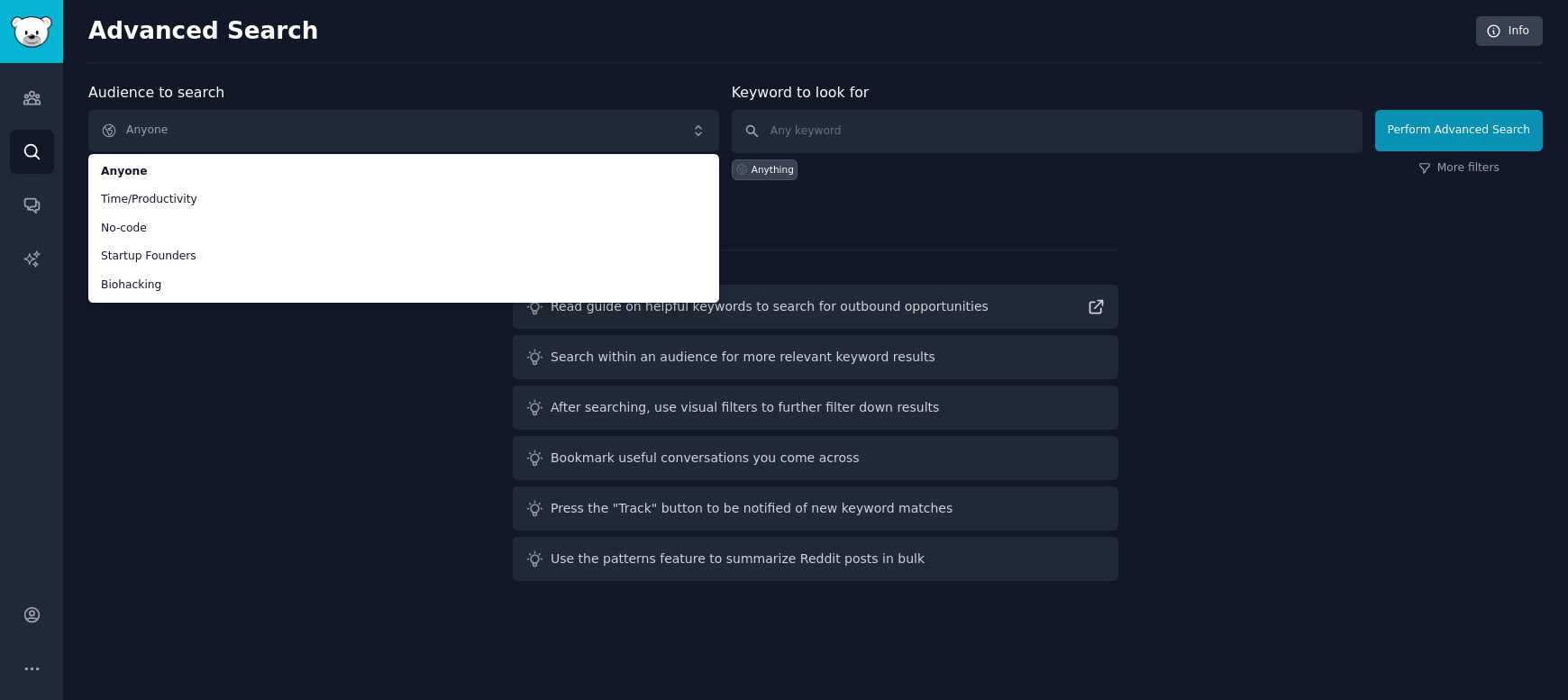
click at [165, 505] on div "Audience to search Anyone Anyone Time/Productivity No-code Startup Founders Bio…" at bounding box center [815, 335] width 1454 height 507
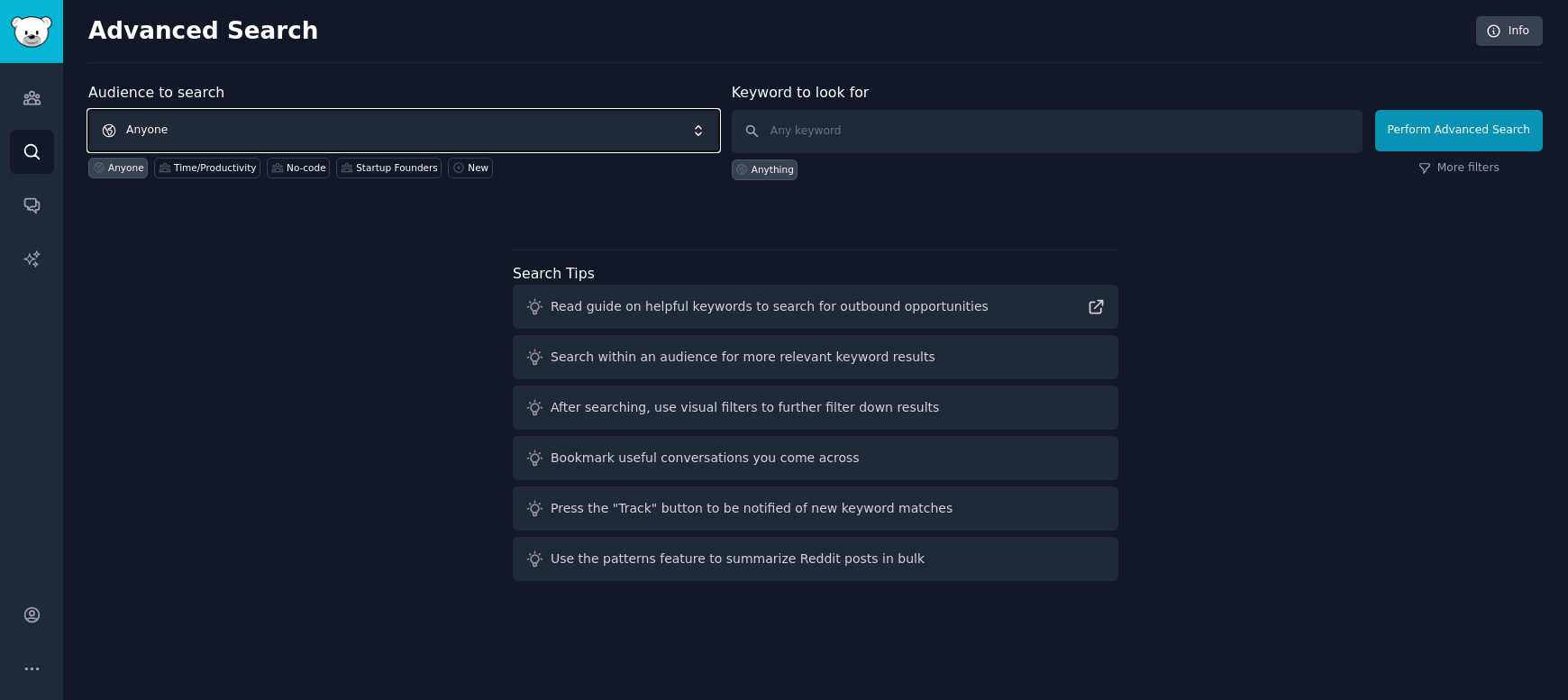
click at [438, 112] on span "Anyone" at bounding box center [404, 130] width 631 height 41
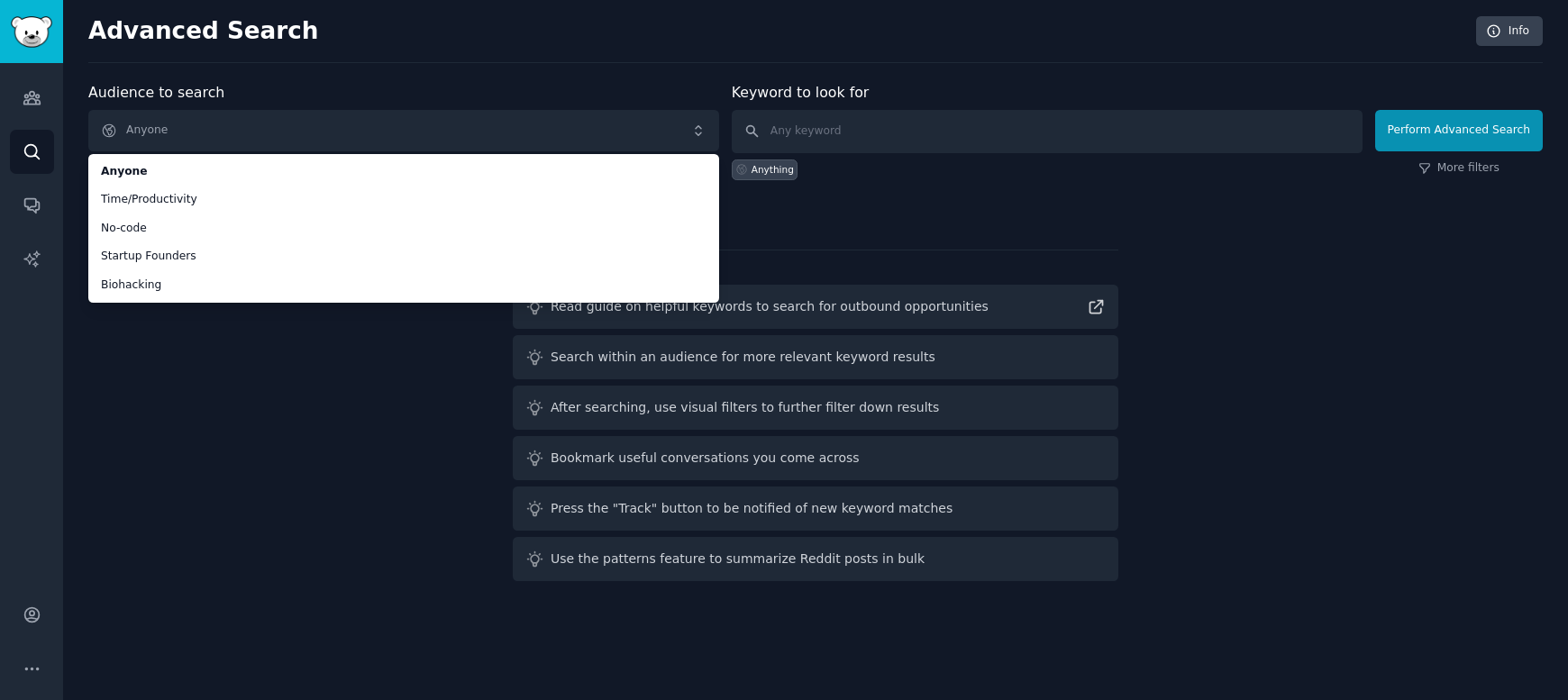
click at [209, 472] on div "Audience to search Anyone Anyone Time/Productivity No-code Startup Founders Bio…" at bounding box center [815, 335] width 1454 height 507
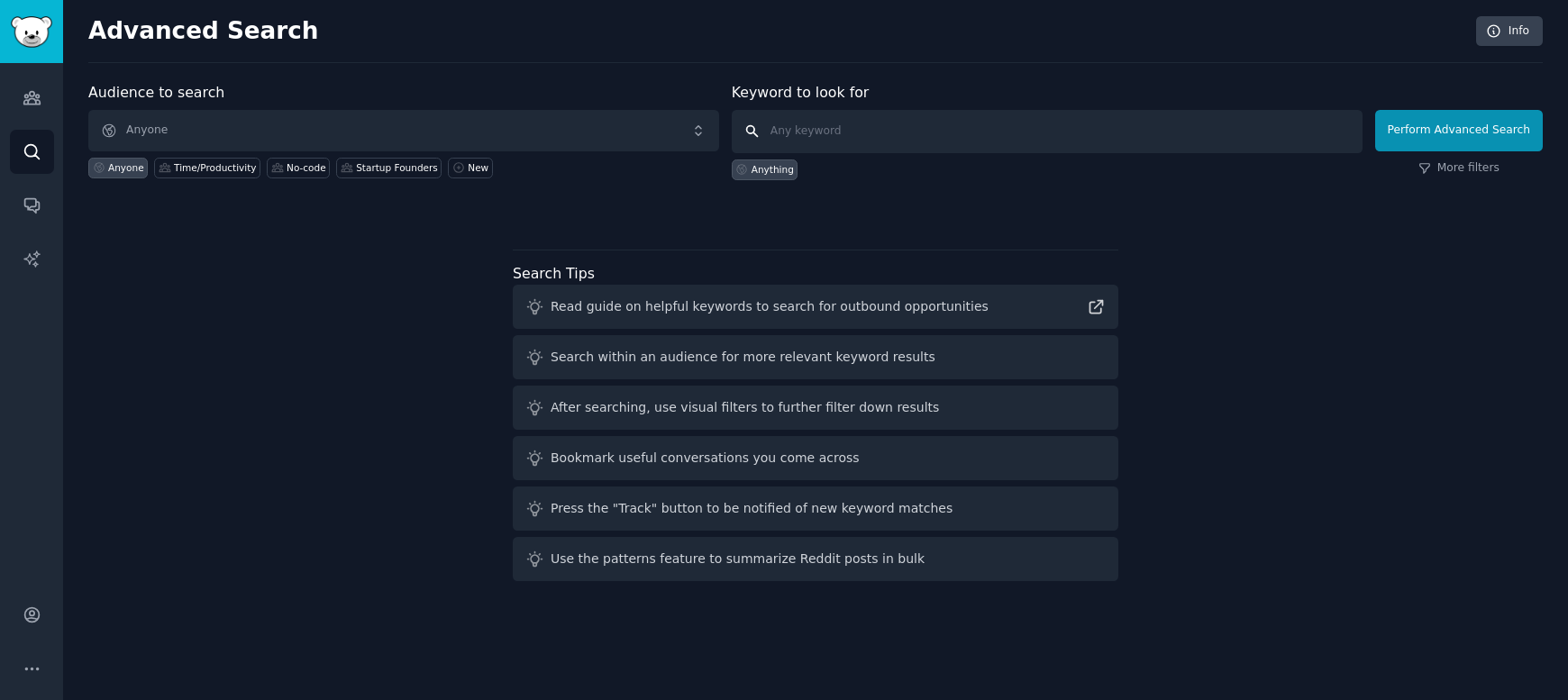
click at [837, 137] on input "text" at bounding box center [1047, 131] width 631 height 43
type input "affirmation app"
click button "Perform Advanced Search" at bounding box center [1458, 130] width 167 height 41
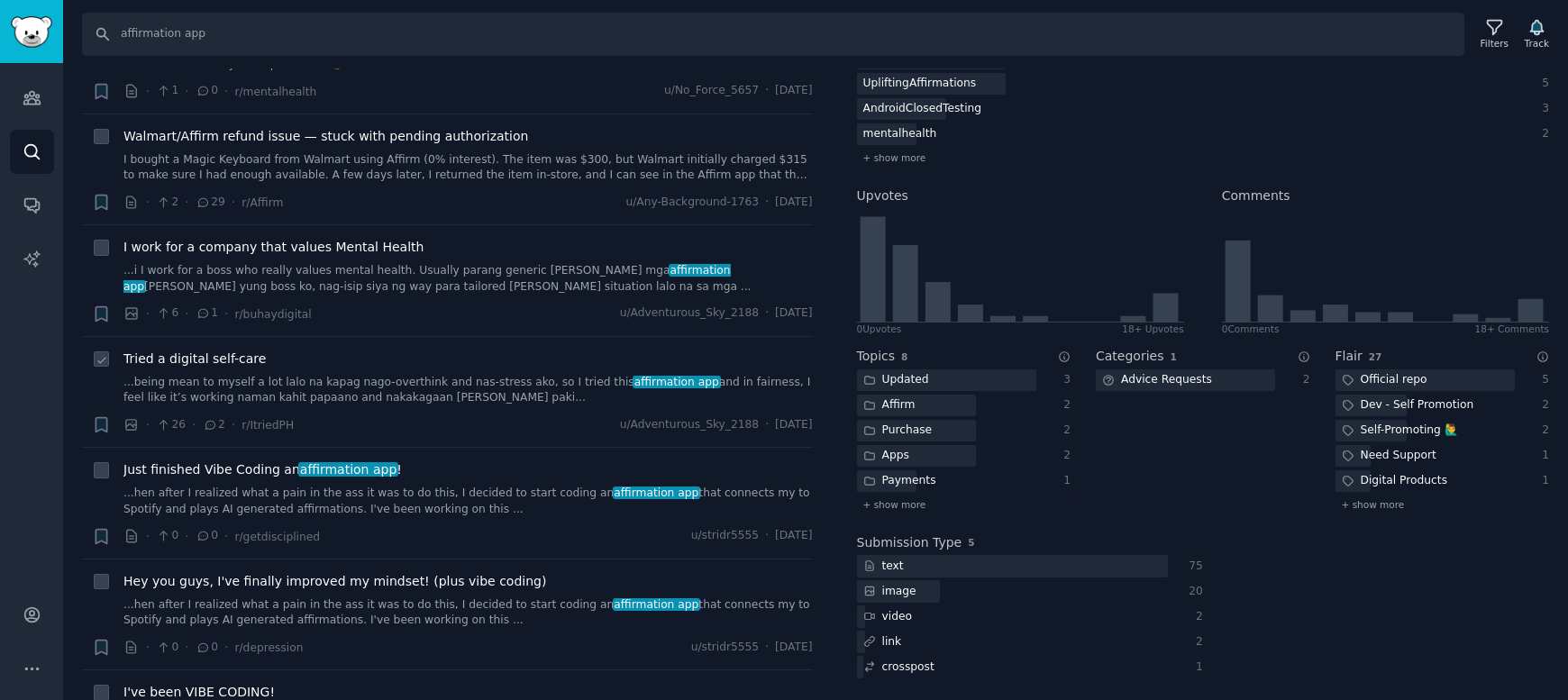
scroll to position [183, 0]
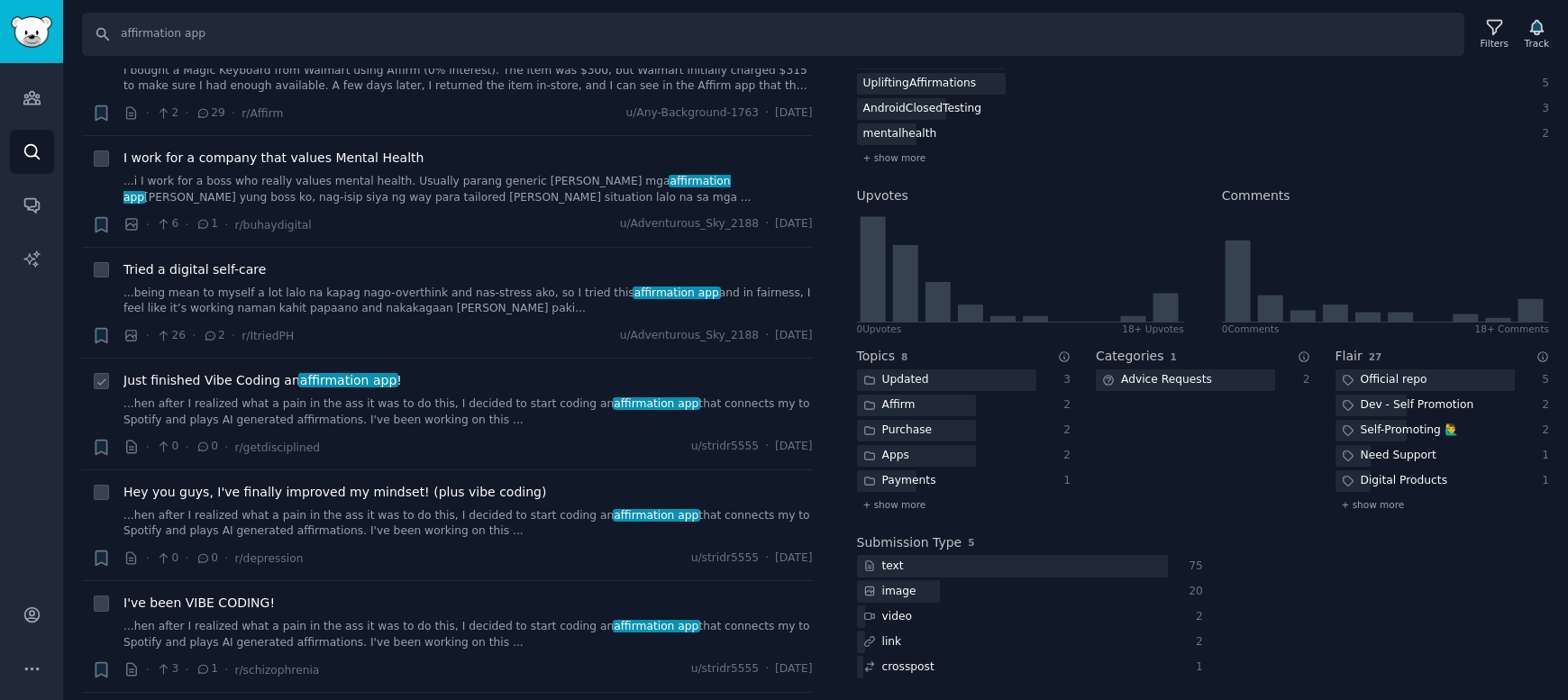
click at [326, 395] on div "Just finished Vibe Coding an affirmation app ! ...hen after I realized what a p…" at bounding box center [467, 399] width 689 height 57
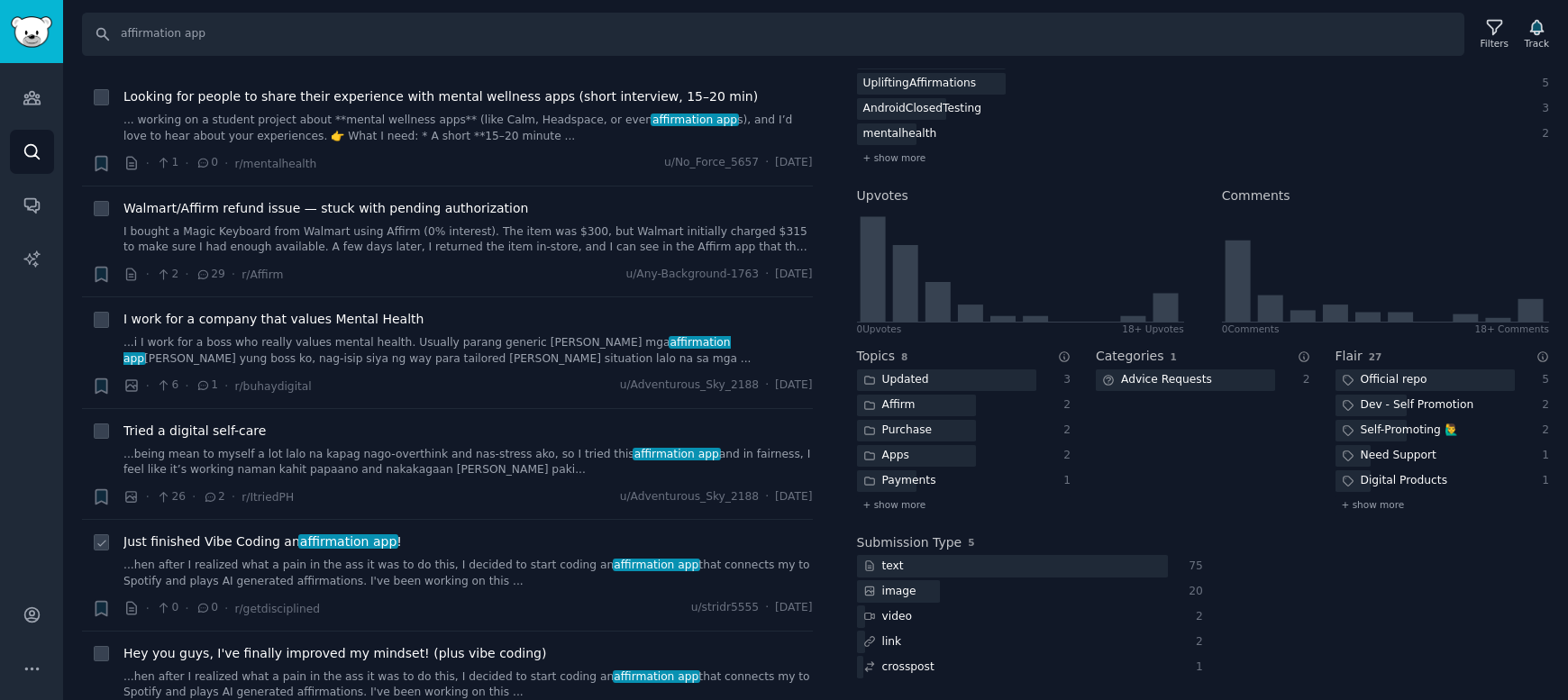
scroll to position [0, 0]
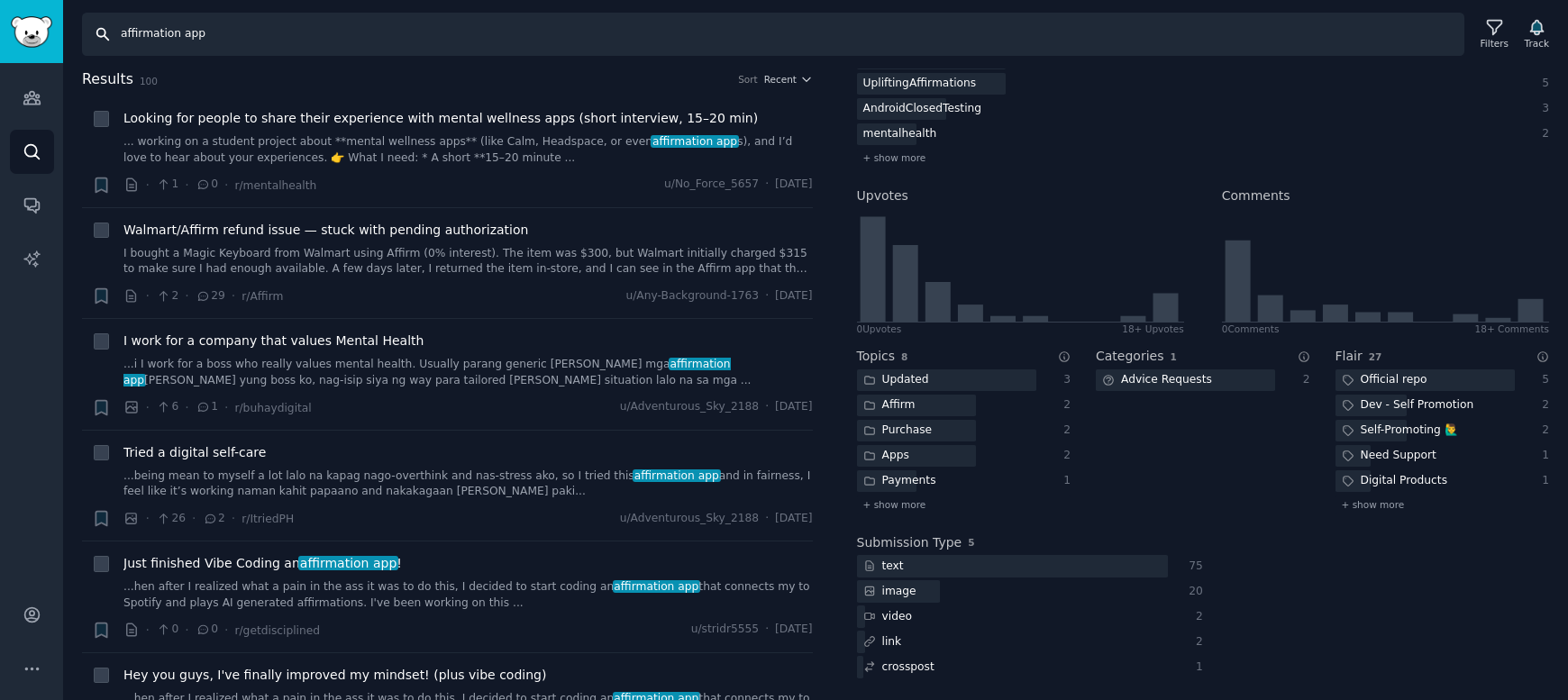
click at [219, 32] on input "affirmation app" at bounding box center [773, 34] width 1382 height 43
type input "ai music"
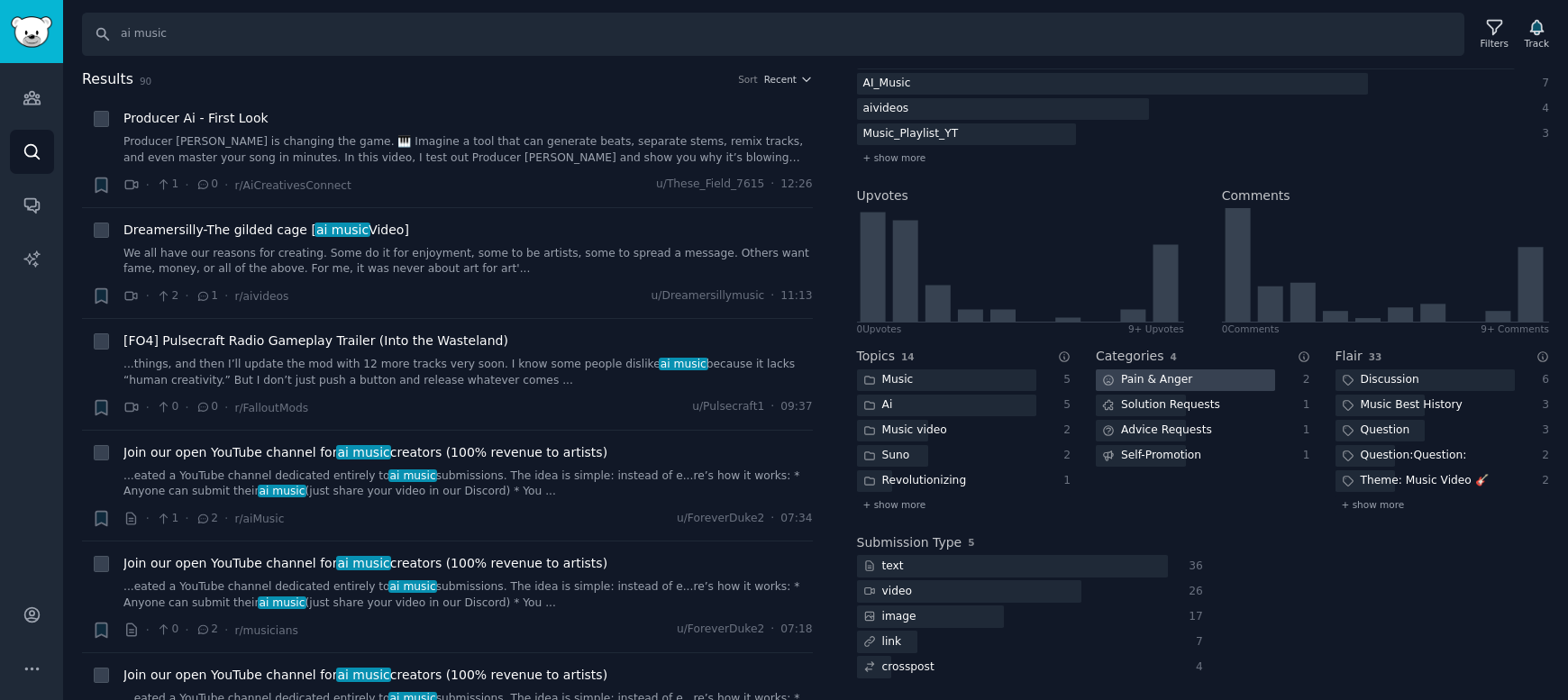
click at [837, 370] on div at bounding box center [1185, 380] width 179 height 22
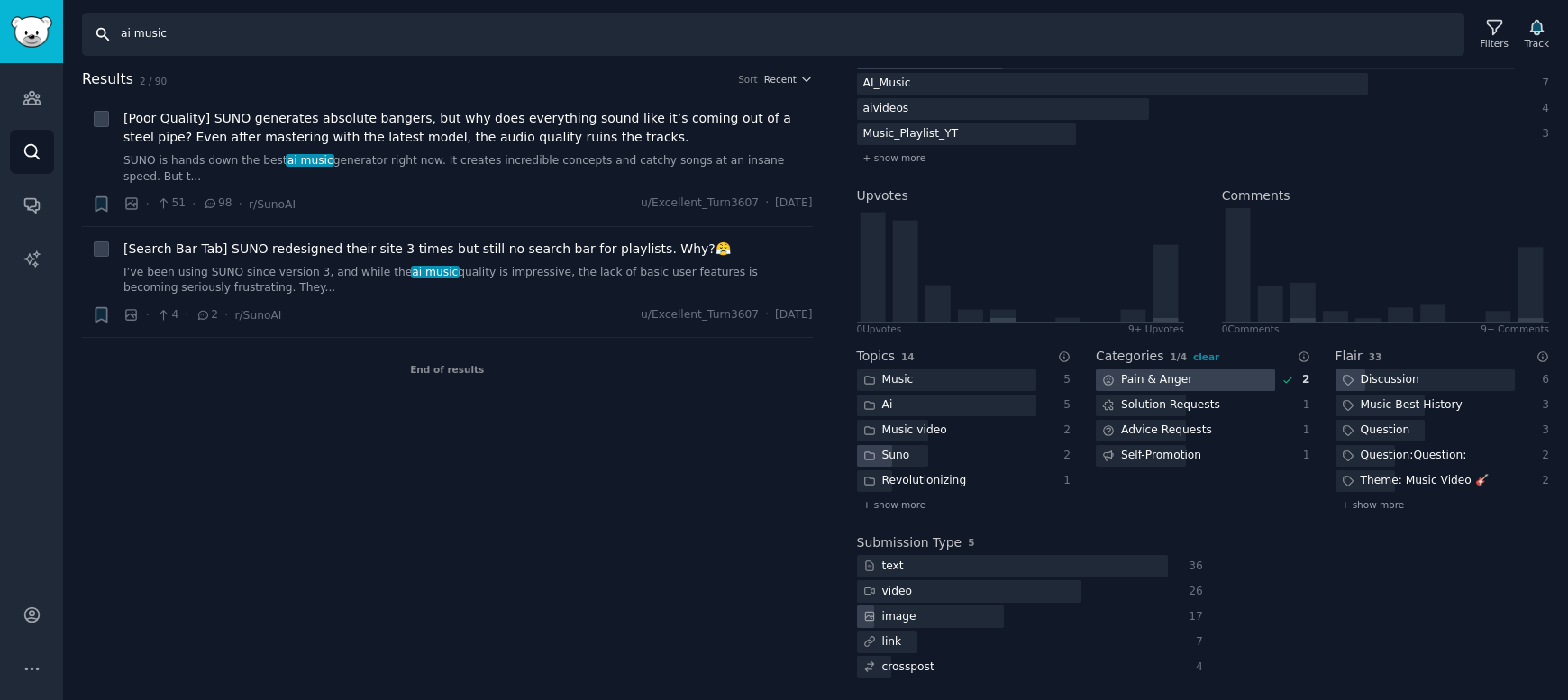
click at [223, 38] on input "ai music" at bounding box center [773, 34] width 1382 height 43
